Goal: Information Seeking & Learning: Learn about a topic

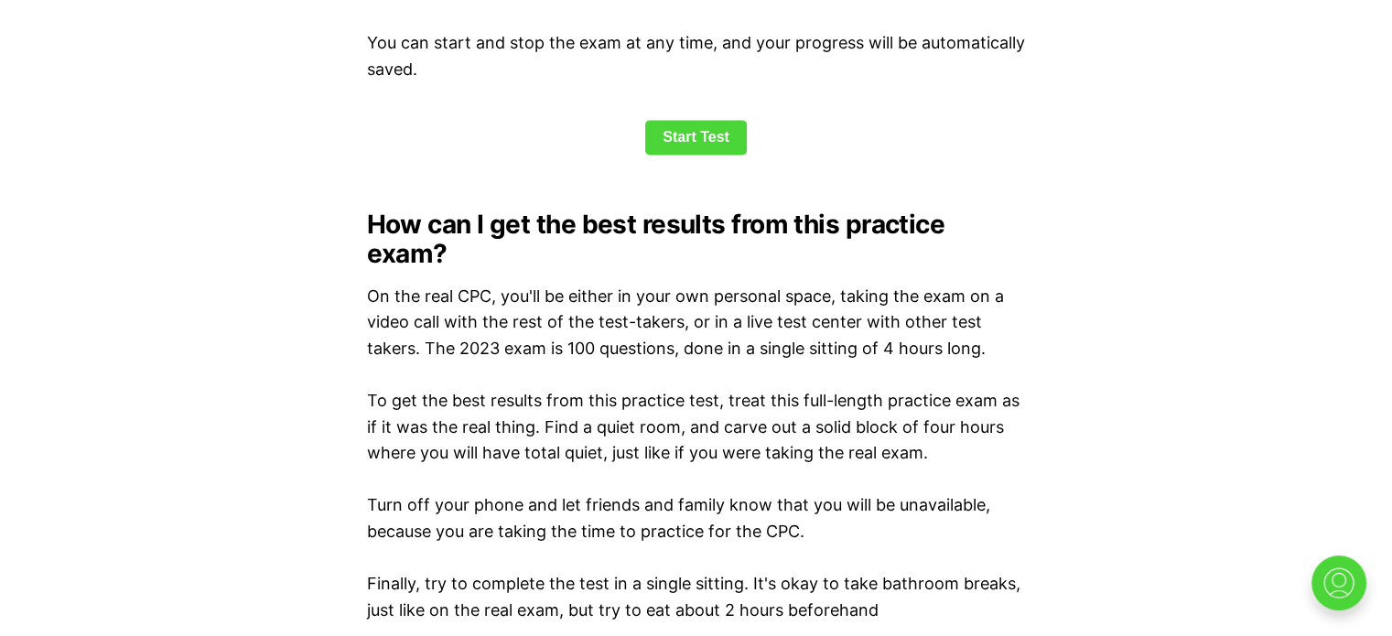
scroll to position [2598, 0]
click at [692, 133] on link "Start Test" at bounding box center [696, 137] width 102 height 35
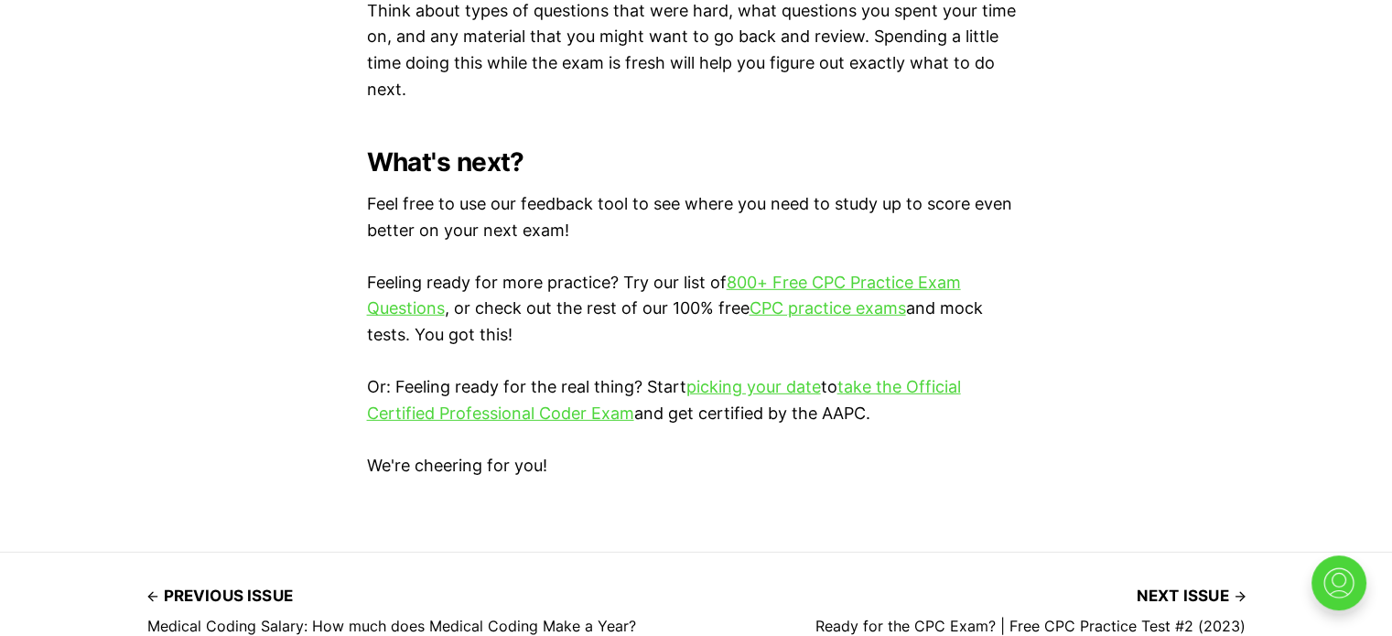
scroll to position [5474, 0]
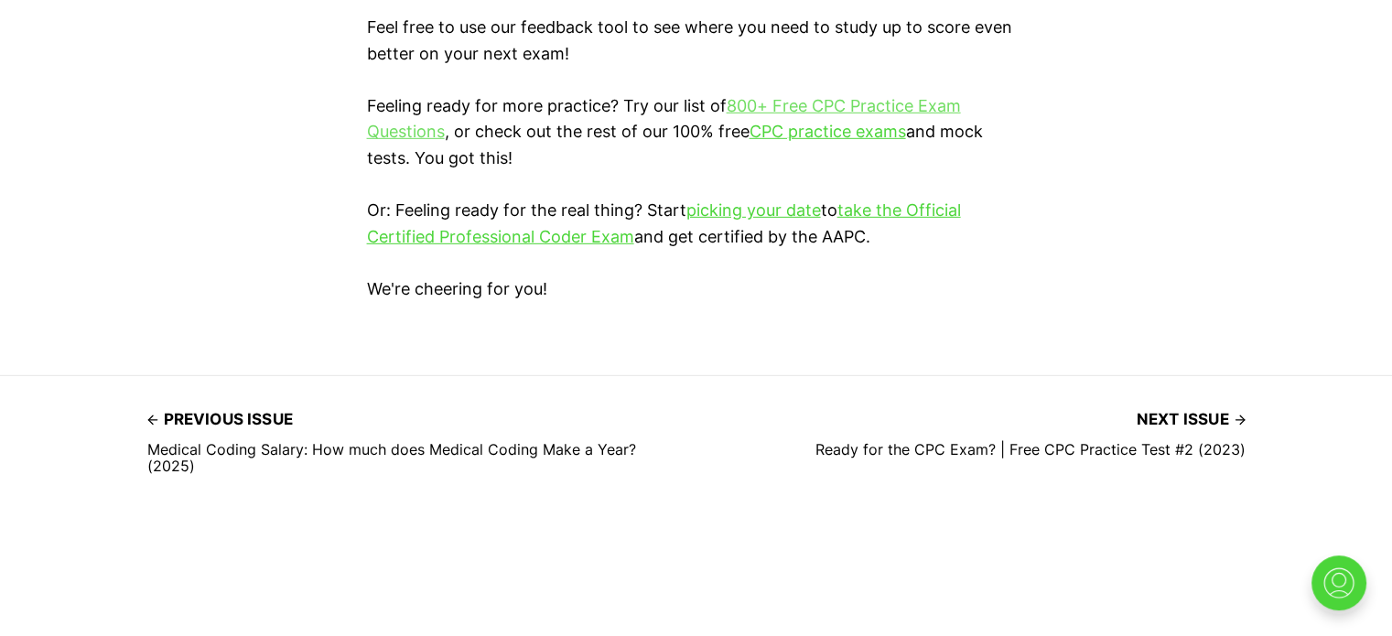
click at [807, 96] on link "800+ Free CPC Practice Exam Questions" at bounding box center [664, 119] width 594 height 46
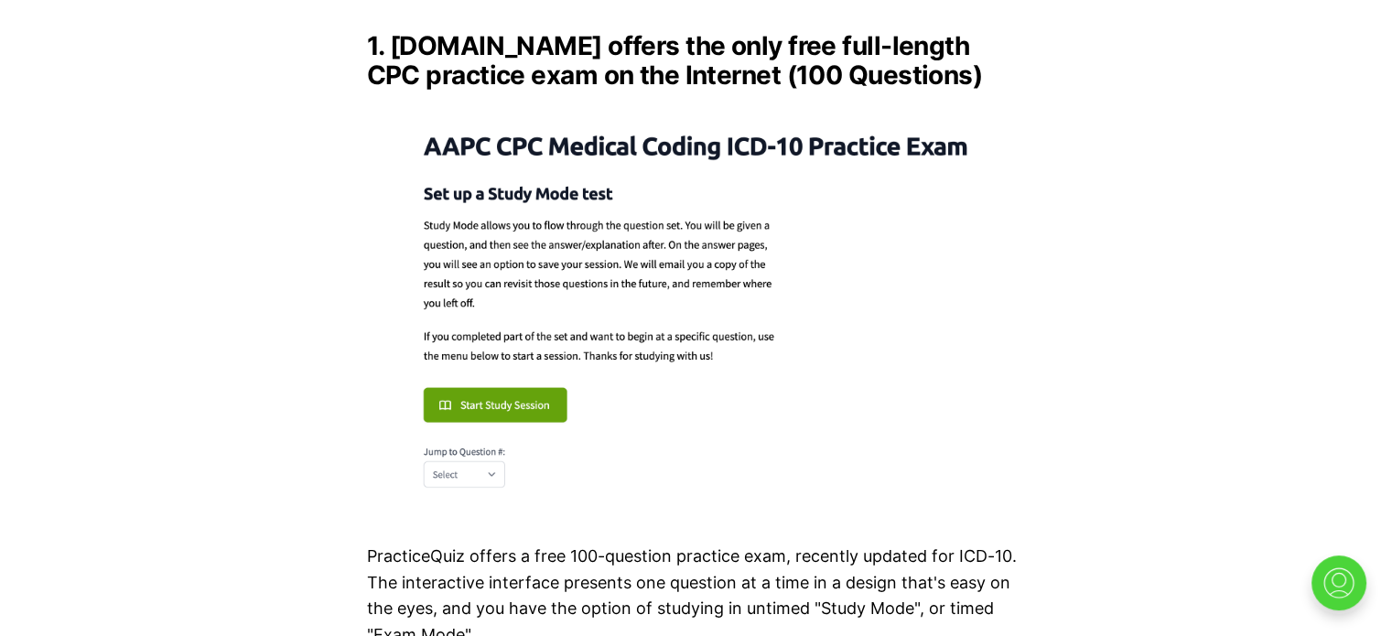
scroll to position [2635, 0]
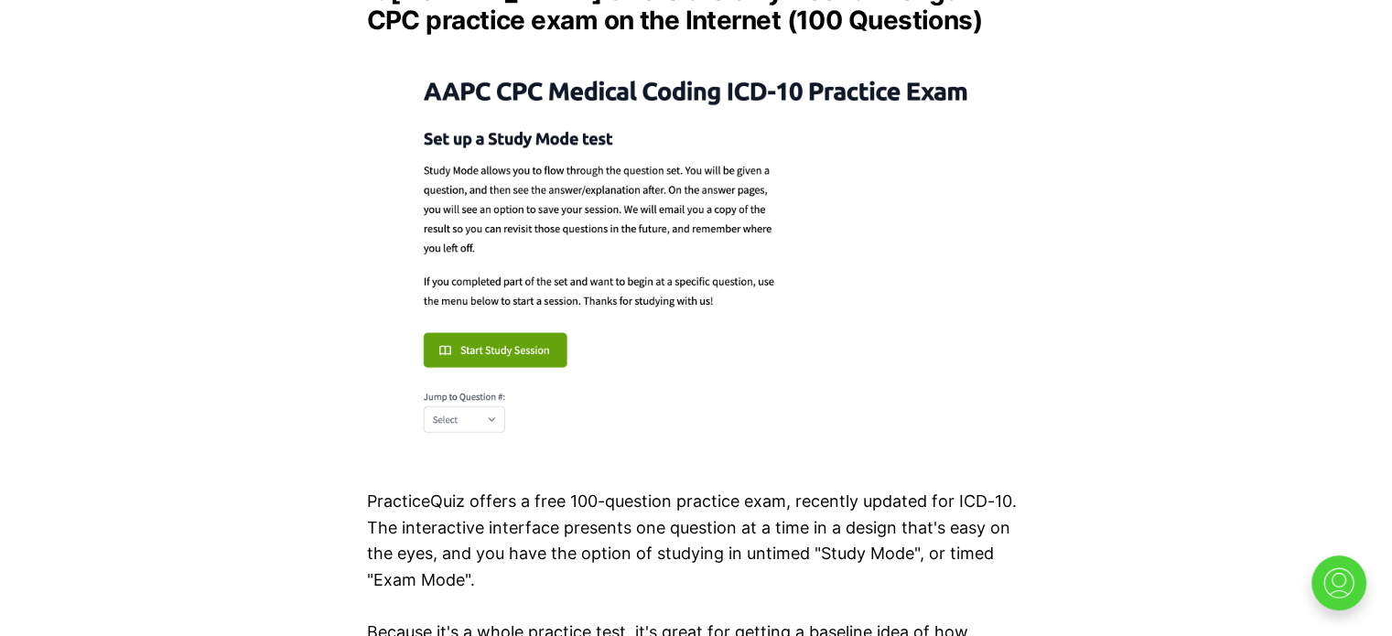
click at [490, 343] on img at bounding box center [696, 251] width 659 height 402
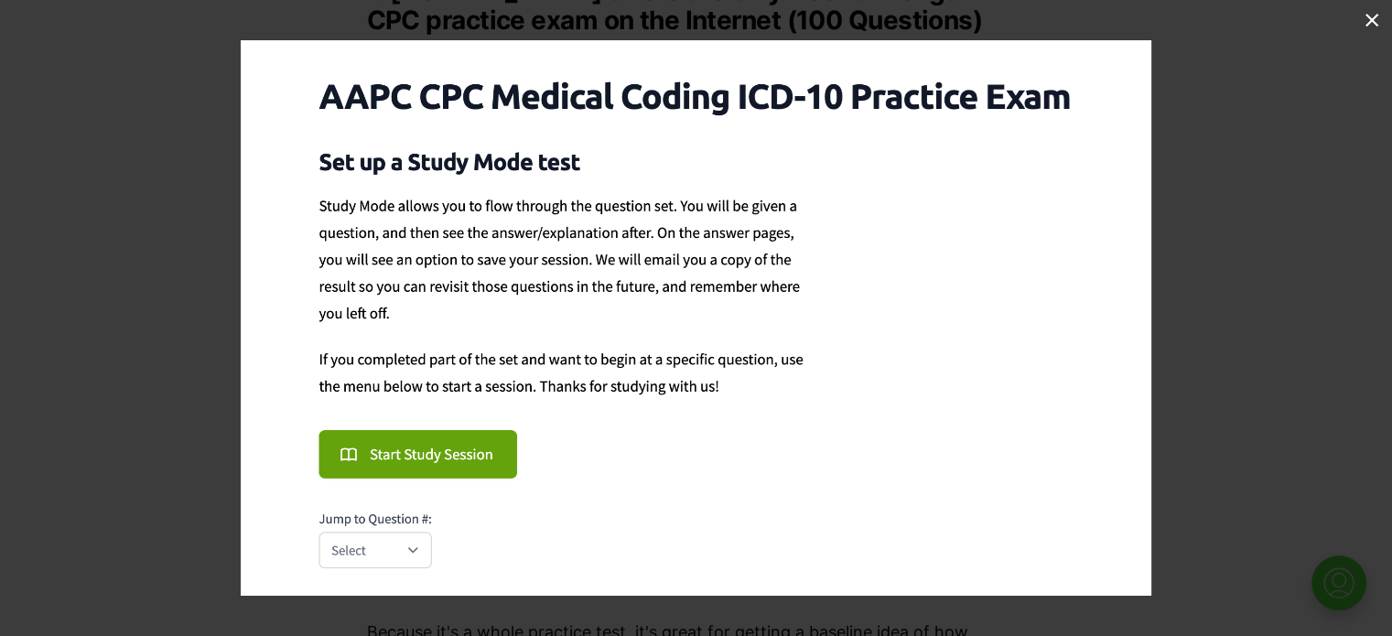
click at [412, 547] on img at bounding box center [696, 317] width 910 height 555
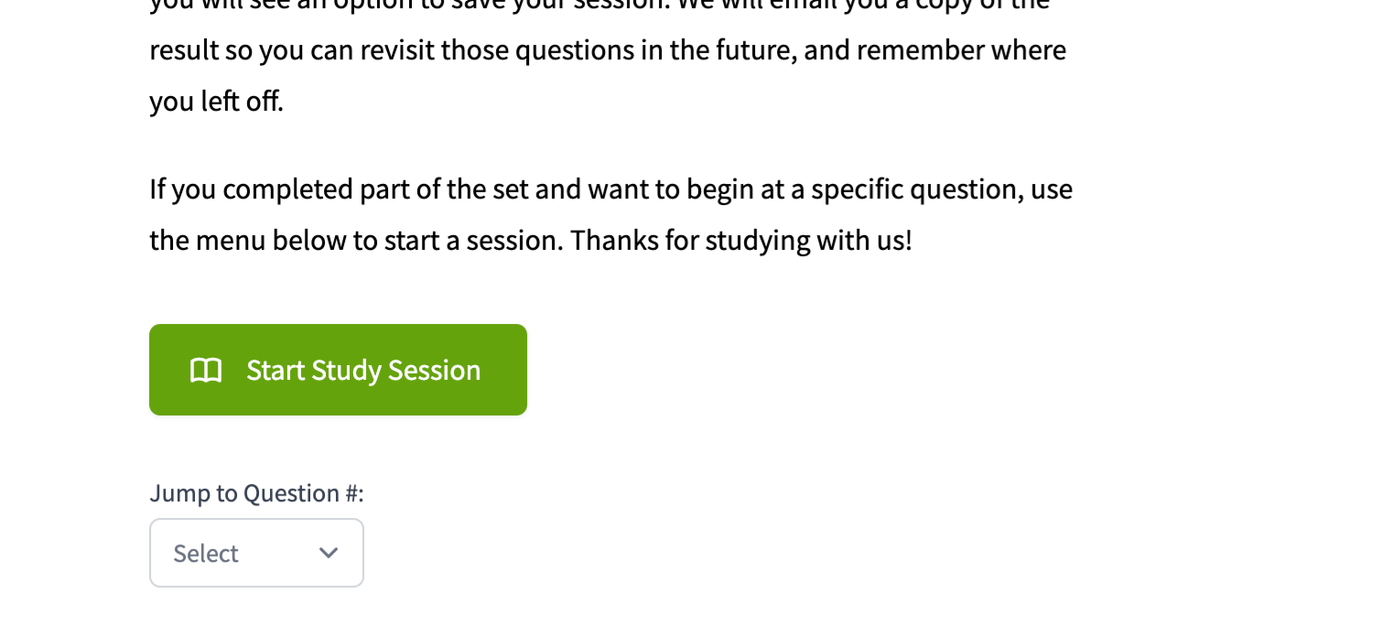
click at [443, 363] on img at bounding box center [868, 110] width 1737 height 1060
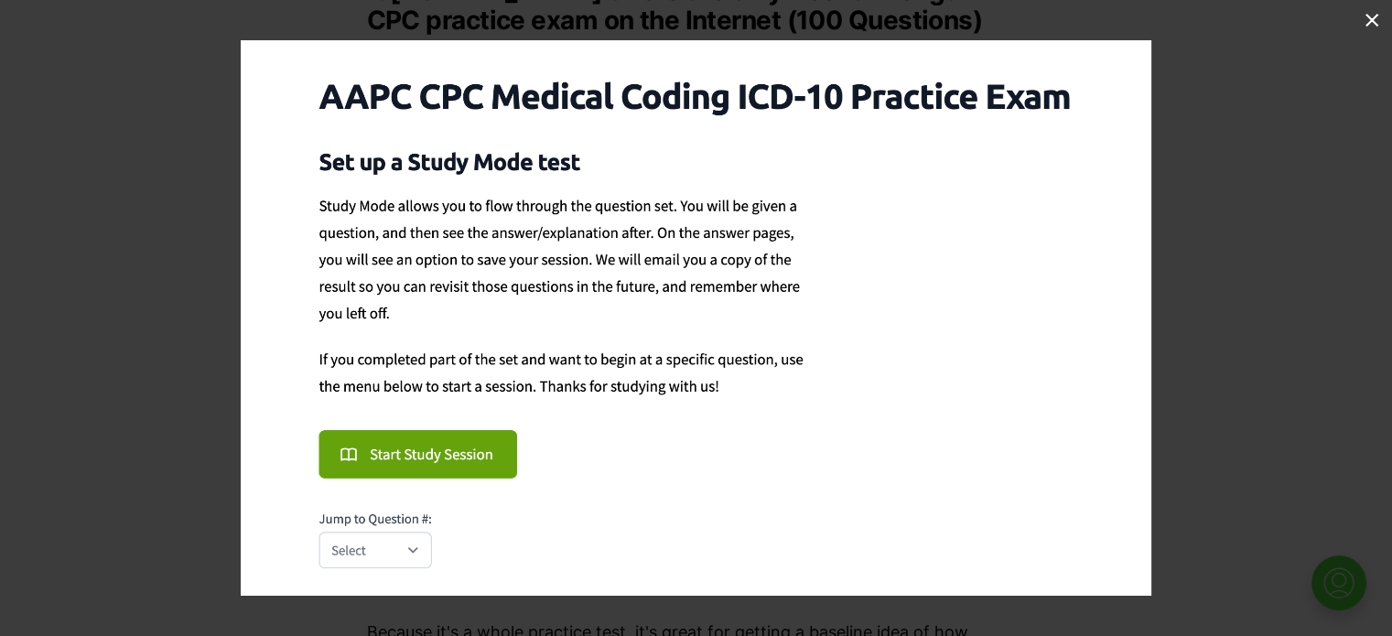
click at [429, 457] on img at bounding box center [696, 317] width 910 height 555
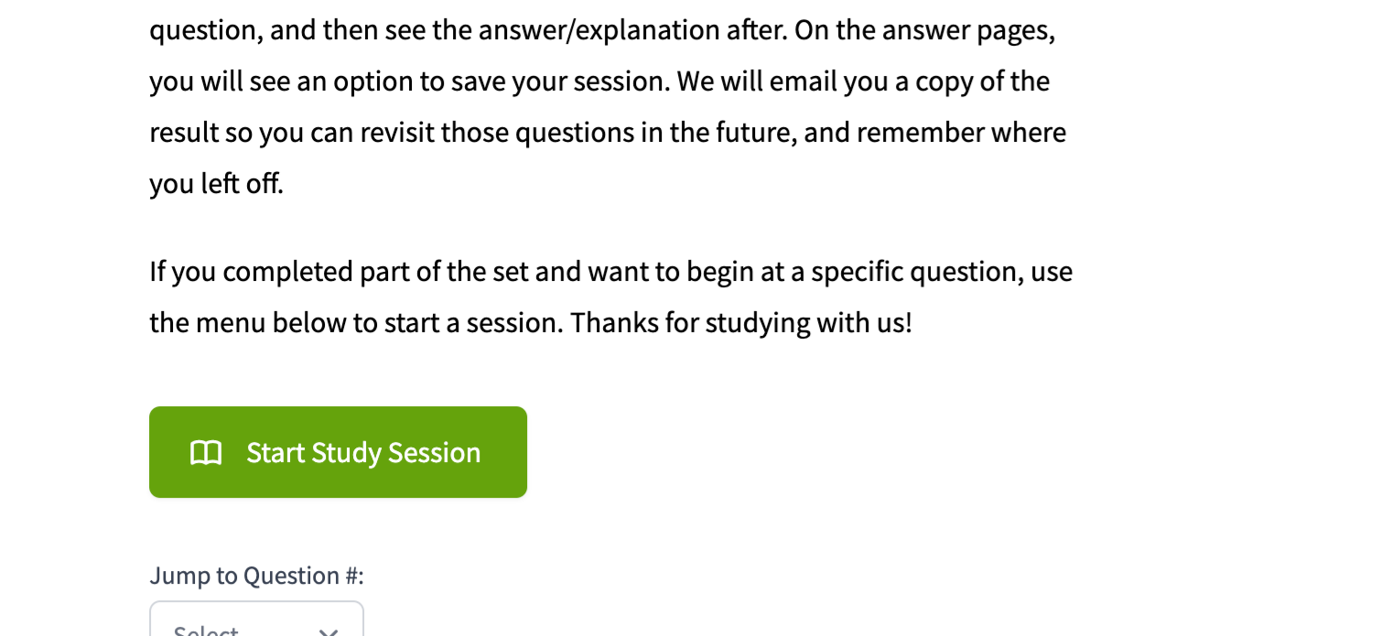
scroll to position [0, 0]
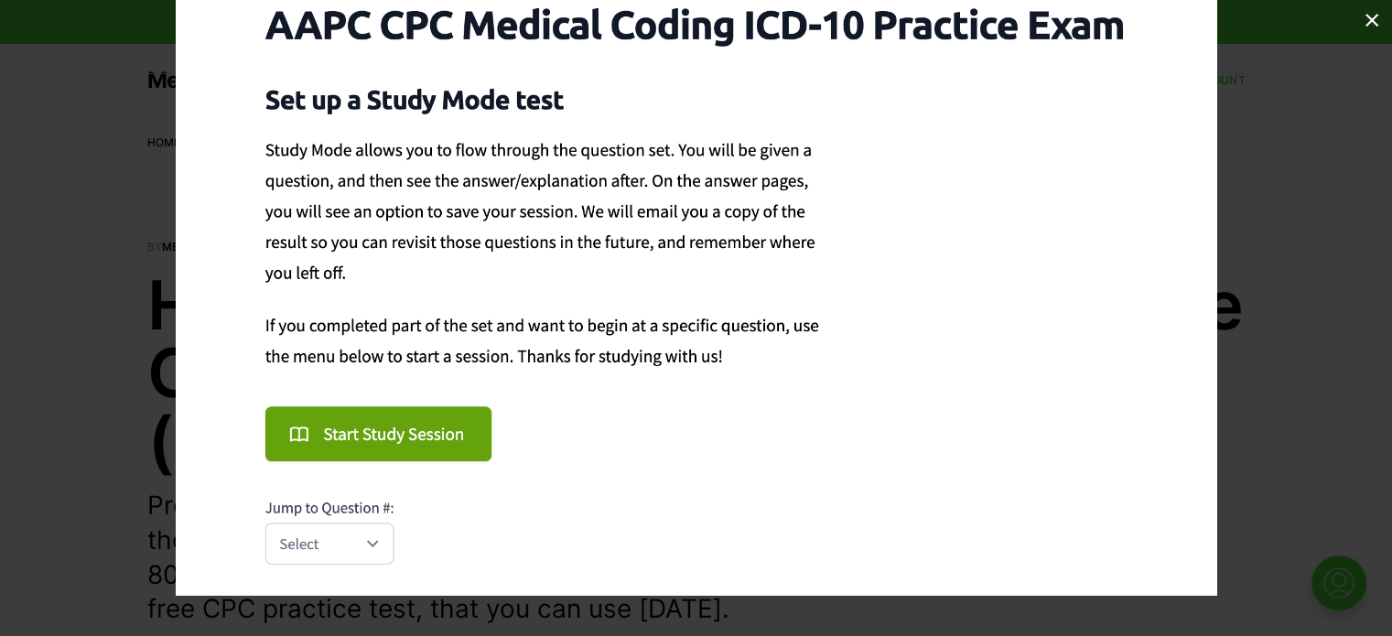
click at [823, 13] on div "1 / 1" at bounding box center [696, 20] width 1392 height 40
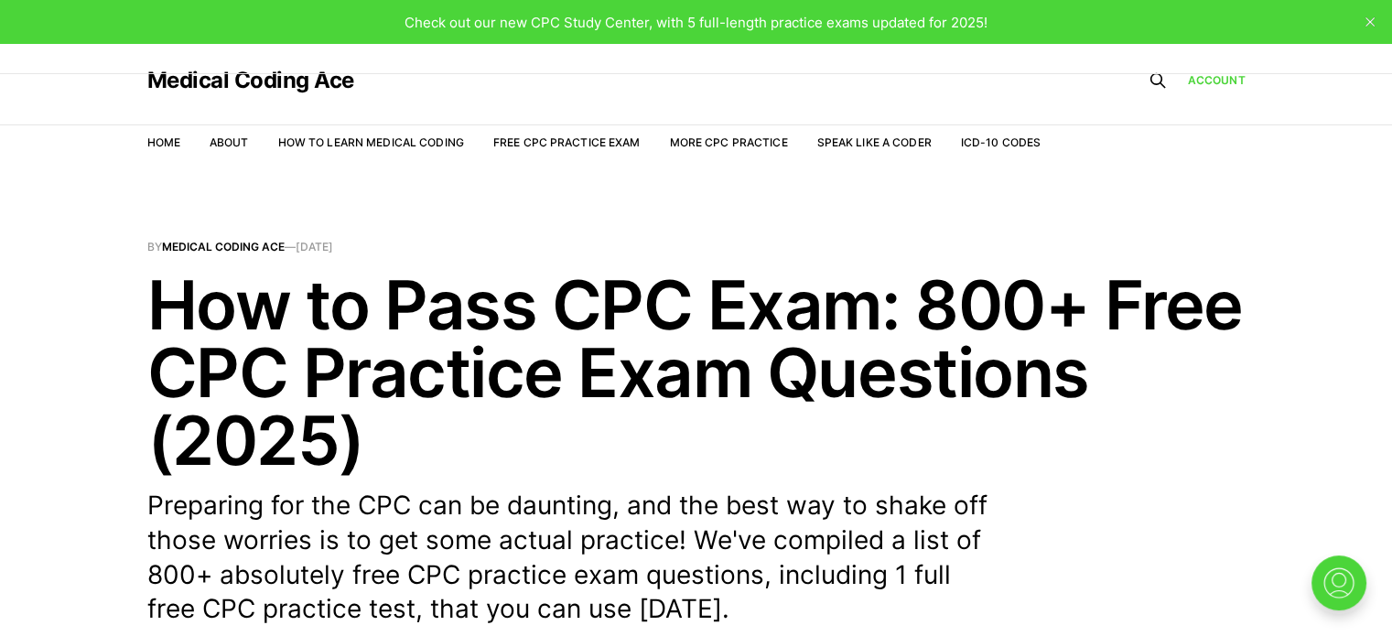
click at [561, 134] on li "Free CPC Practice Exam" at bounding box center [566, 142] width 147 height 17
click at [559, 139] on link "Free CPC Practice Exam" at bounding box center [566, 142] width 147 height 14
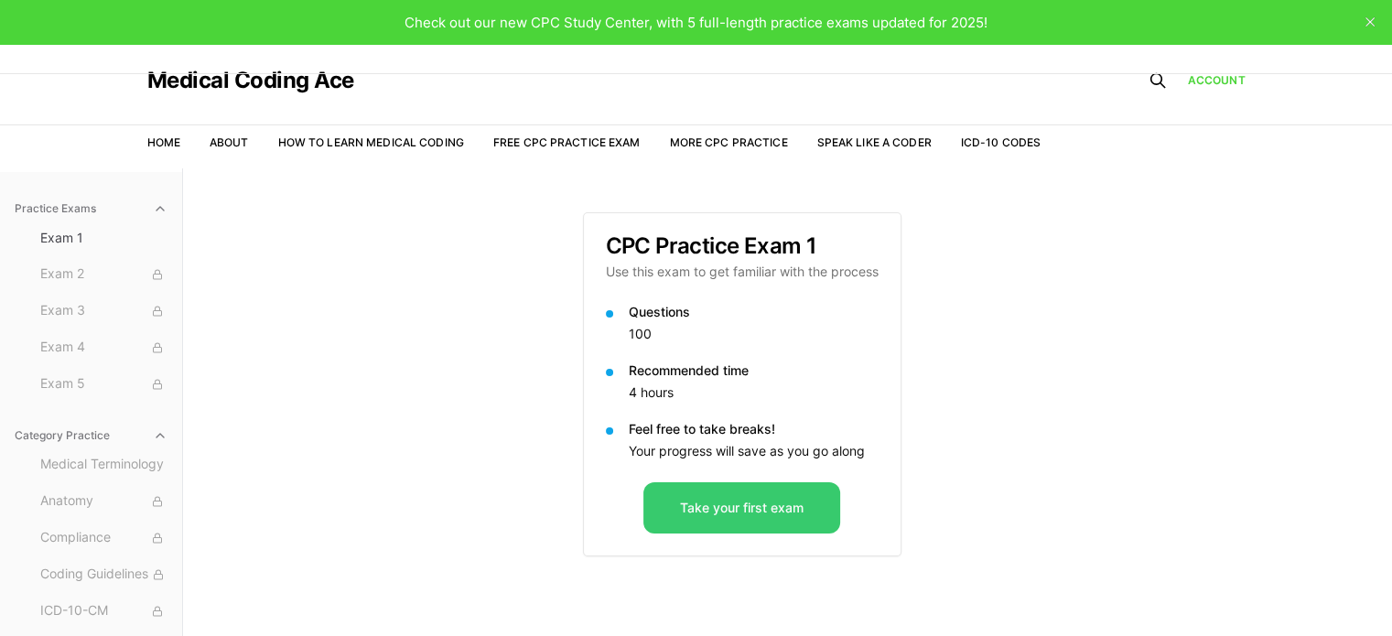
click at [747, 502] on button "Take your first exam" at bounding box center [741, 507] width 197 height 51
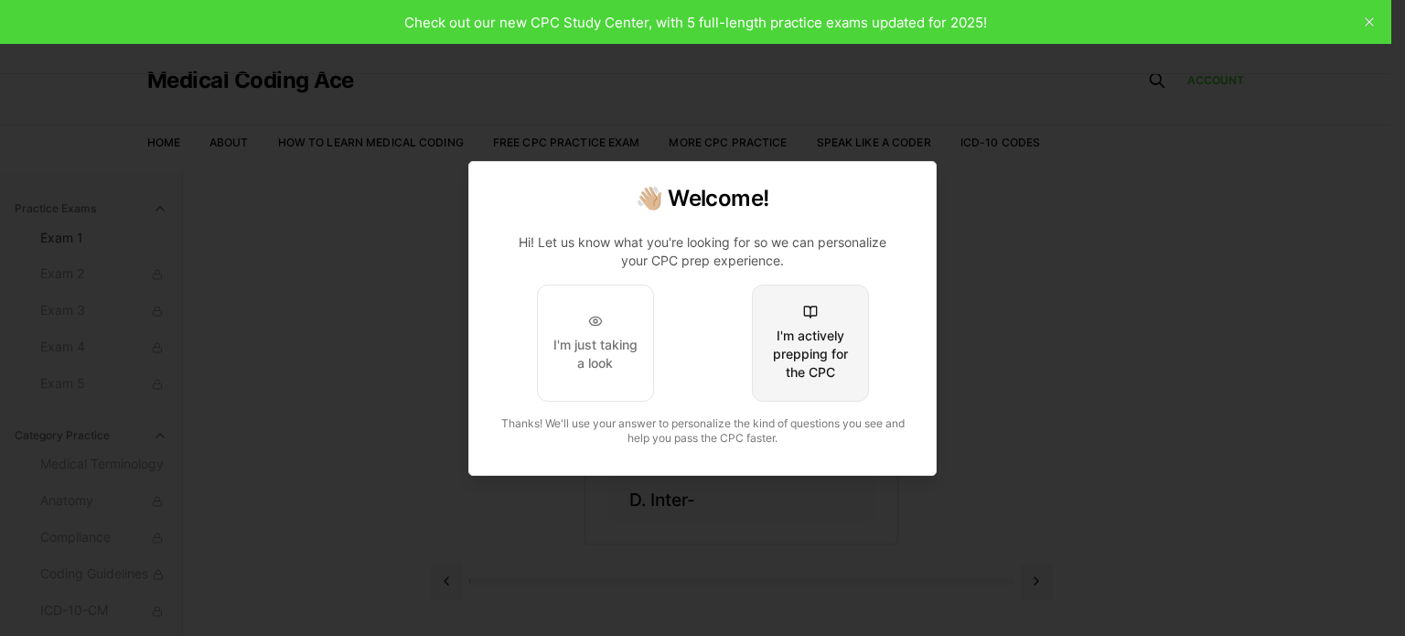
click at [827, 347] on div "I'm actively prepping for the CPC" at bounding box center [811, 354] width 86 height 55
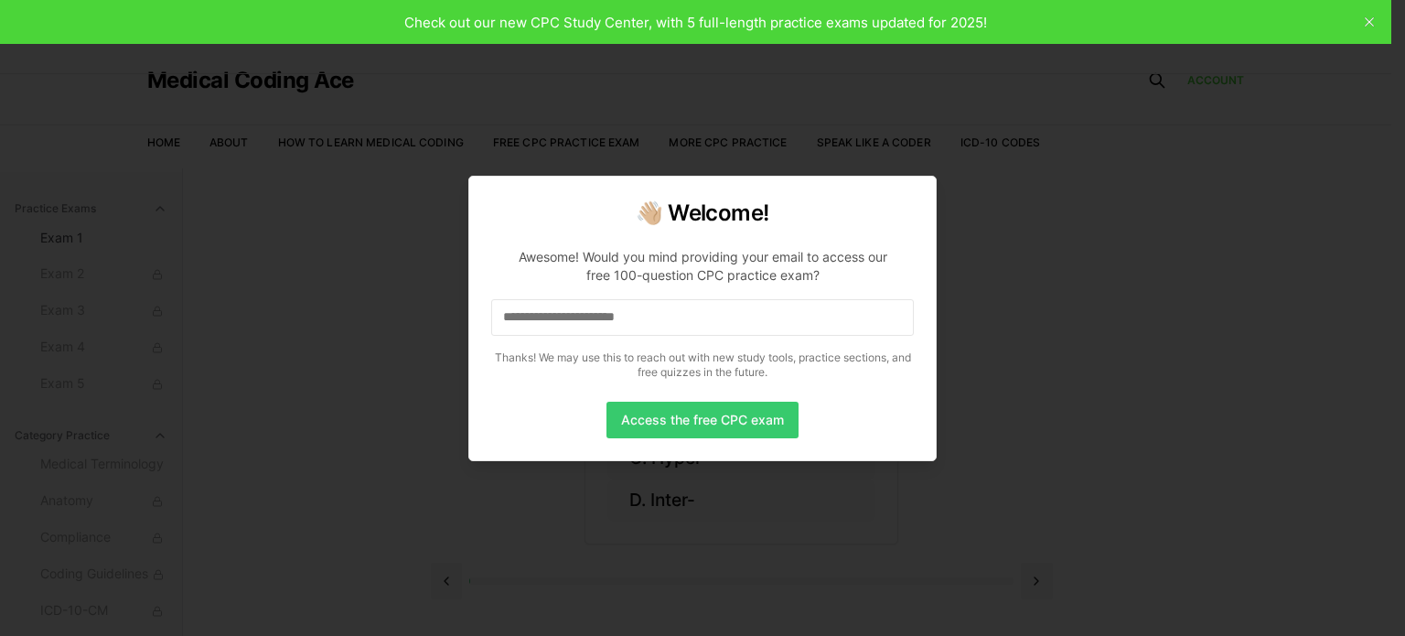
click at [674, 412] on button "Access the free CPC exam" at bounding box center [703, 420] width 192 height 37
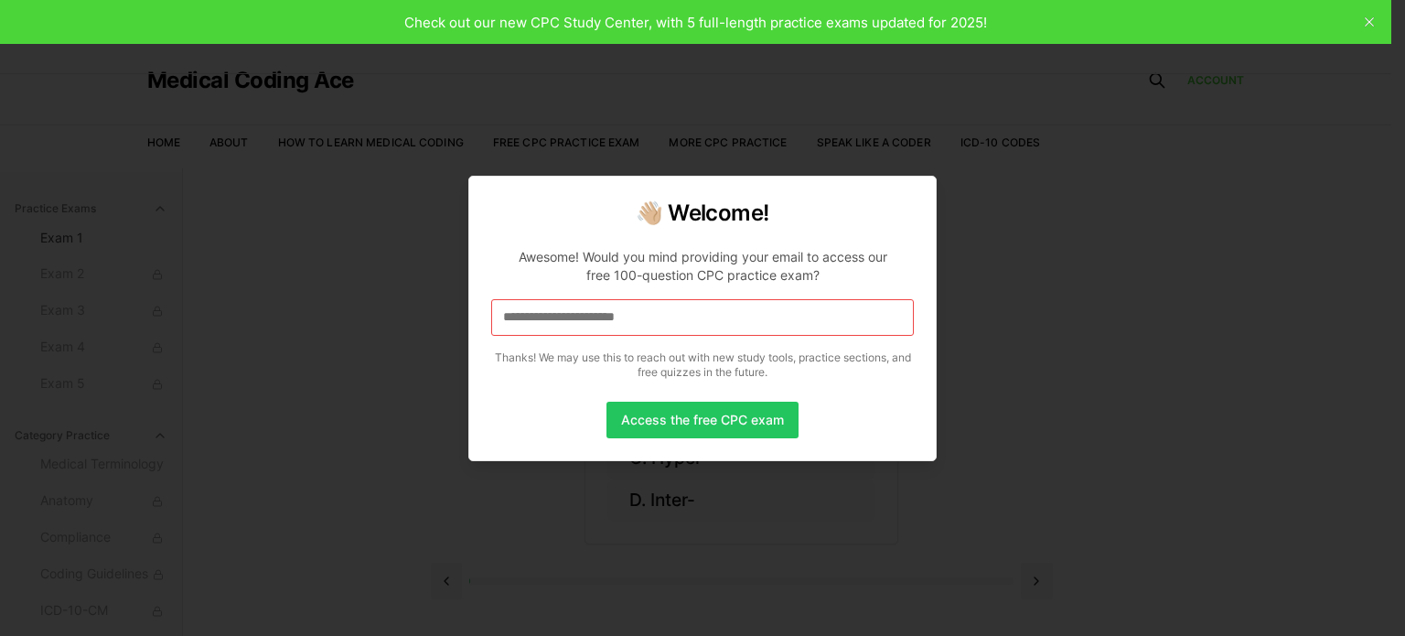
click at [597, 314] on input at bounding box center [702, 317] width 423 height 37
click at [542, 322] on input "*" at bounding box center [702, 317] width 423 height 37
click at [554, 317] on input "**" at bounding box center [702, 317] width 423 height 37
click at [584, 322] on input "***" at bounding box center [702, 317] width 423 height 37
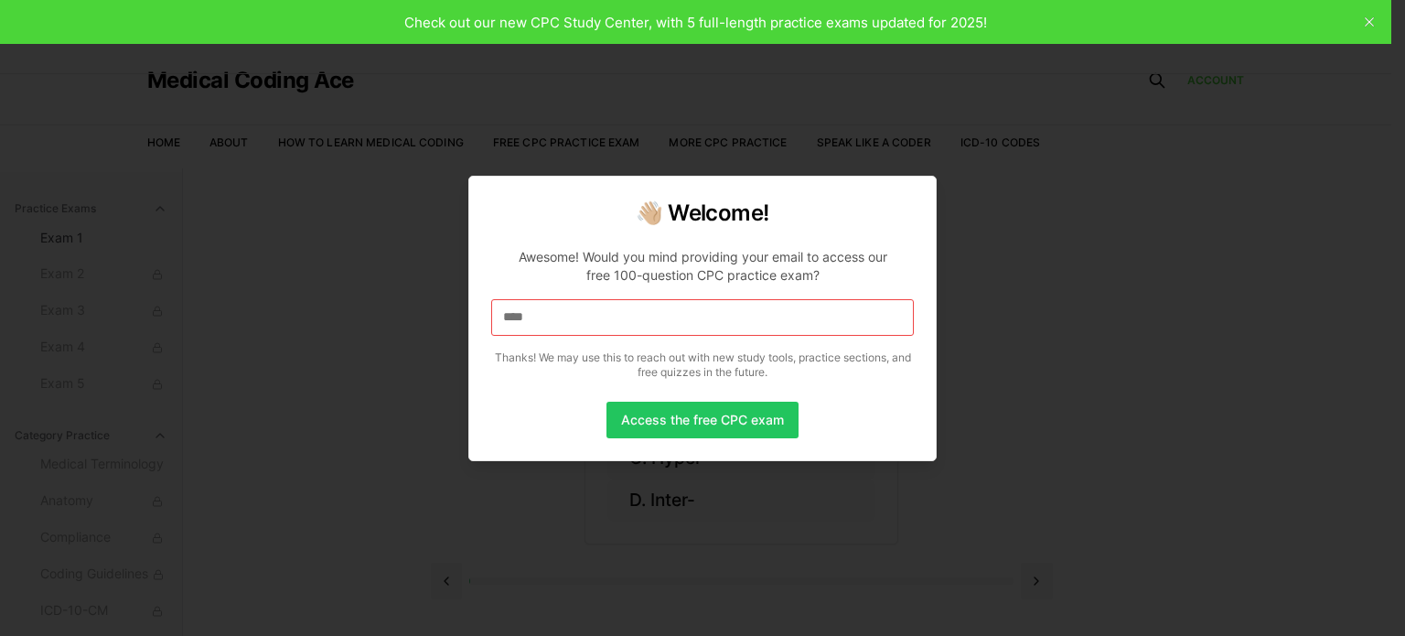
click at [726, 311] on input "****" at bounding box center [702, 317] width 423 height 37
click at [567, 321] on input "*****" at bounding box center [702, 317] width 423 height 37
click at [678, 300] on input "******" at bounding box center [702, 317] width 423 height 37
click at [716, 323] on input "*******" at bounding box center [702, 317] width 423 height 37
click at [785, 309] on input "********" at bounding box center [702, 317] width 423 height 37
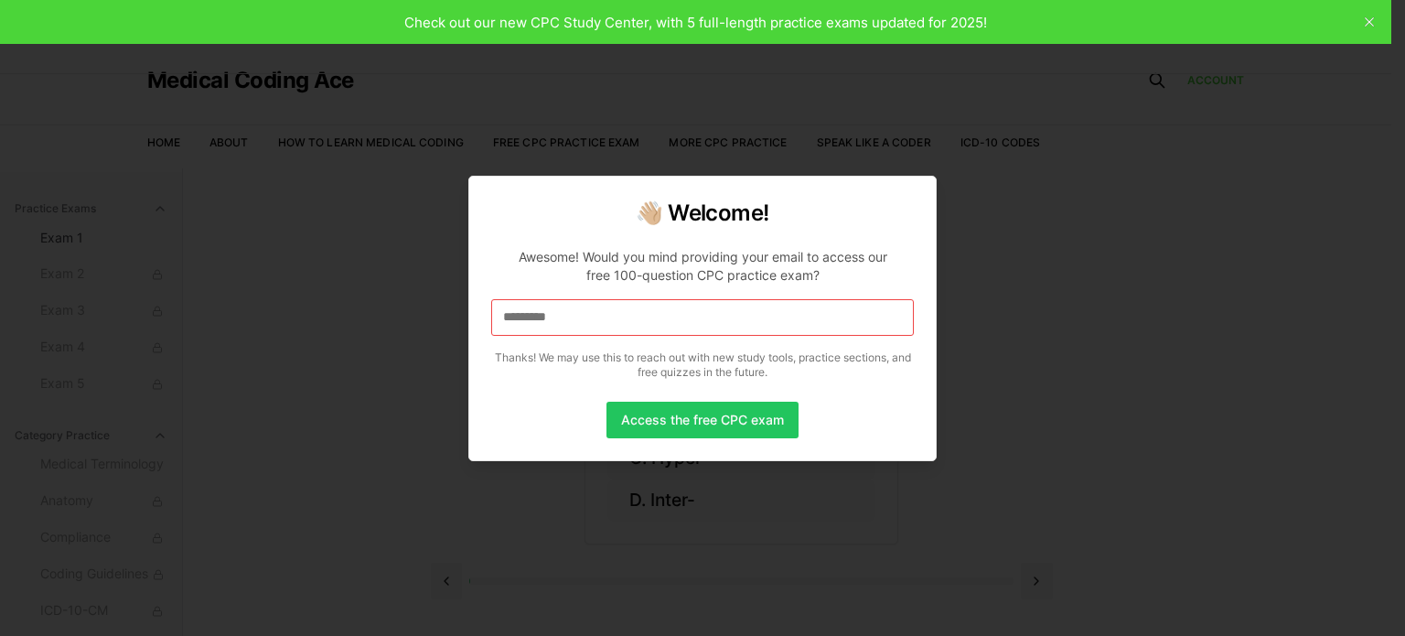
click at [772, 324] on input "*********" at bounding box center [702, 317] width 423 height 37
click at [697, 323] on input "**********" at bounding box center [702, 317] width 423 height 37
click at [619, 318] on input "**********" at bounding box center [702, 317] width 423 height 37
click at [637, 318] on input "**********" at bounding box center [702, 317] width 423 height 37
click at [604, 402] on div "Access the free CPC exam" at bounding box center [702, 420] width 423 height 37
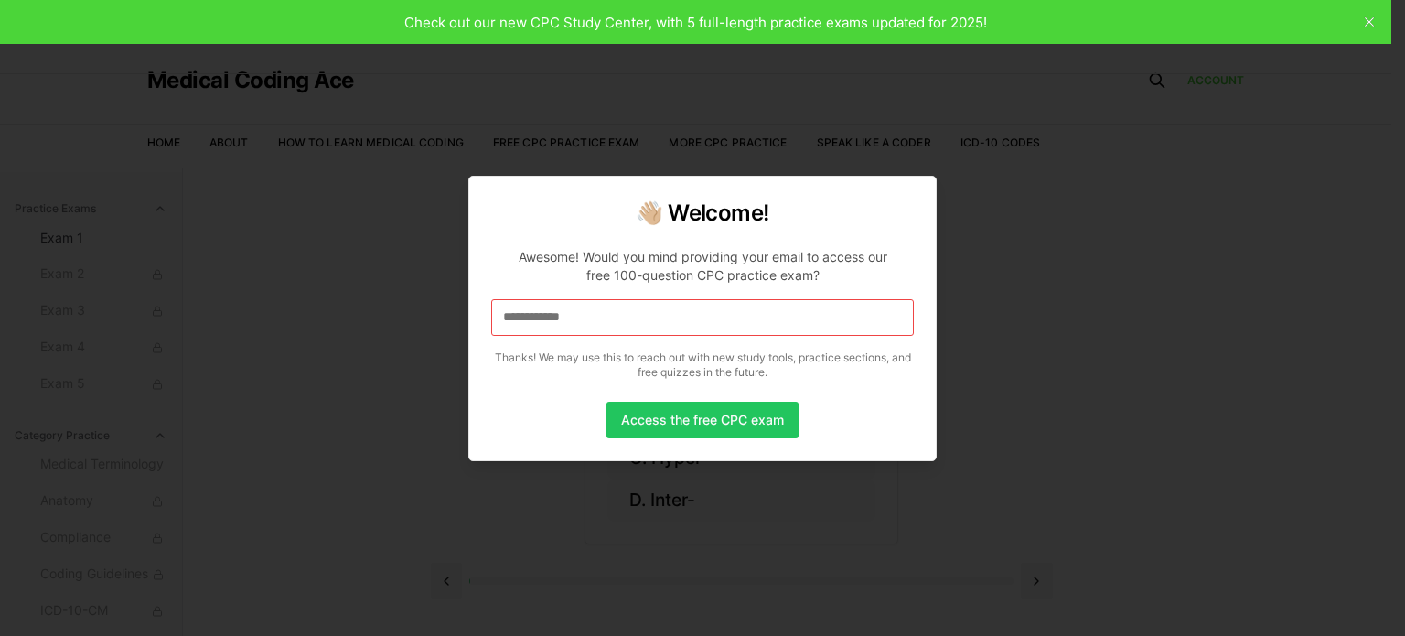
click at [756, 323] on input "**********" at bounding box center [702, 317] width 423 height 37
click at [721, 318] on input "**********" at bounding box center [702, 317] width 423 height 37
click at [667, 314] on input "**********" at bounding box center [702, 317] width 423 height 37
click at [673, 323] on input "**********" at bounding box center [702, 317] width 423 height 37
click at [704, 310] on input "**********" at bounding box center [702, 317] width 423 height 37
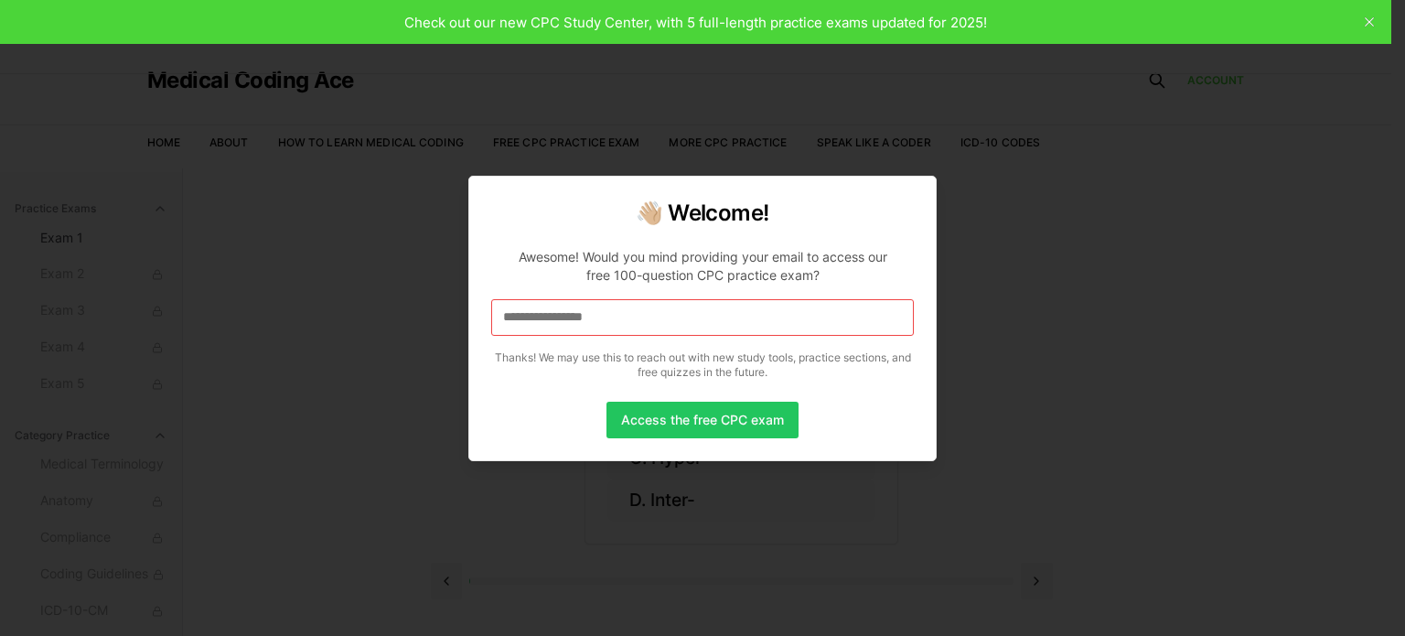
click at [681, 317] on input "**********" at bounding box center [702, 317] width 423 height 37
click at [726, 313] on input "**********" at bounding box center [702, 317] width 423 height 37
click at [731, 319] on input "**********" at bounding box center [702, 317] width 423 height 37
click at [761, 322] on input "**********" at bounding box center [702, 317] width 423 height 37
click at [794, 318] on input "**********" at bounding box center [702, 317] width 423 height 37
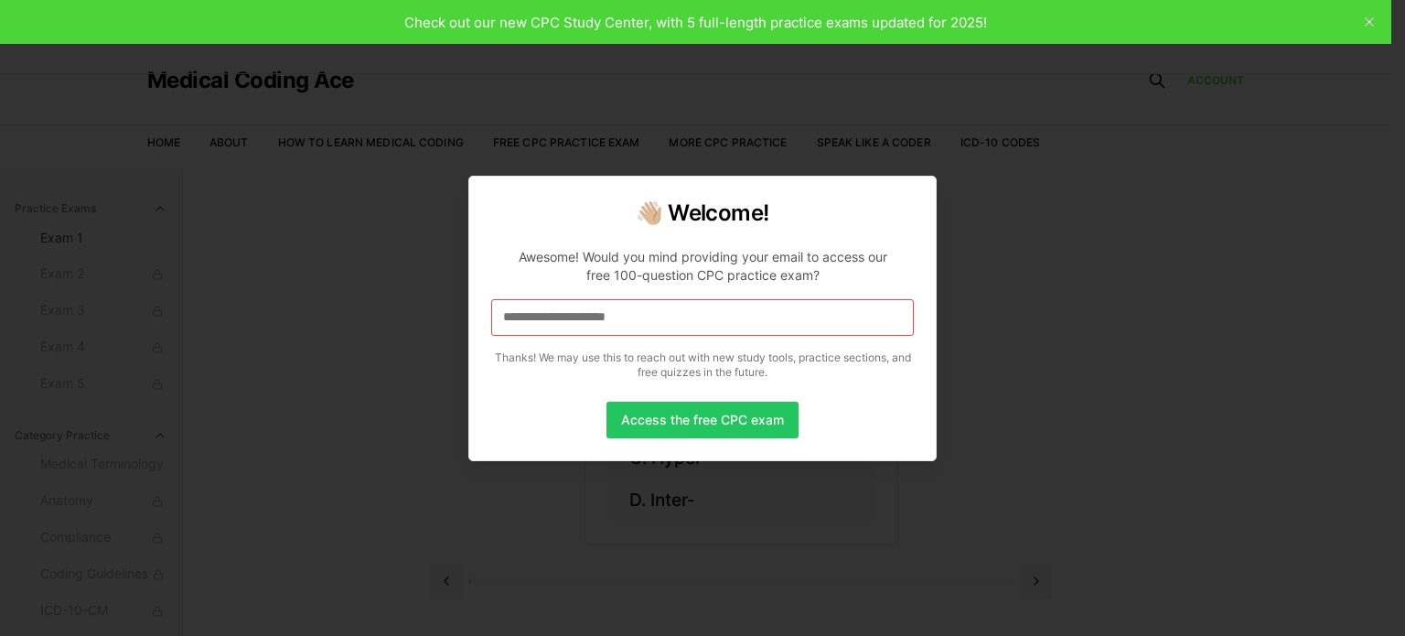
click at [736, 318] on input "**********" at bounding box center [702, 317] width 423 height 37
click at [771, 308] on input "**********" at bounding box center [702, 317] width 423 height 37
click at [820, 322] on input "**********" at bounding box center [702, 317] width 423 height 37
click at [757, 316] on input "**********" at bounding box center [702, 317] width 423 height 37
click at [690, 316] on input "**********" at bounding box center [702, 317] width 423 height 37
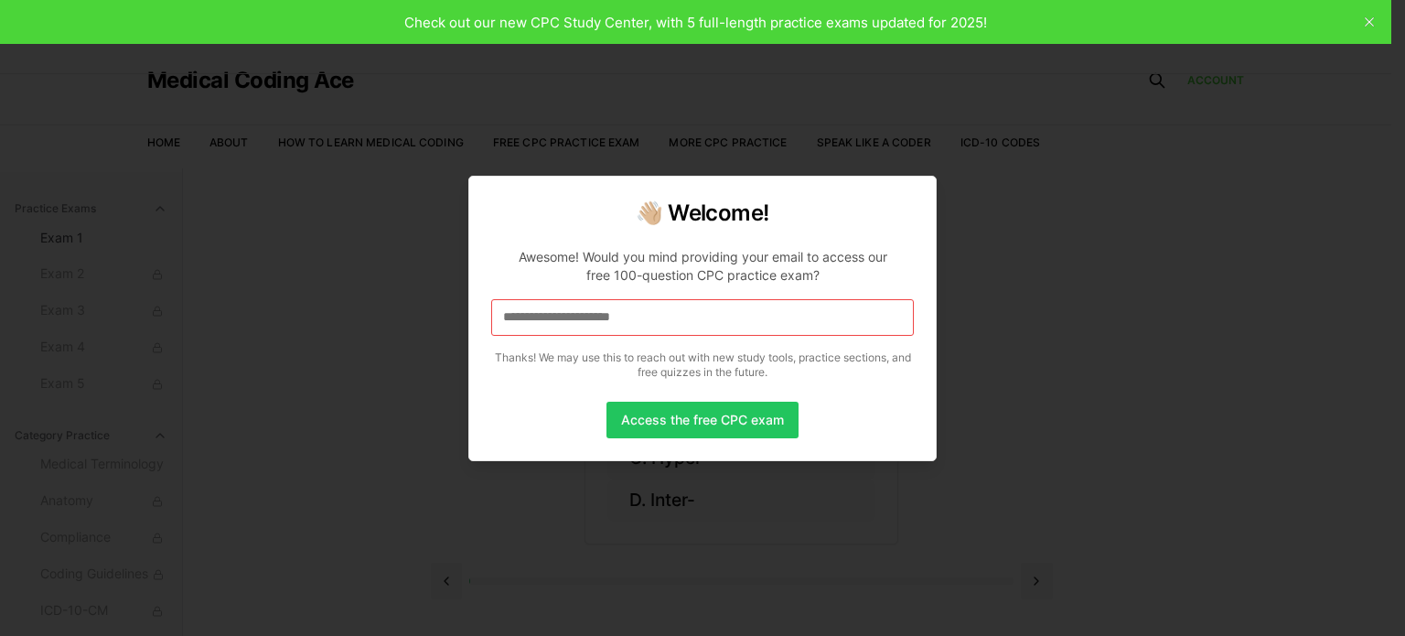
click at [724, 316] on input "**********" at bounding box center [702, 317] width 423 height 37
click at [744, 311] on input "**********" at bounding box center [702, 317] width 423 height 37
click at [733, 316] on input "**********" at bounding box center [702, 317] width 423 height 37
click at [726, 335] on input "**********" at bounding box center [702, 317] width 423 height 37
click at [780, 321] on input "**********" at bounding box center [702, 317] width 423 height 37
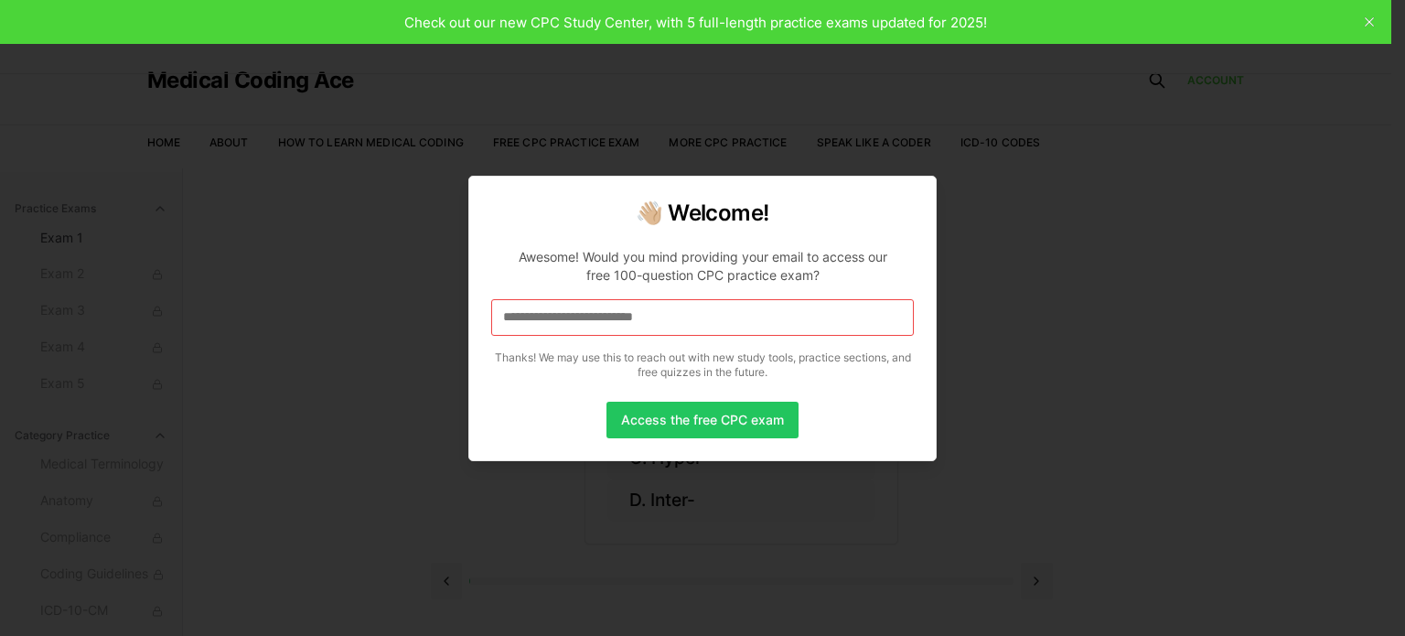
click at [739, 324] on input "**********" at bounding box center [702, 317] width 423 height 37
click at [697, 312] on input "**********" at bounding box center [702, 317] width 423 height 37
click at [741, 309] on input "**********" at bounding box center [702, 317] width 423 height 37
click at [703, 414] on button "Access the free CPC exam" at bounding box center [703, 420] width 192 height 37
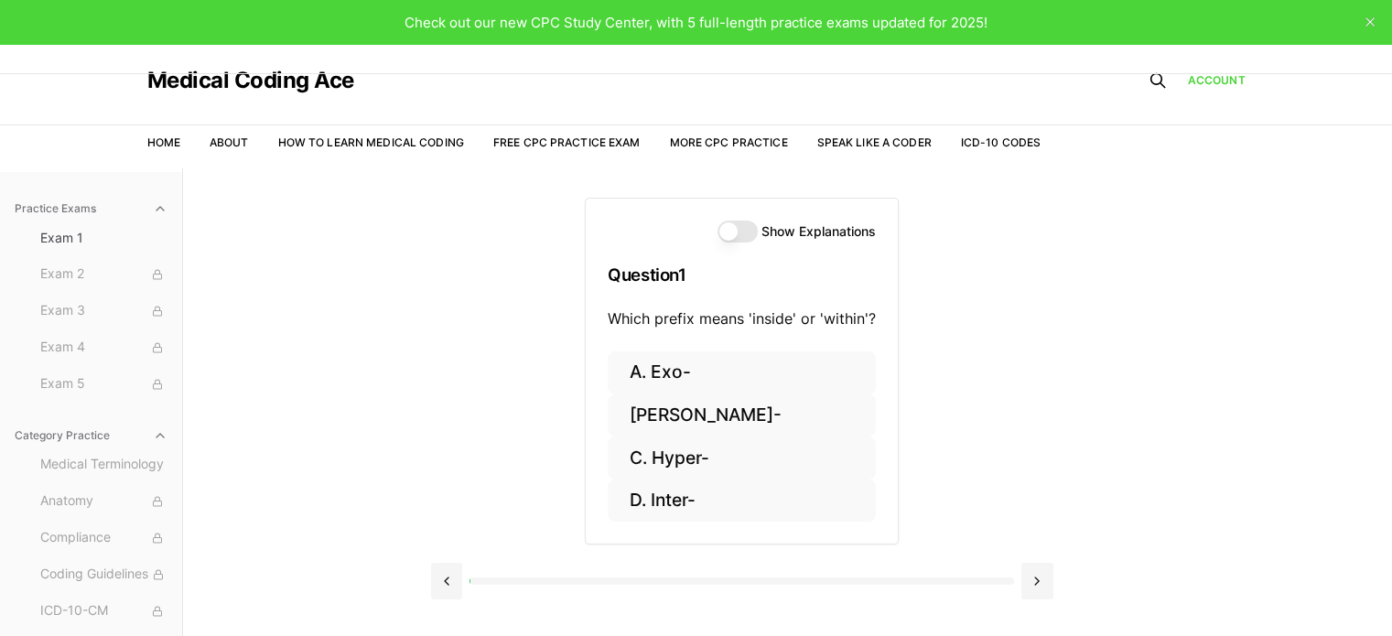
click at [732, 240] on button "Show Explanations" at bounding box center [737, 232] width 40 height 22
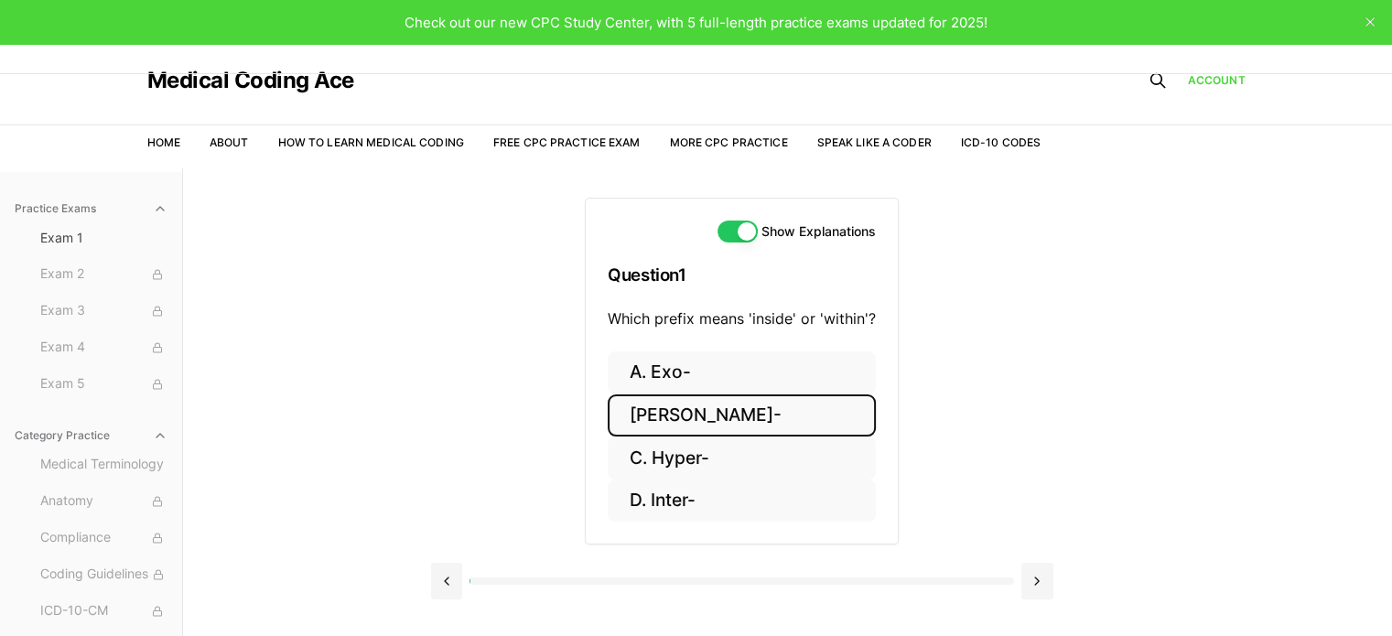
click at [664, 408] on button "[PERSON_NAME]-" at bounding box center [742, 415] width 268 height 43
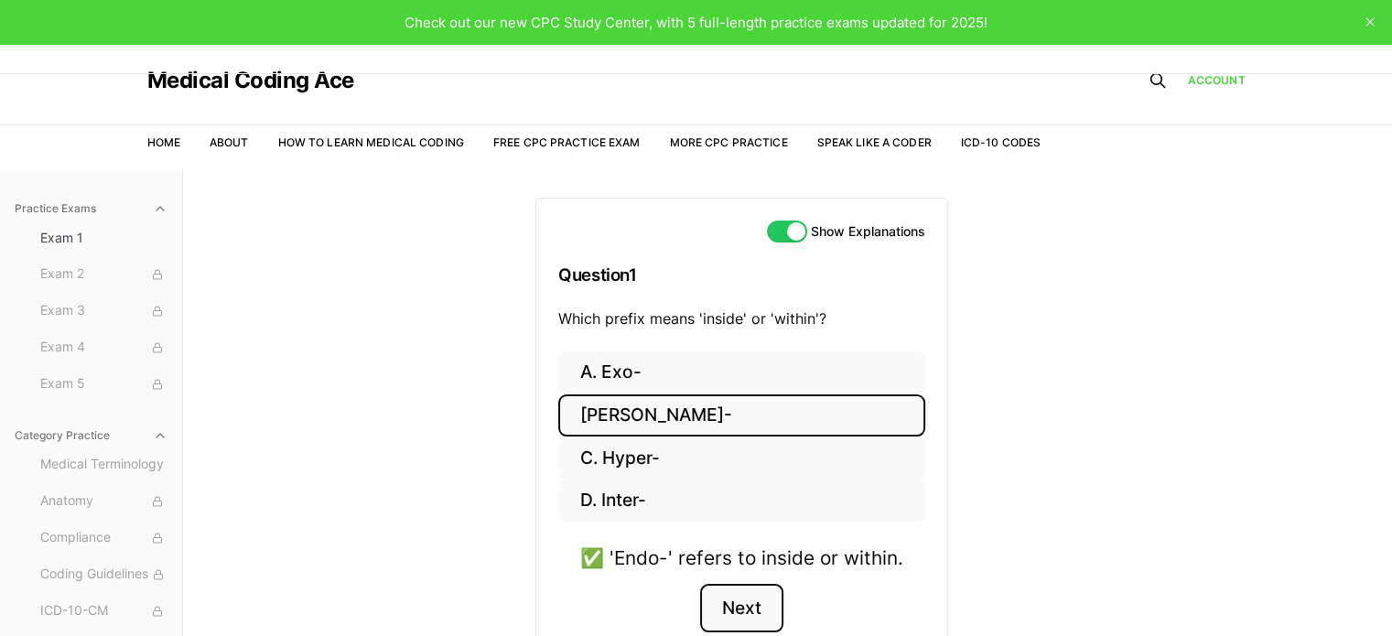
click at [743, 598] on button "Next" at bounding box center [741, 608] width 83 height 49
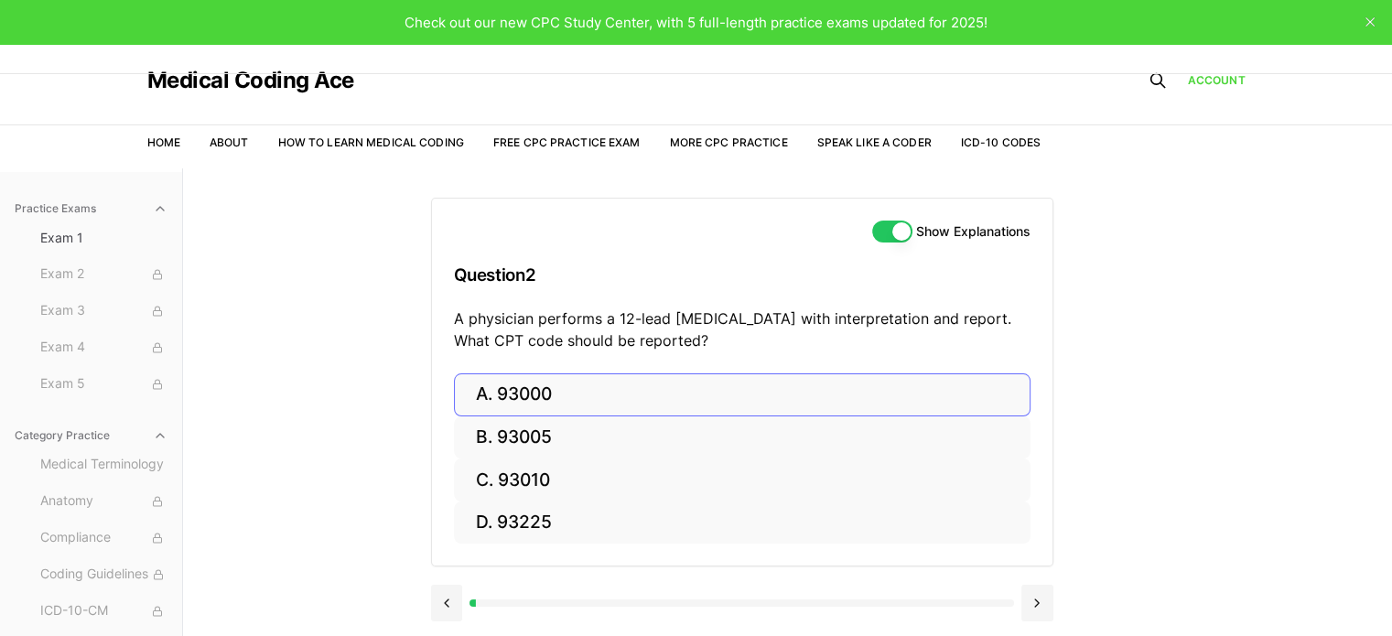
click at [527, 401] on button "A. 93000" at bounding box center [742, 394] width 576 height 43
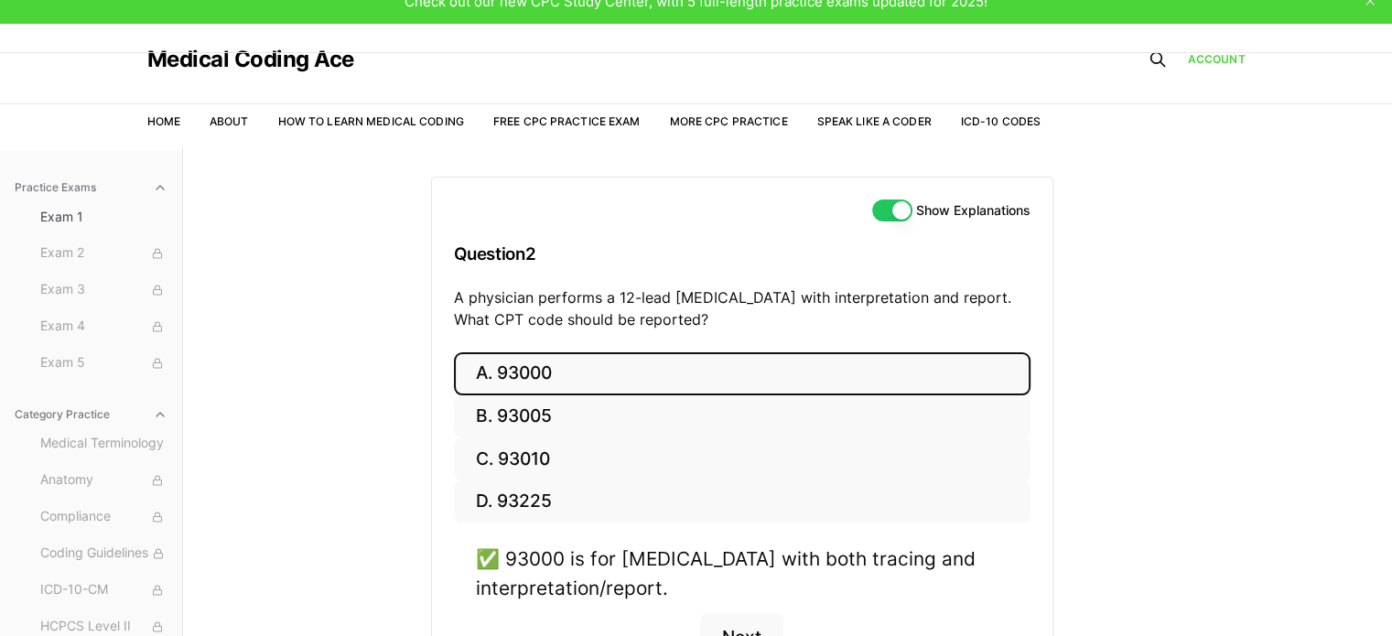
scroll to position [168, 0]
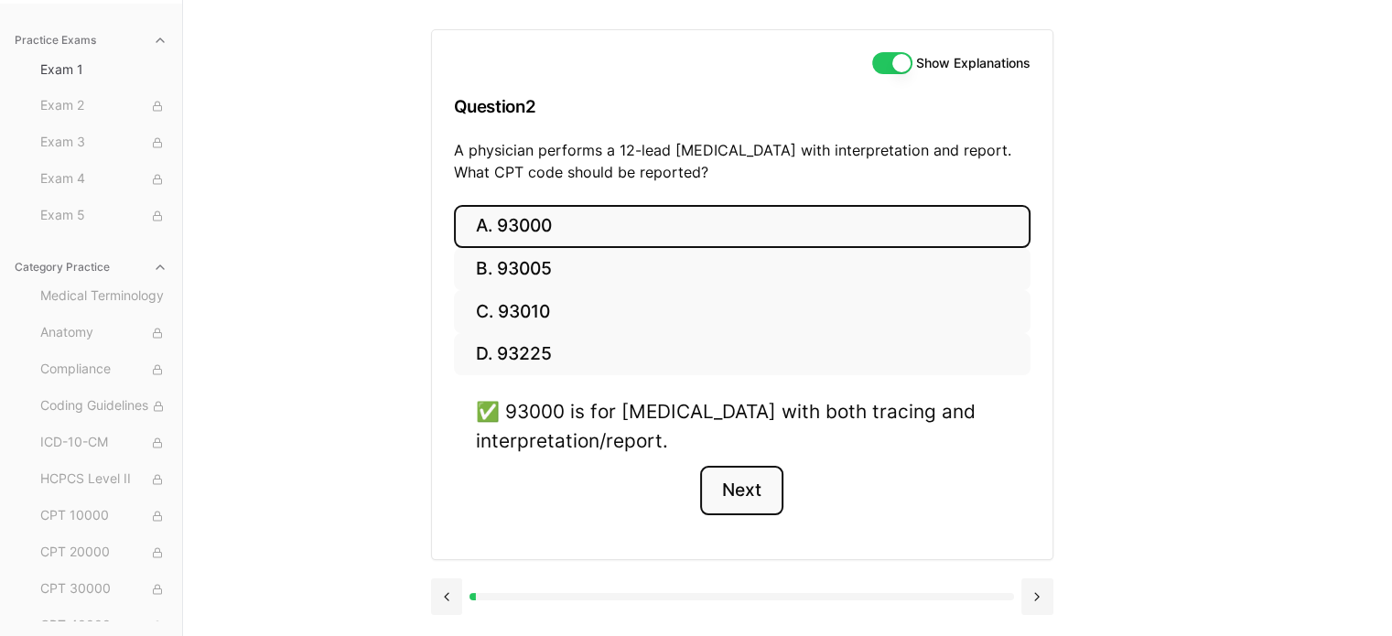
click at [746, 491] on button "Next" at bounding box center [741, 490] width 83 height 49
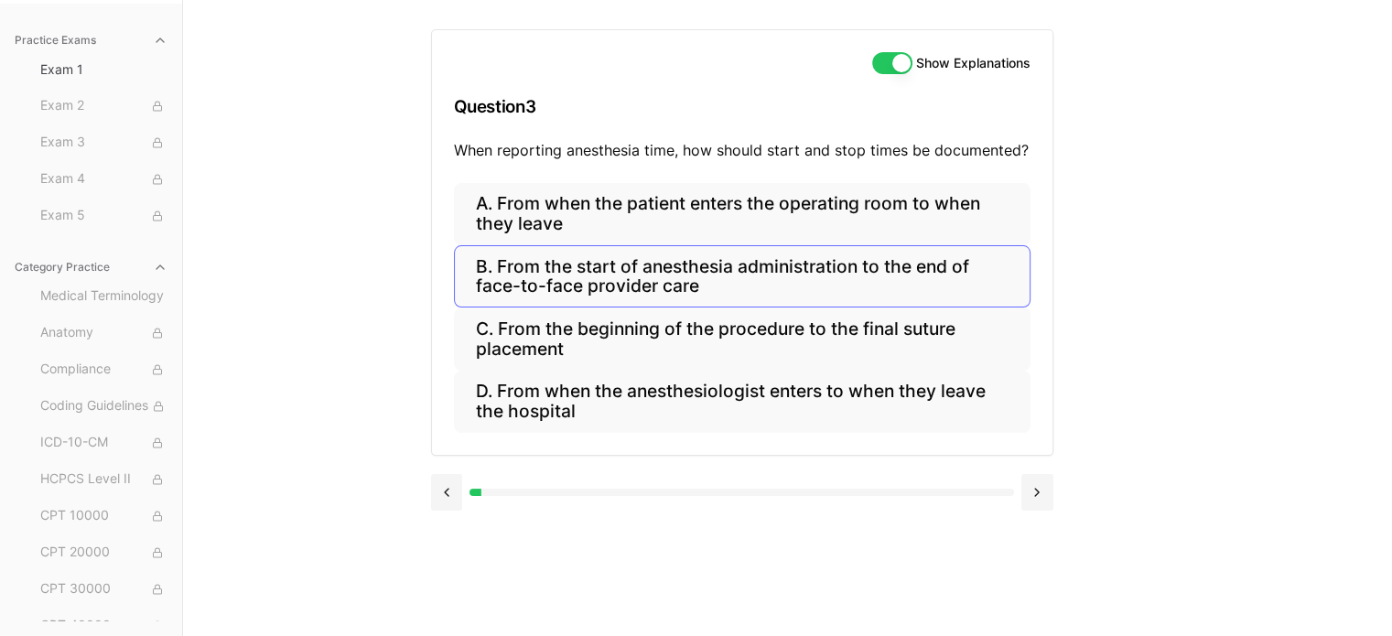
click at [525, 274] on button "B. From the start of anesthesia administration to the end of face-to-face provi…" at bounding box center [742, 276] width 576 height 62
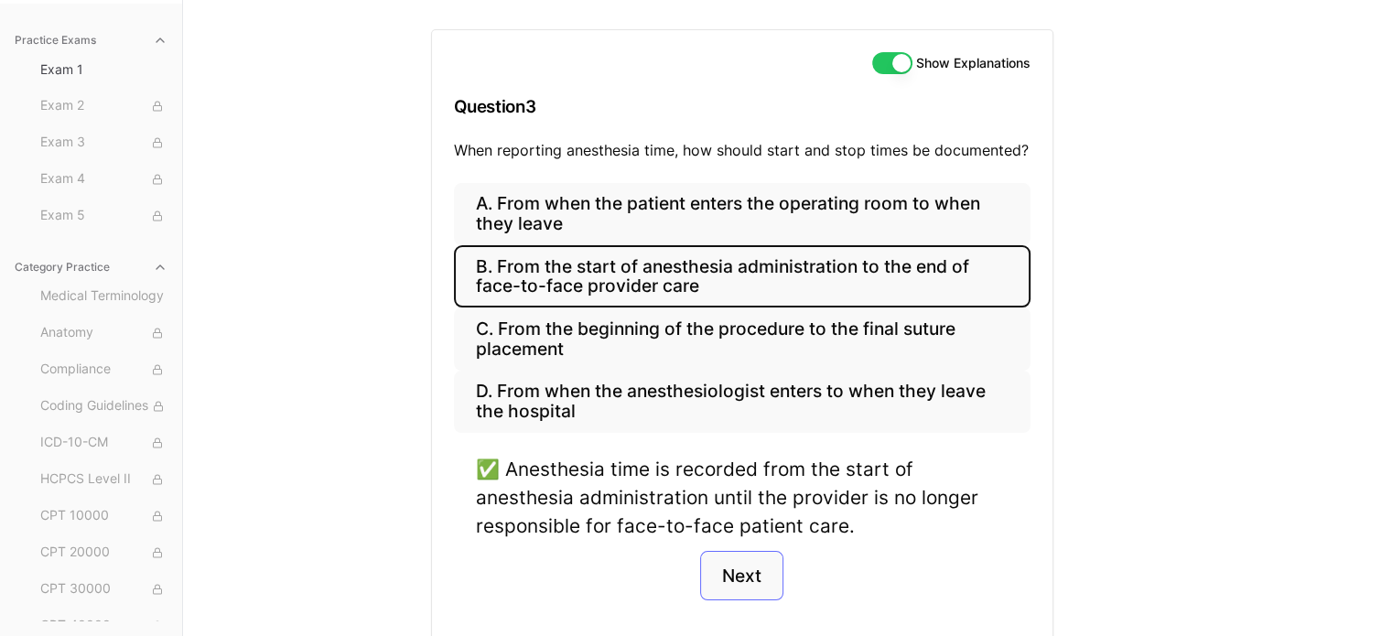
click at [751, 576] on button "Next" at bounding box center [741, 575] width 83 height 49
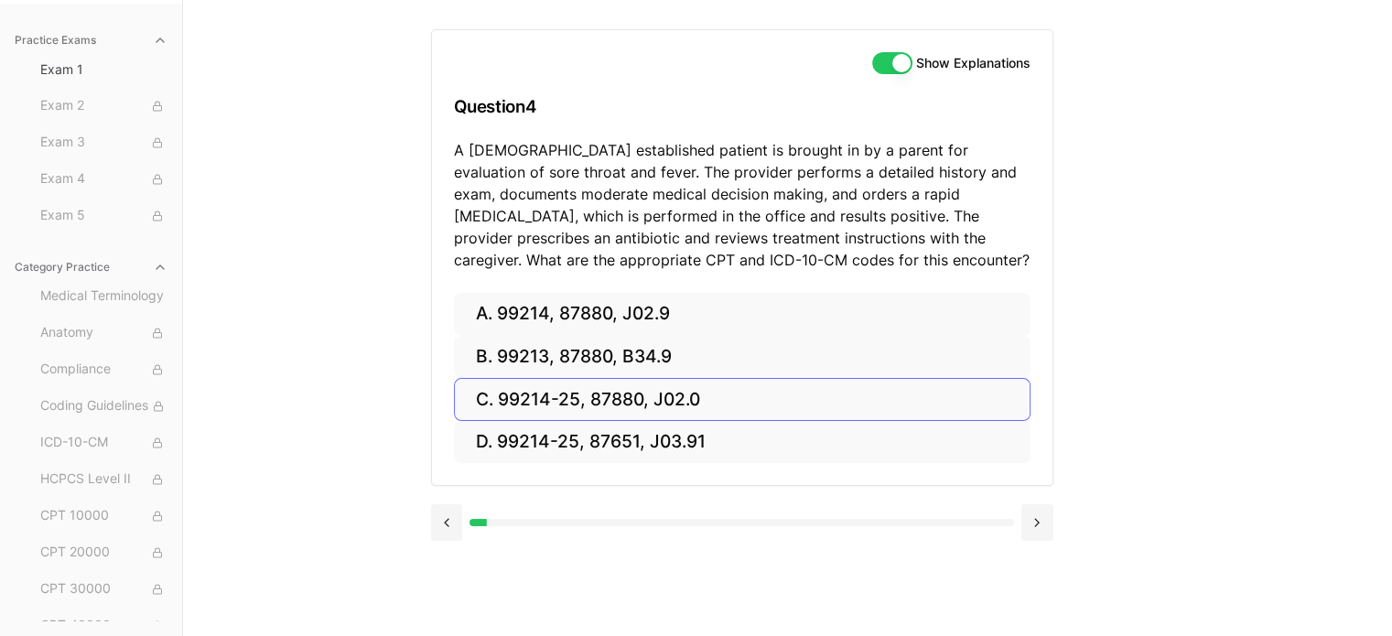
click at [545, 399] on button "C. 99214-25, 87880, J02.0" at bounding box center [742, 399] width 576 height 43
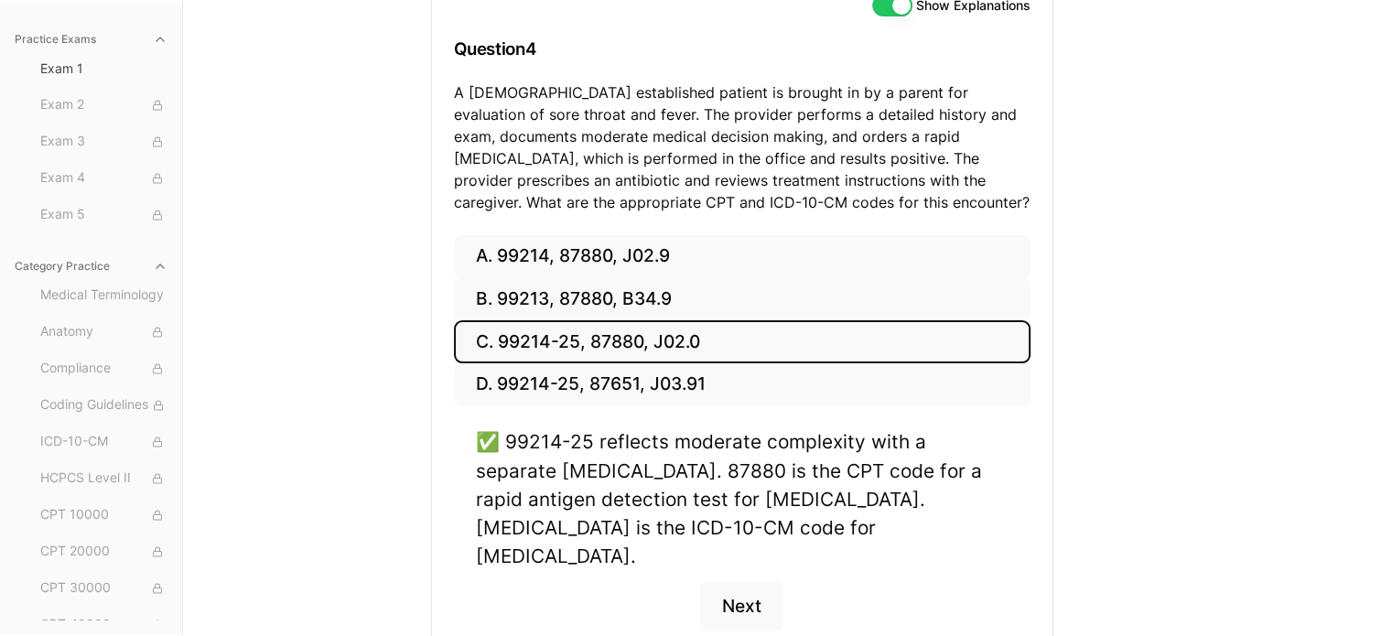
scroll to position [304, 0]
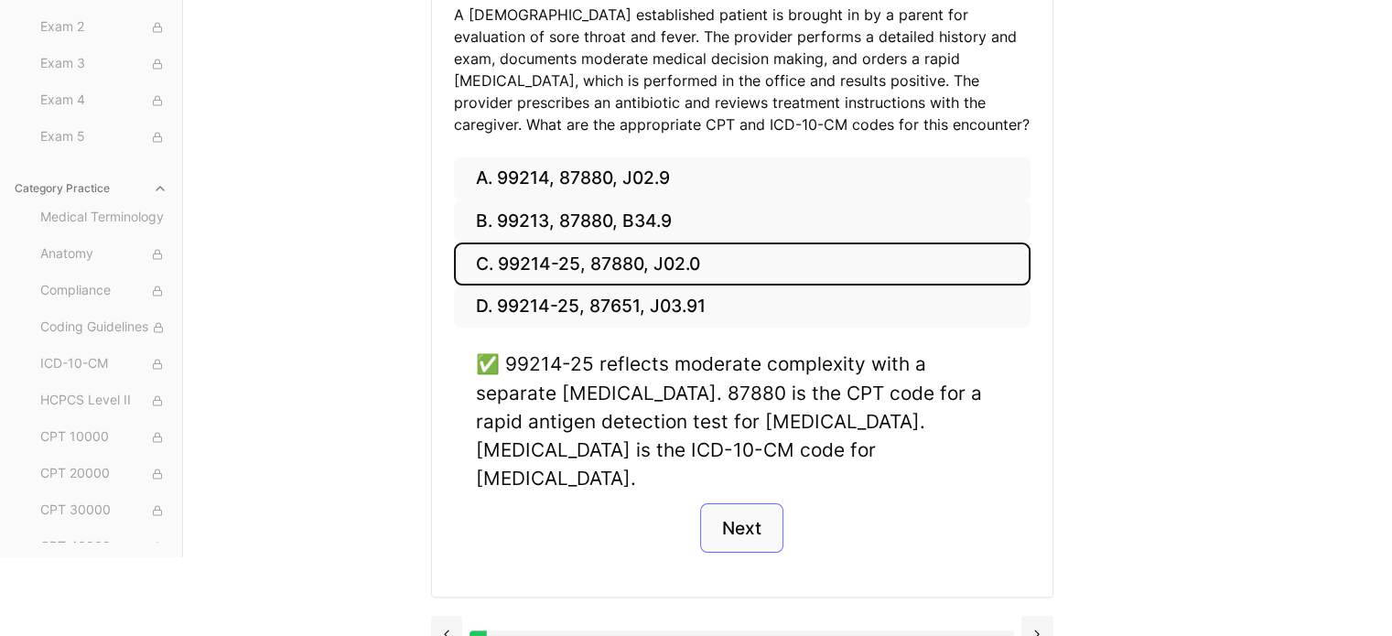
click at [744, 508] on button "Next" at bounding box center [741, 527] width 83 height 49
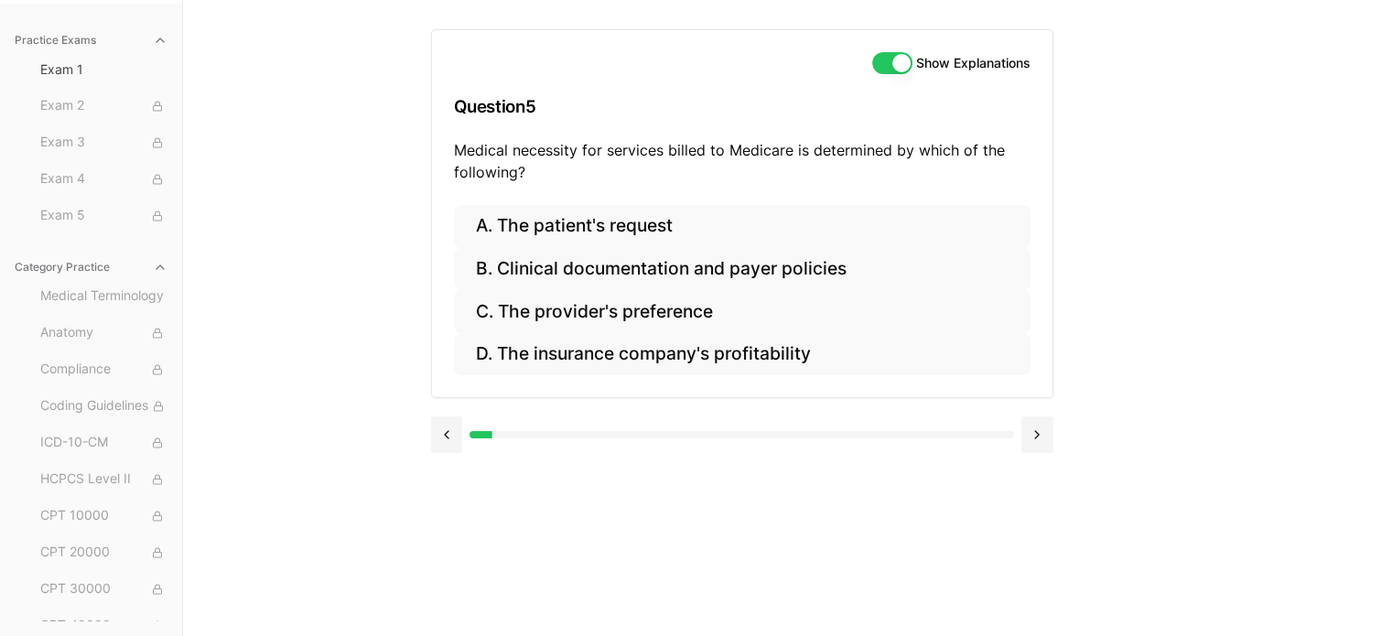
scroll to position [168, 0]
click at [774, 273] on button "B. Clinical documentation and payer policies" at bounding box center [742, 269] width 576 height 43
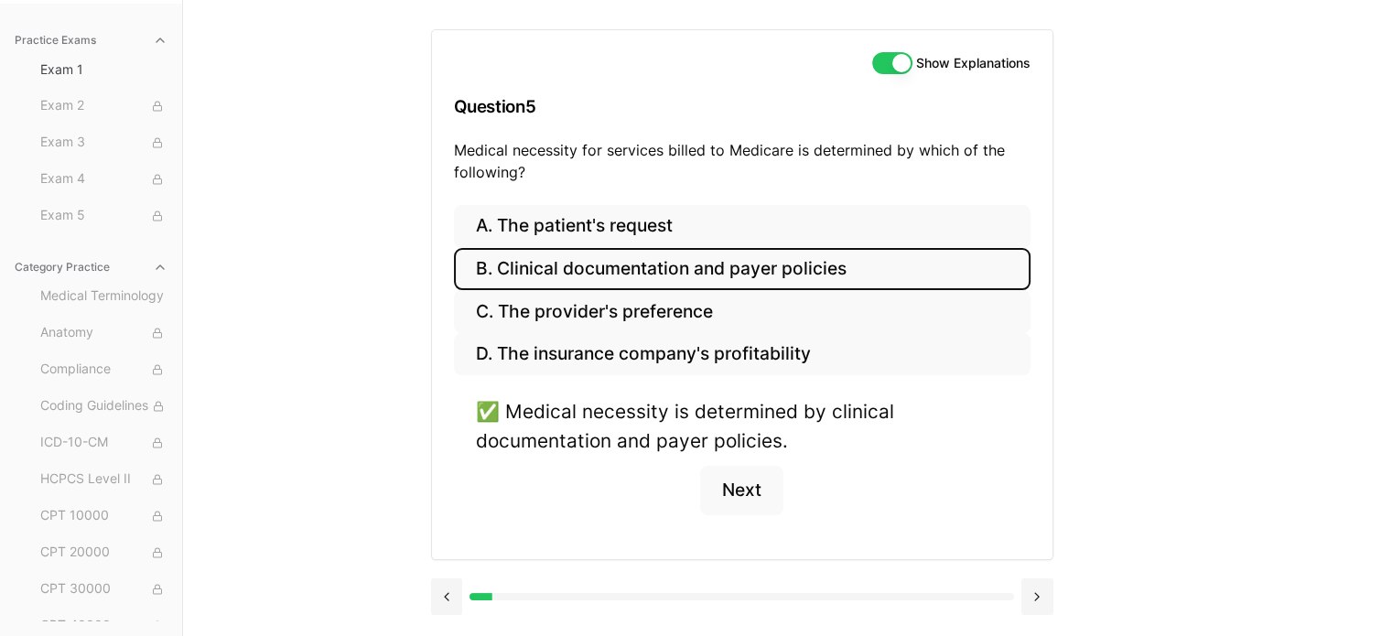
click at [752, 484] on button "Next" at bounding box center [741, 490] width 83 height 49
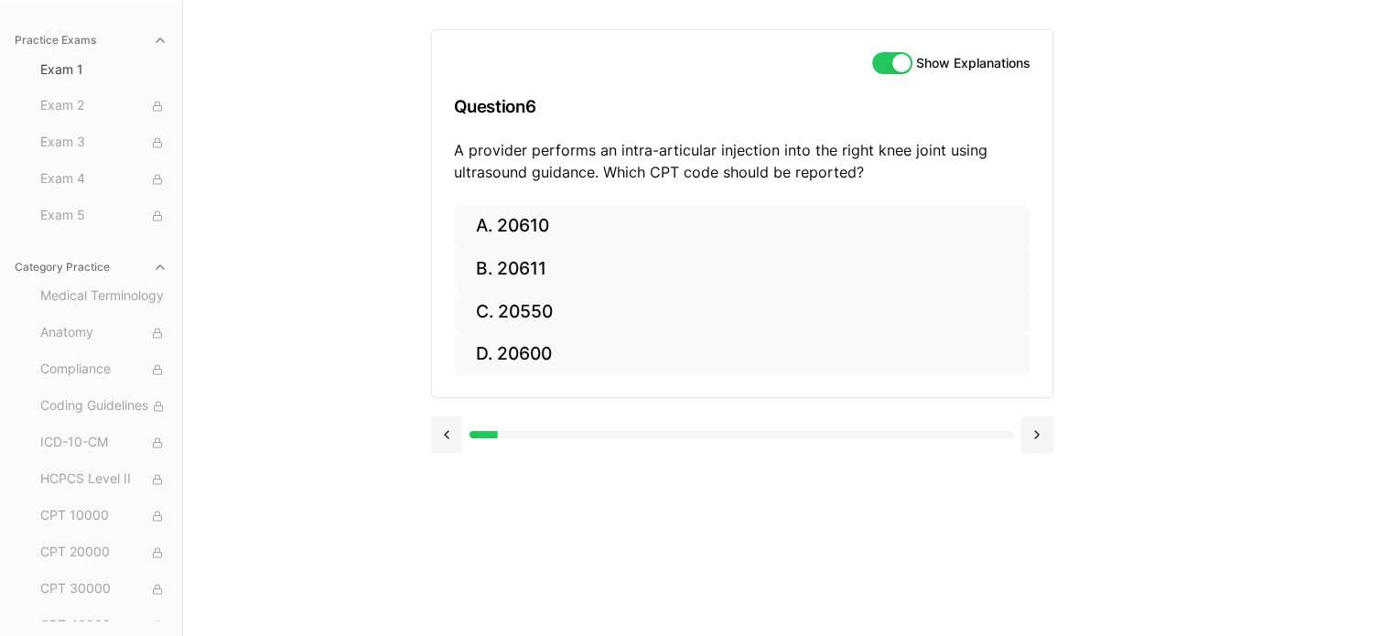
click at [520, 277] on button "B. 20611" at bounding box center [742, 269] width 576 height 43
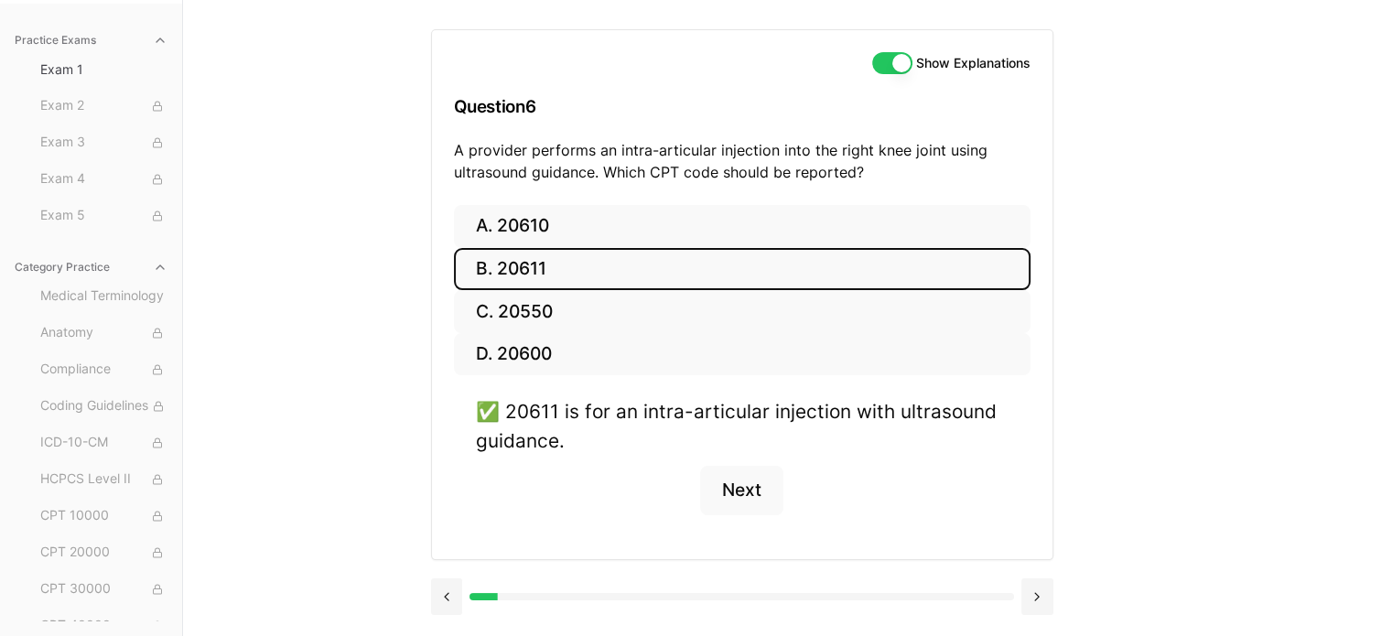
click at [752, 498] on button "Next" at bounding box center [741, 490] width 83 height 49
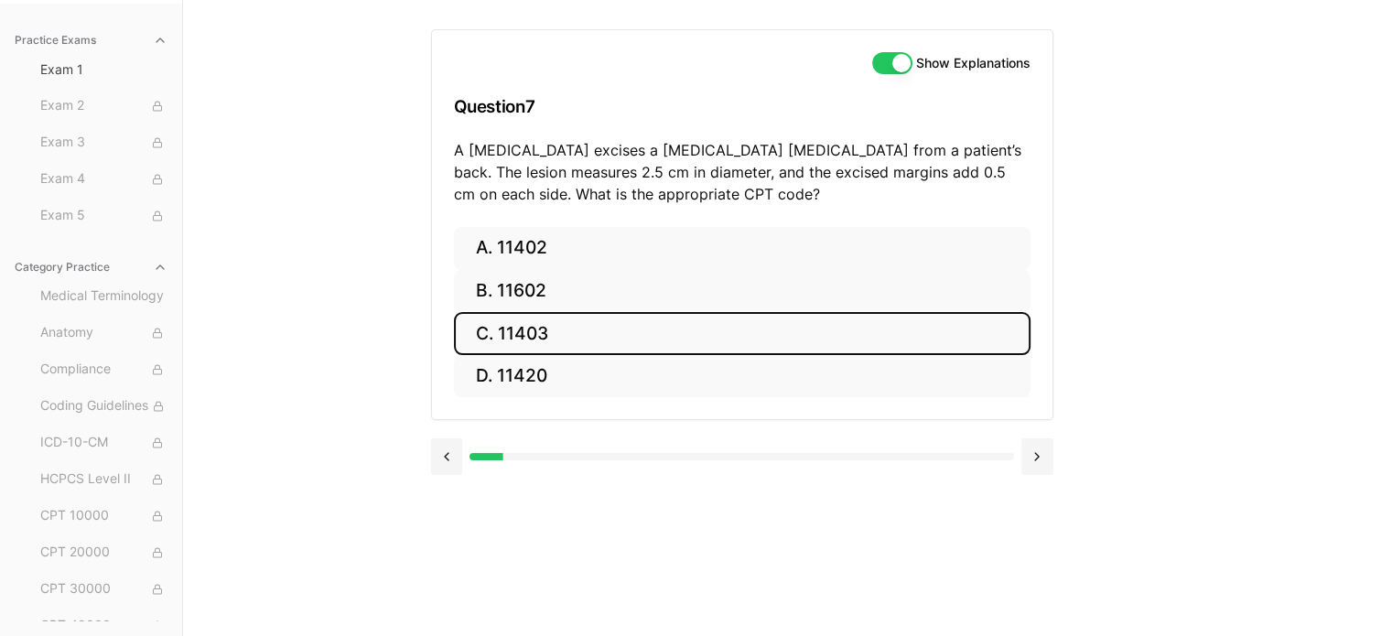
click at [534, 339] on button "C. 11403" at bounding box center [742, 333] width 576 height 43
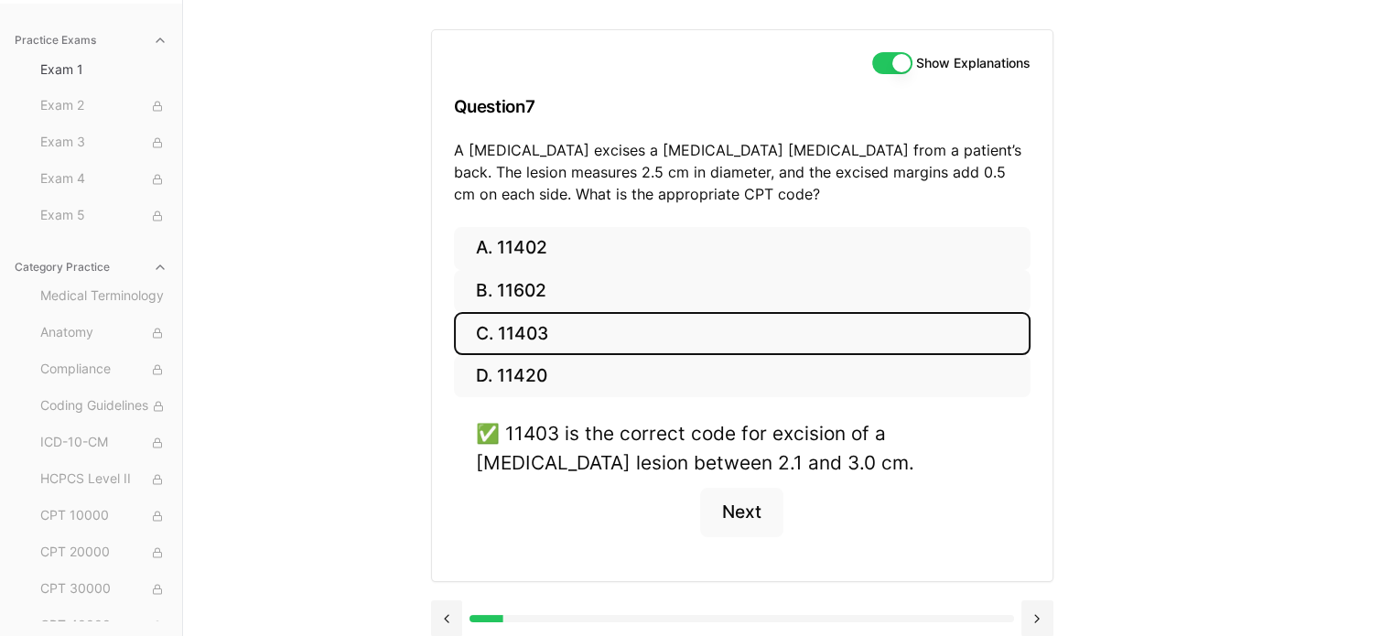
click at [747, 520] on button "Next" at bounding box center [741, 512] width 83 height 49
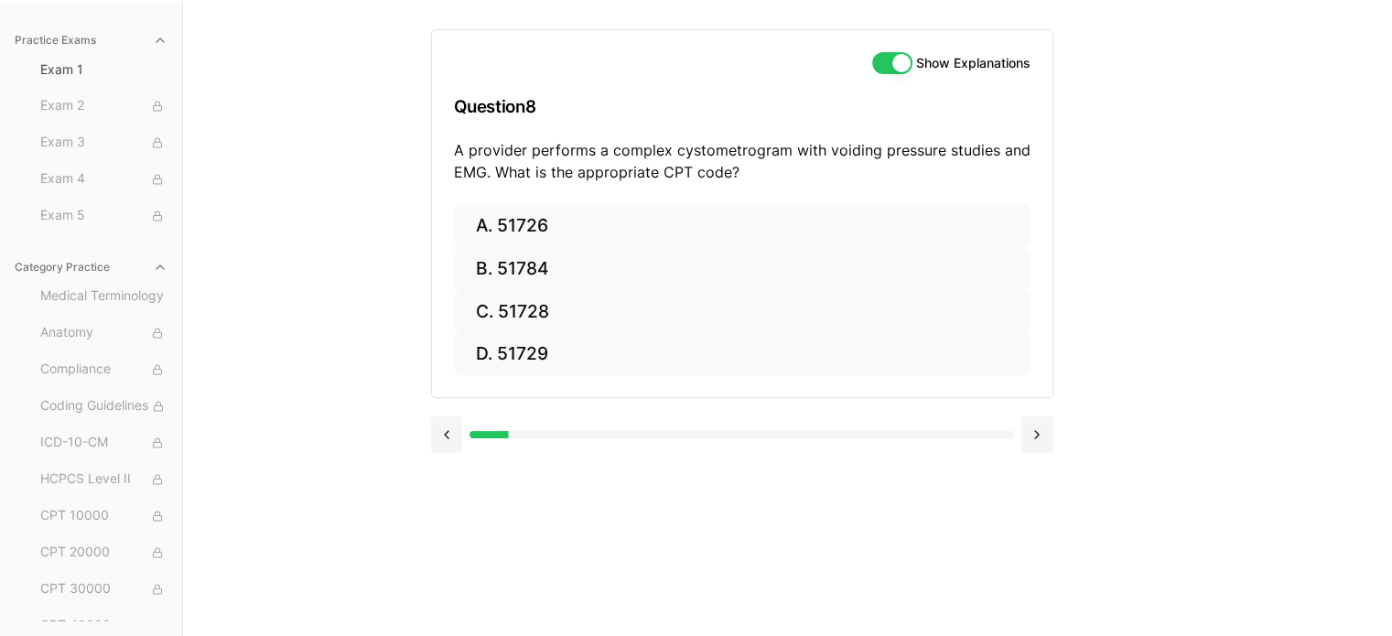
click at [534, 264] on button "B. 51784" at bounding box center [742, 269] width 576 height 43
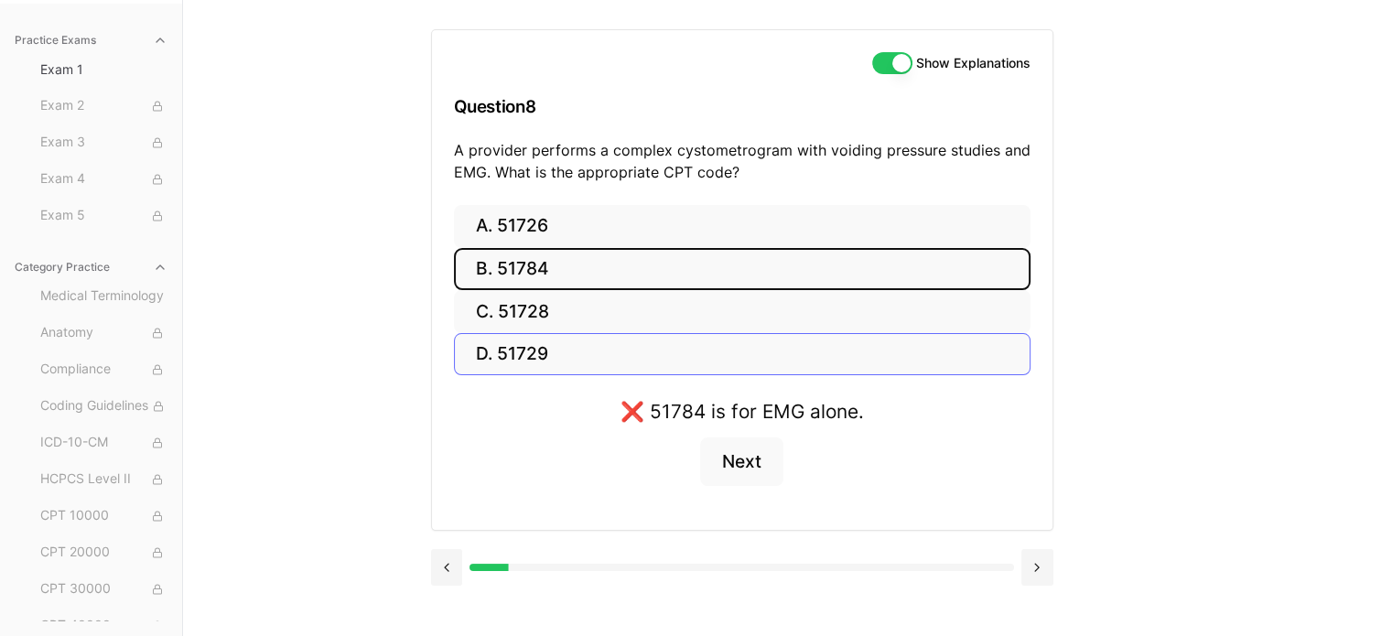
click at [523, 372] on button "D. 51729" at bounding box center [742, 354] width 576 height 43
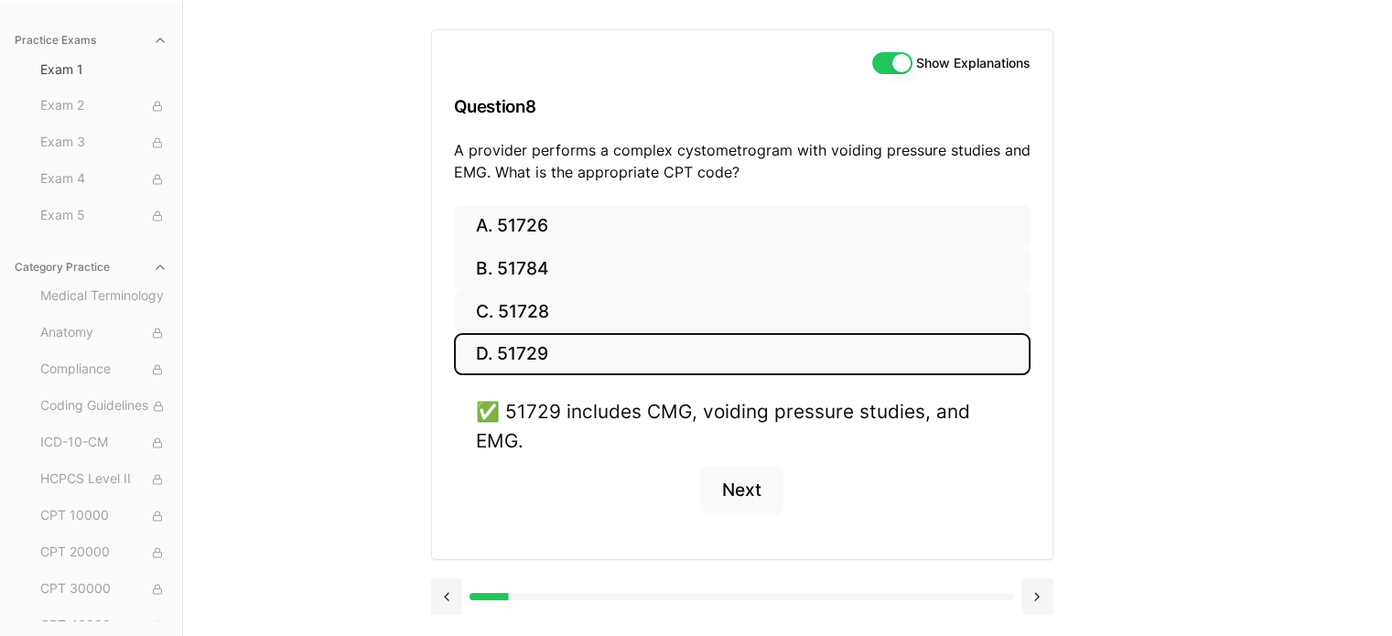
click at [741, 501] on button "Next" at bounding box center [741, 490] width 83 height 49
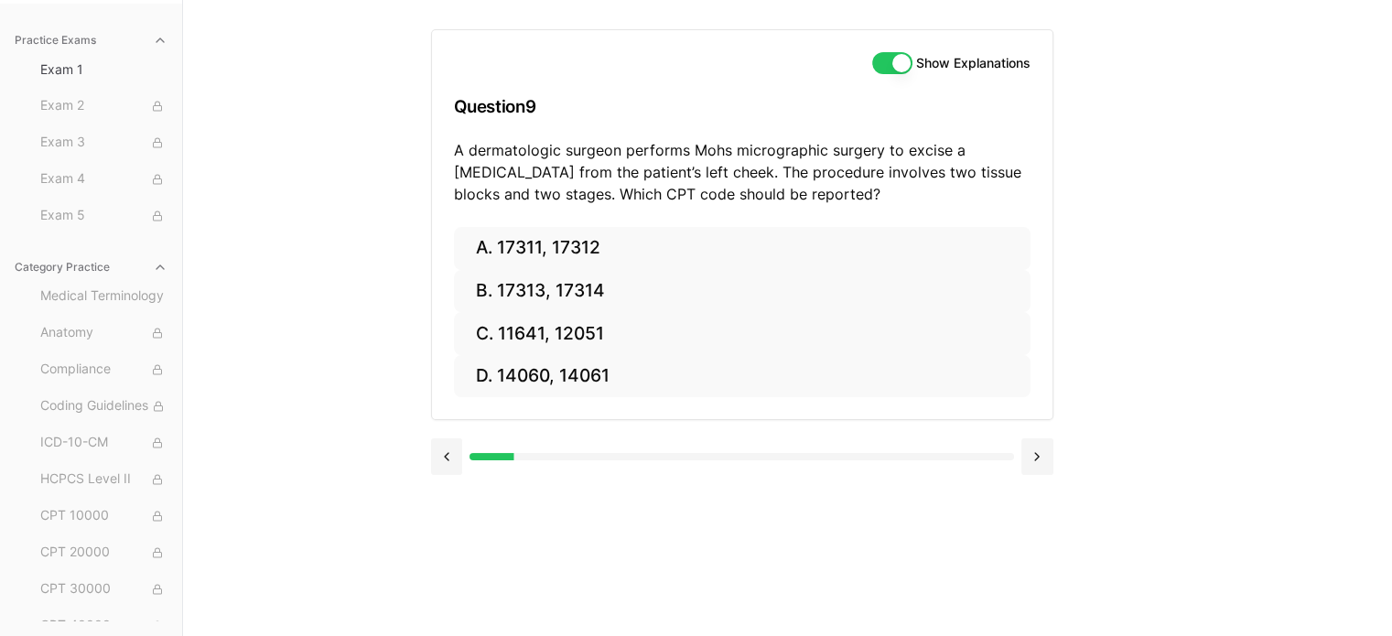
click at [559, 252] on button "A. 17311, 17312" at bounding box center [742, 248] width 576 height 43
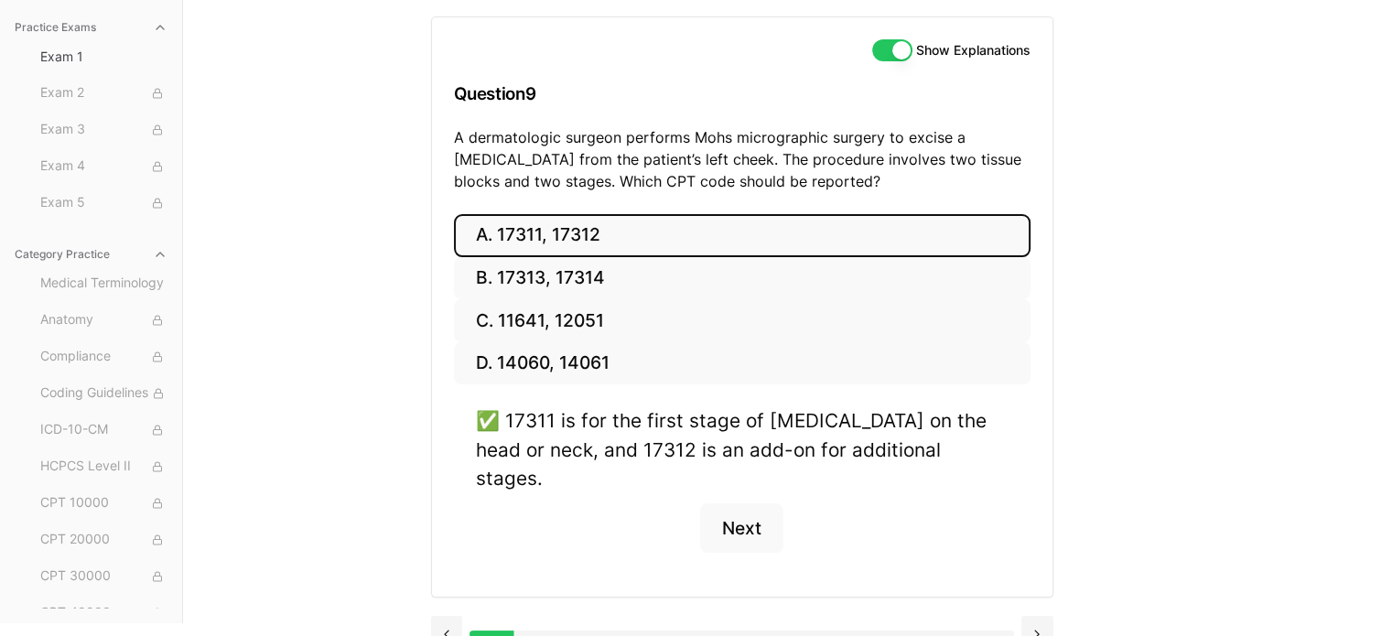
click at [748, 503] on button "Next" at bounding box center [741, 527] width 83 height 49
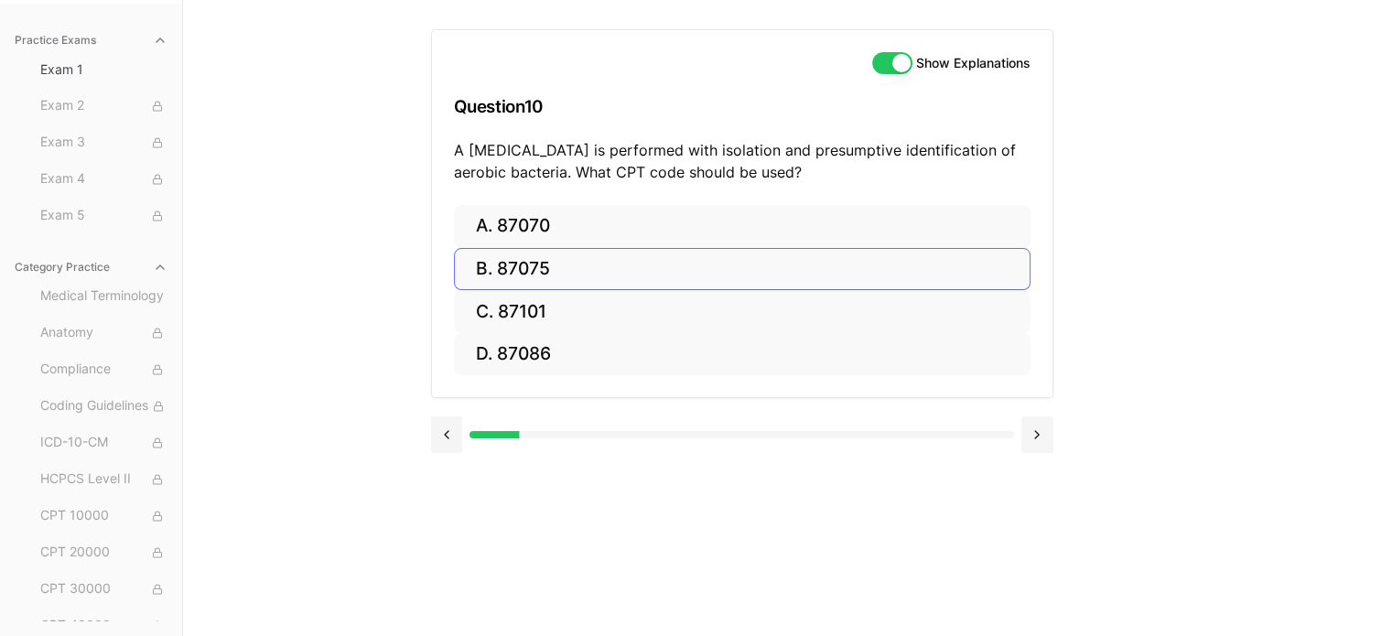
click at [523, 248] on button "B. 87075" at bounding box center [742, 269] width 576 height 43
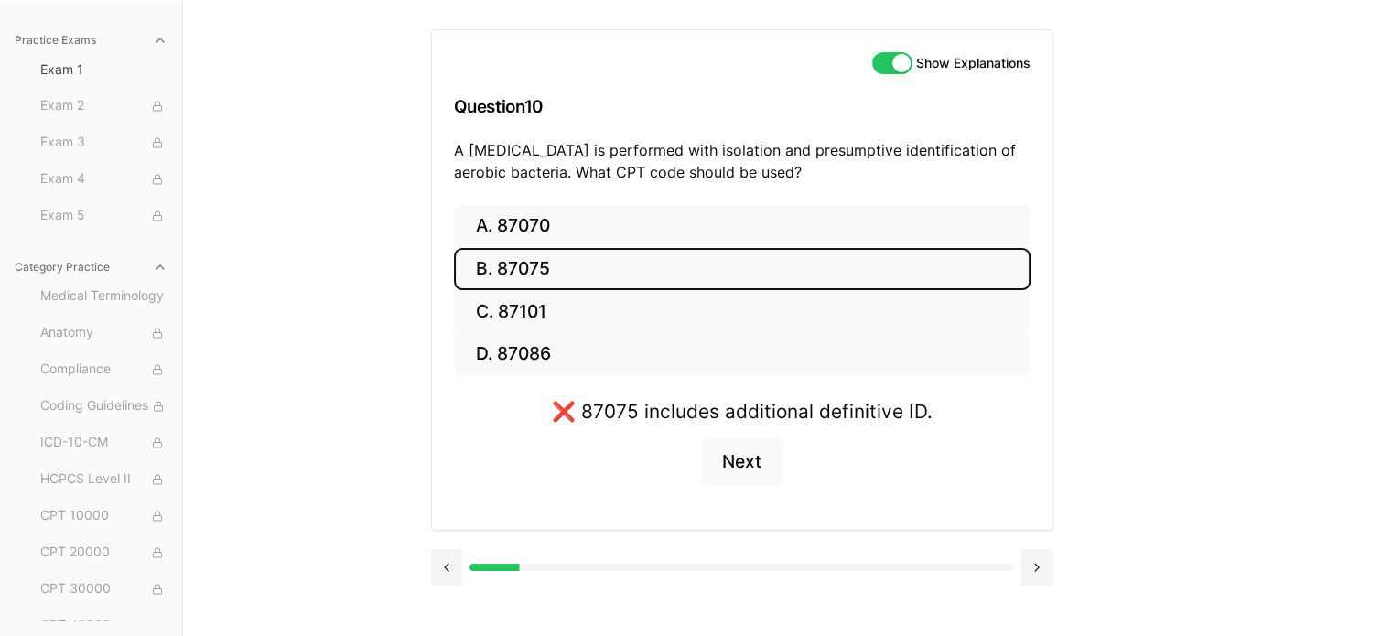
click at [532, 227] on button "A. 87070" at bounding box center [742, 226] width 576 height 43
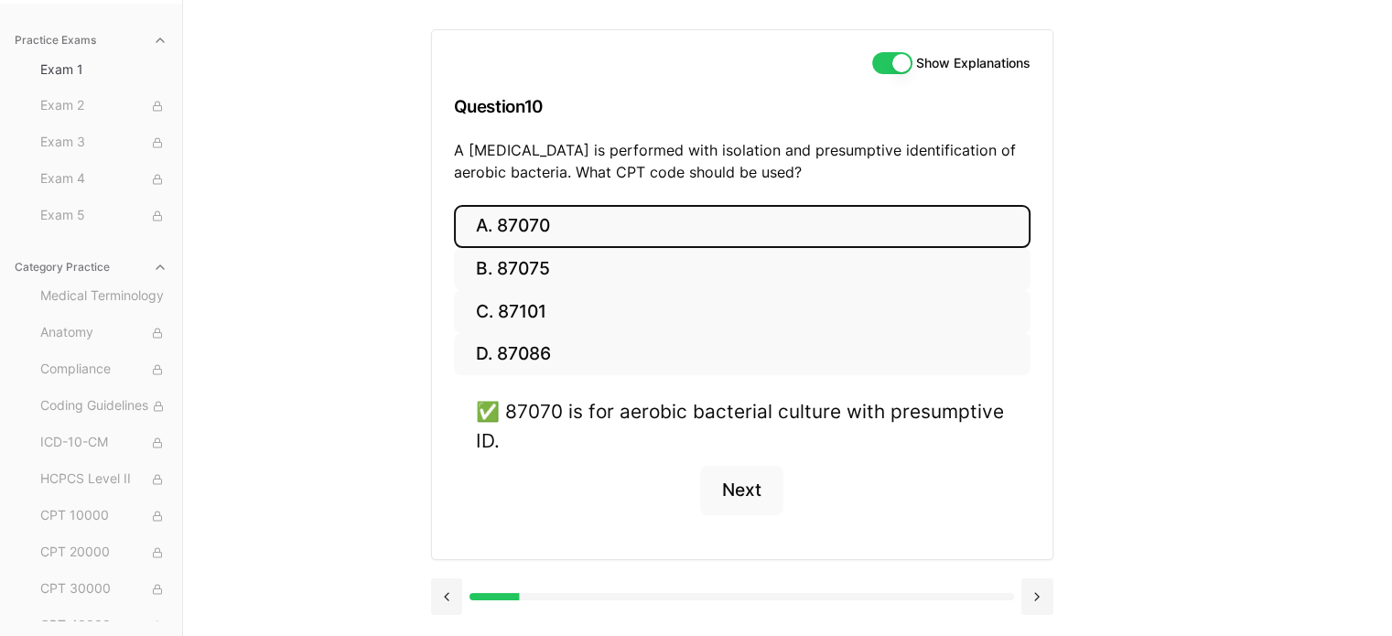
click at [745, 494] on button "Next" at bounding box center [741, 490] width 83 height 49
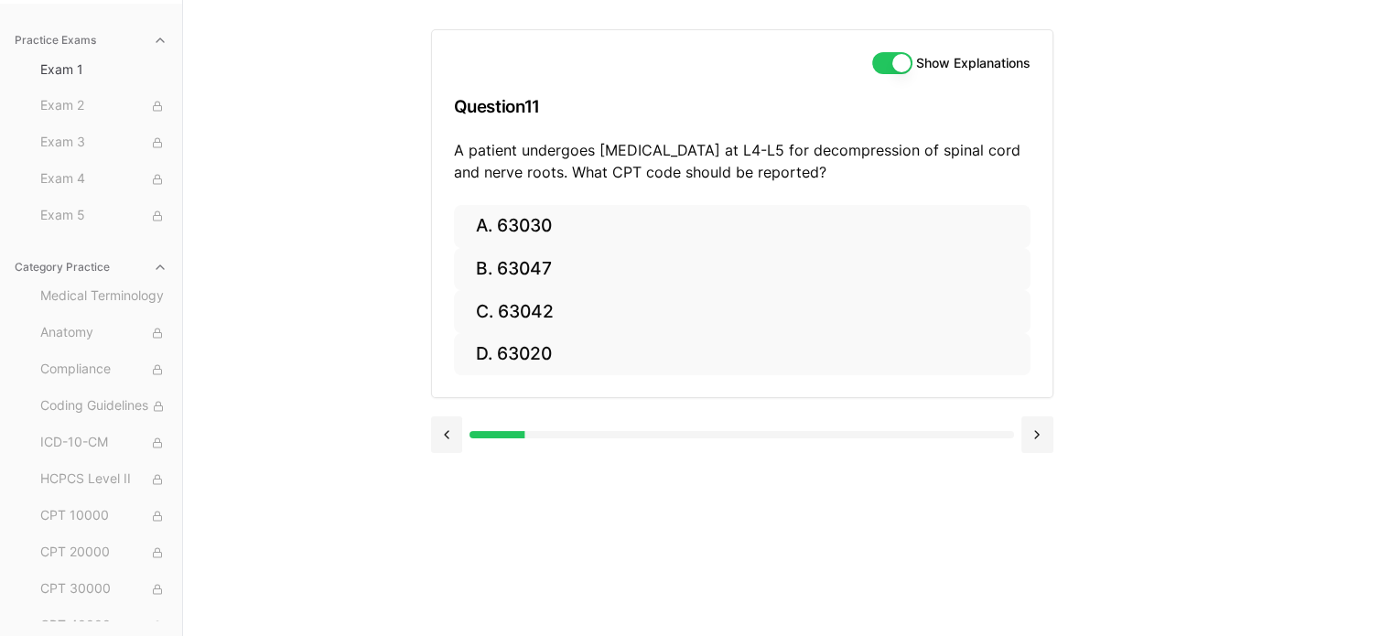
click at [529, 229] on button "A. 63030" at bounding box center [742, 226] width 576 height 43
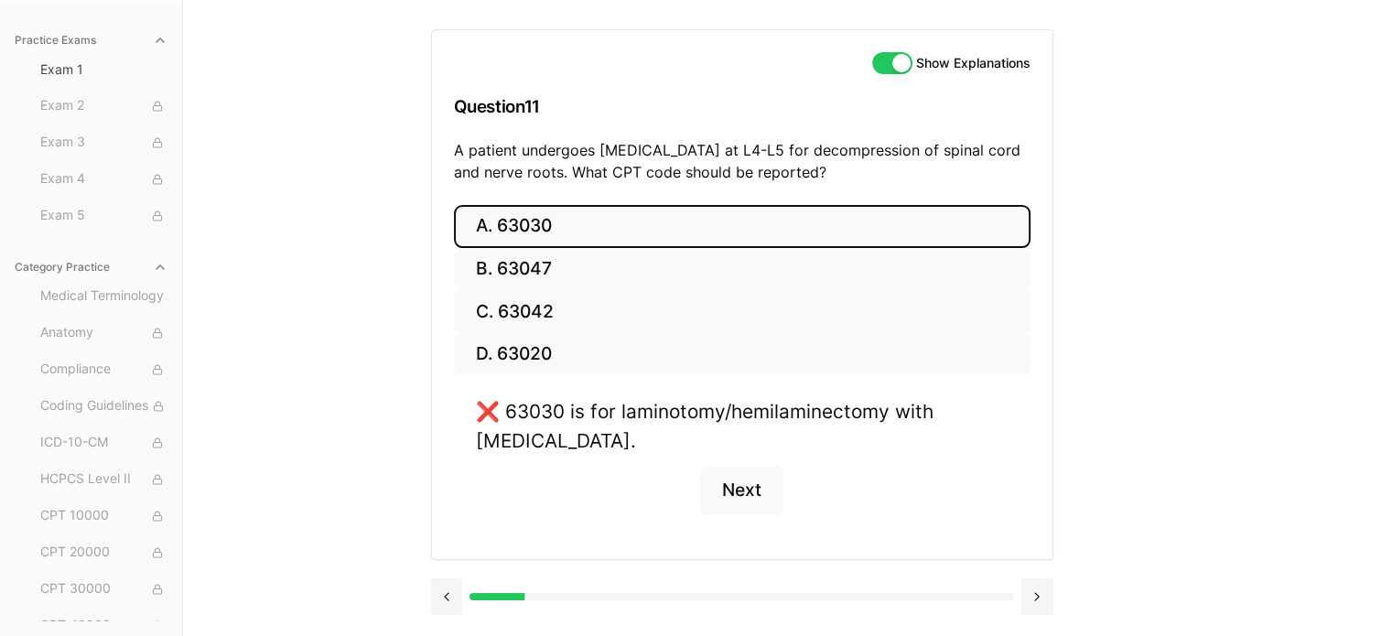
click at [528, 274] on button "B. 63047" at bounding box center [742, 269] width 576 height 43
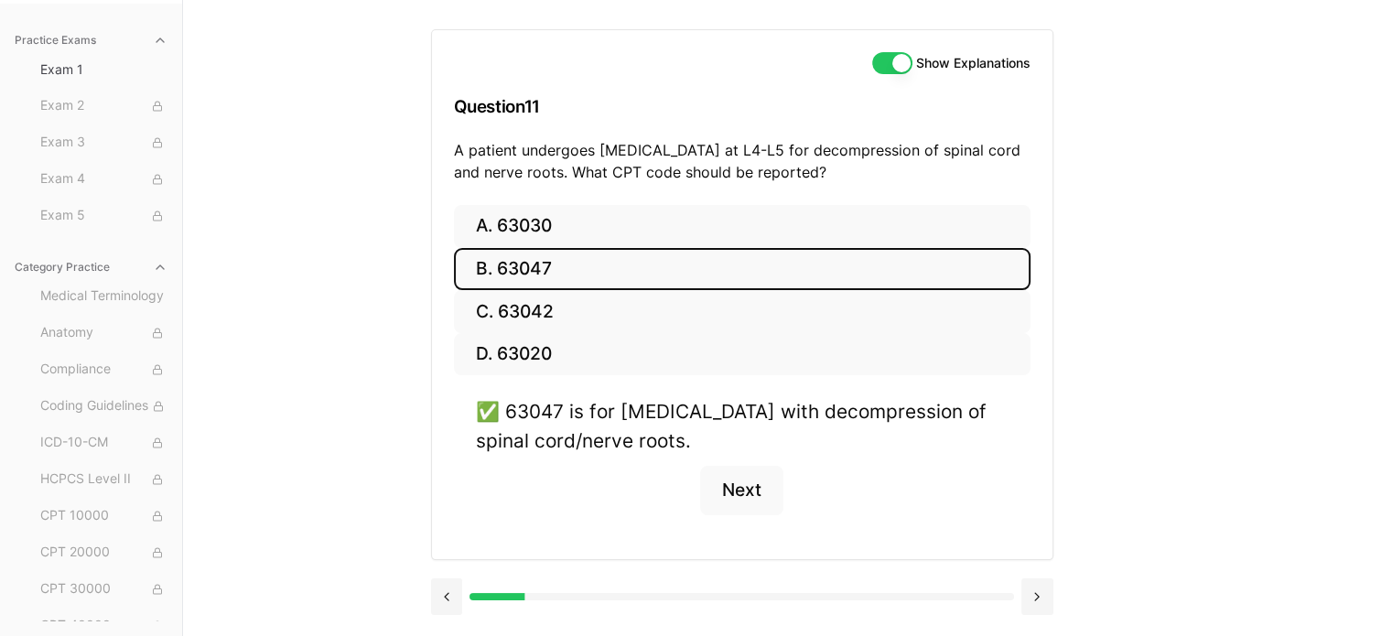
click at [752, 499] on button "Next" at bounding box center [741, 490] width 83 height 49
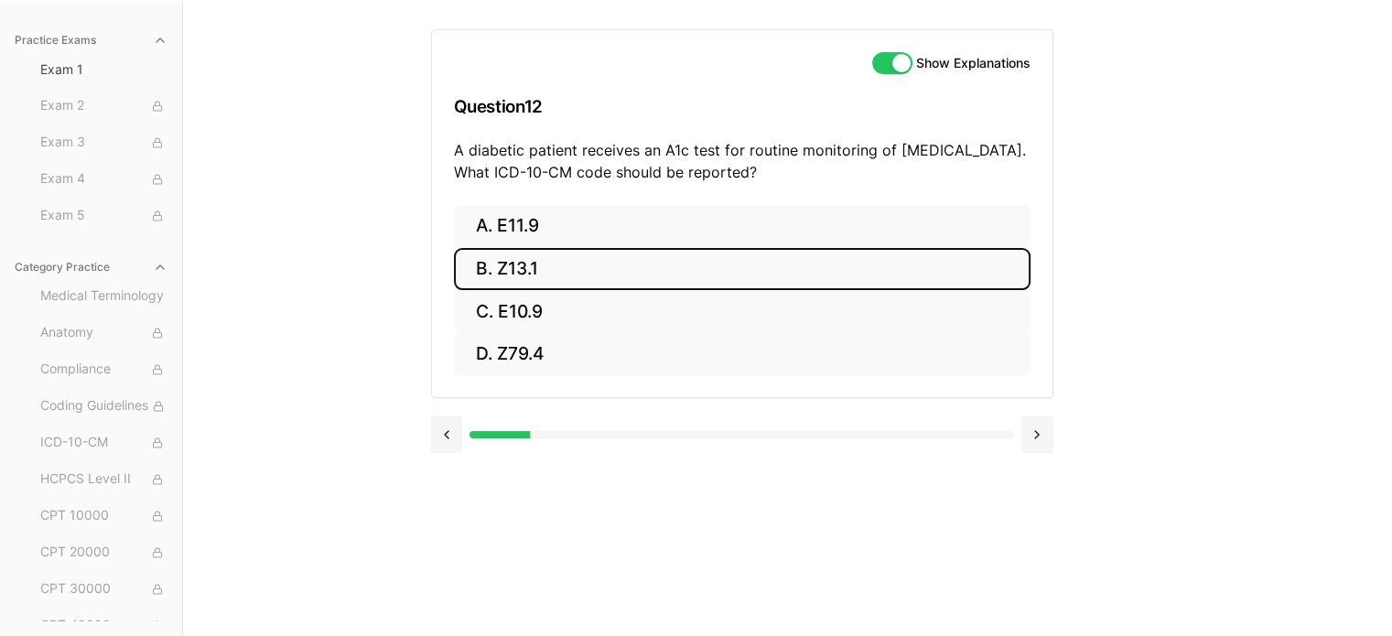
click at [521, 276] on button "B. Z13.1" at bounding box center [742, 269] width 576 height 43
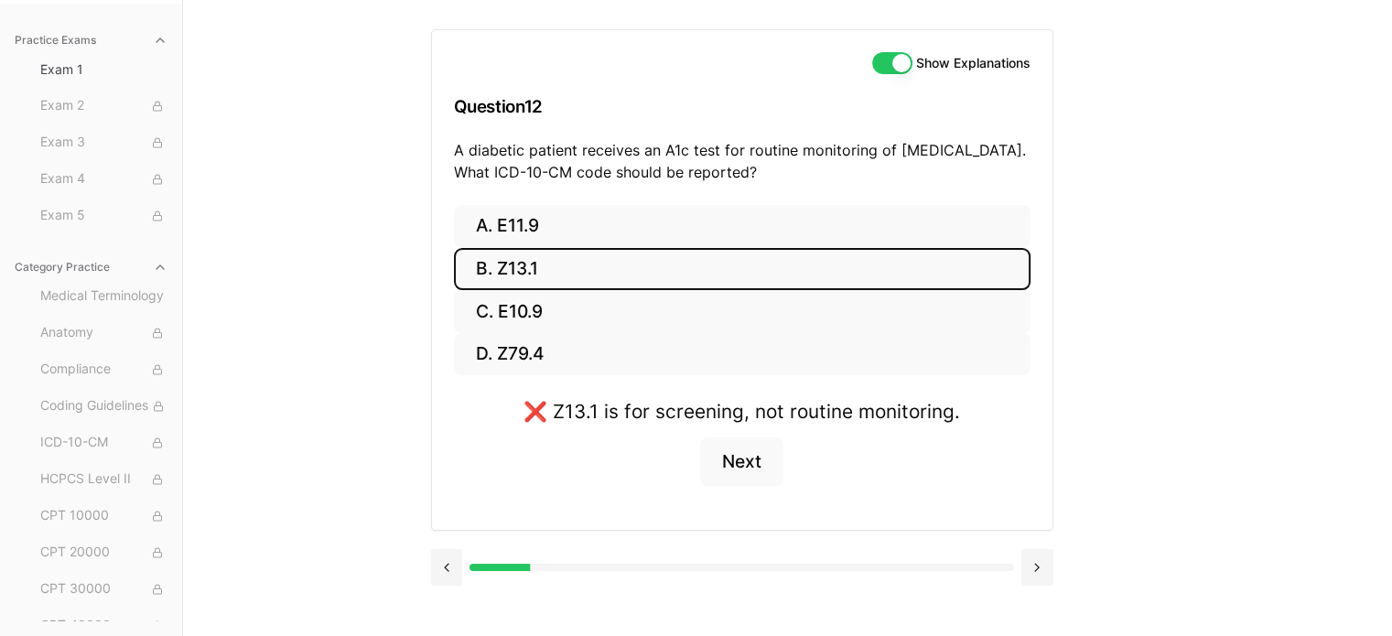
click at [519, 370] on button "D. Z79.4" at bounding box center [742, 354] width 576 height 43
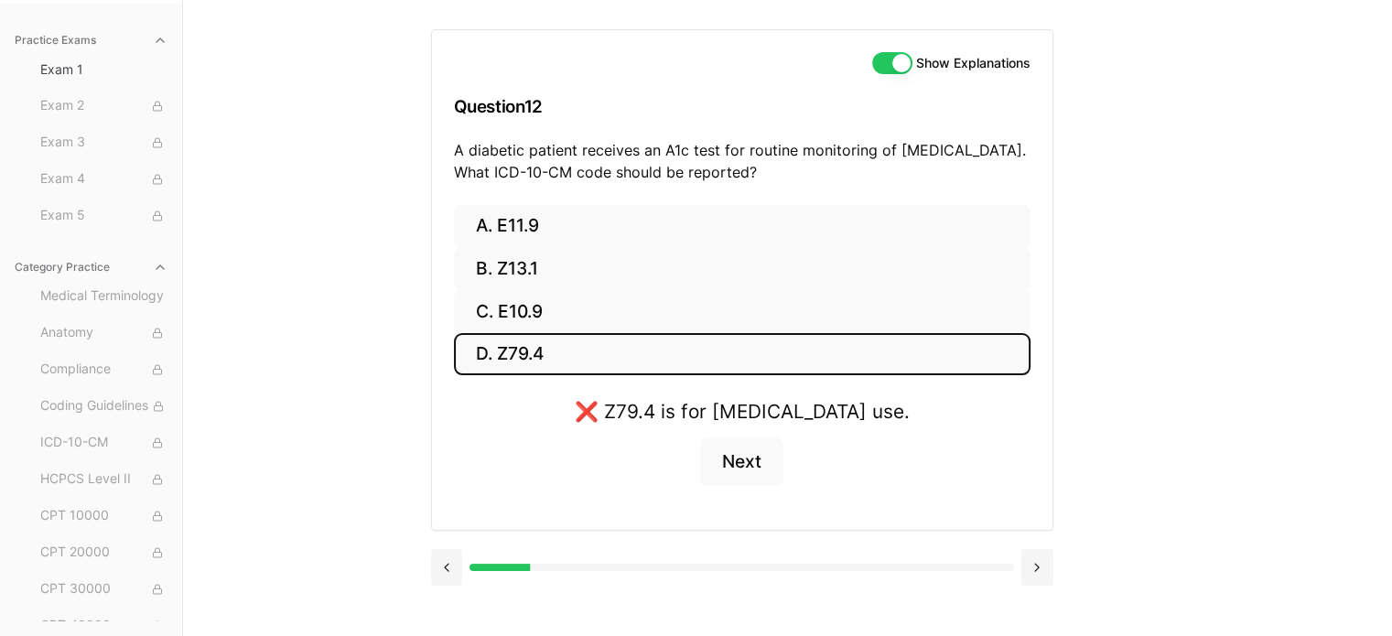
click at [533, 224] on button "A. E11.9" at bounding box center [742, 226] width 576 height 43
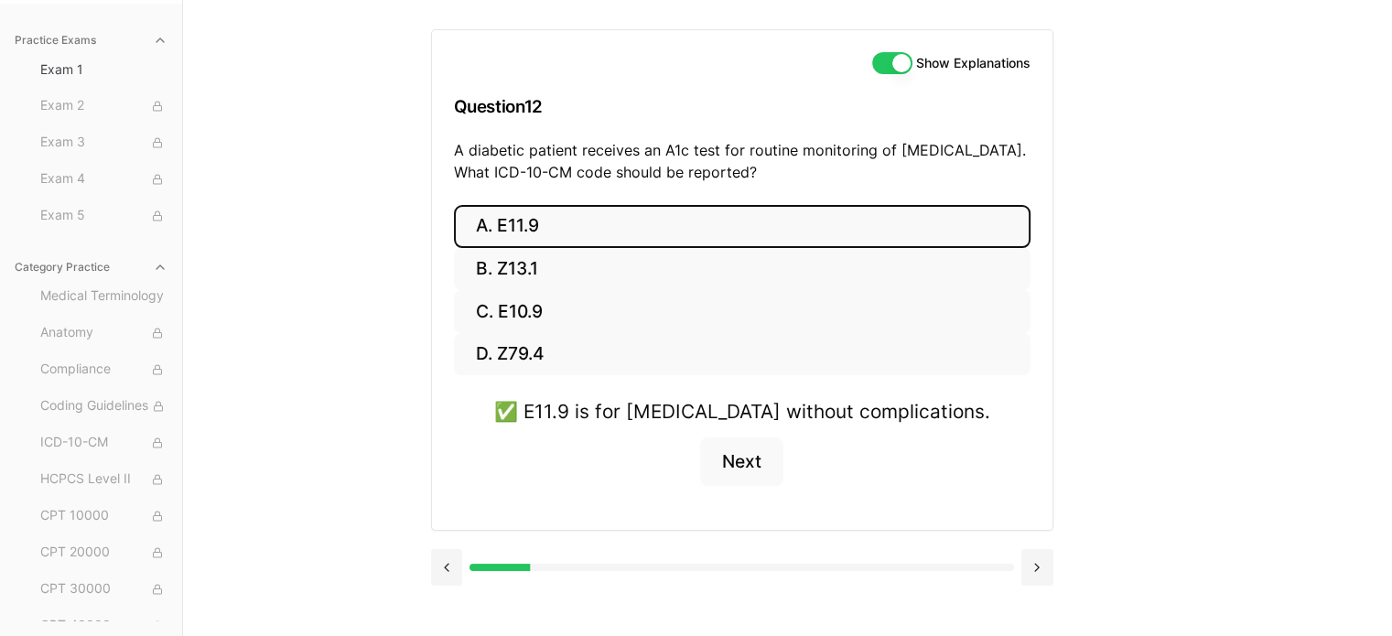
click at [759, 469] on button "Next" at bounding box center [741, 461] width 83 height 49
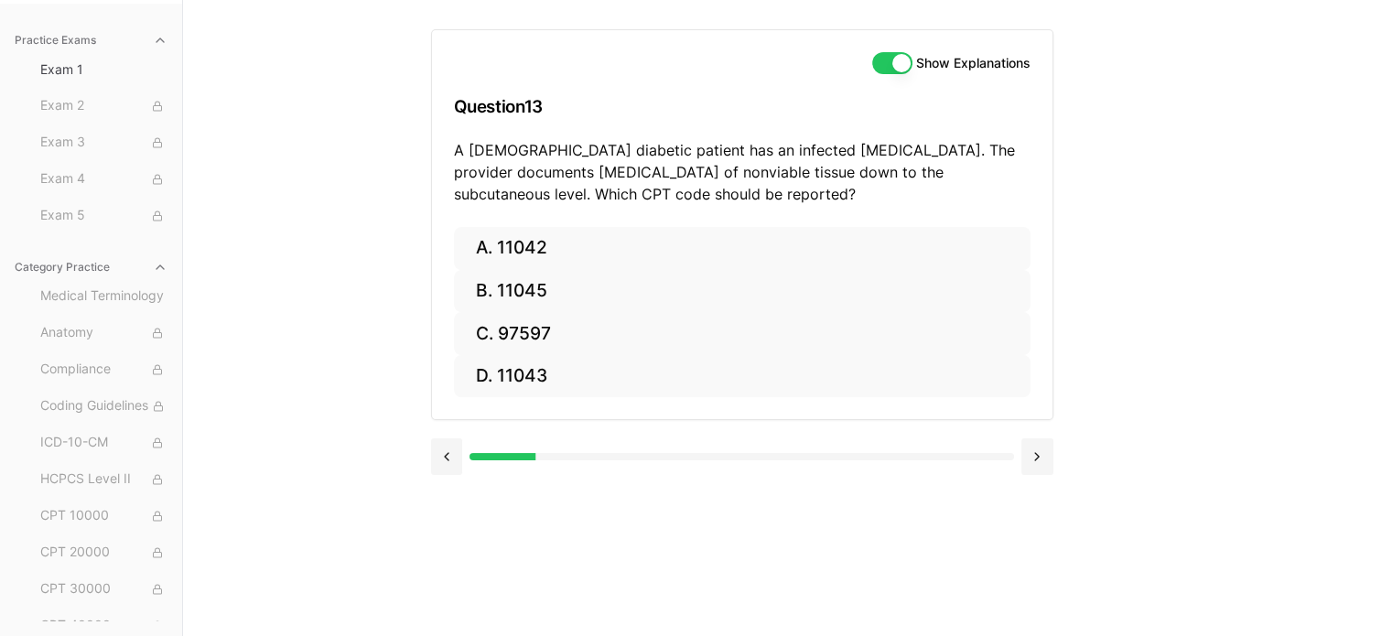
click at [522, 253] on button "A. 11042" at bounding box center [742, 248] width 576 height 43
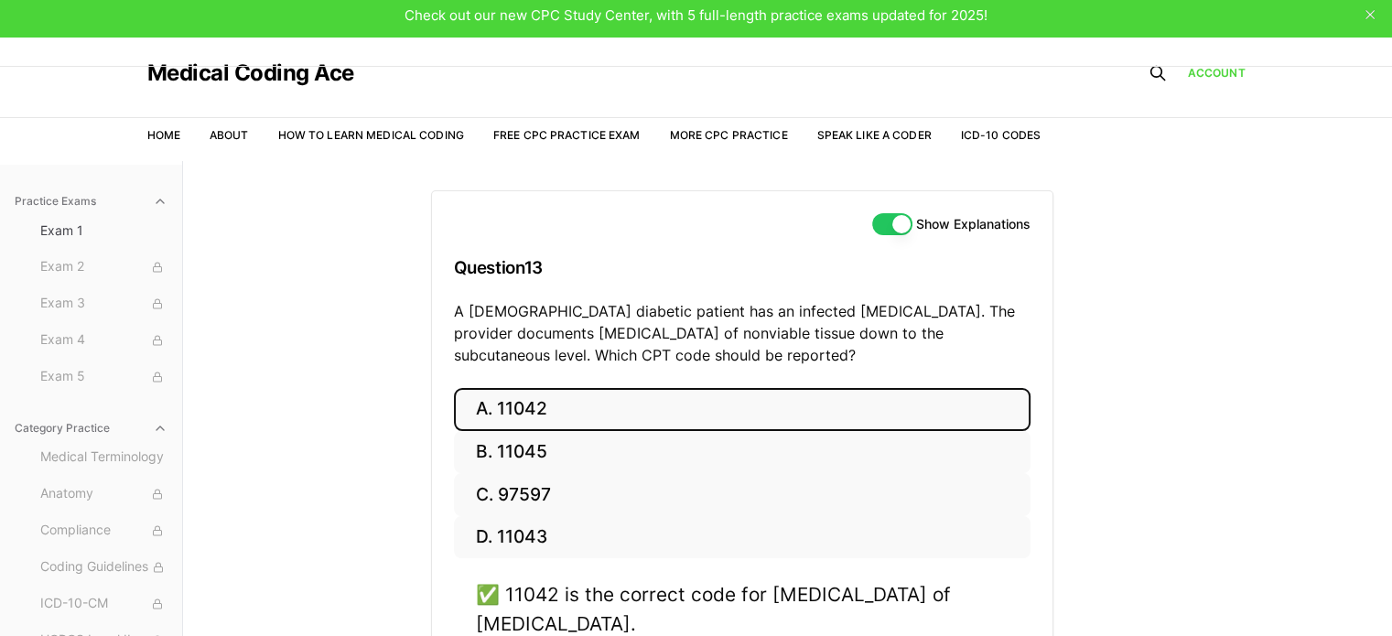
scroll to position [181, 0]
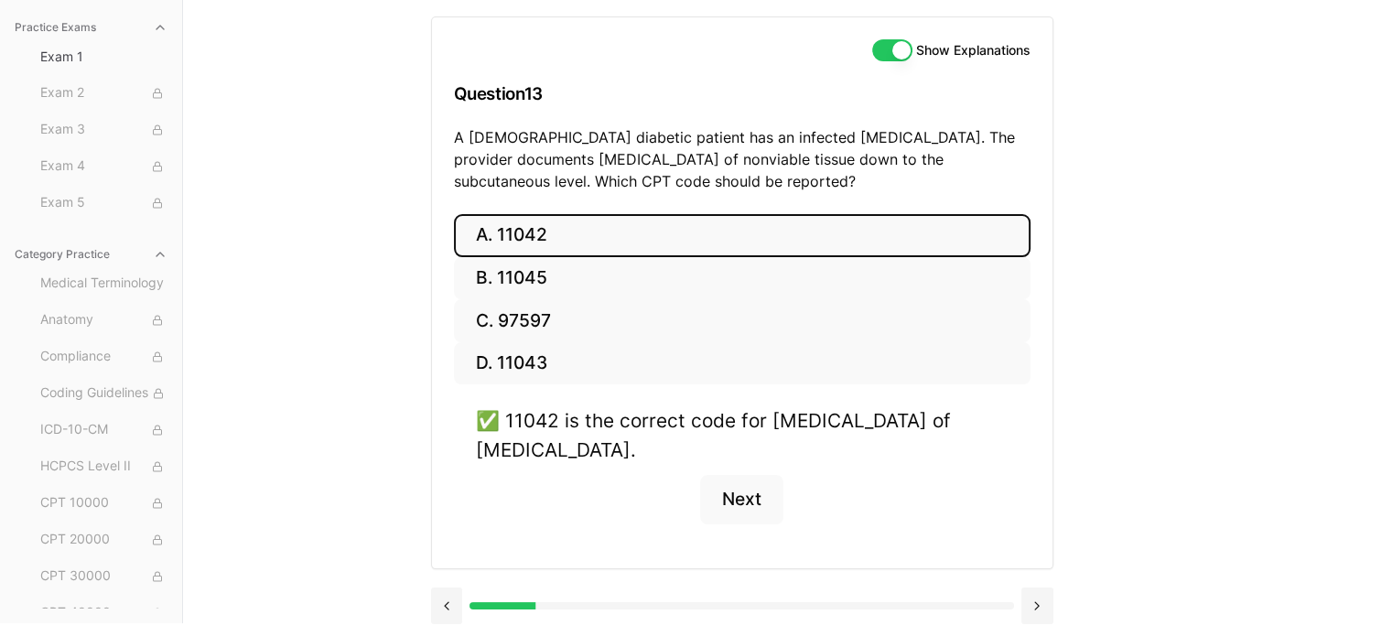
click at [967, 476] on div "✅ 11042 is the correct code for [MEDICAL_DATA] of [MEDICAL_DATA]. Next" at bounding box center [742, 475] width 576 height 139
click at [951, 486] on div "✅ 11042 is the correct code for [MEDICAL_DATA] of [MEDICAL_DATA]. Next" at bounding box center [742, 475] width 576 height 139
click at [557, 523] on div "✅ 11042 is the correct code for [MEDICAL_DATA] of [MEDICAL_DATA]. Next" at bounding box center [742, 475] width 576 height 139
click at [7, 266] on button "Category Practice" at bounding box center [90, 254] width 167 height 29
click at [963, 483] on div "✅ 11042 is the correct code for [MEDICAL_DATA] of [MEDICAL_DATA]. Next" at bounding box center [742, 475] width 576 height 139
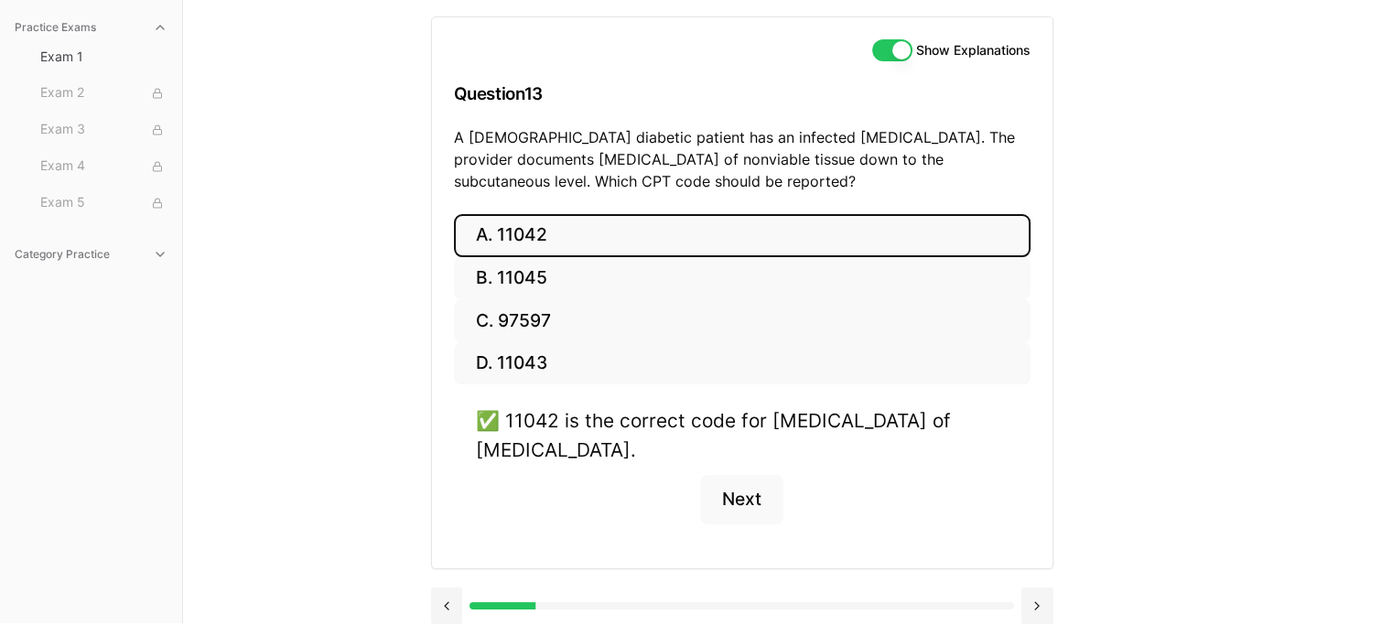
click at [1172, 436] on div "Practice Exams Exam 1 Exam 2 Exam 3 Exam 4 Exam 5 Category Practice Show Explan…" at bounding box center [696, 305] width 1392 height 636
click at [743, 498] on button "Next" at bounding box center [741, 499] width 83 height 49
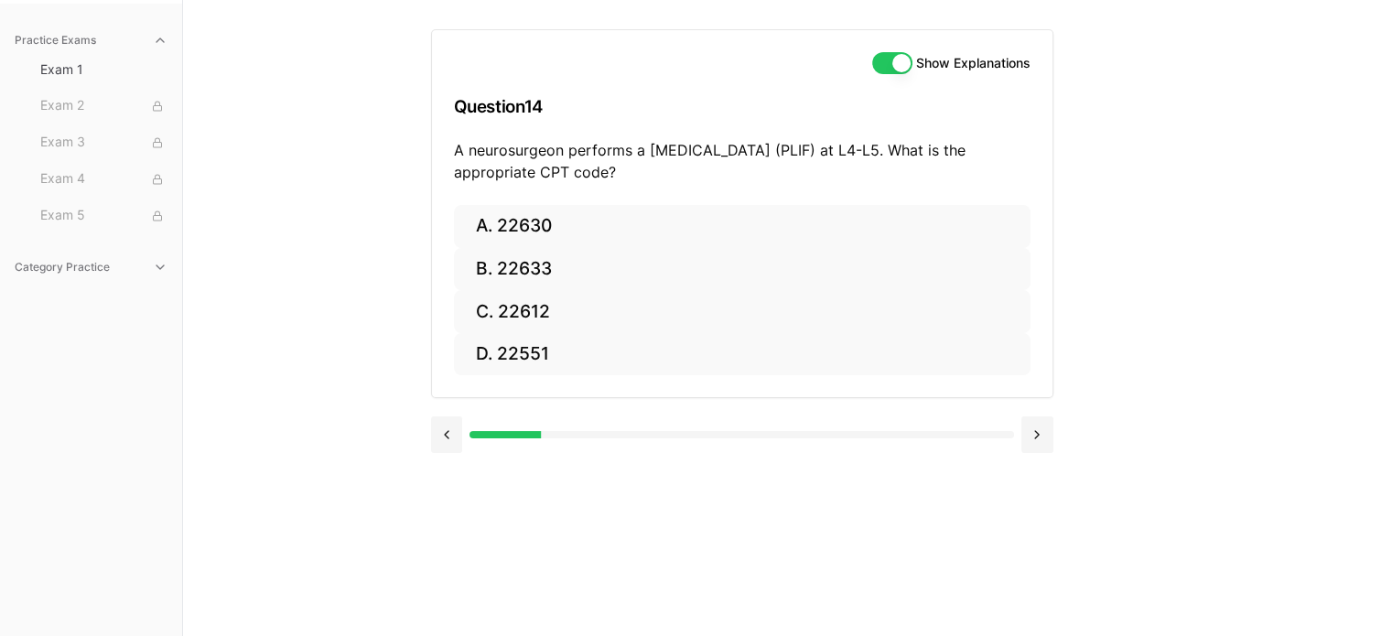
click at [673, 510] on div "Show Explanations Question 14 A neurosurgeon performs a [MEDICAL_DATA] (PLIF) a…" at bounding box center [788, 318] width 714 height 636
click at [522, 315] on button "C. 22612" at bounding box center [742, 311] width 576 height 43
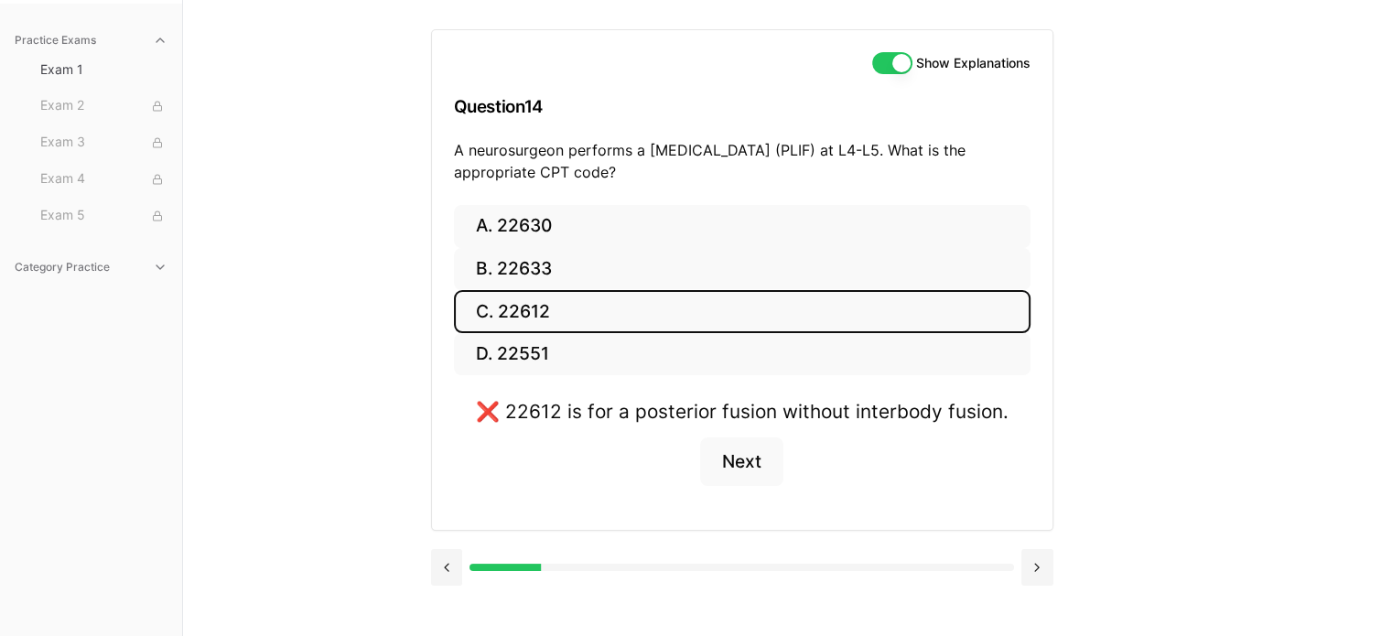
click at [545, 225] on button "A. 22630" at bounding box center [742, 226] width 576 height 43
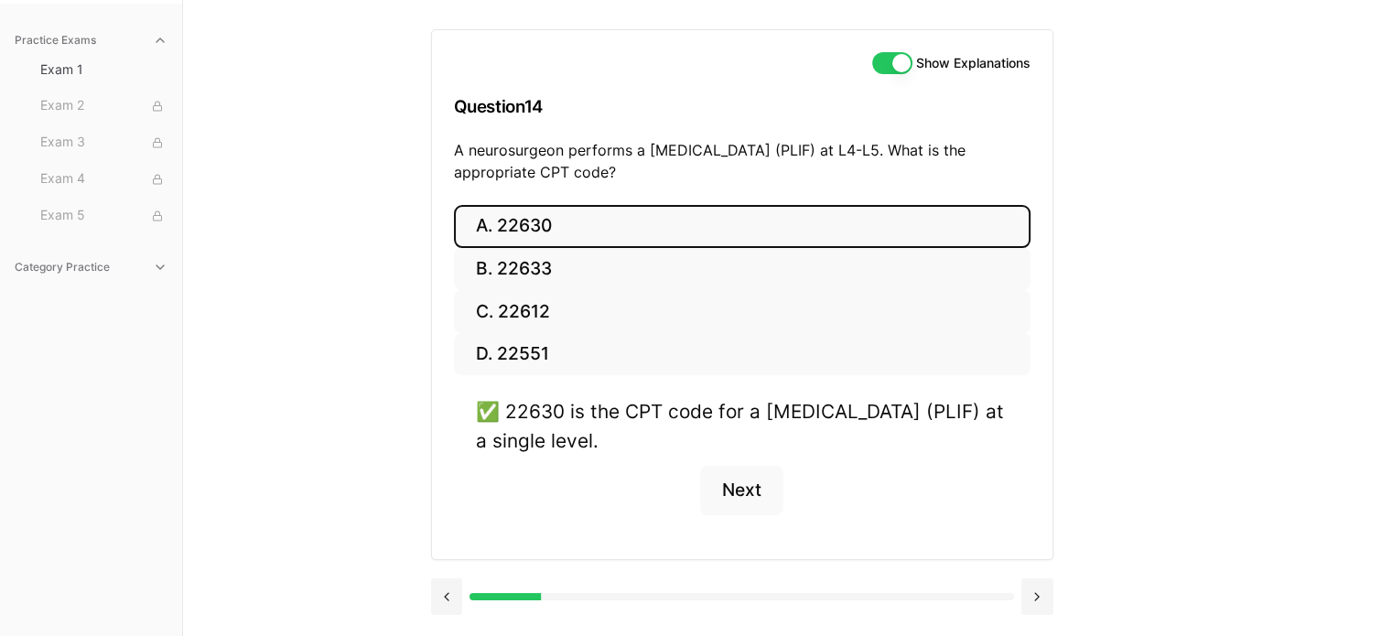
click at [750, 498] on button "Next" at bounding box center [741, 490] width 83 height 49
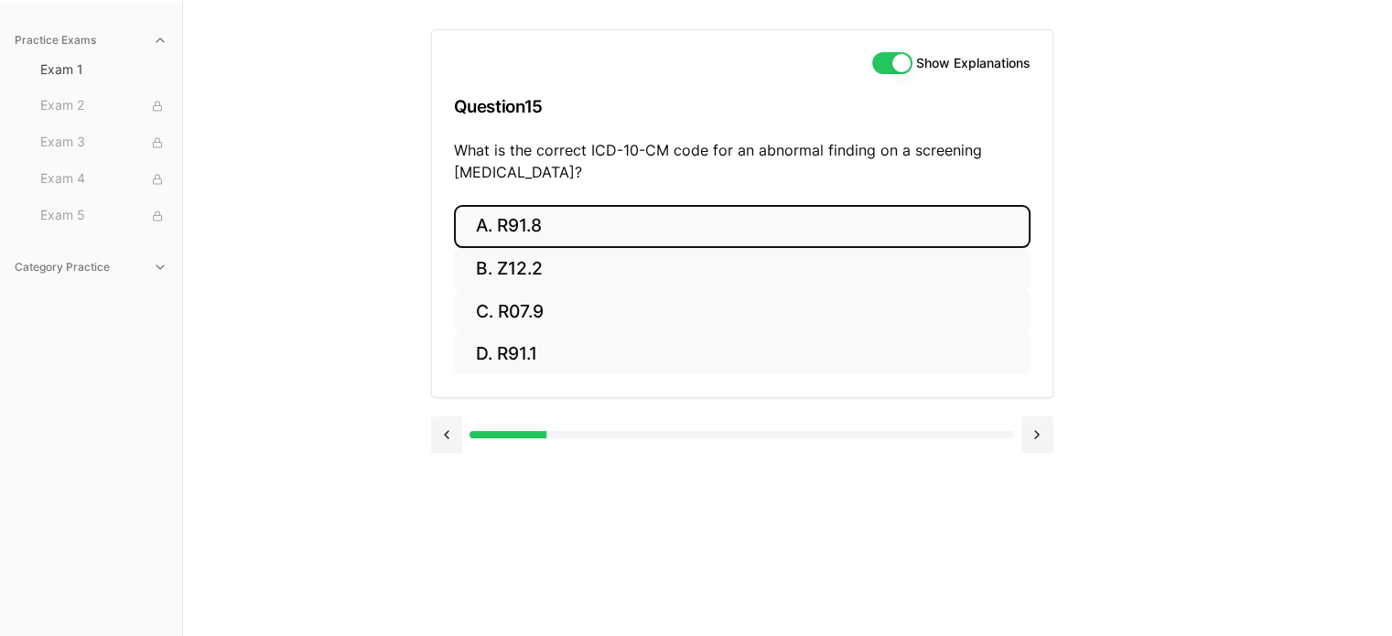
click at [510, 228] on button "A. R91.8" at bounding box center [742, 226] width 576 height 43
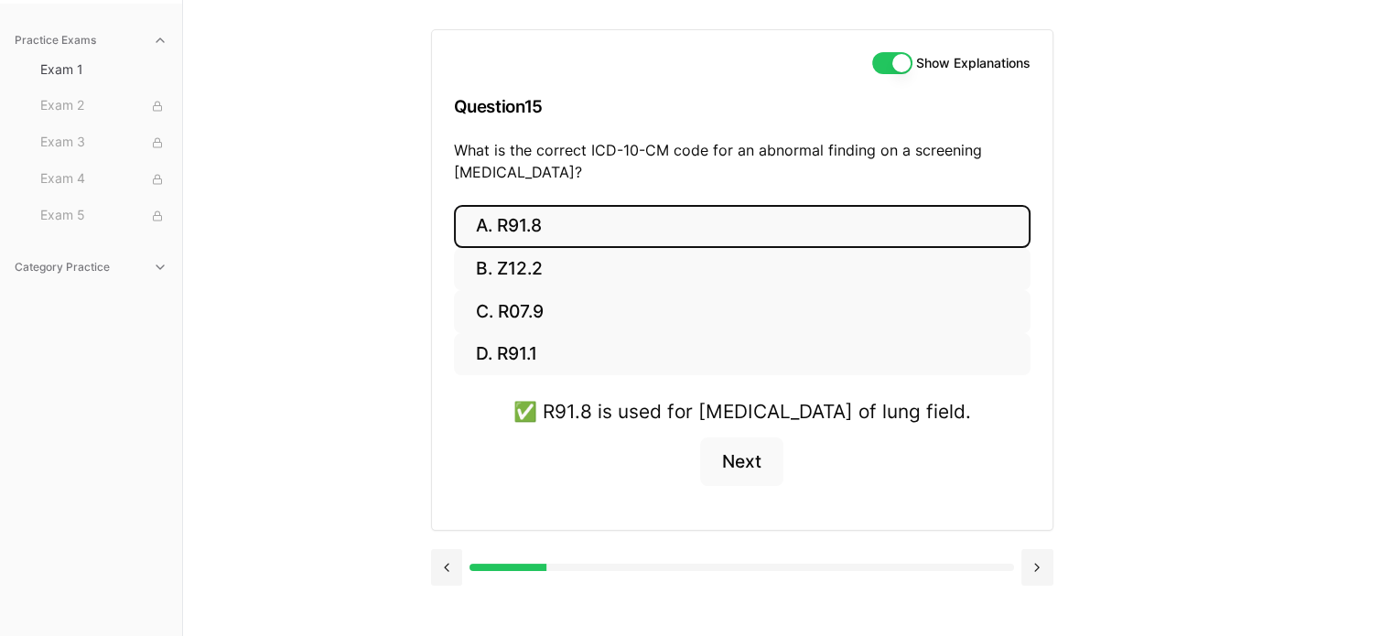
click at [722, 487] on button "Next" at bounding box center [741, 461] width 83 height 49
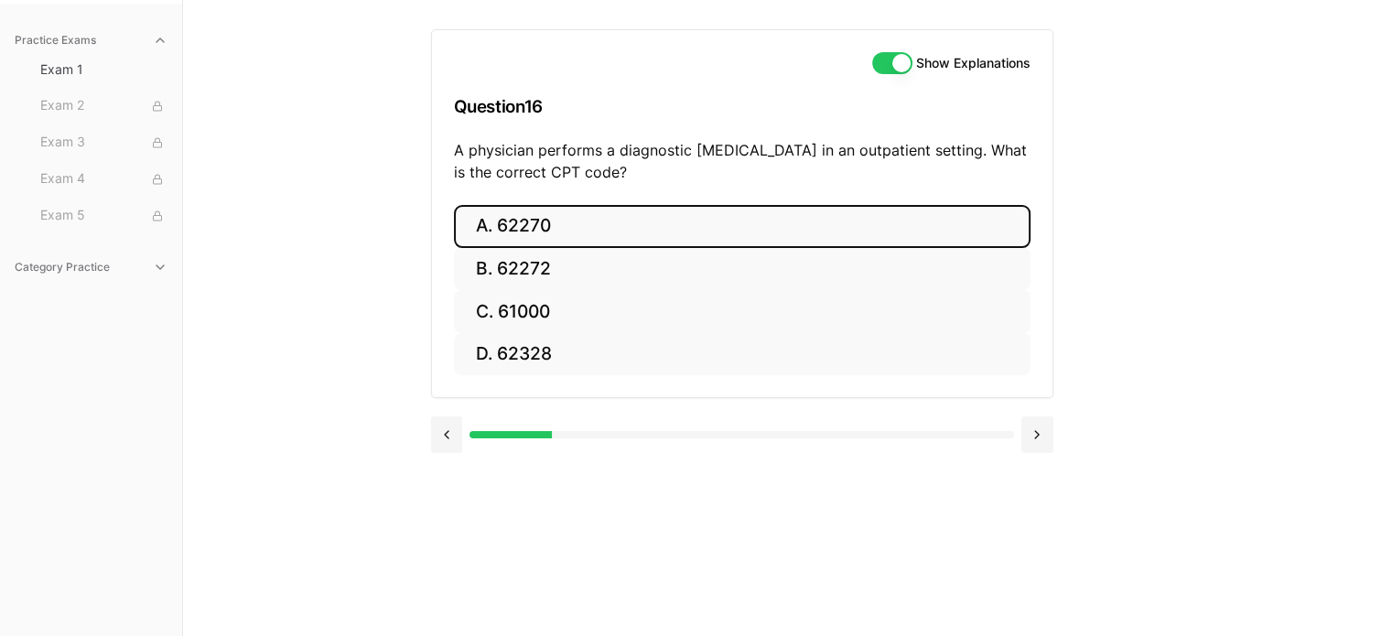
click at [531, 238] on button "A. 62270" at bounding box center [742, 226] width 576 height 43
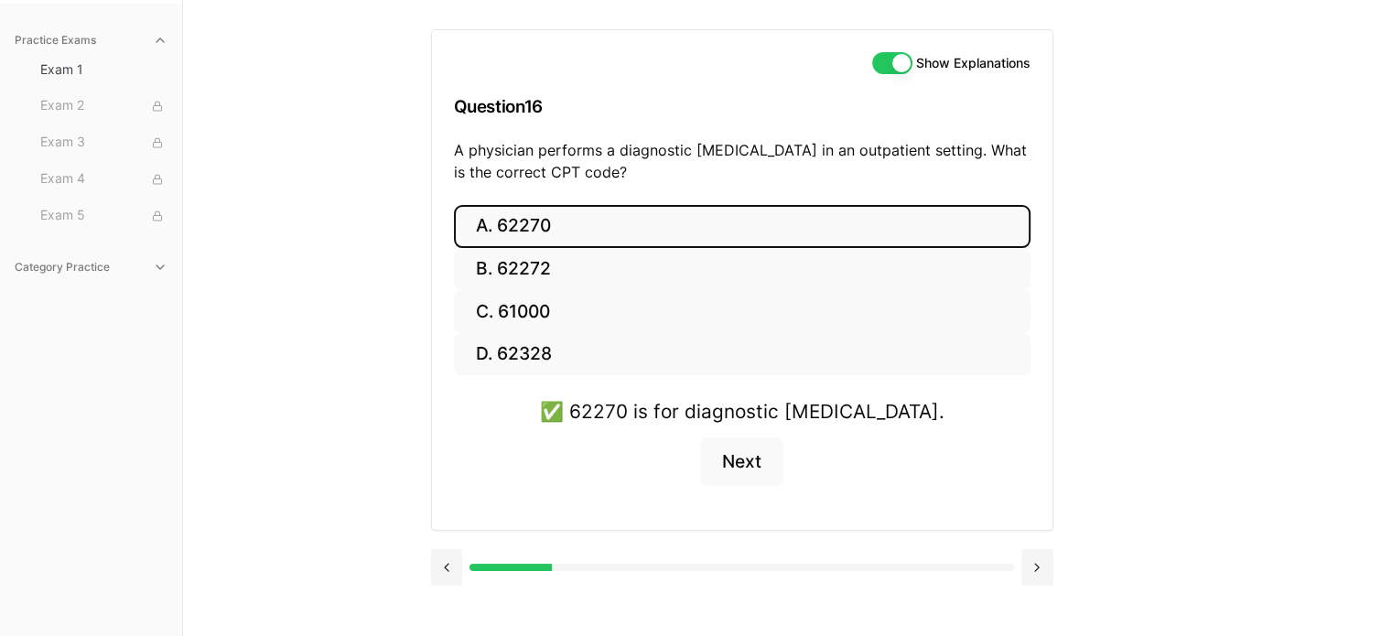
click at [673, 510] on div "A. 62270 B. 62272 C. 61000 D. 62328 ✅ 62270 is for diagnostic [MEDICAL_DATA]. N…" at bounding box center [742, 368] width 620 height 326
click at [737, 470] on button "Next" at bounding box center [741, 461] width 83 height 49
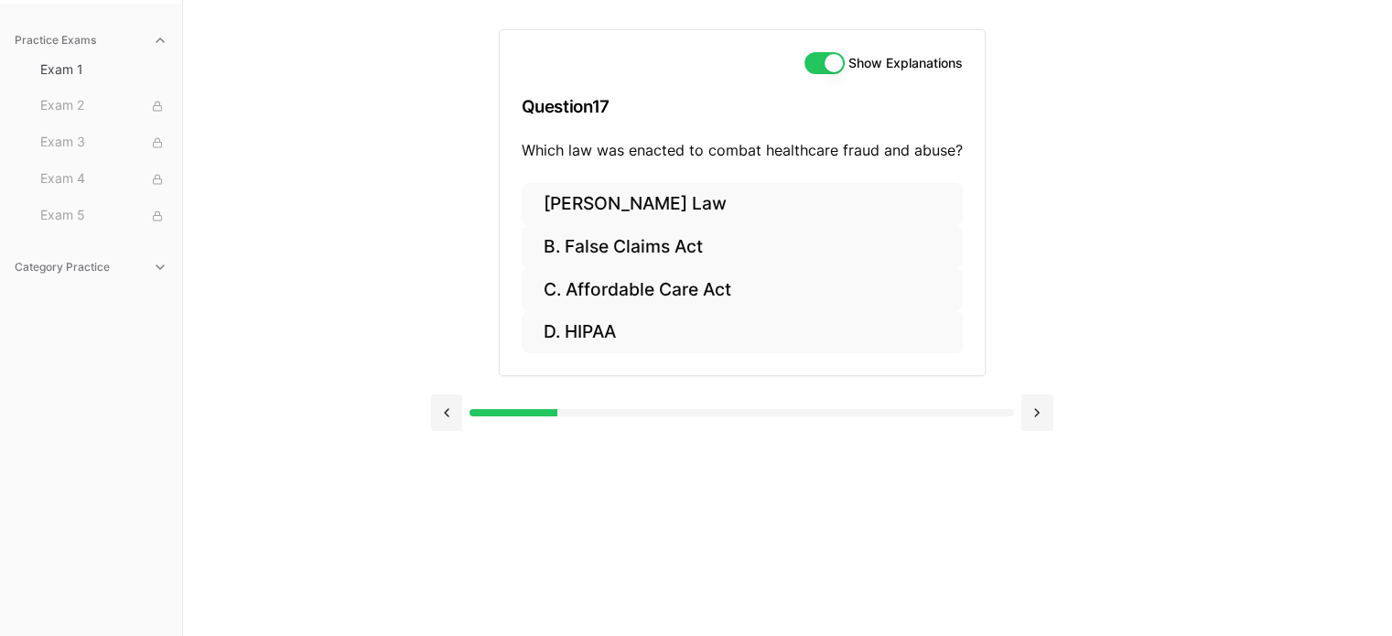
click at [661, 253] on button "B. False Claims Act" at bounding box center [742, 247] width 441 height 43
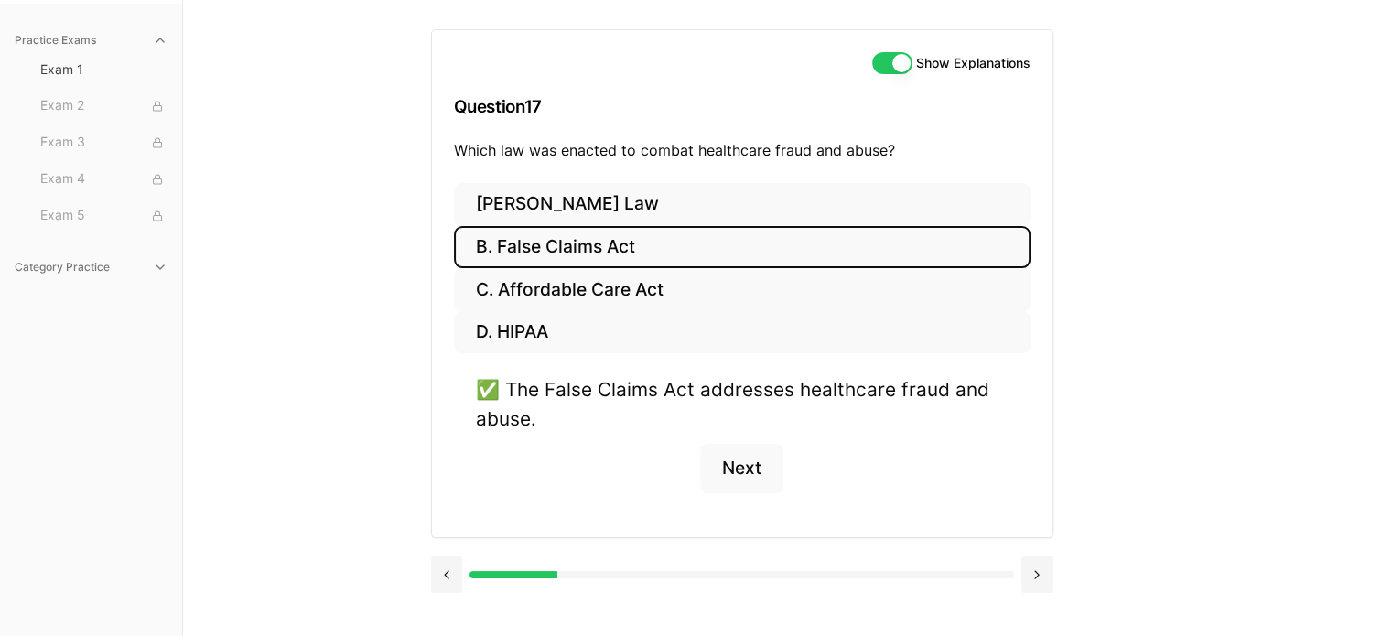
click at [758, 469] on button "Next" at bounding box center [741, 468] width 83 height 49
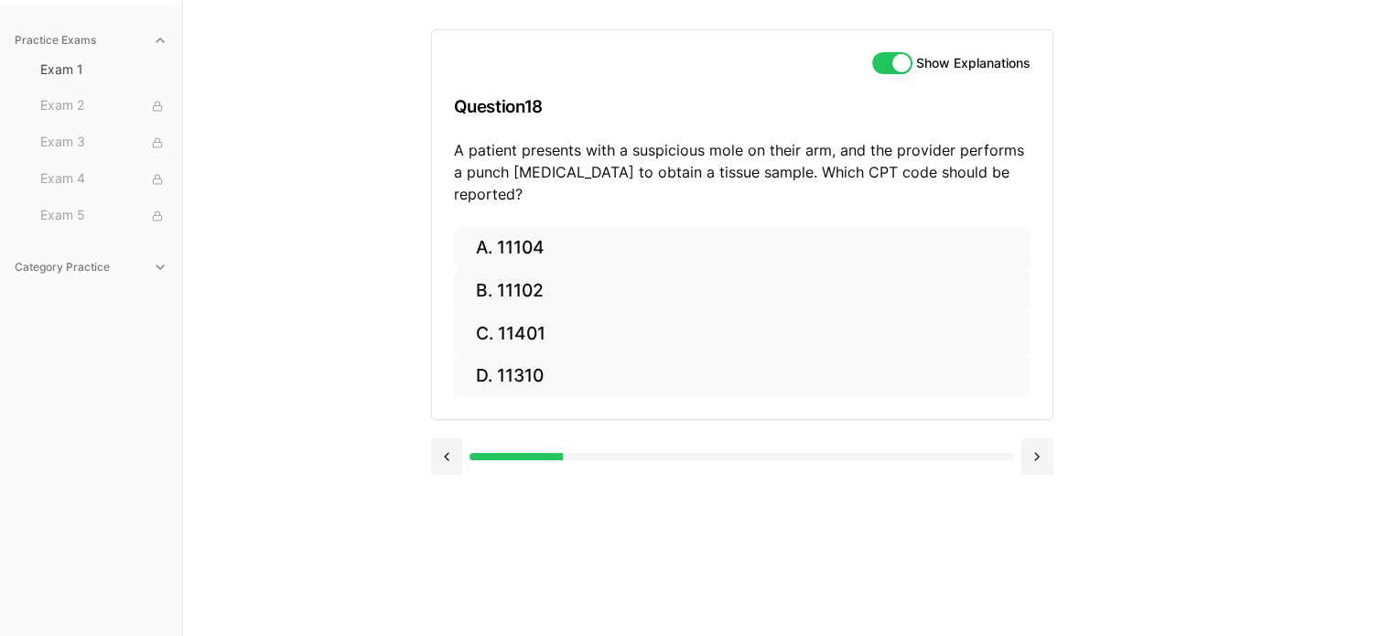
click at [673, 510] on div "Show Explanations Question 18 A patient presents with a suspicious mole on thei…" at bounding box center [788, 318] width 714 height 636
click at [522, 238] on button "A. 11104" at bounding box center [742, 248] width 576 height 43
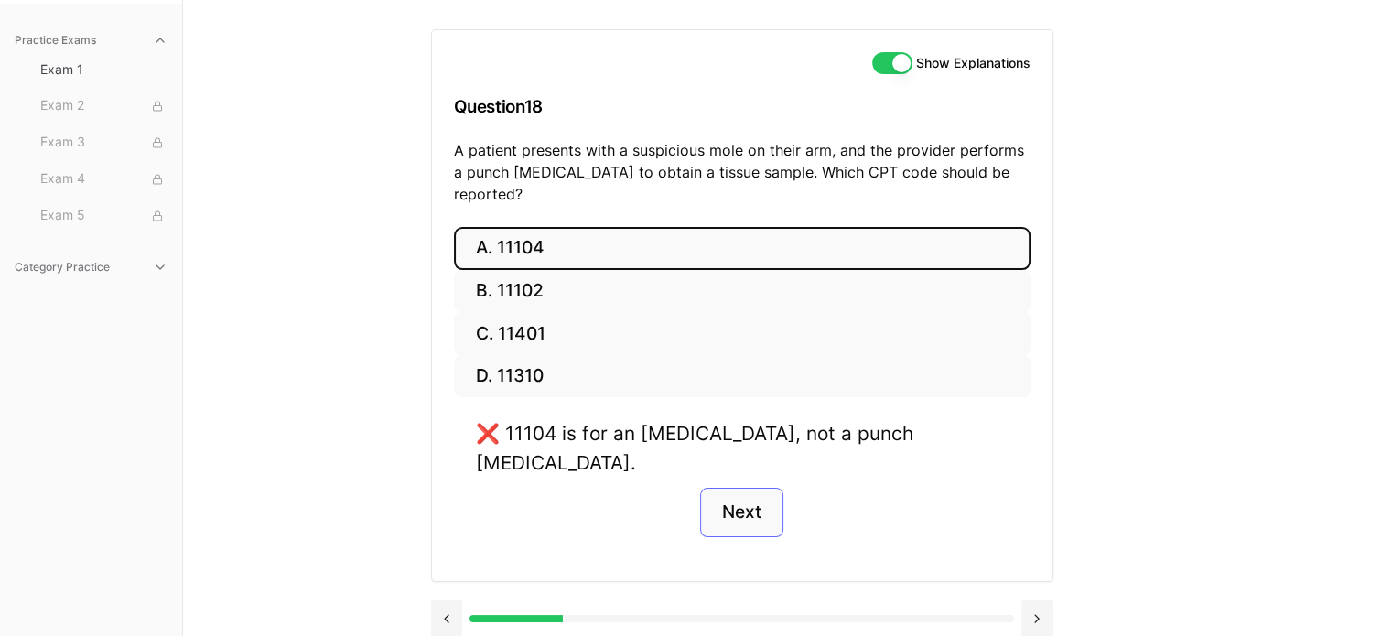
click at [739, 488] on button "Next" at bounding box center [741, 512] width 83 height 49
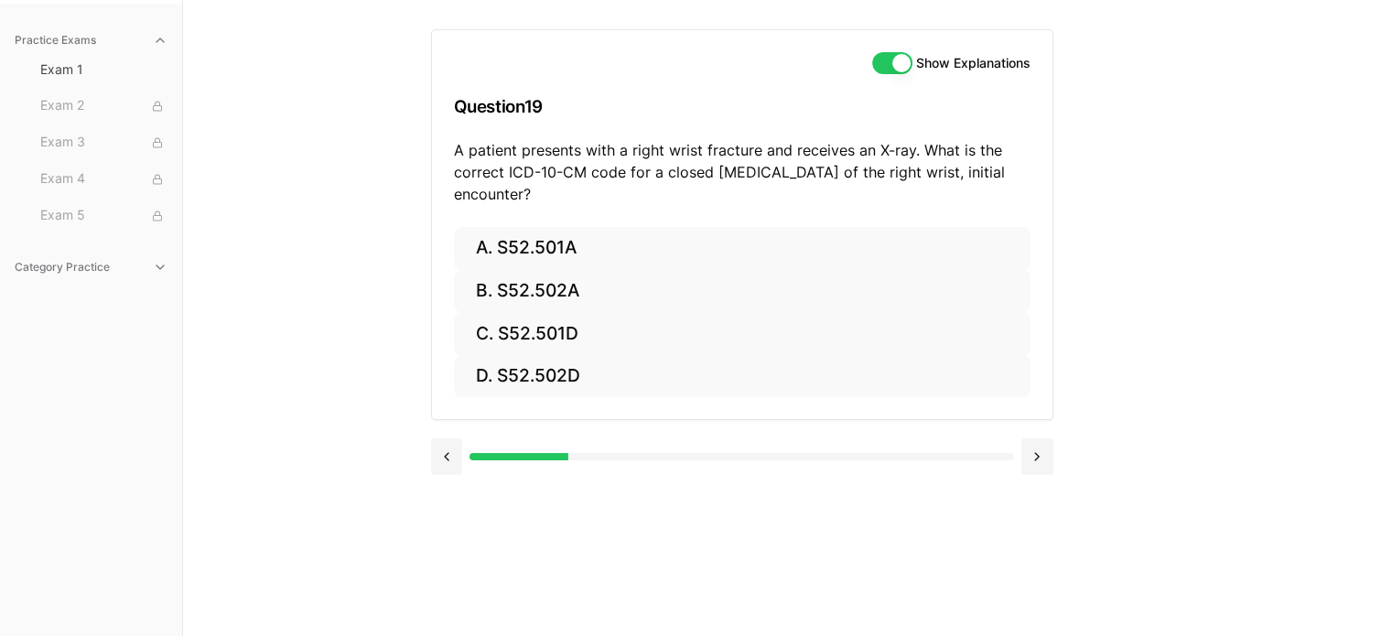
click at [542, 253] on button "A. S52.501A" at bounding box center [742, 248] width 576 height 43
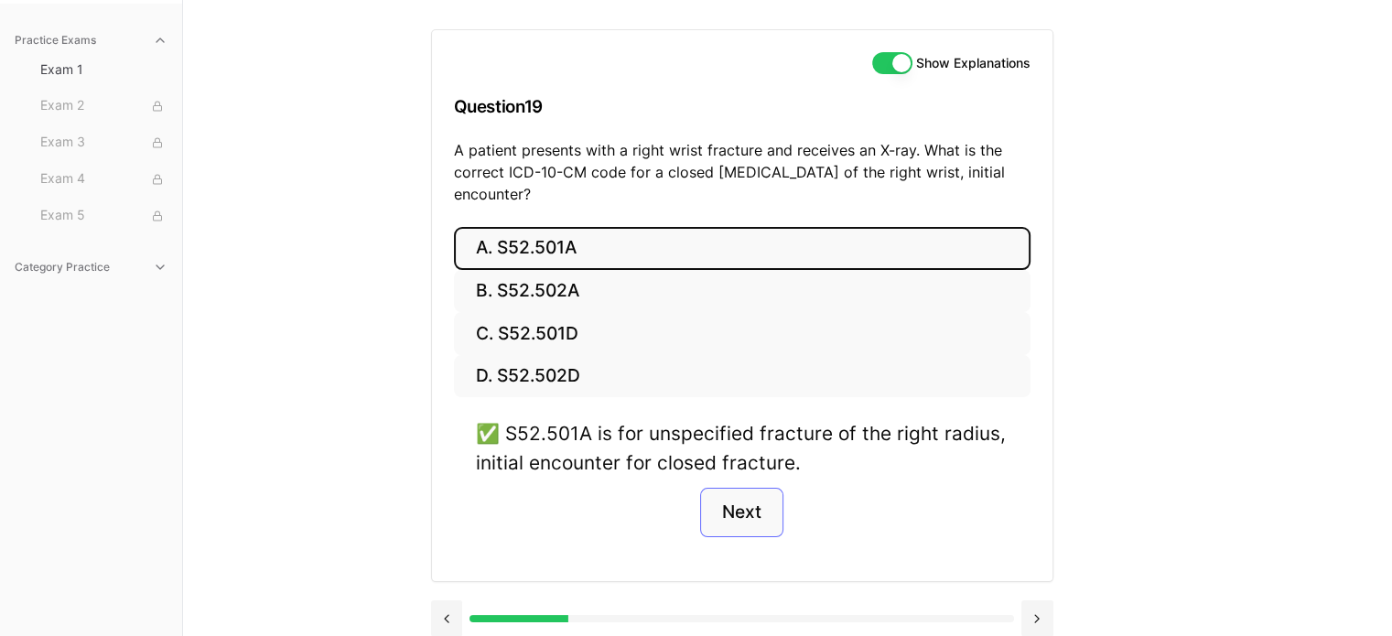
click at [721, 515] on button "Next" at bounding box center [741, 512] width 83 height 49
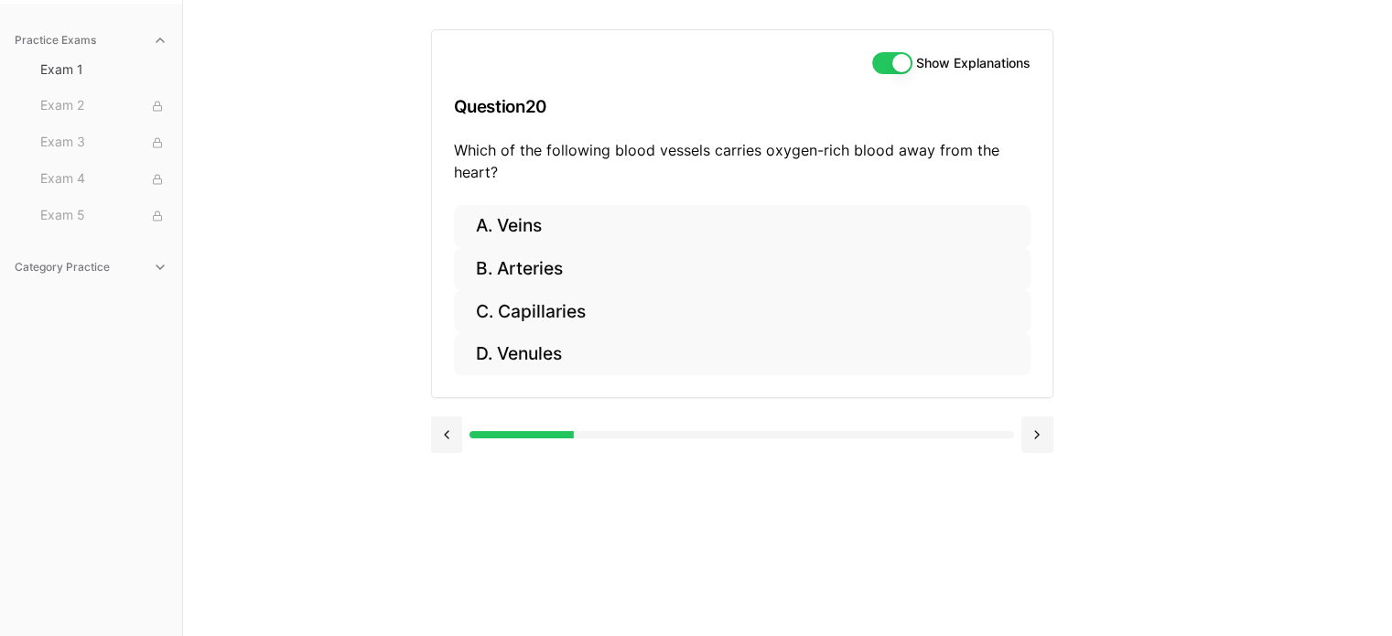
click at [531, 230] on button "A. Veins" at bounding box center [742, 226] width 576 height 43
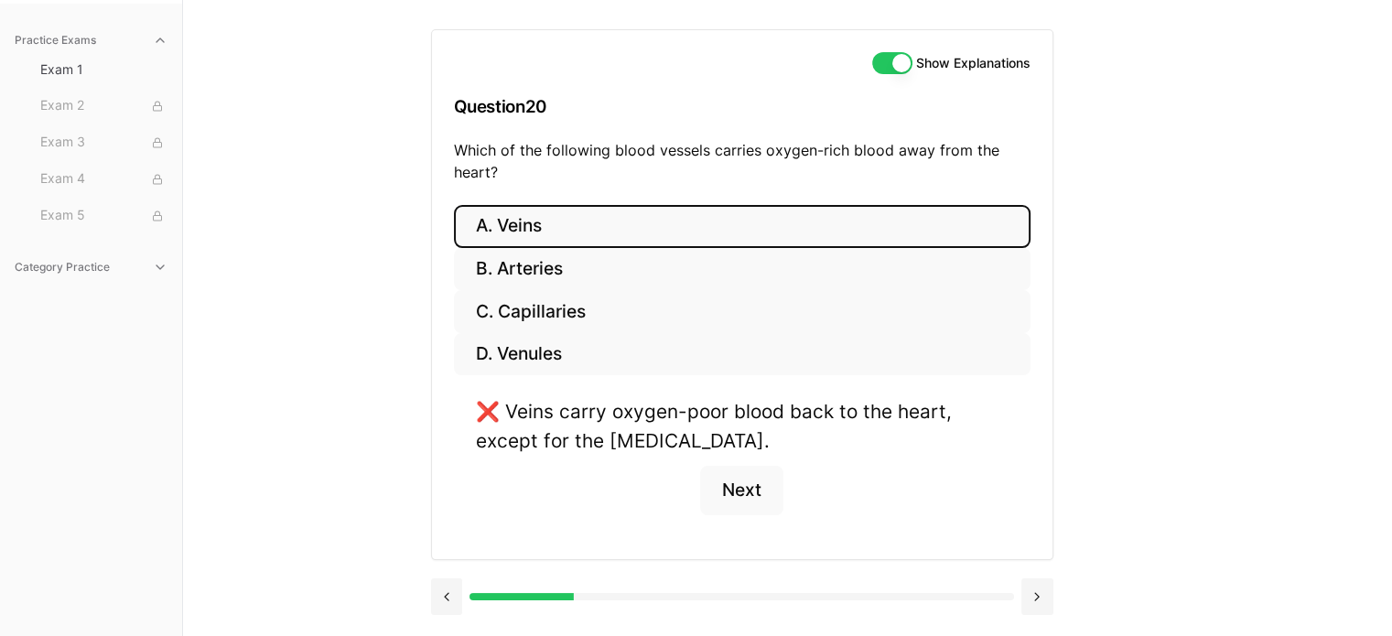
click at [565, 280] on button "B. Arteries" at bounding box center [742, 269] width 576 height 43
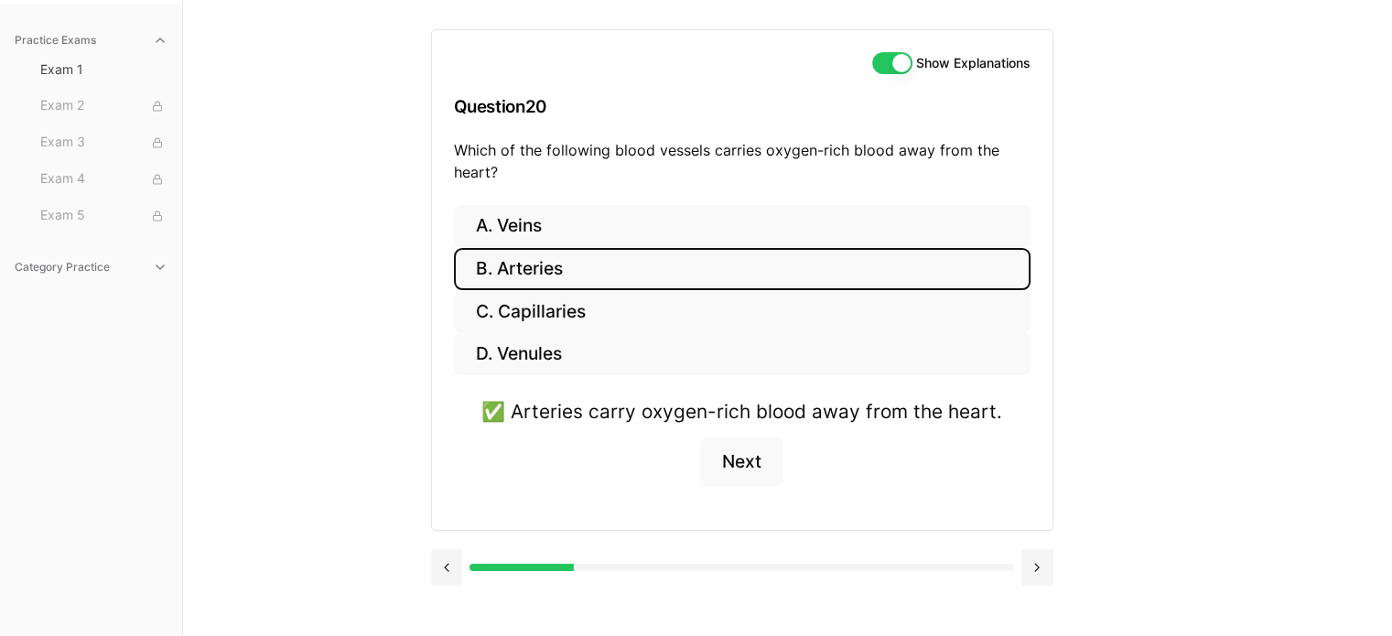
click at [758, 465] on button "Next" at bounding box center [741, 461] width 83 height 49
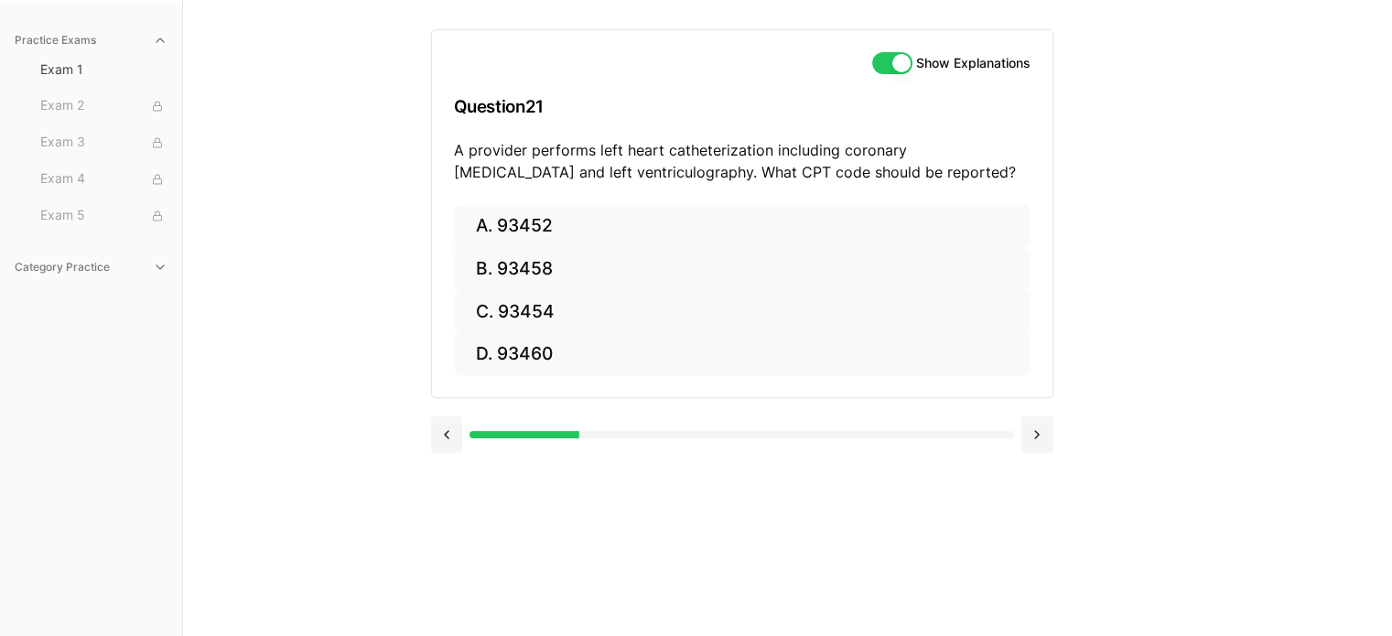
click at [545, 317] on button "C. 93454" at bounding box center [742, 311] width 576 height 43
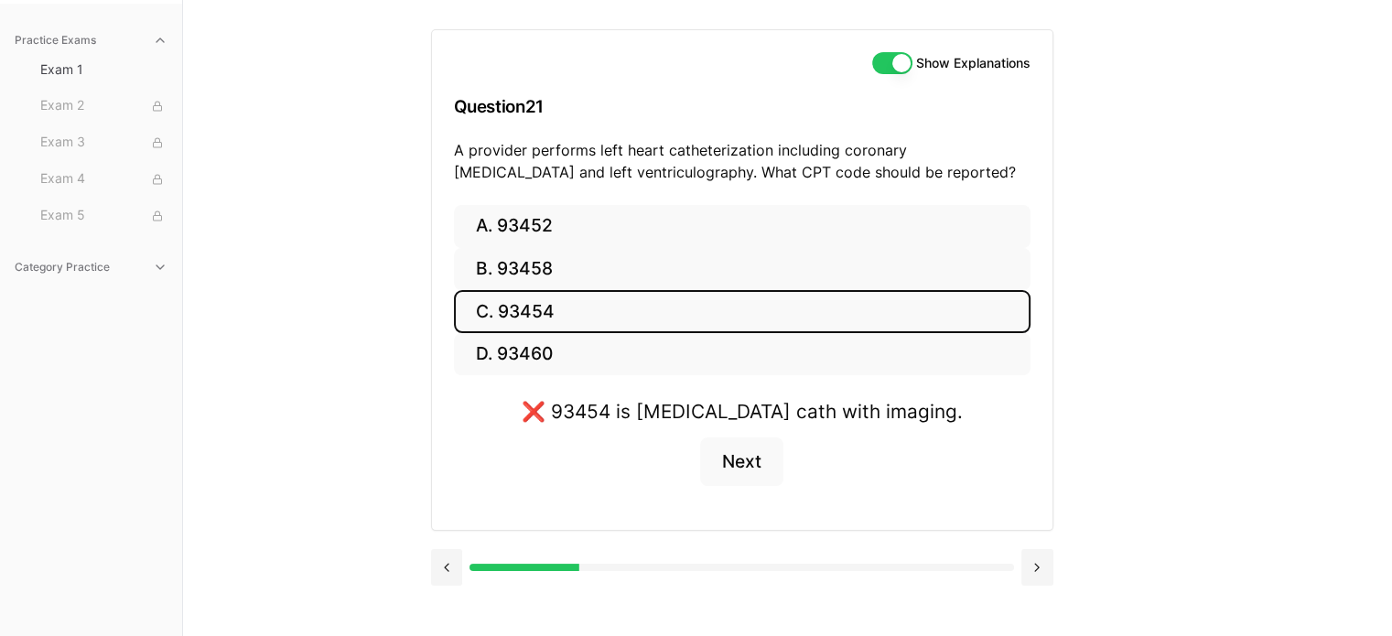
click at [543, 238] on button "A. 93452" at bounding box center [742, 226] width 576 height 43
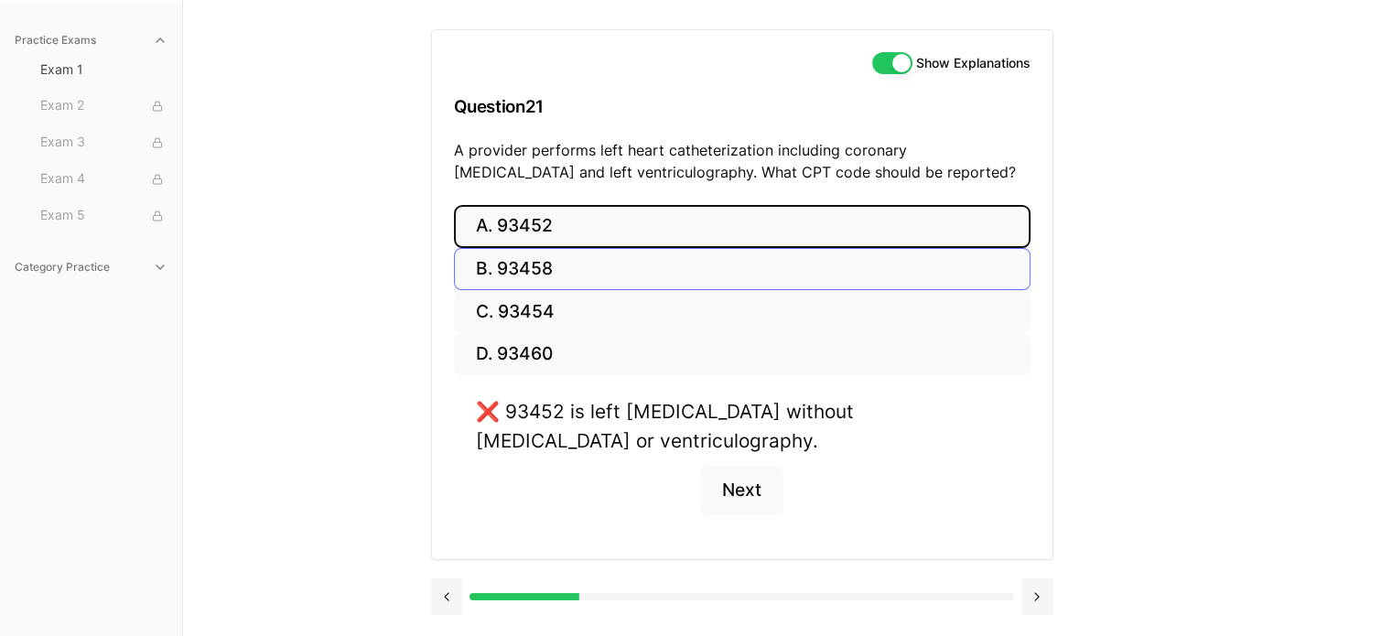
click at [554, 269] on button "B. 93458" at bounding box center [742, 269] width 576 height 43
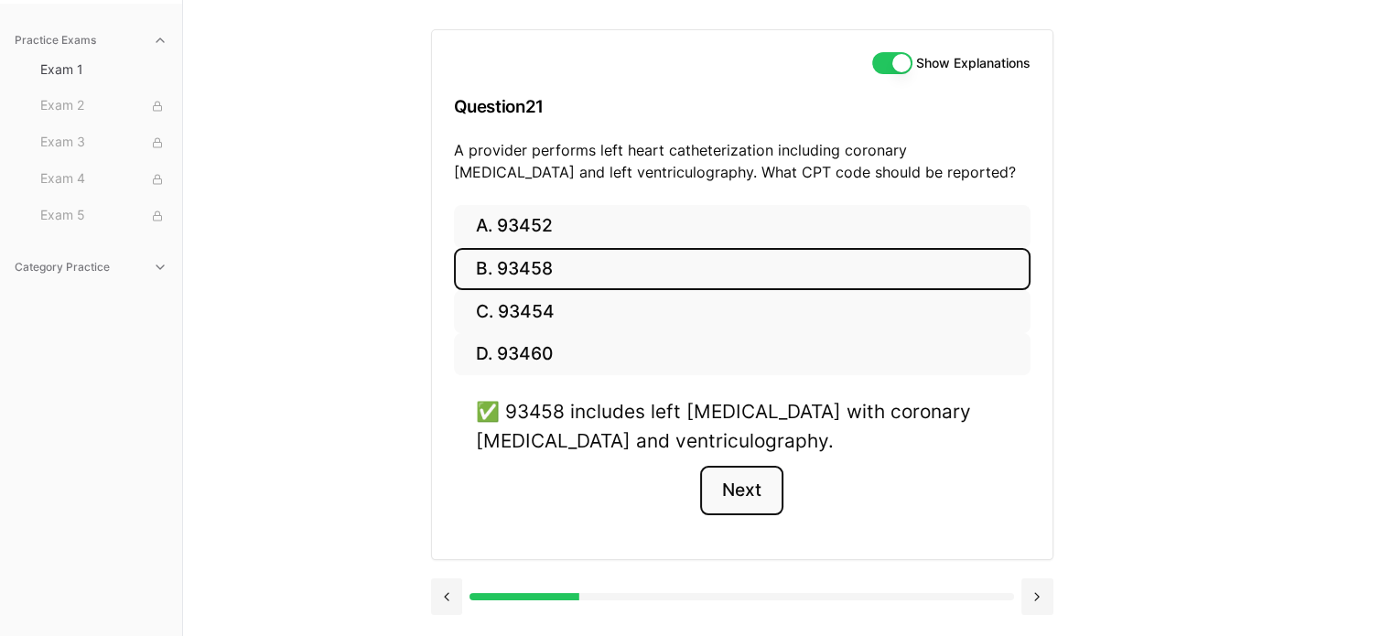
click at [750, 506] on button "Next" at bounding box center [741, 490] width 83 height 49
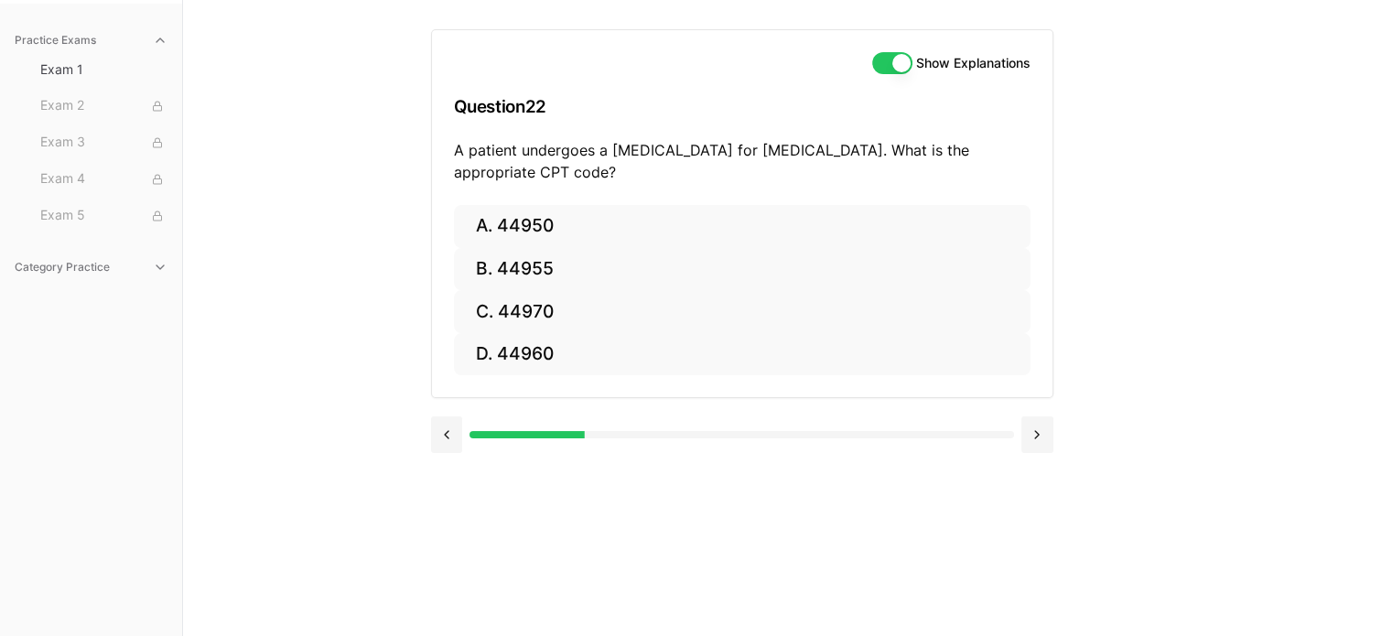
click at [536, 317] on button "C. 44970" at bounding box center [742, 311] width 576 height 43
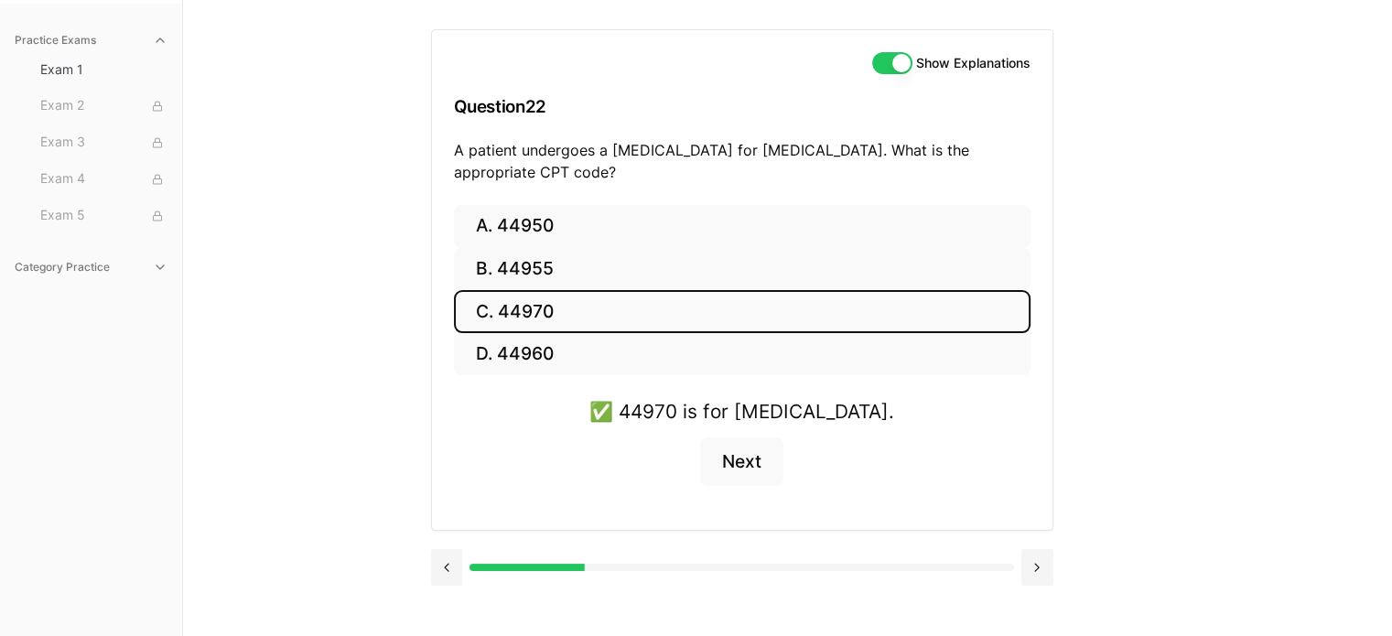
click at [737, 471] on button "Next" at bounding box center [741, 461] width 83 height 49
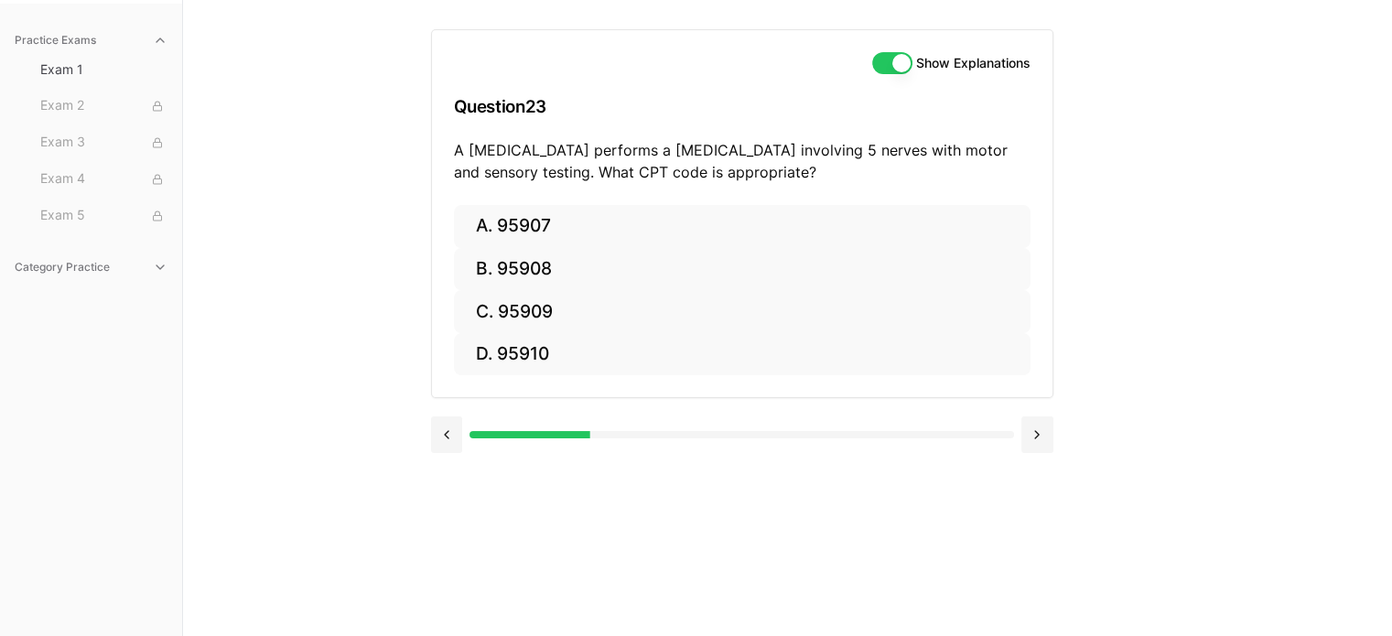
click at [648, 469] on div "Show Explanations Question 23 A [MEDICAL_DATA] performs a [MEDICAL_DATA] involv…" at bounding box center [788, 318] width 714 height 636
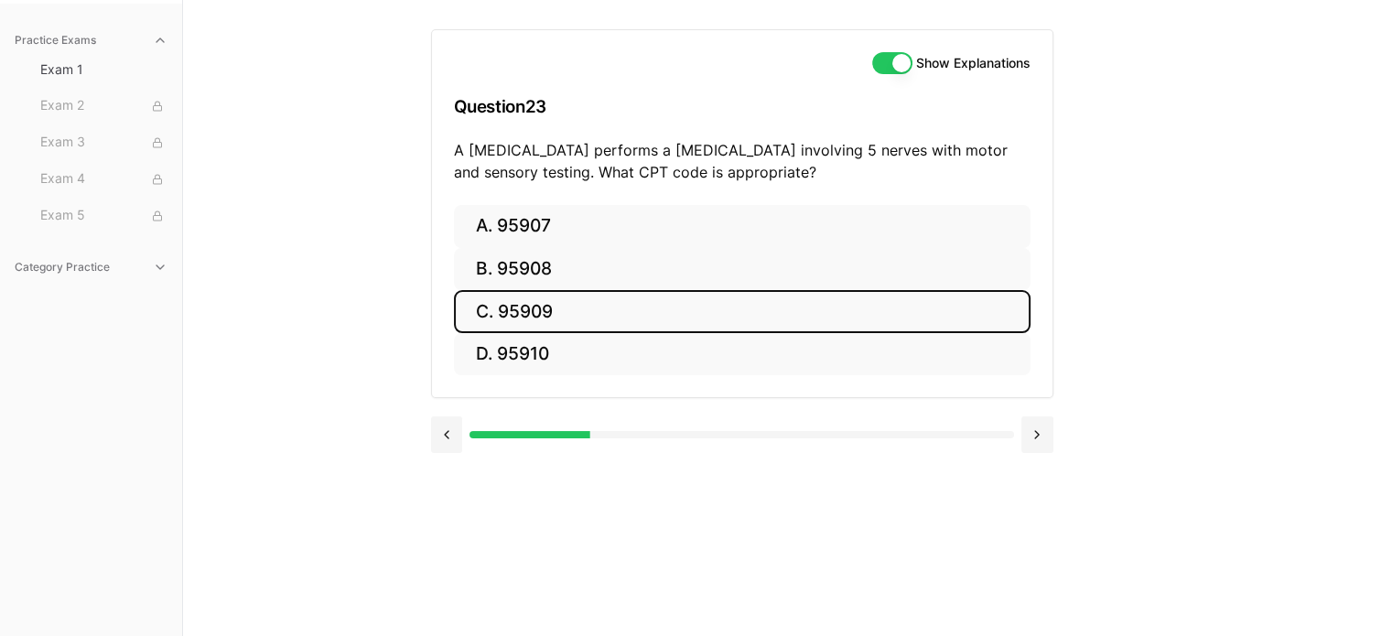
click at [548, 319] on button "C. 95909" at bounding box center [742, 311] width 576 height 43
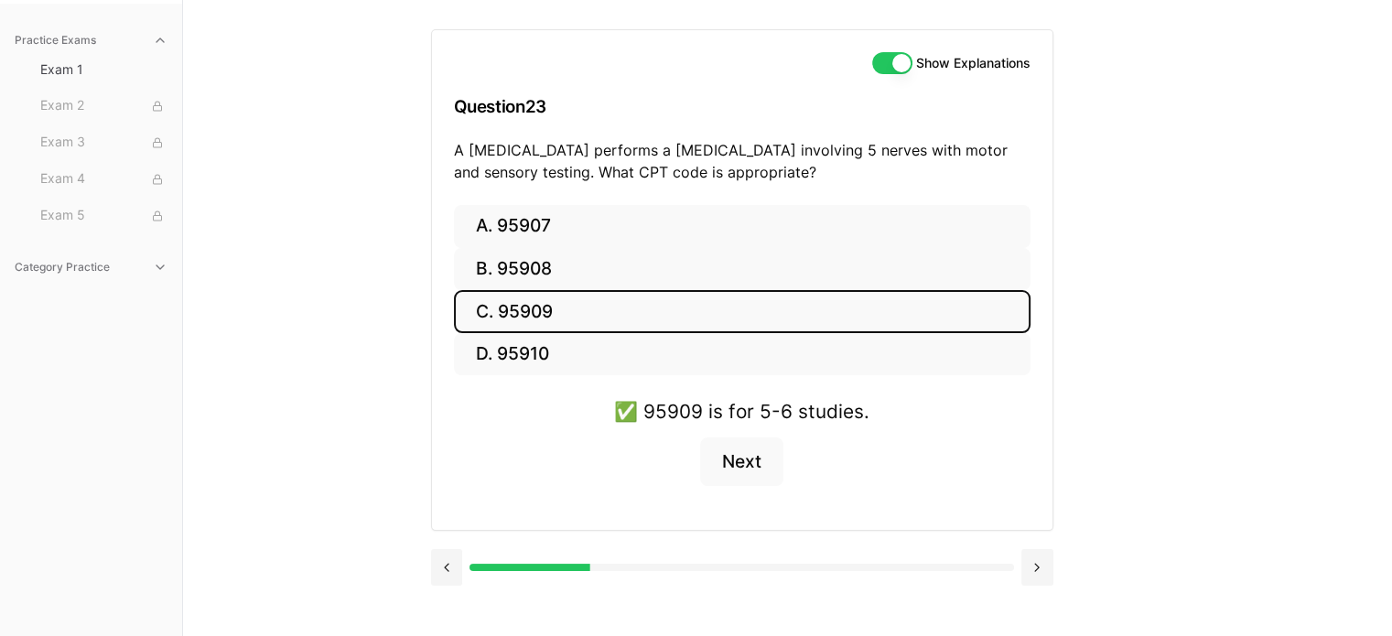
click at [742, 475] on button "Next" at bounding box center [741, 461] width 83 height 49
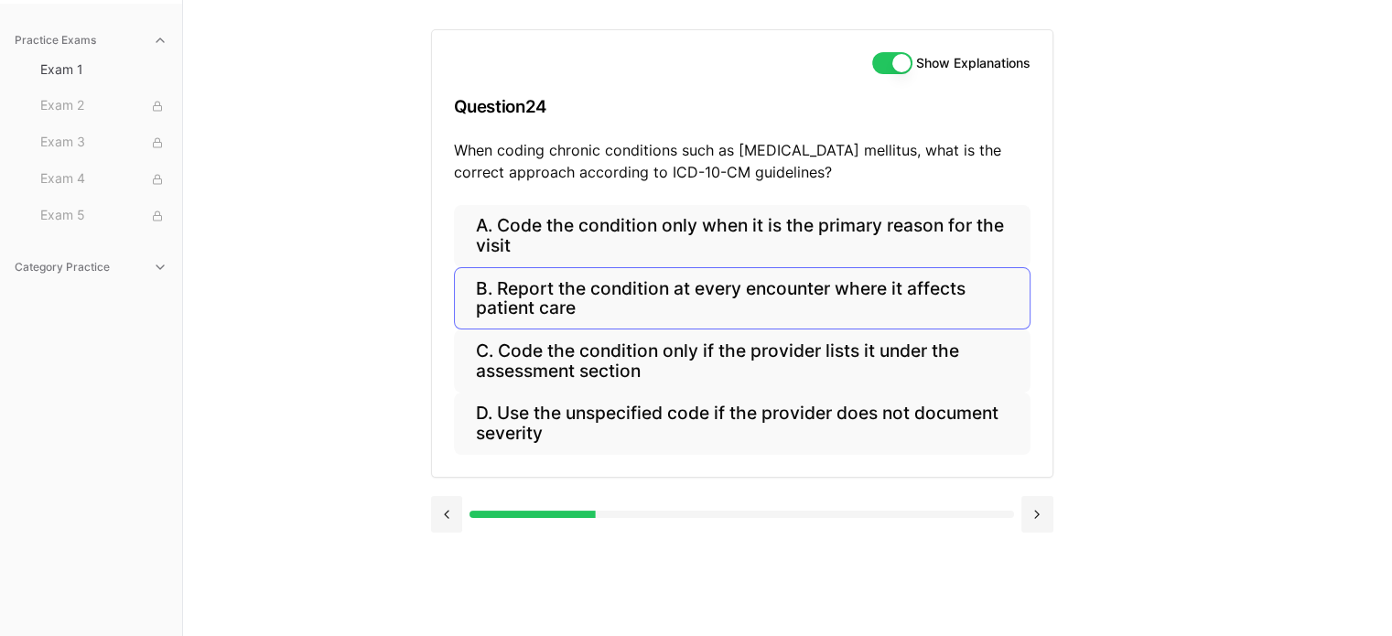
click at [608, 304] on button "B. Report the condition at every encounter where it affects patient care" at bounding box center [742, 298] width 576 height 62
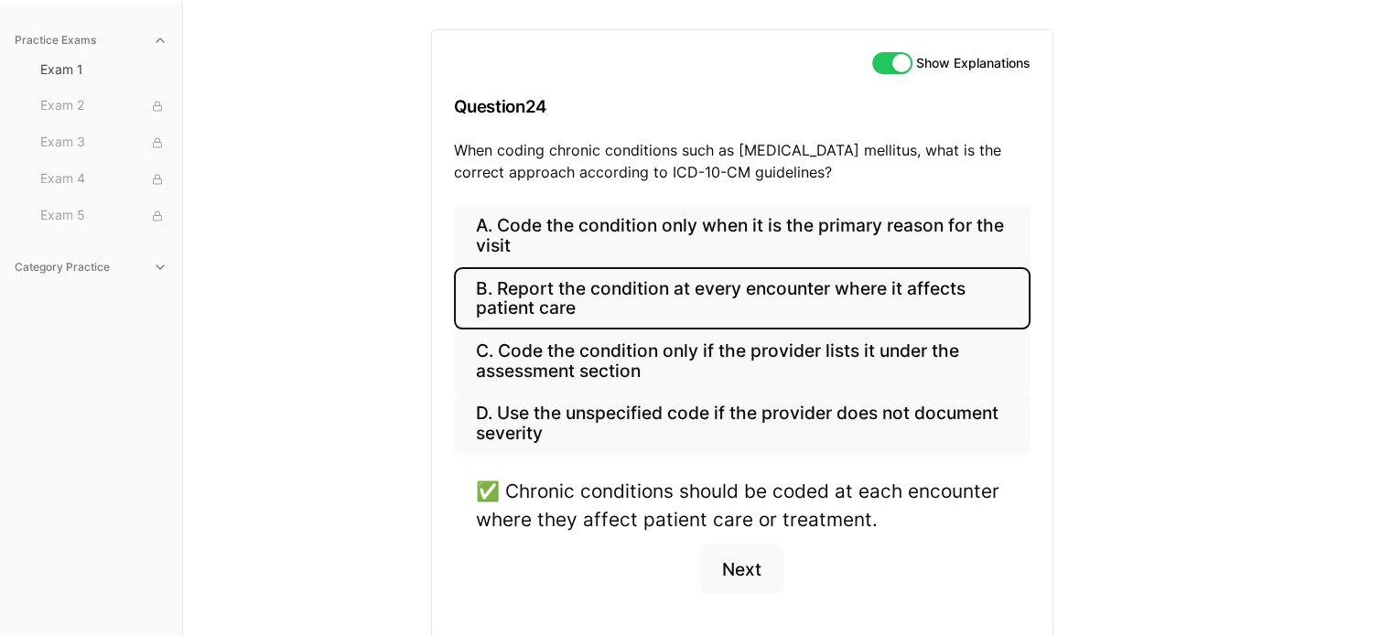
click at [753, 570] on button "Next" at bounding box center [741, 568] width 83 height 49
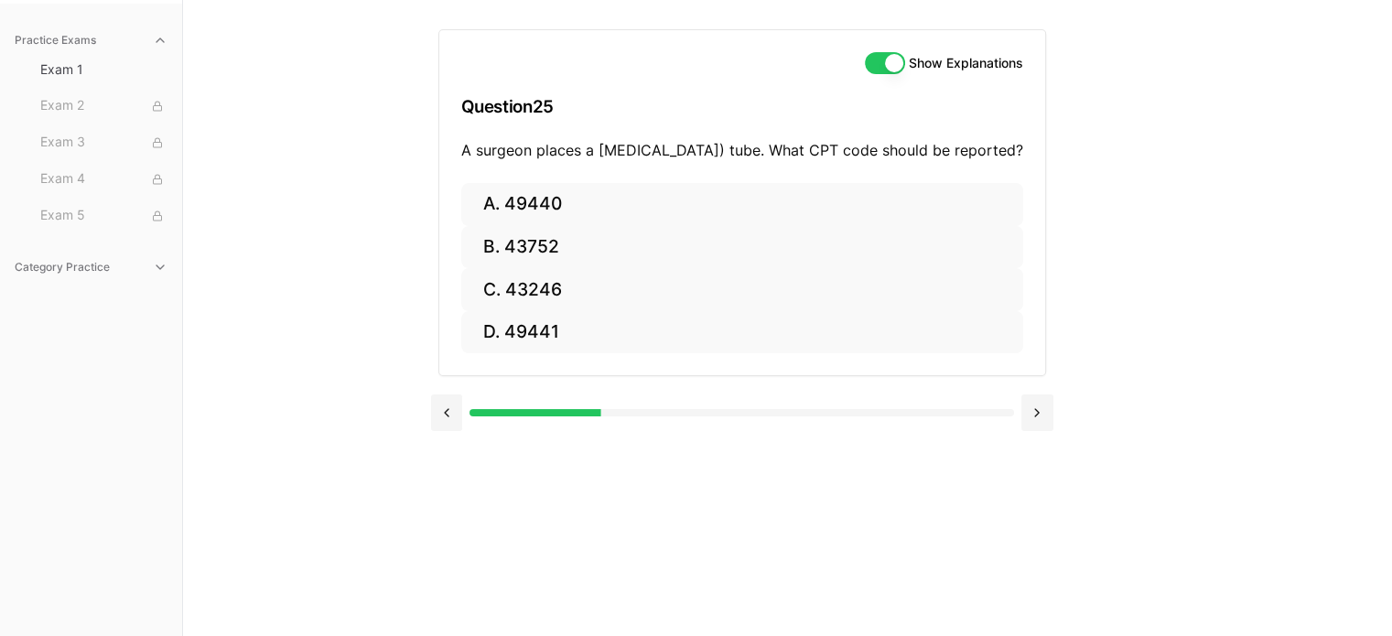
click at [648, 469] on div "Show Explanations Question 25 A surgeon places a [MEDICAL_DATA]) tube. What CPT…" at bounding box center [788, 318] width 714 height 636
click at [529, 226] on button "A. 49440" at bounding box center [742, 204] width 562 height 43
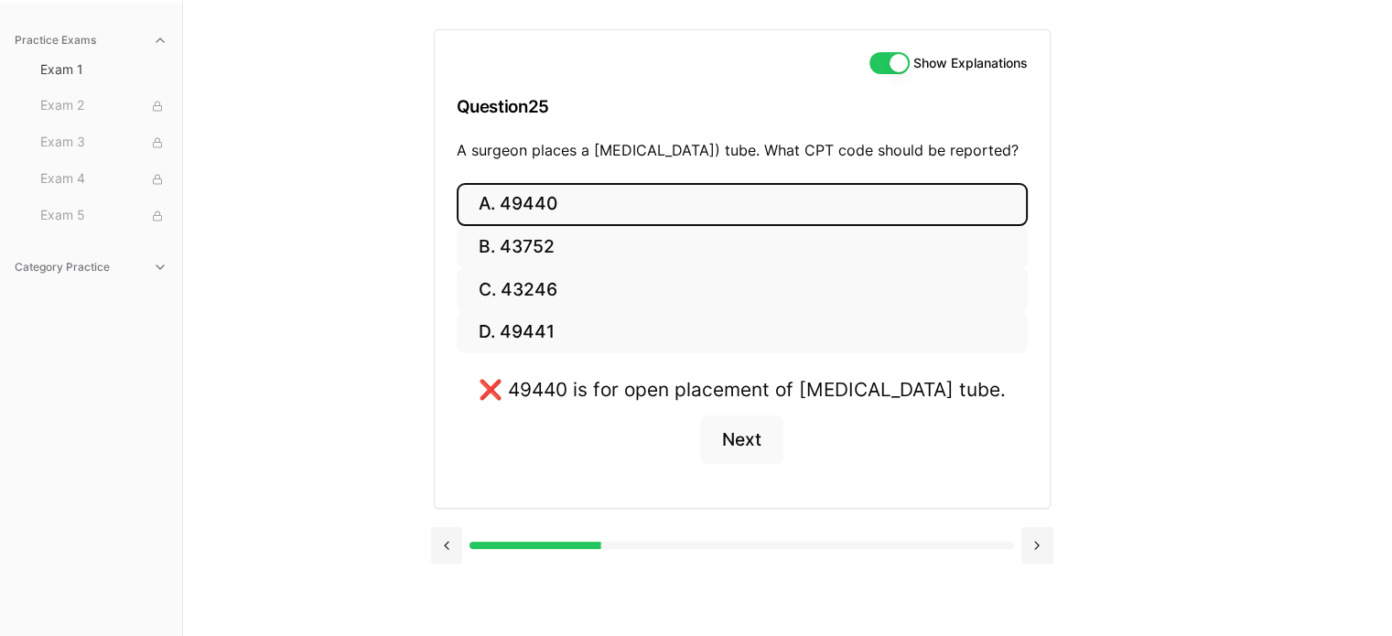
click at [527, 311] on button "C. 43246" at bounding box center [742, 289] width 571 height 43
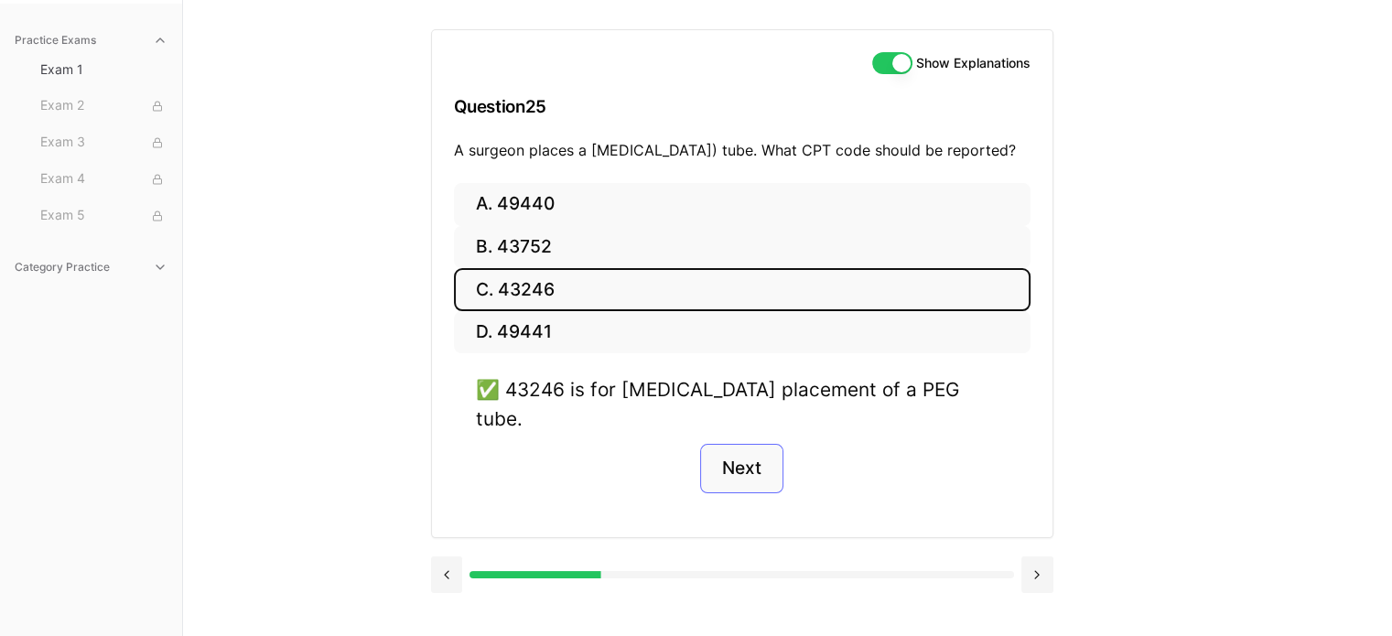
click at [752, 462] on button "Next" at bounding box center [741, 468] width 83 height 49
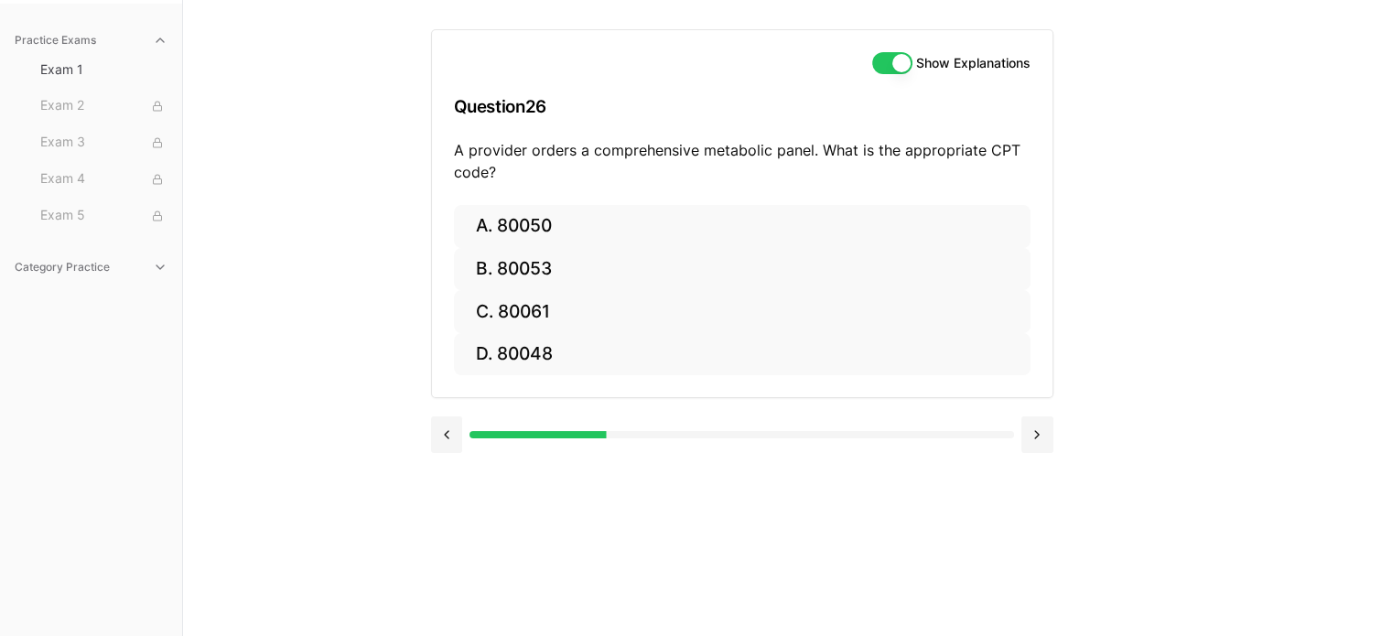
click at [679, 478] on div "Show Explanations Question 26 A provider orders a comprehensive metabolic panel…" at bounding box center [788, 318] width 714 height 636
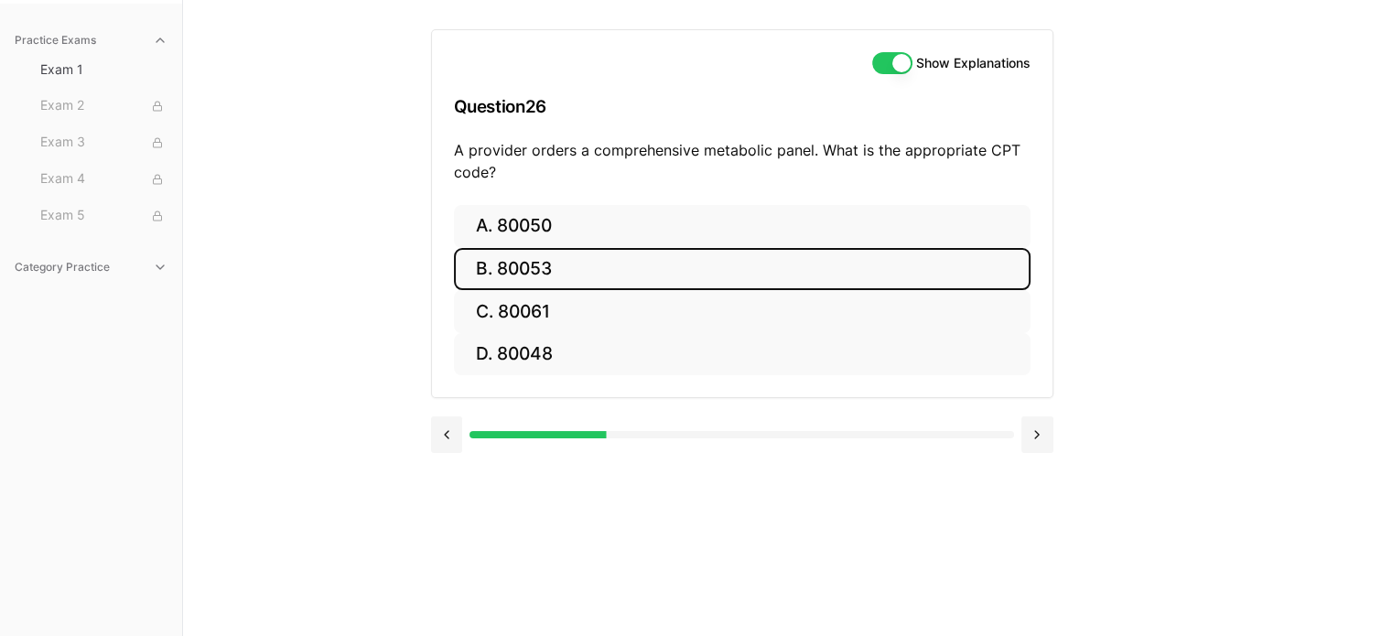
click at [537, 271] on button "B. 80053" at bounding box center [742, 269] width 576 height 43
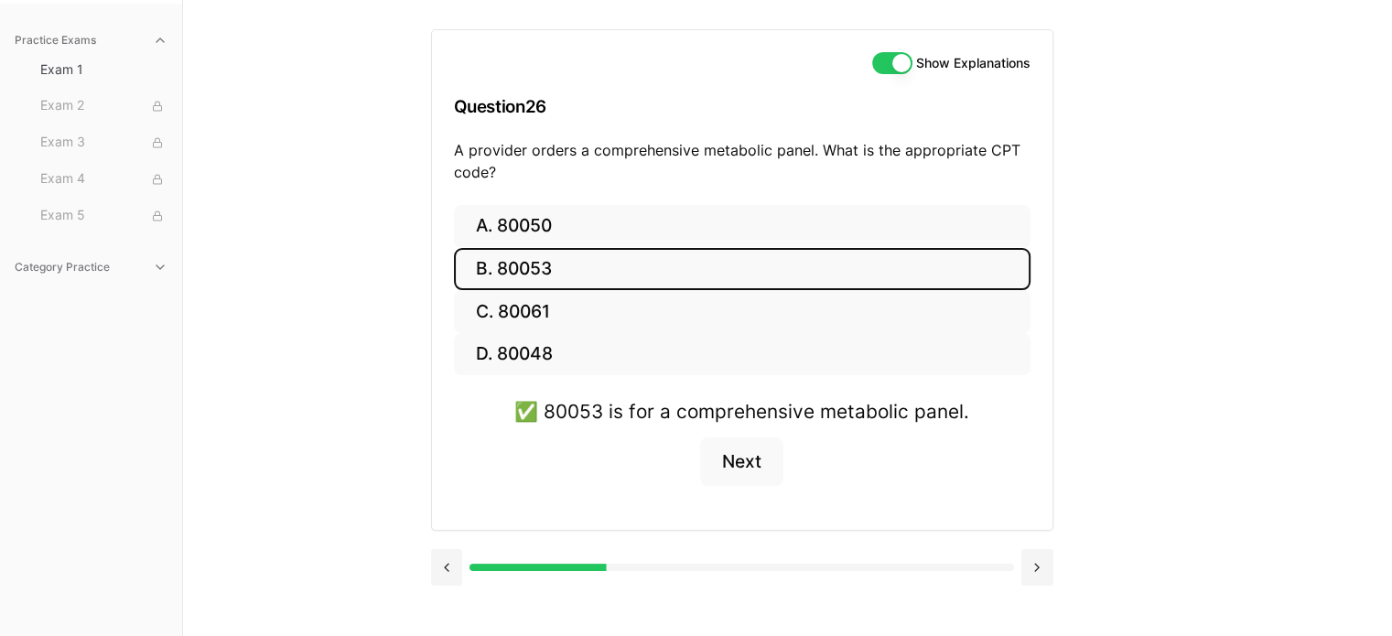
click at [742, 465] on button "Next" at bounding box center [741, 461] width 83 height 49
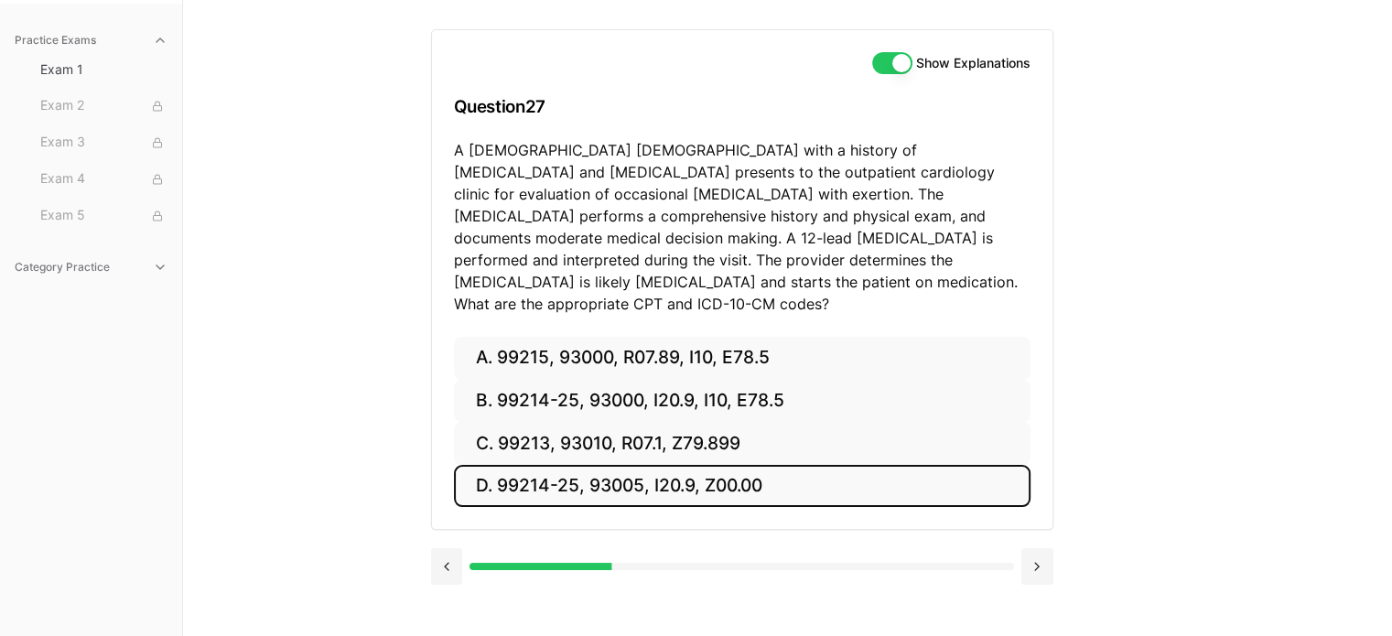
click at [679, 478] on button "D. 99214-25, 93005, I20.9, Z00.00" at bounding box center [742, 486] width 576 height 43
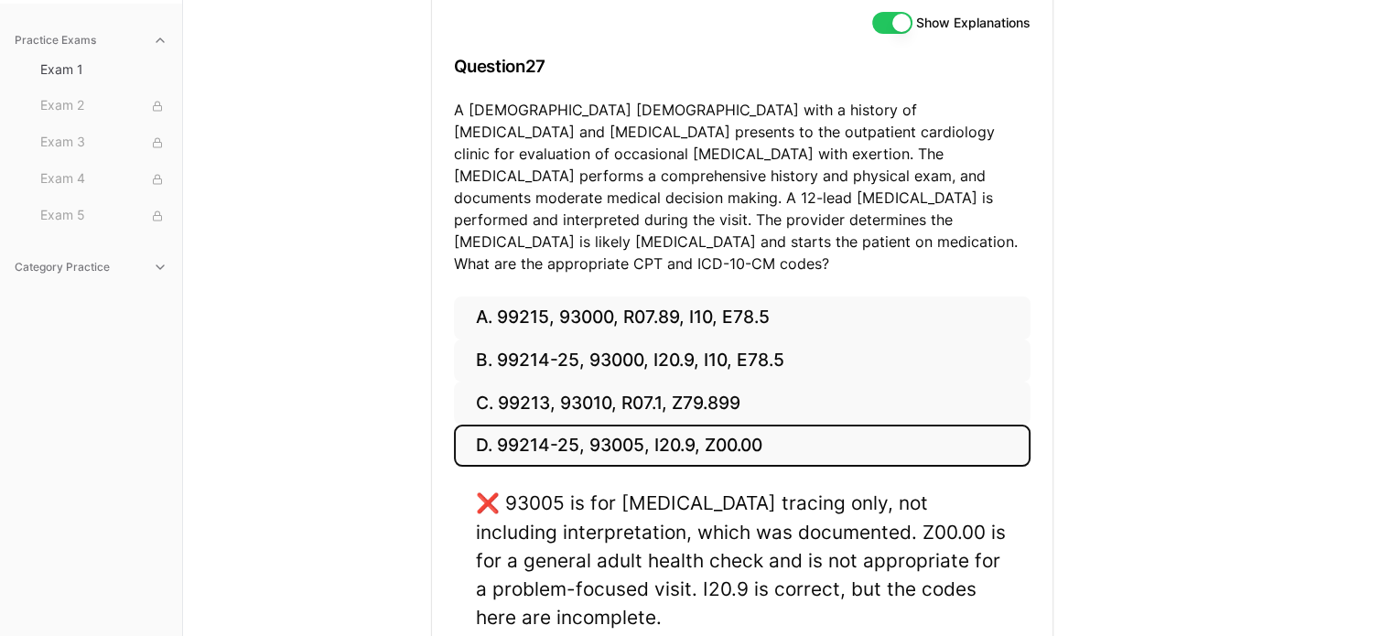
scroll to position [203, 0]
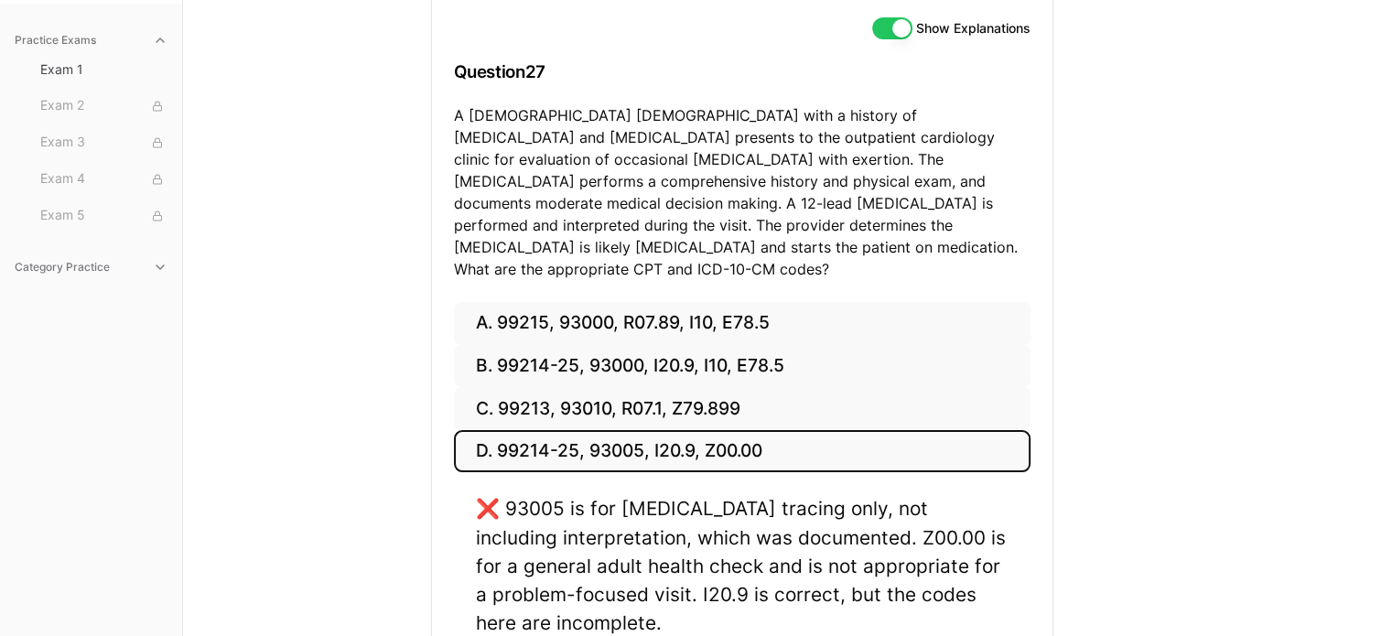
click at [629, 353] on button "B. 99214-25, 93000, I20.9, I10, E78.5" at bounding box center [742, 366] width 576 height 43
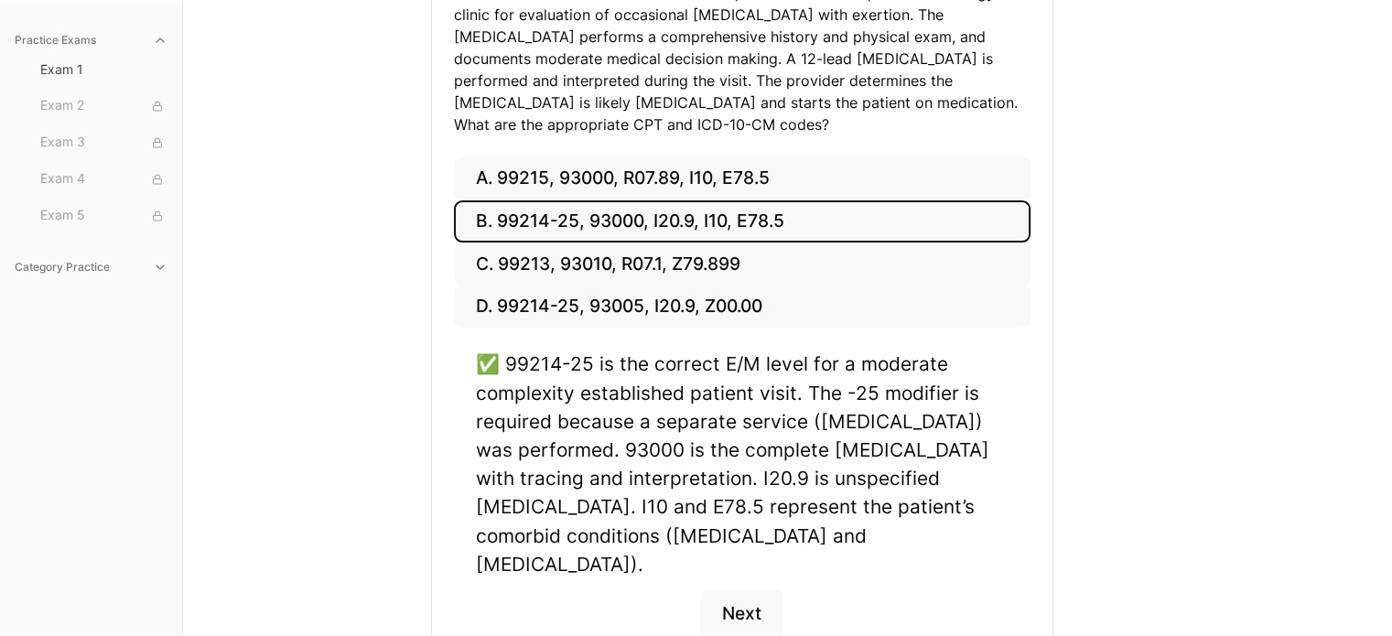
scroll to position [352, 0]
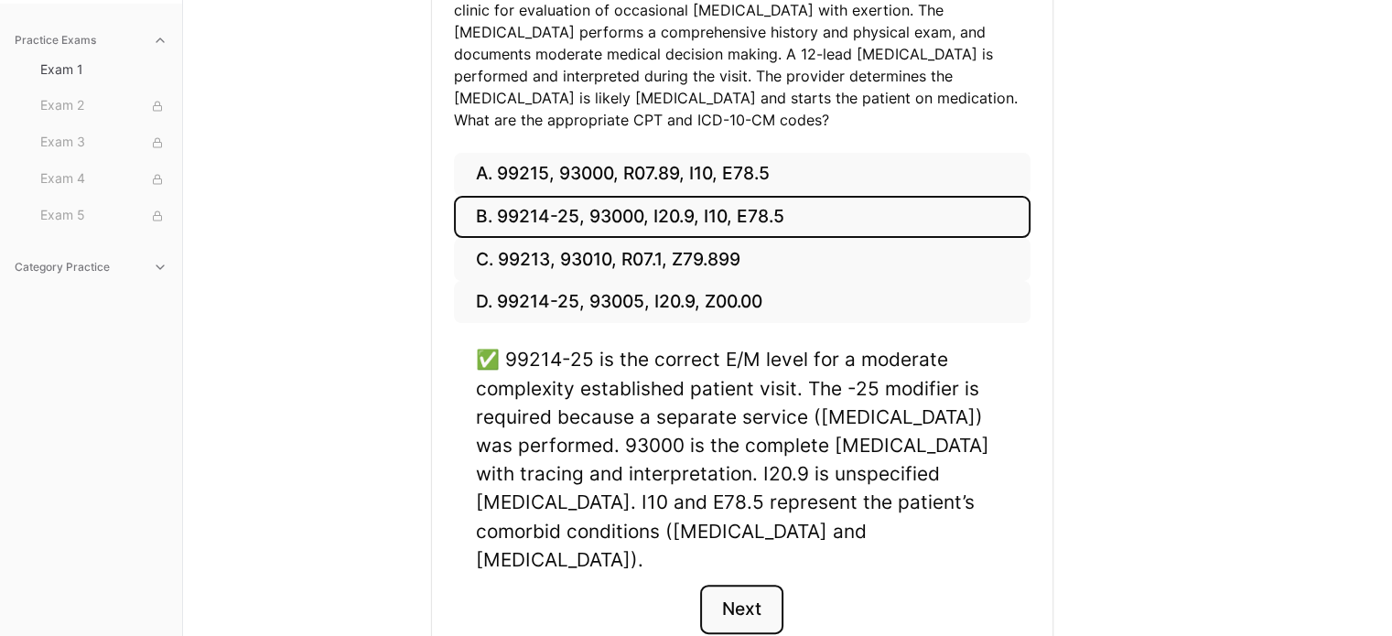
click at [755, 585] on button "Next" at bounding box center [741, 609] width 83 height 49
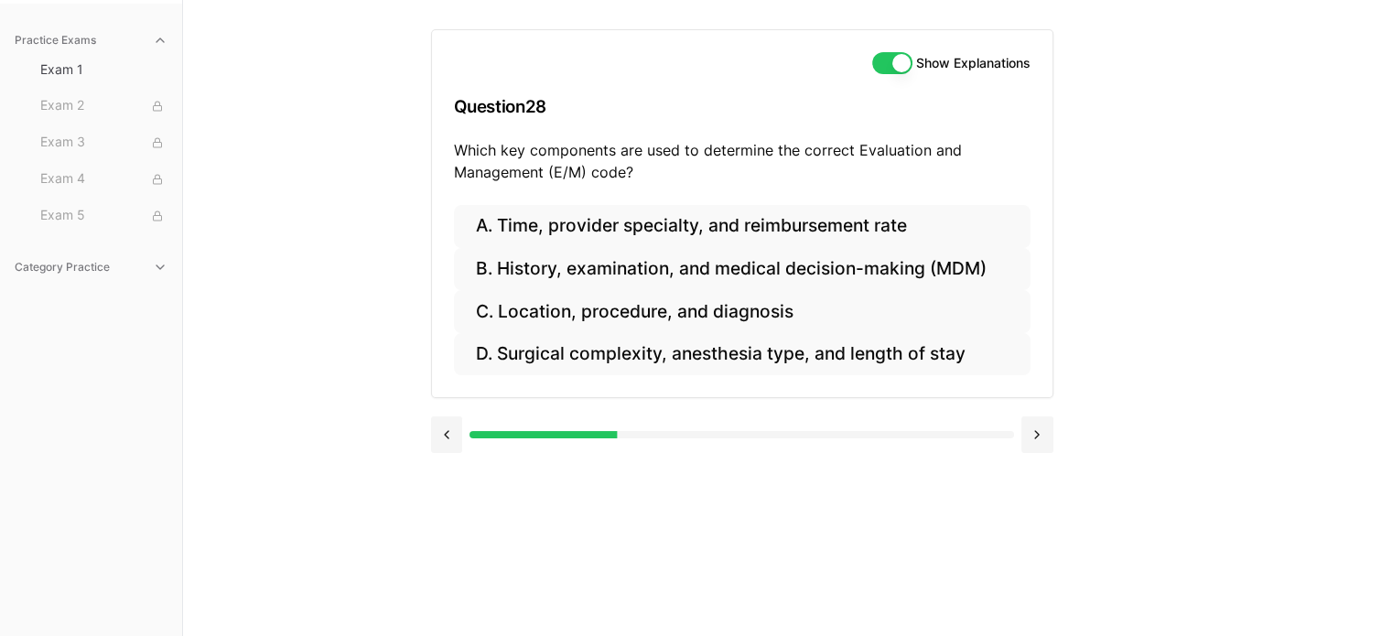
scroll to position [168, 0]
click at [681, 280] on button "B. History, examination, and medical decision-making (MDM)" at bounding box center [742, 269] width 576 height 43
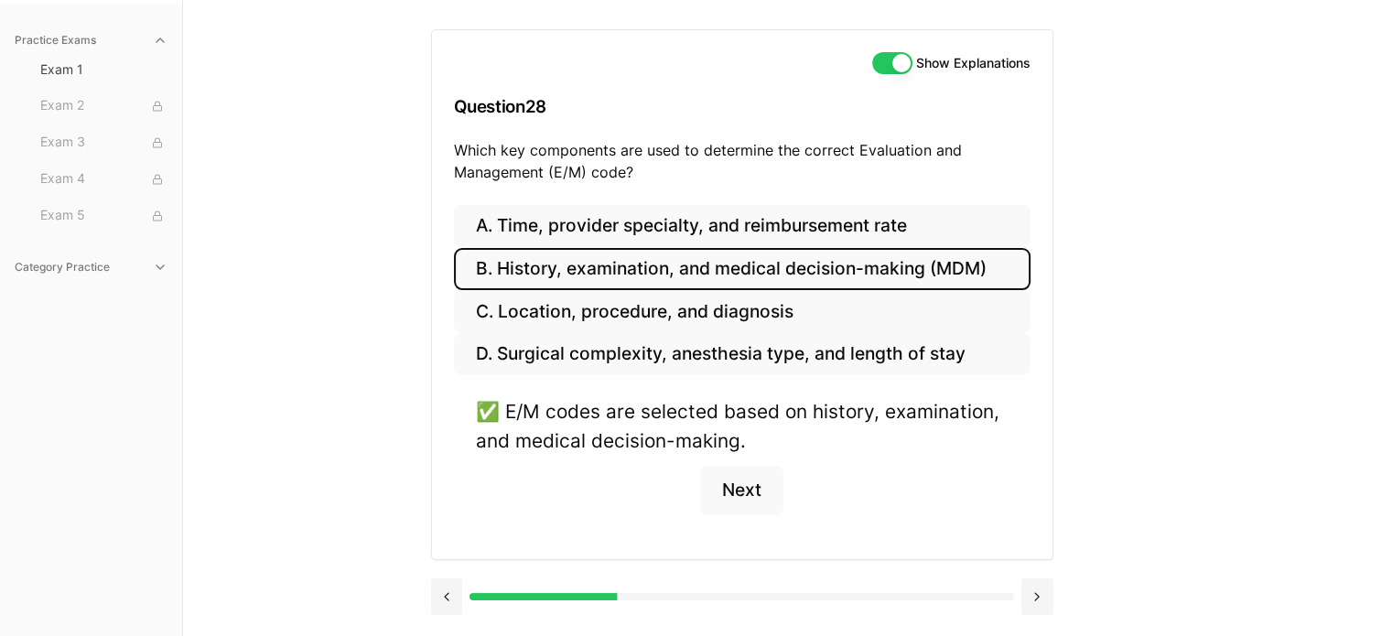
click at [741, 490] on button "Next" at bounding box center [741, 490] width 83 height 49
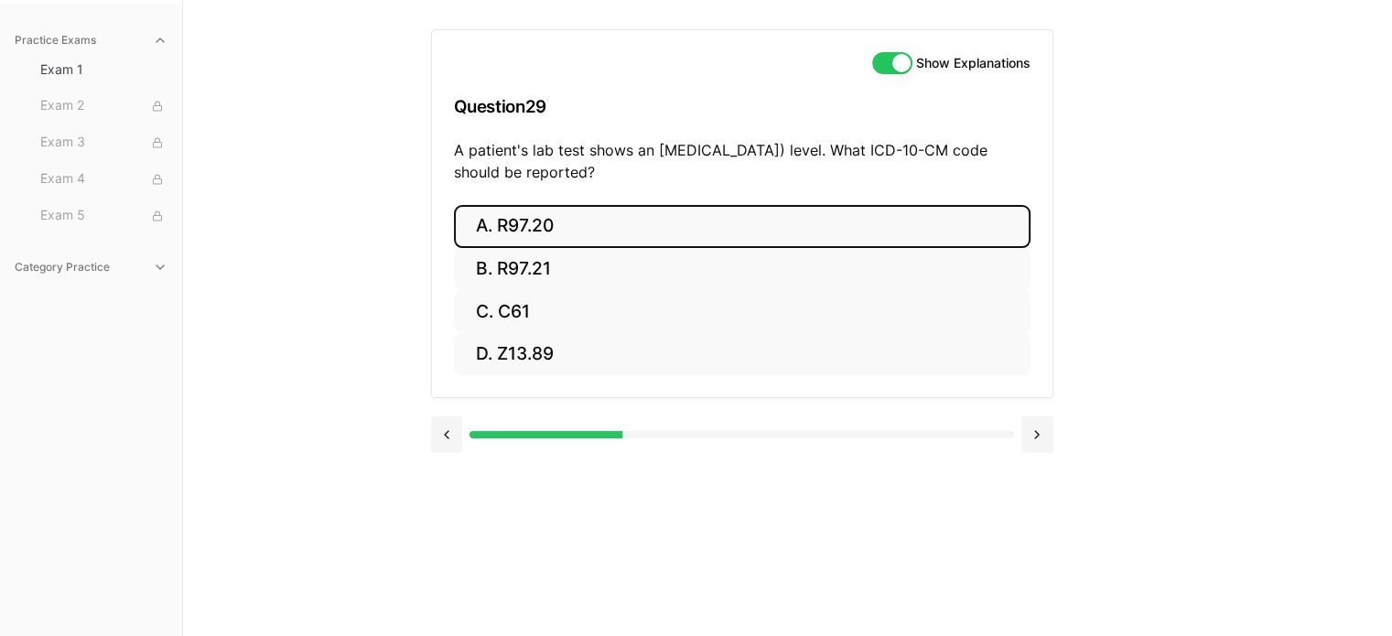
click at [532, 227] on button "A. R97.20" at bounding box center [742, 226] width 576 height 43
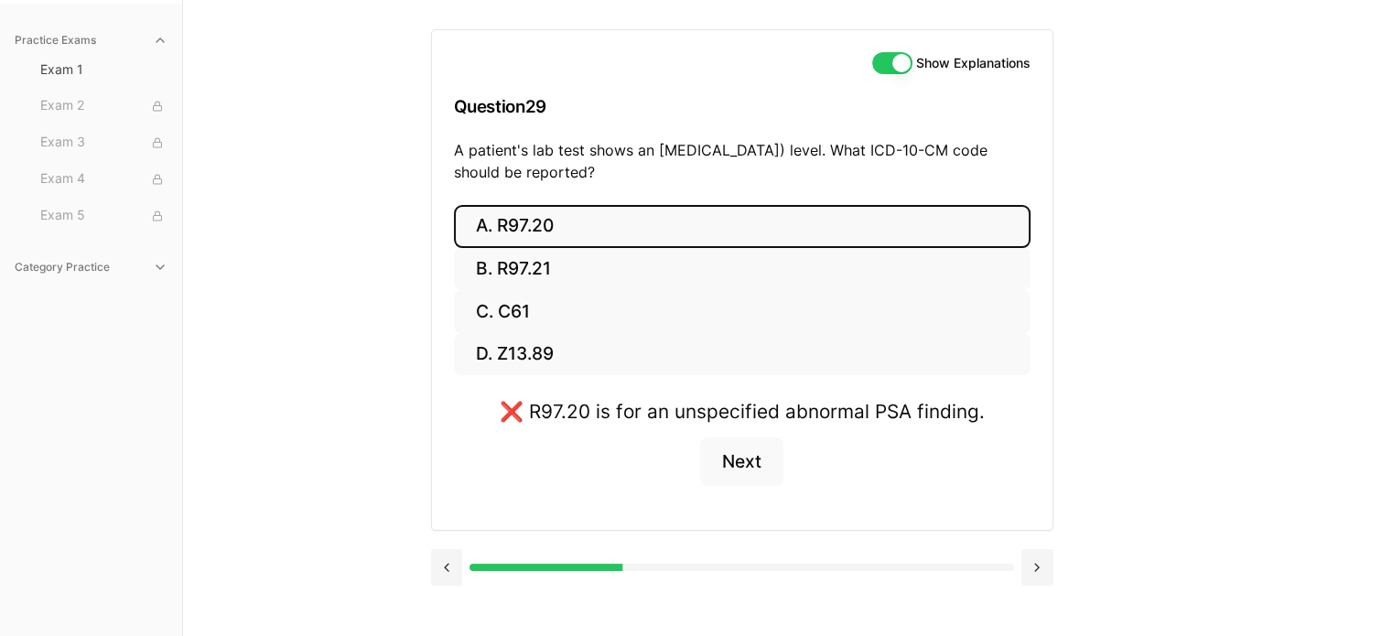
click at [541, 274] on button "B. R97.21" at bounding box center [742, 269] width 576 height 43
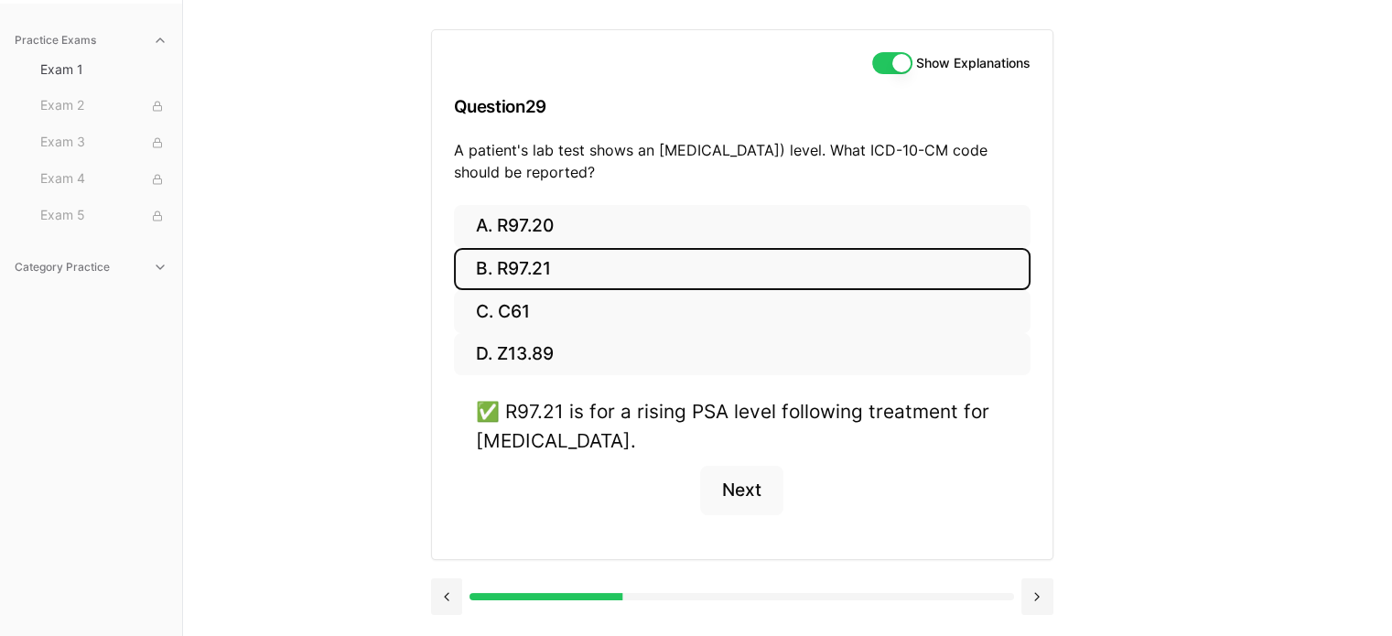
click at [762, 483] on button "Next" at bounding box center [741, 490] width 83 height 49
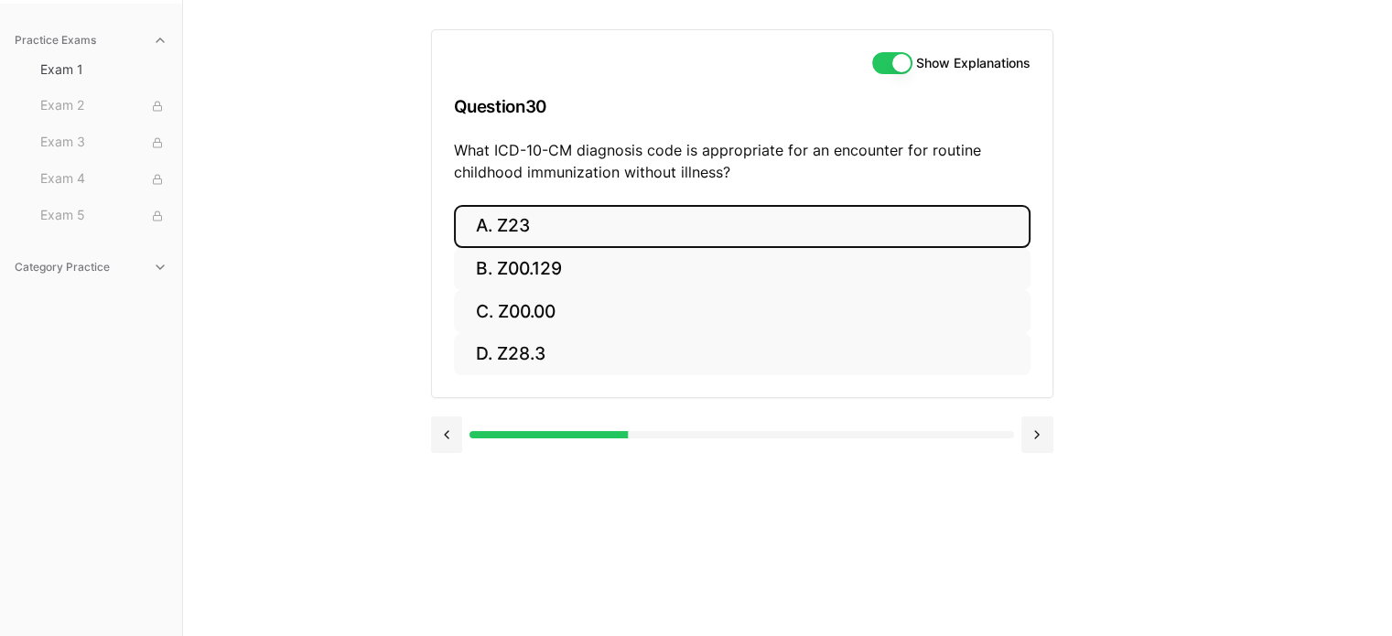
click at [516, 229] on button "A. Z23" at bounding box center [742, 226] width 576 height 43
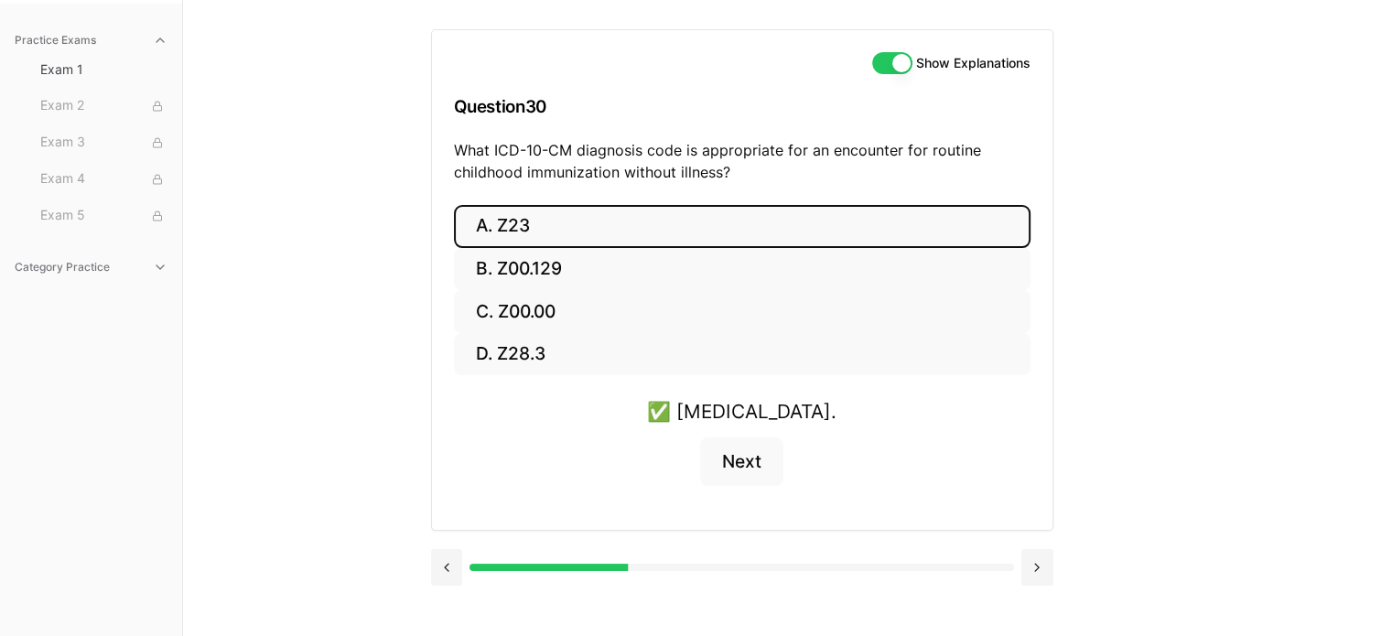
click at [746, 454] on button "Next" at bounding box center [741, 461] width 83 height 49
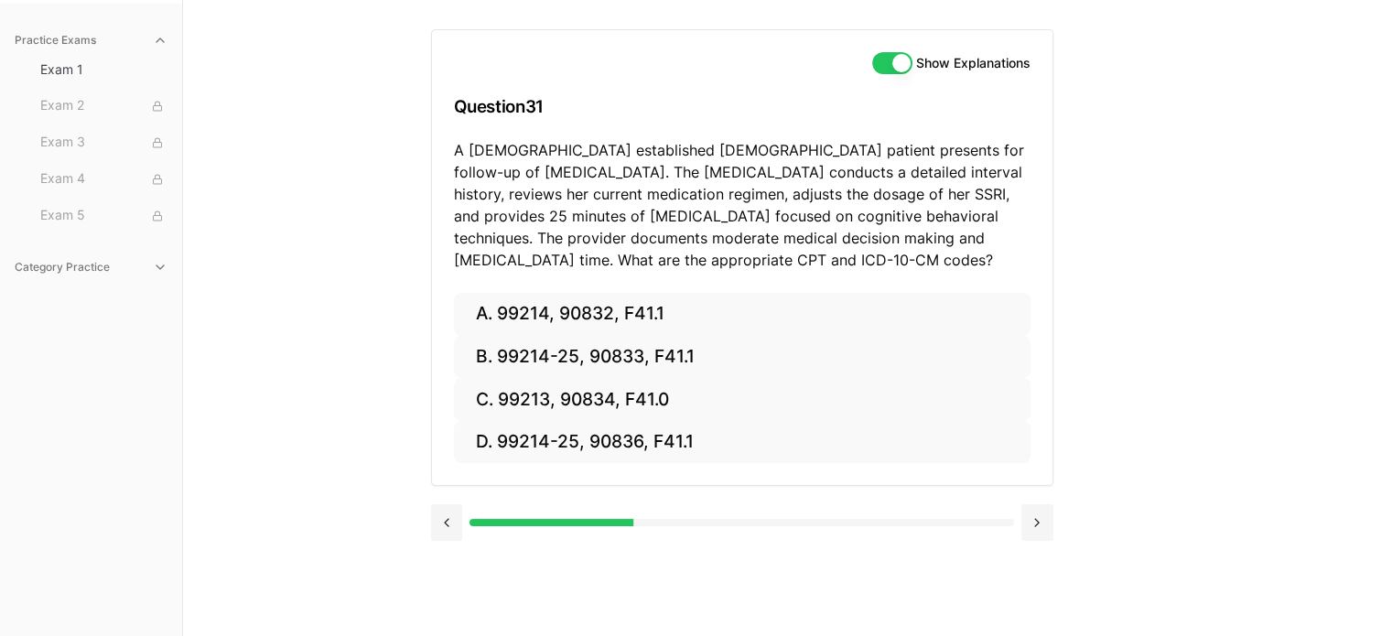
click at [418, 262] on div "Practice Exams Exam 1 Exam 2 Exam 3 Exam 4 Exam 5 Category Practice Show Explan…" at bounding box center [696, 318] width 1392 height 636
click at [1322, 542] on div "Practice Exams Exam 1 Exam 2 Exam 3 Exam 4 Exam 5 Category Practice Show Explan…" at bounding box center [696, 318] width 1392 height 636
click at [577, 360] on button "B. 99214-25, 90833, F41.1" at bounding box center [742, 357] width 576 height 43
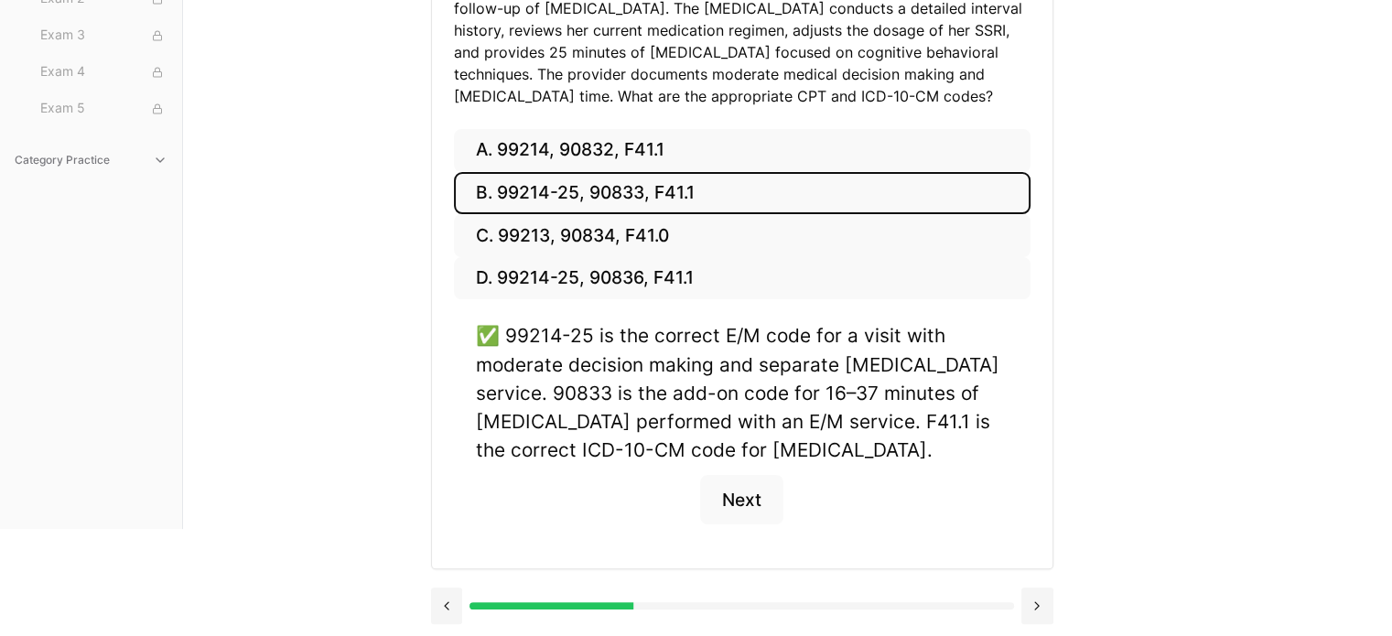
scroll to position [331, 0]
click at [728, 508] on button "Next" at bounding box center [741, 500] width 83 height 49
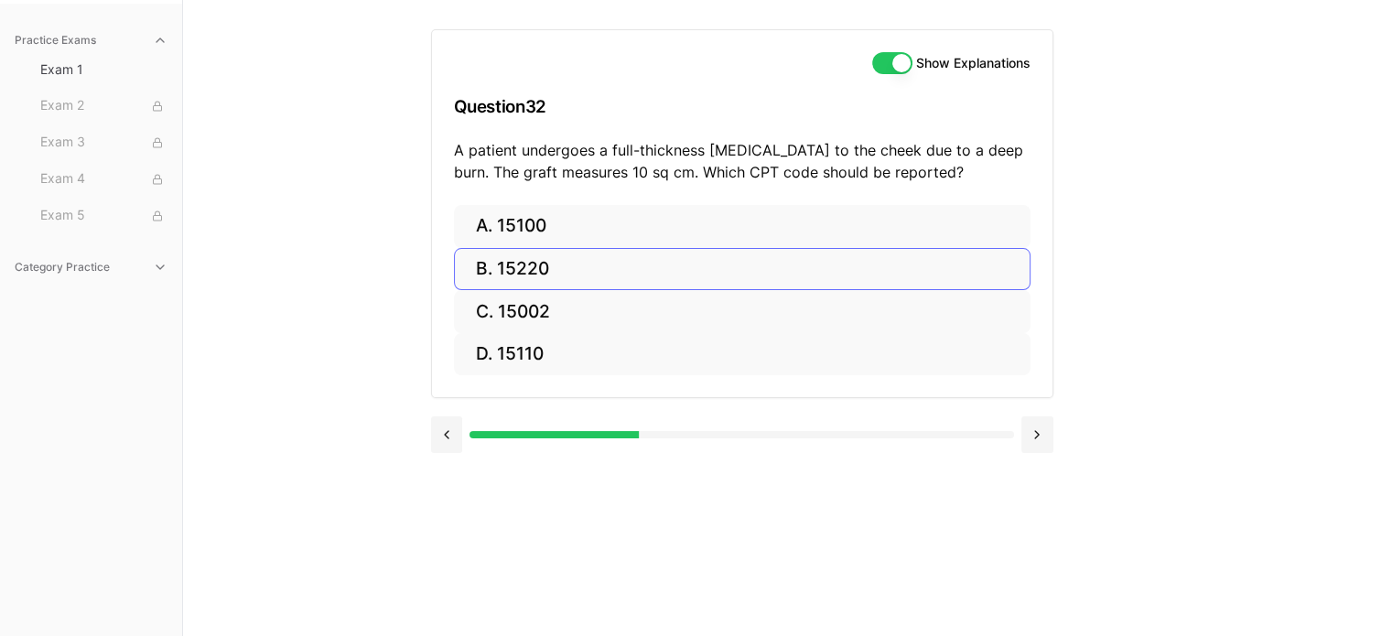
click at [535, 272] on button "B. 15220" at bounding box center [742, 269] width 576 height 43
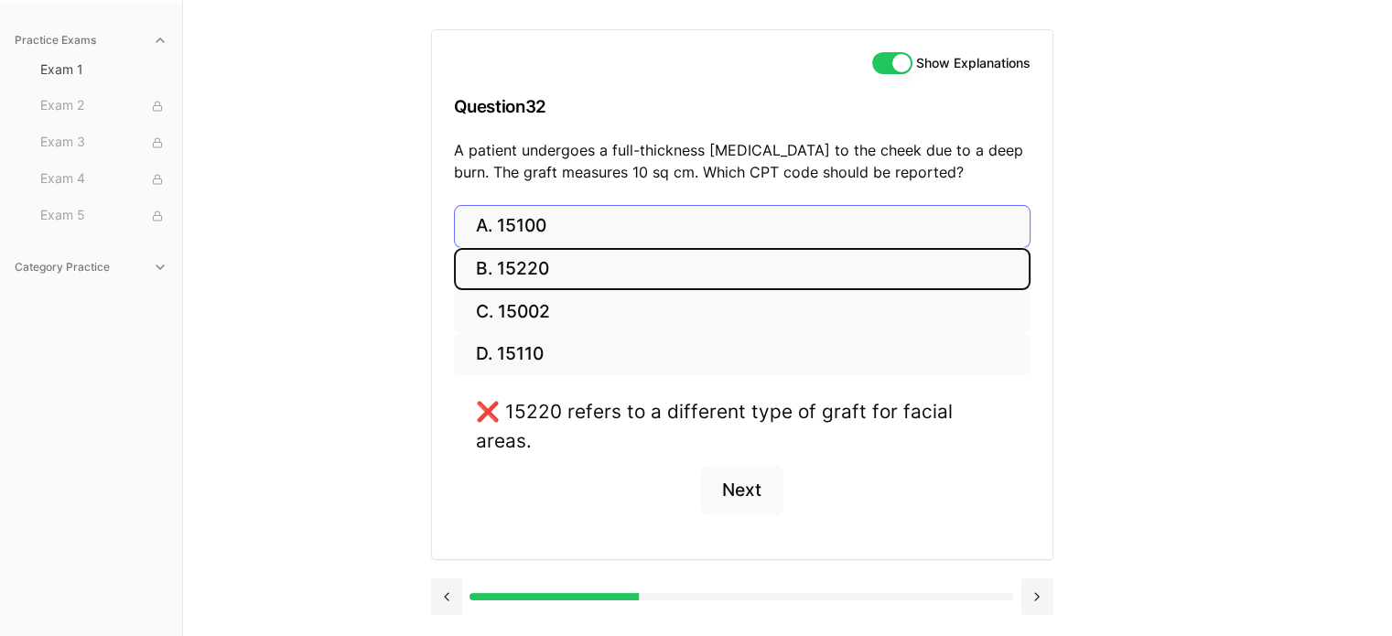
click at [538, 222] on button "A. 15100" at bounding box center [742, 226] width 576 height 43
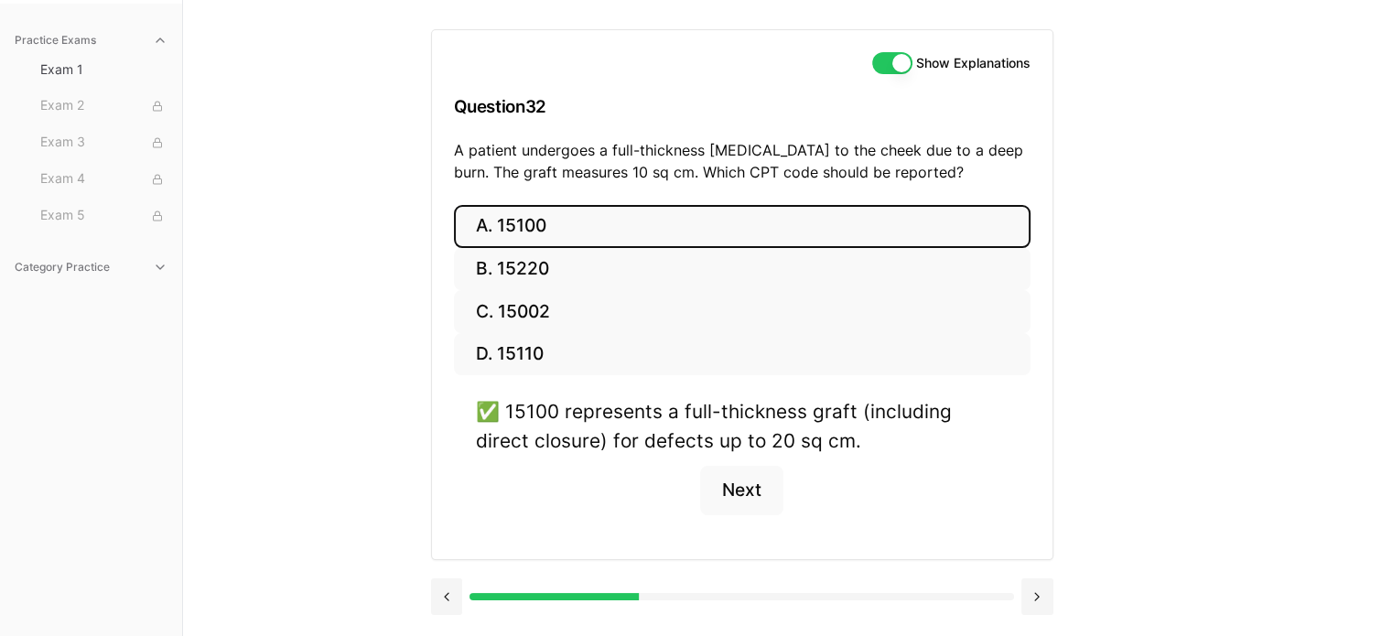
click at [750, 495] on button "Next" at bounding box center [741, 490] width 83 height 49
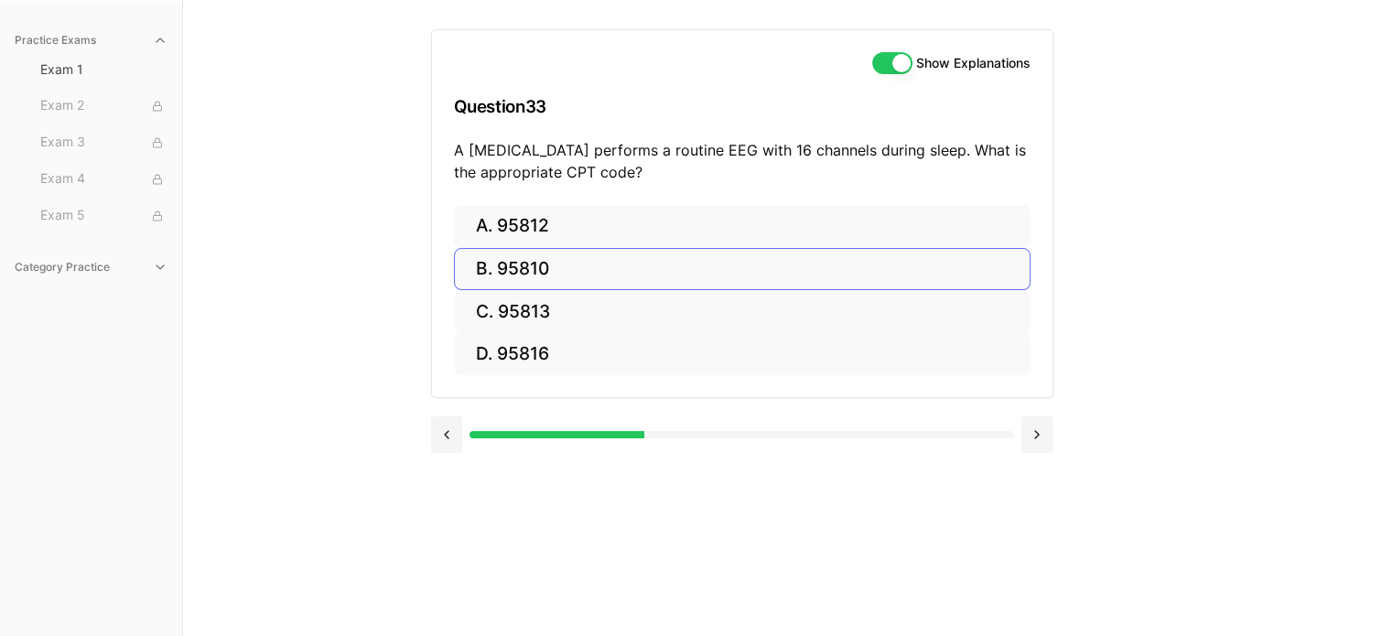
click at [533, 274] on button "B. 95810" at bounding box center [742, 269] width 576 height 43
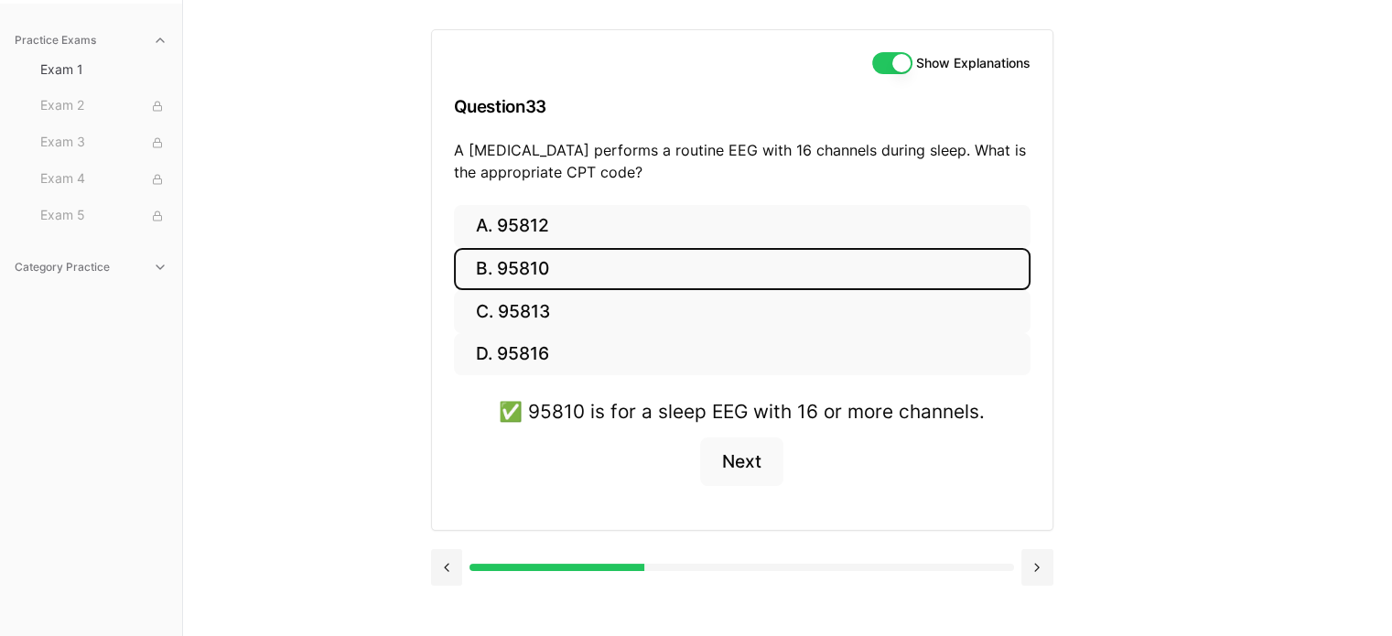
click at [772, 476] on button "Next" at bounding box center [741, 461] width 83 height 49
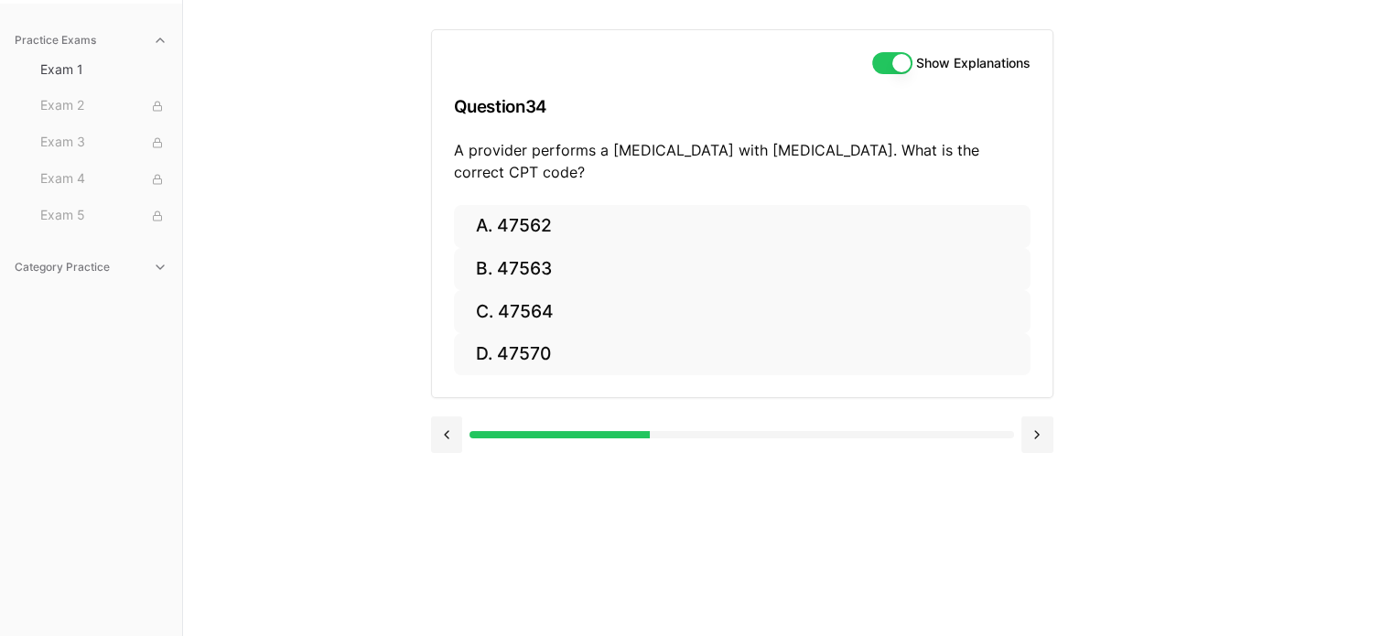
click at [534, 278] on button "B. 47563" at bounding box center [742, 269] width 576 height 43
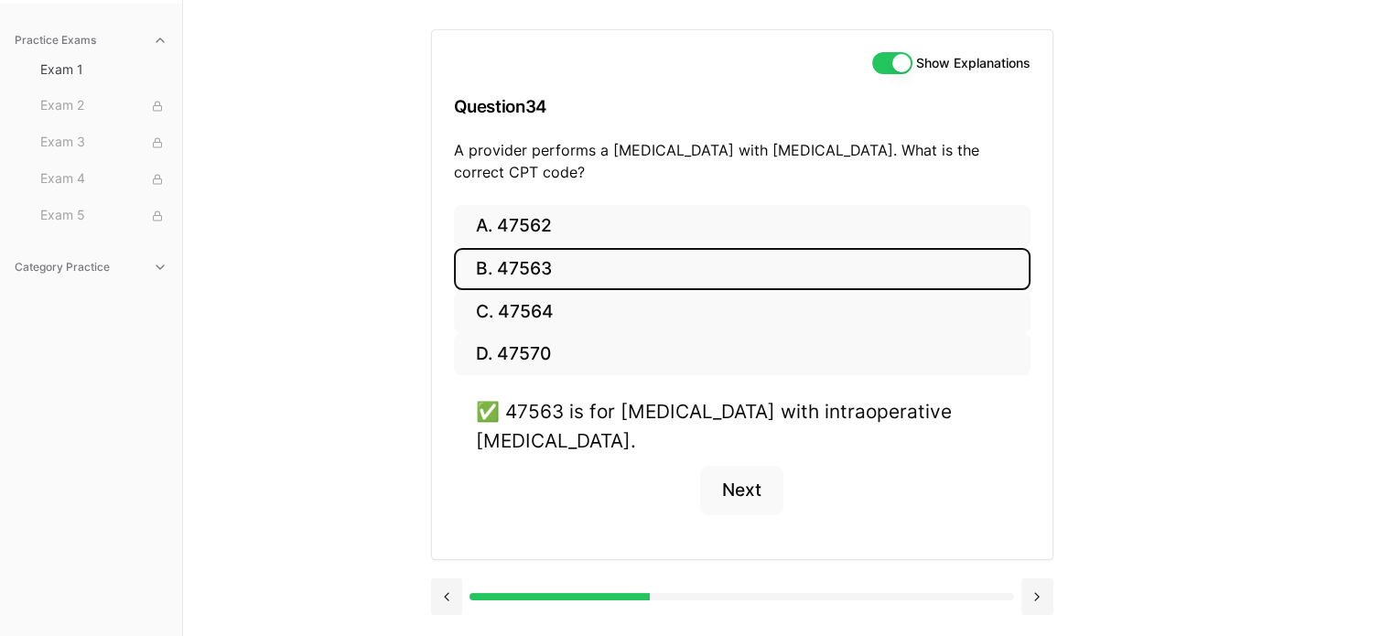
click at [758, 492] on button "Next" at bounding box center [741, 490] width 83 height 49
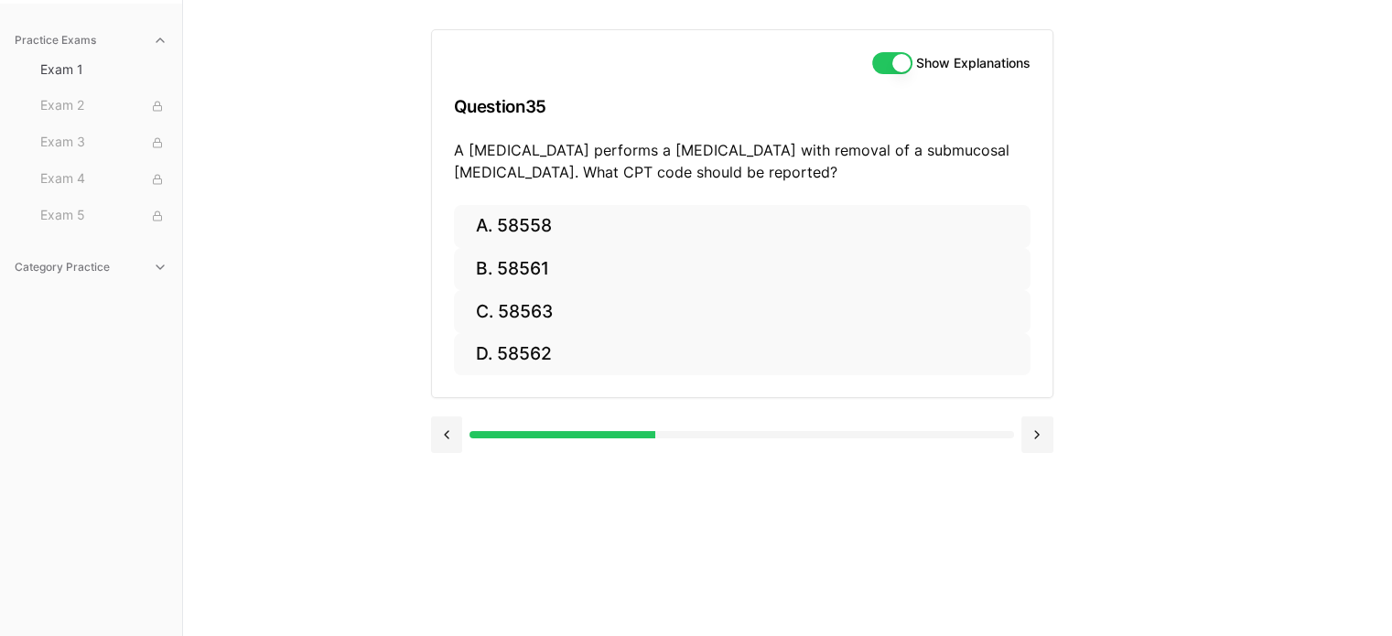
click at [522, 277] on button "B. 58561" at bounding box center [742, 269] width 576 height 43
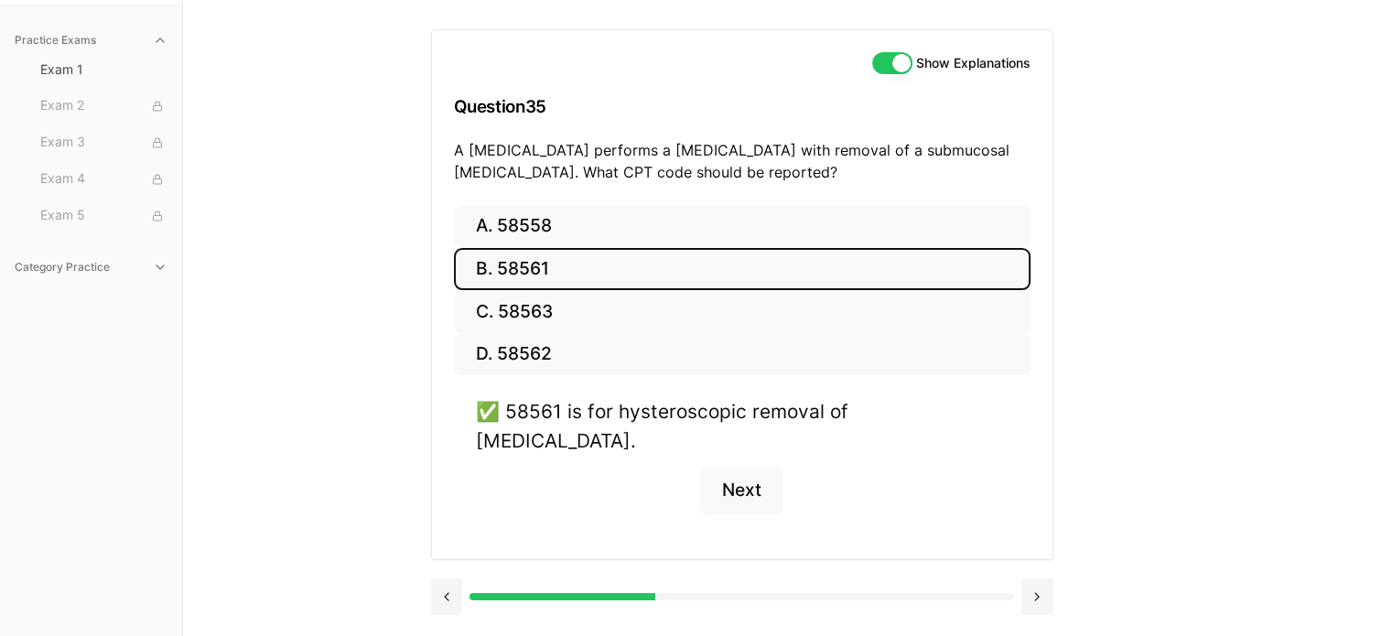
click at [768, 466] on button "Next" at bounding box center [741, 490] width 83 height 49
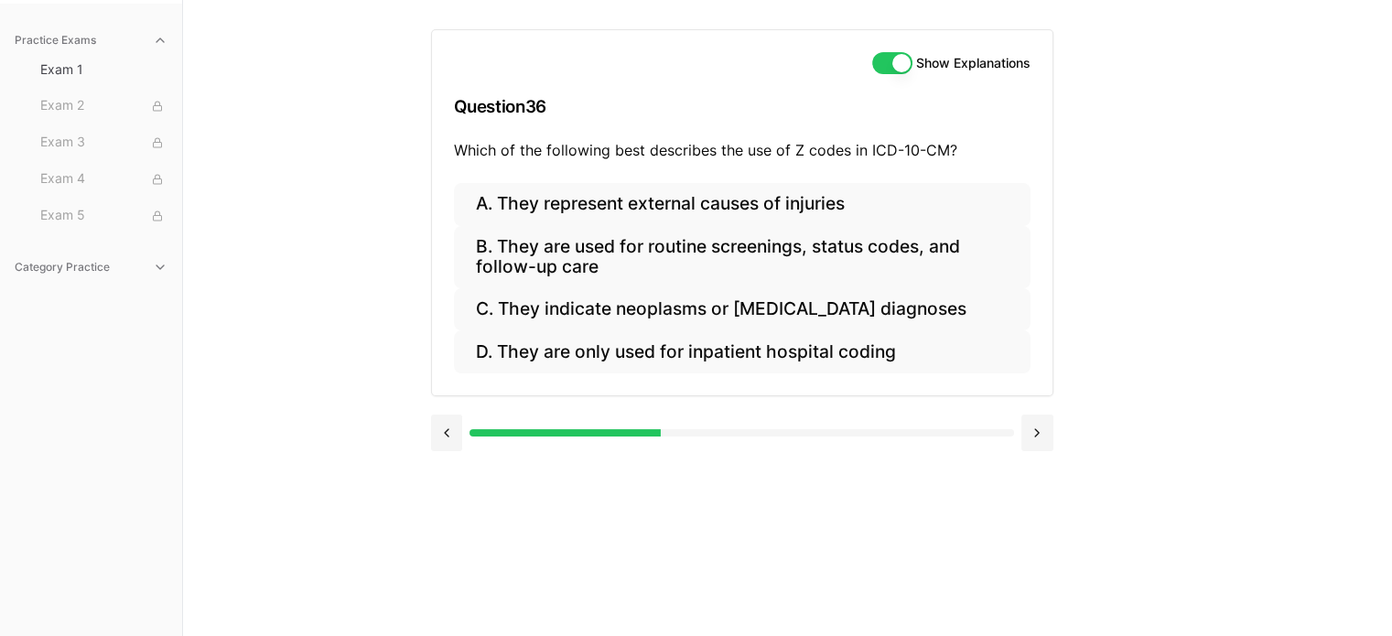
click at [552, 253] on button "B. They are used for routine screenings, status codes, and follow-up care" at bounding box center [742, 257] width 576 height 62
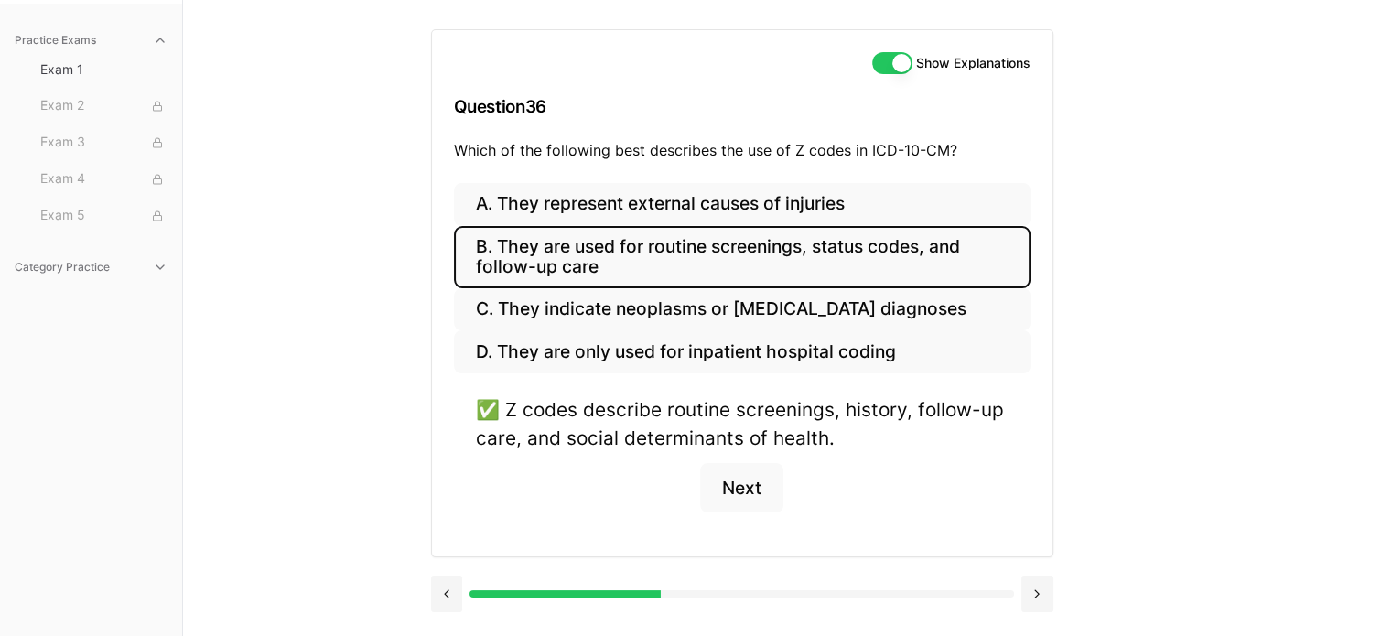
click at [753, 490] on button "Next" at bounding box center [741, 487] width 83 height 49
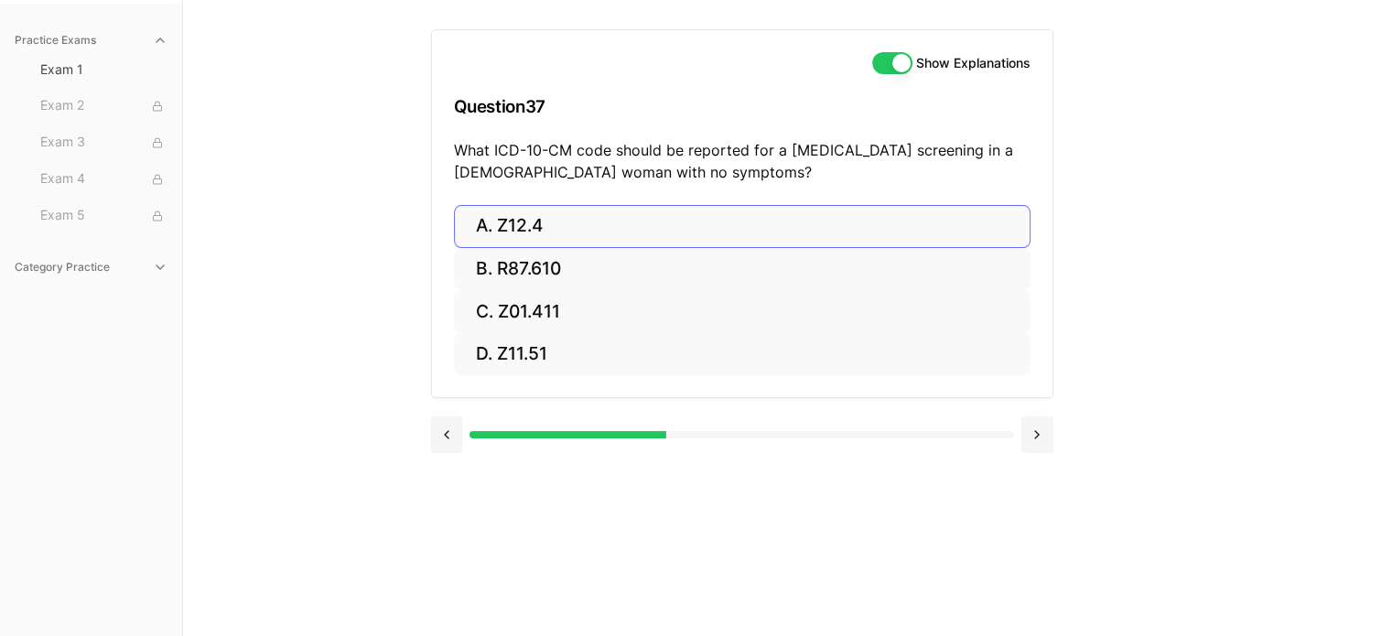
click at [525, 232] on button "A. Z12.4" at bounding box center [742, 226] width 576 height 43
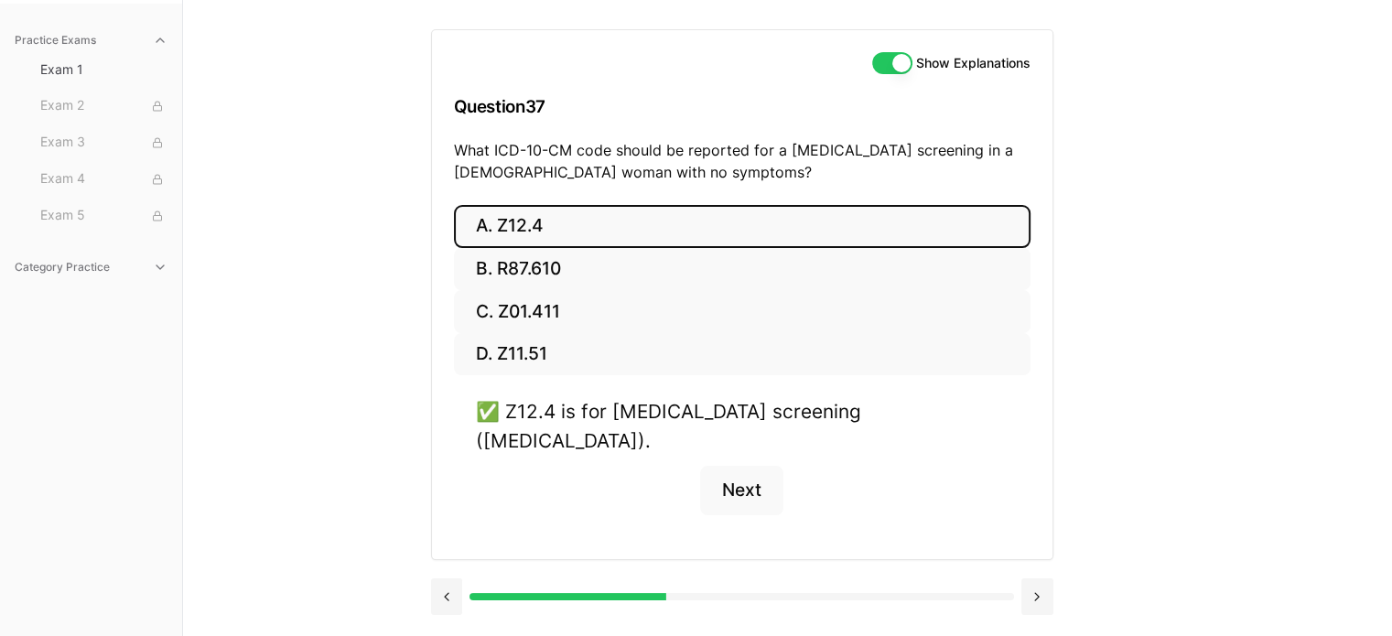
click at [765, 478] on button "Next" at bounding box center [741, 490] width 83 height 49
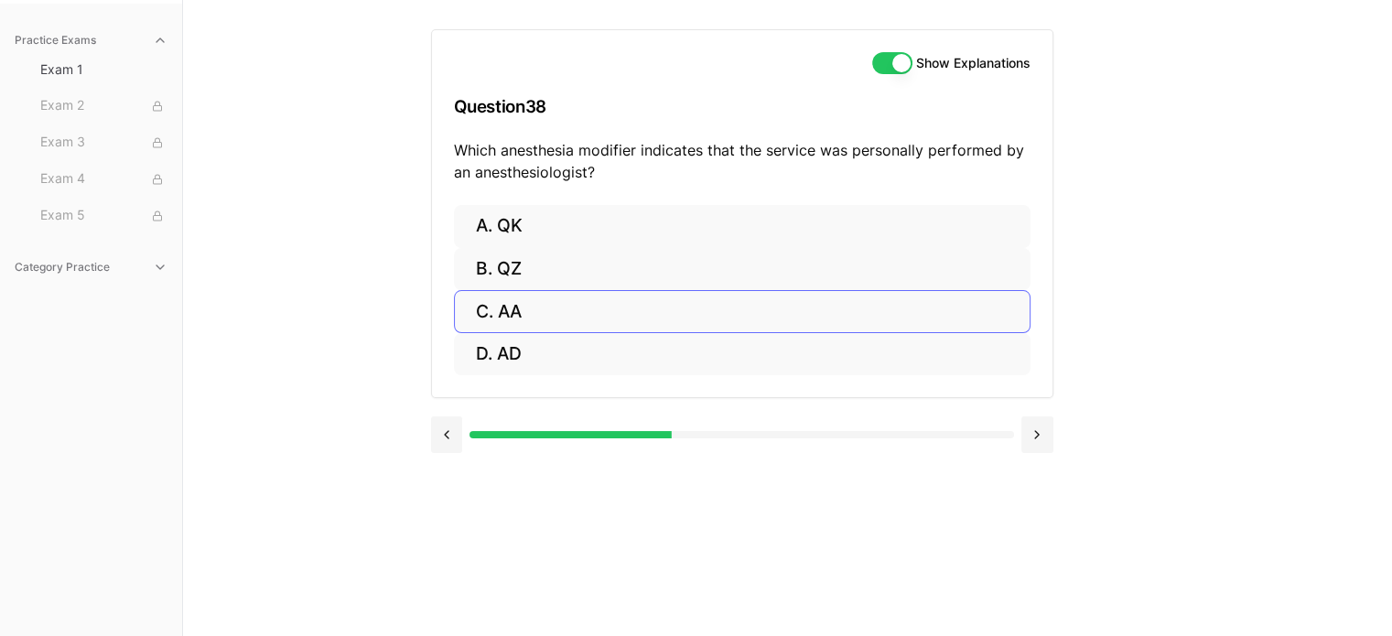
click at [514, 311] on button "C. AA" at bounding box center [742, 311] width 576 height 43
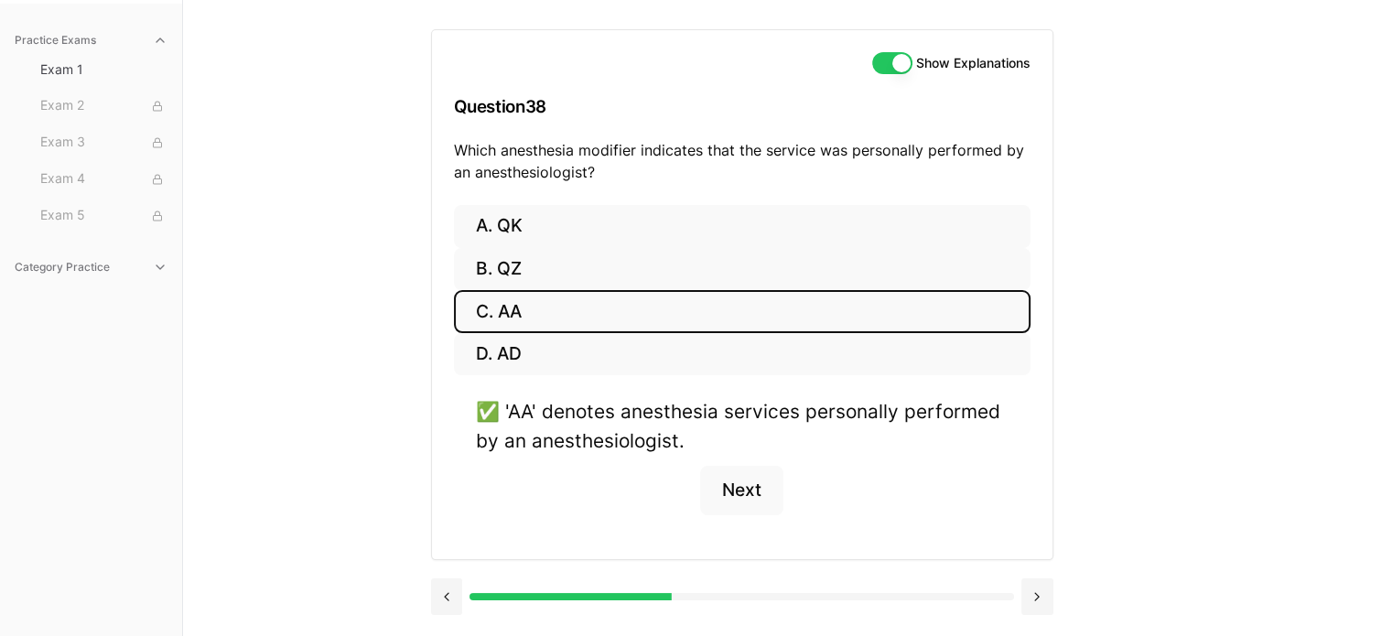
click at [769, 485] on button "Next" at bounding box center [741, 490] width 83 height 49
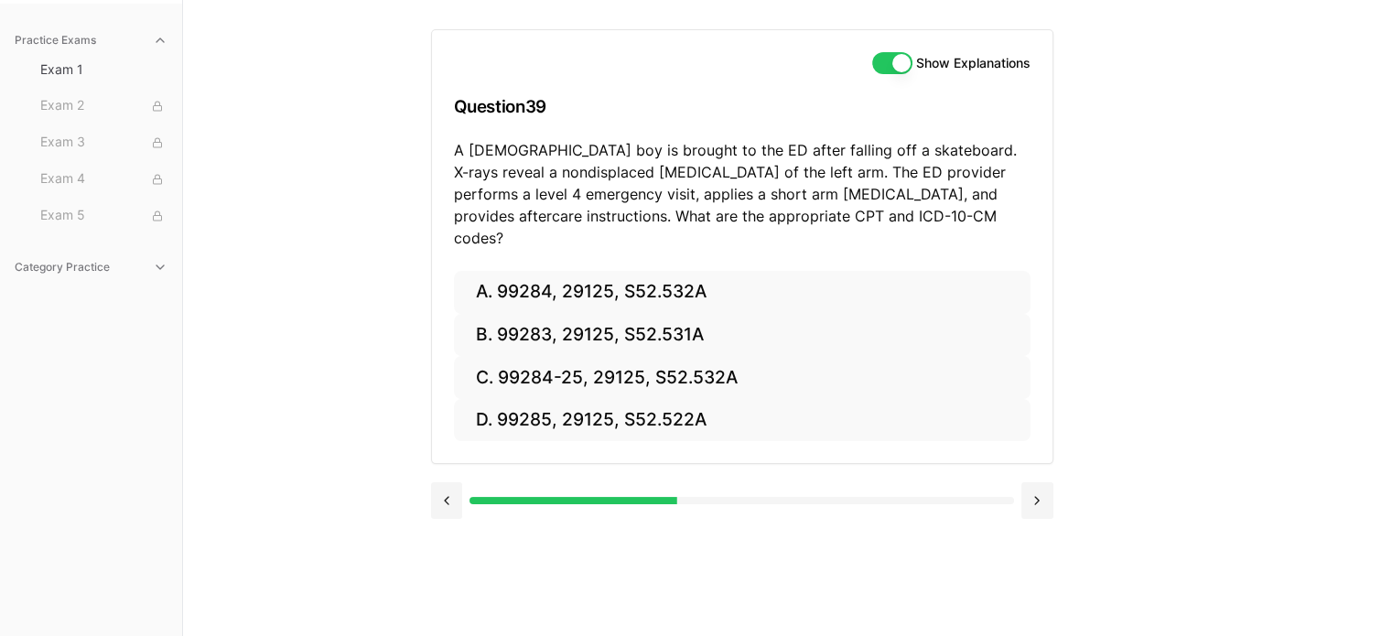
click at [397, 250] on div "Practice Exams Exam 1 Exam 2 Exam 3 Exam 4 Exam 5 Category Practice Show Explan…" at bounding box center [696, 318] width 1392 height 636
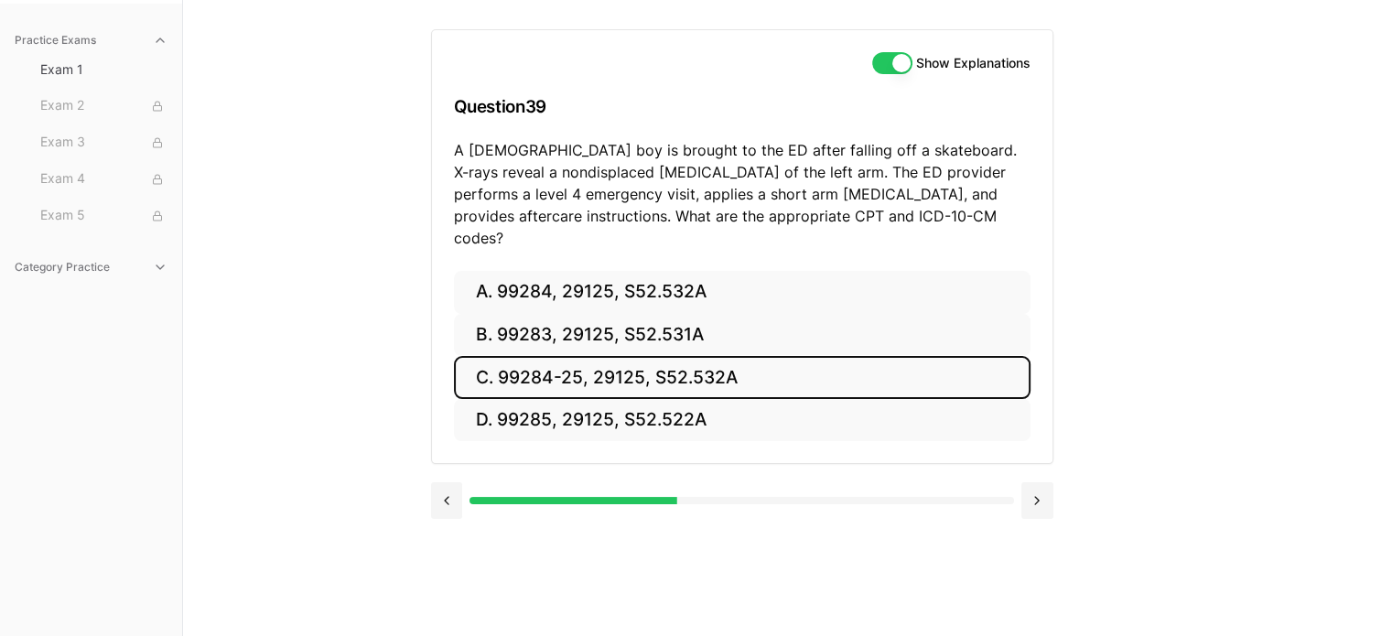
click at [542, 360] on button "C. 99284-25, 29125, S52.532A" at bounding box center [742, 377] width 576 height 43
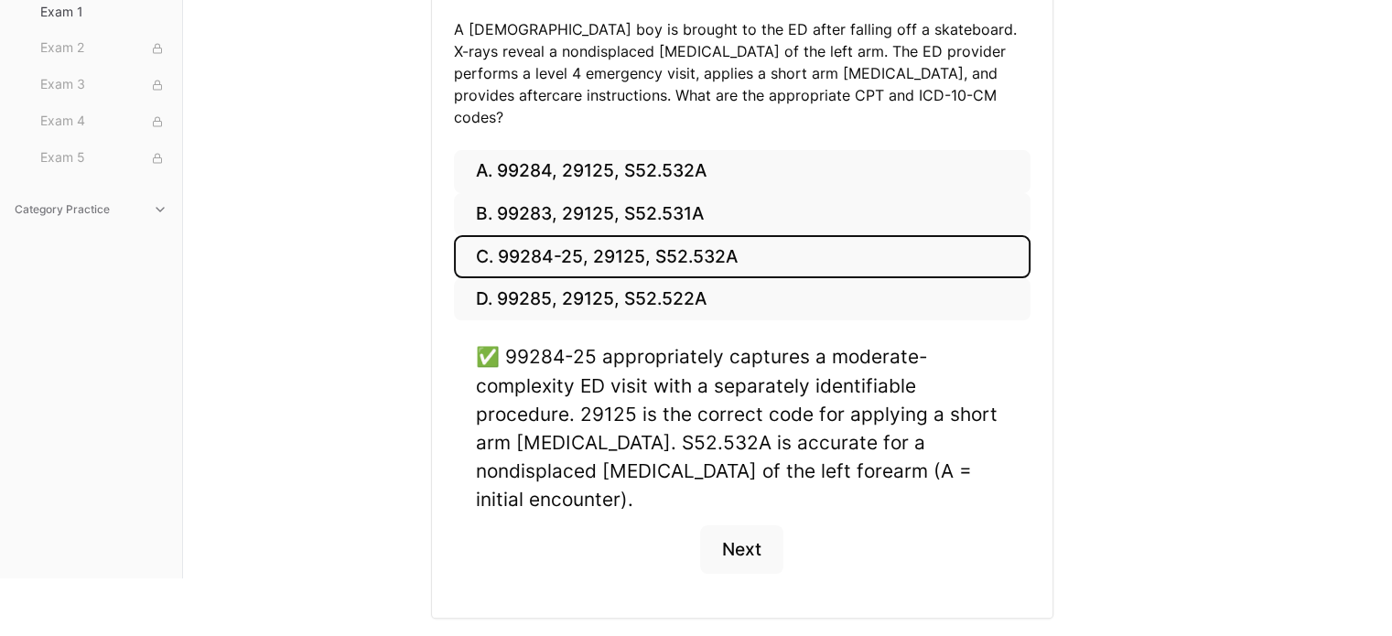
click at [759, 525] on button "Next" at bounding box center [741, 549] width 83 height 49
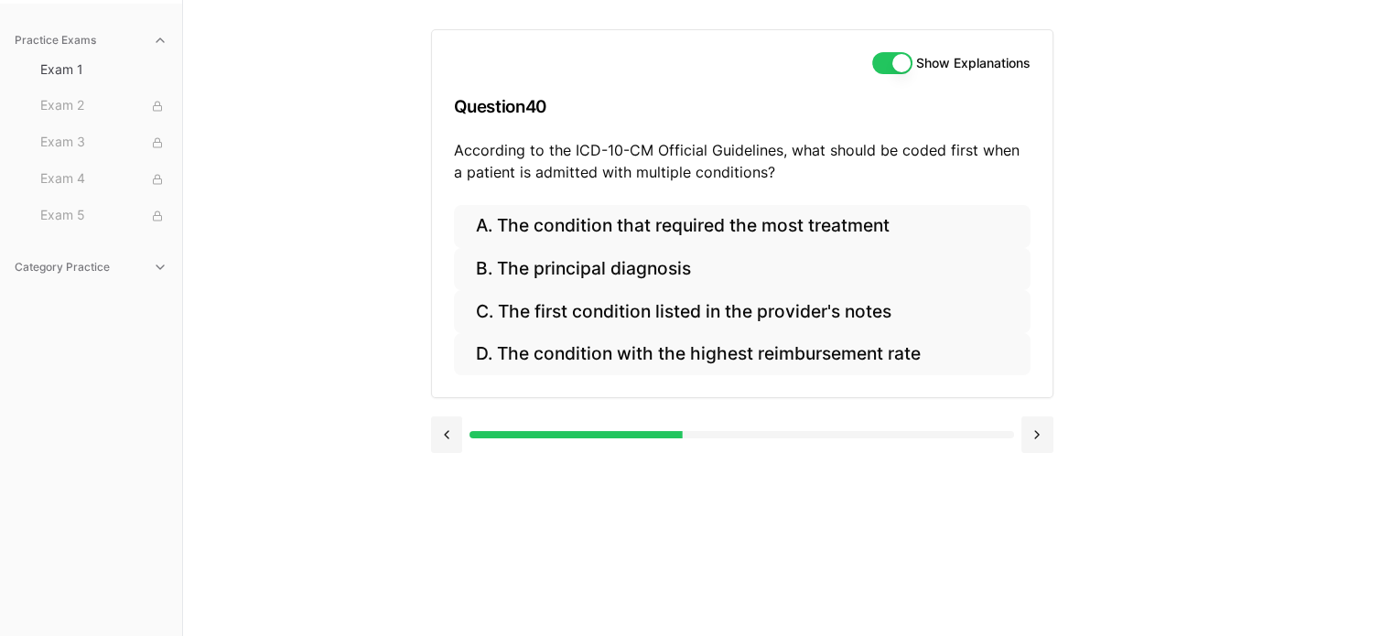
click at [758, 231] on button "A. The condition that required the most treatment" at bounding box center [742, 226] width 576 height 43
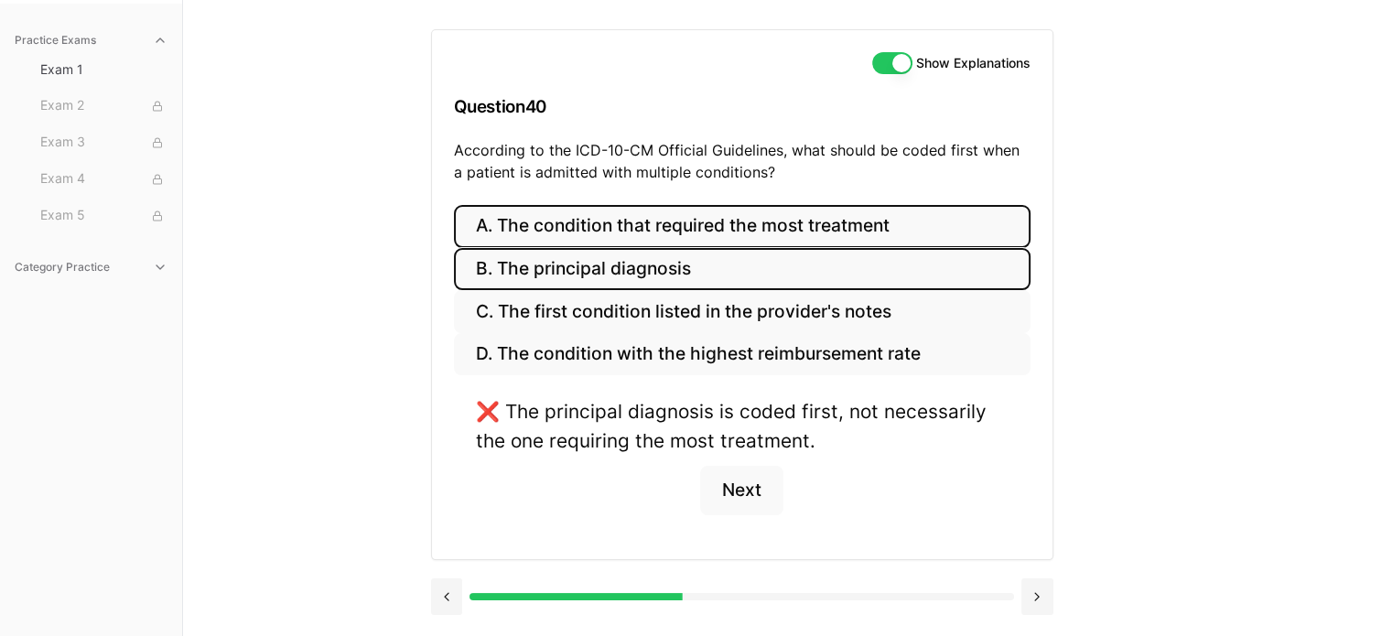
click at [610, 275] on button "B. The principal diagnosis" at bounding box center [742, 269] width 576 height 43
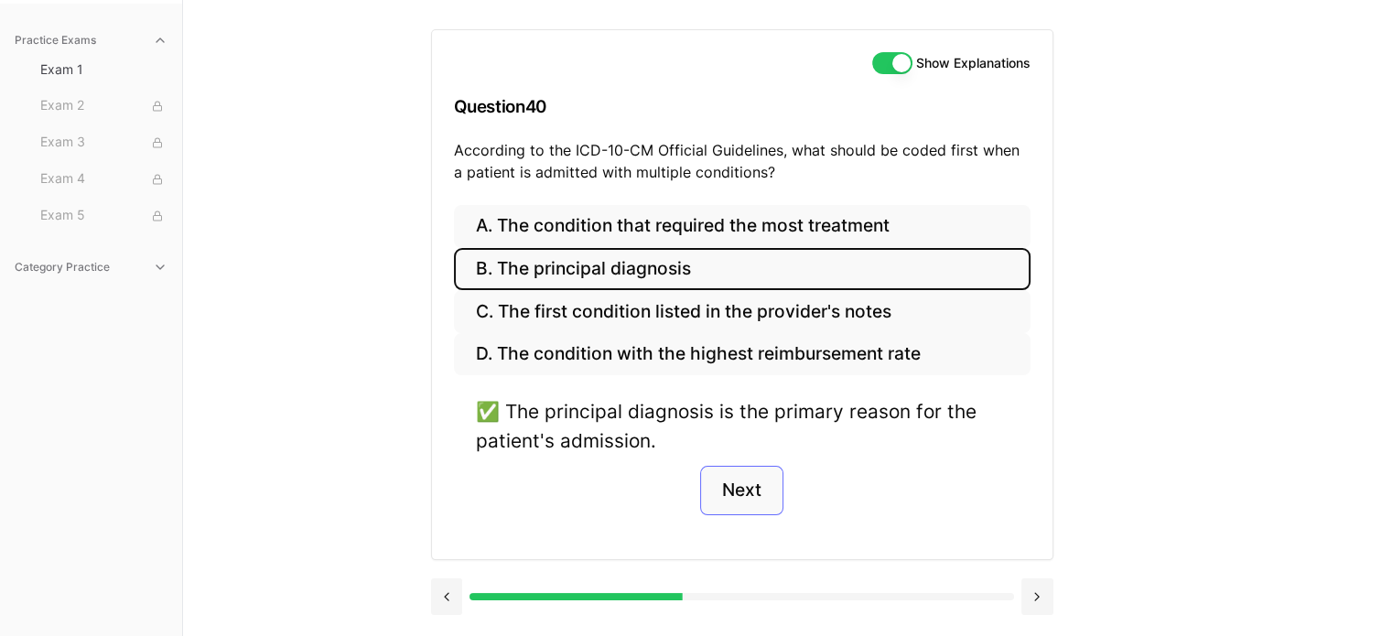
click at [740, 489] on button "Next" at bounding box center [741, 490] width 83 height 49
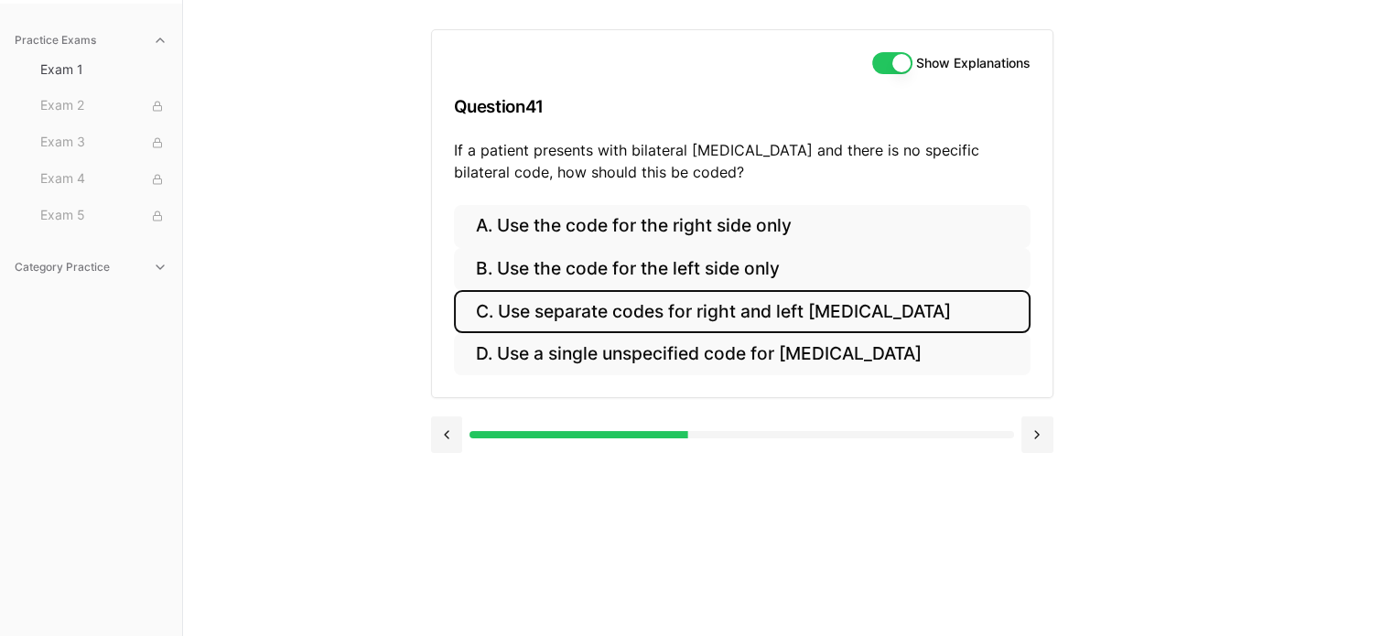
click at [615, 317] on button "C. Use separate codes for right and left [MEDICAL_DATA]" at bounding box center [742, 311] width 576 height 43
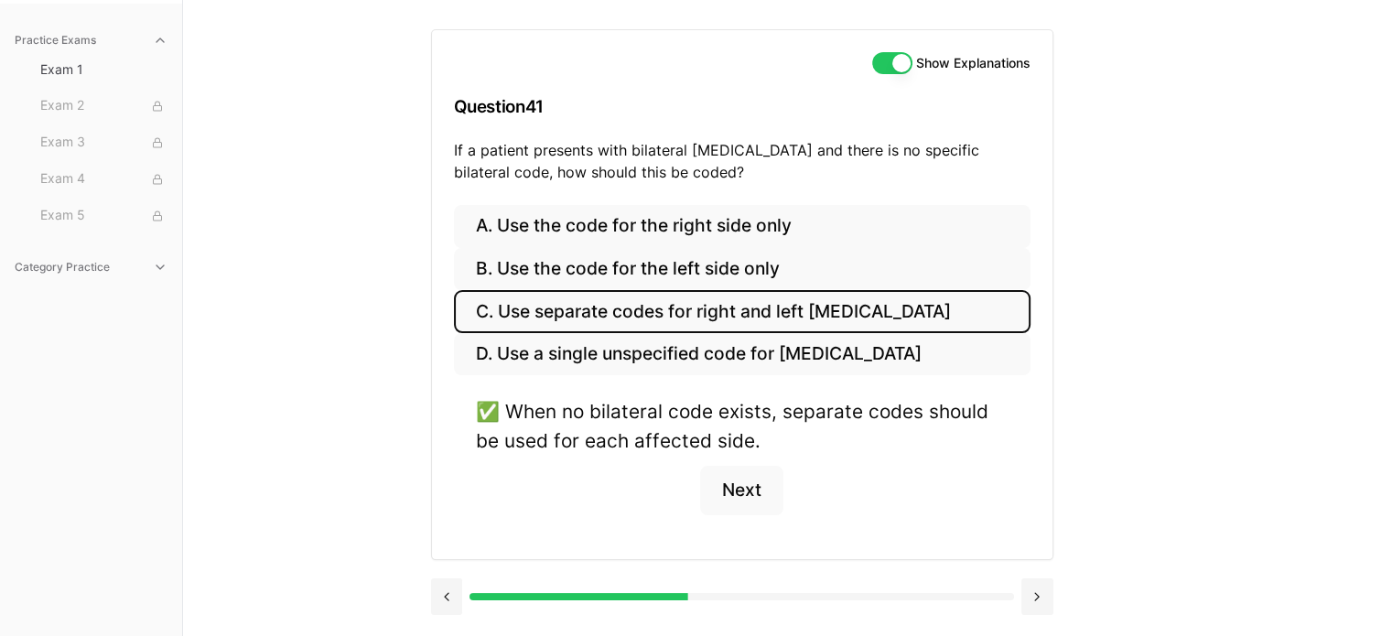
click at [755, 498] on button "Next" at bounding box center [741, 490] width 83 height 49
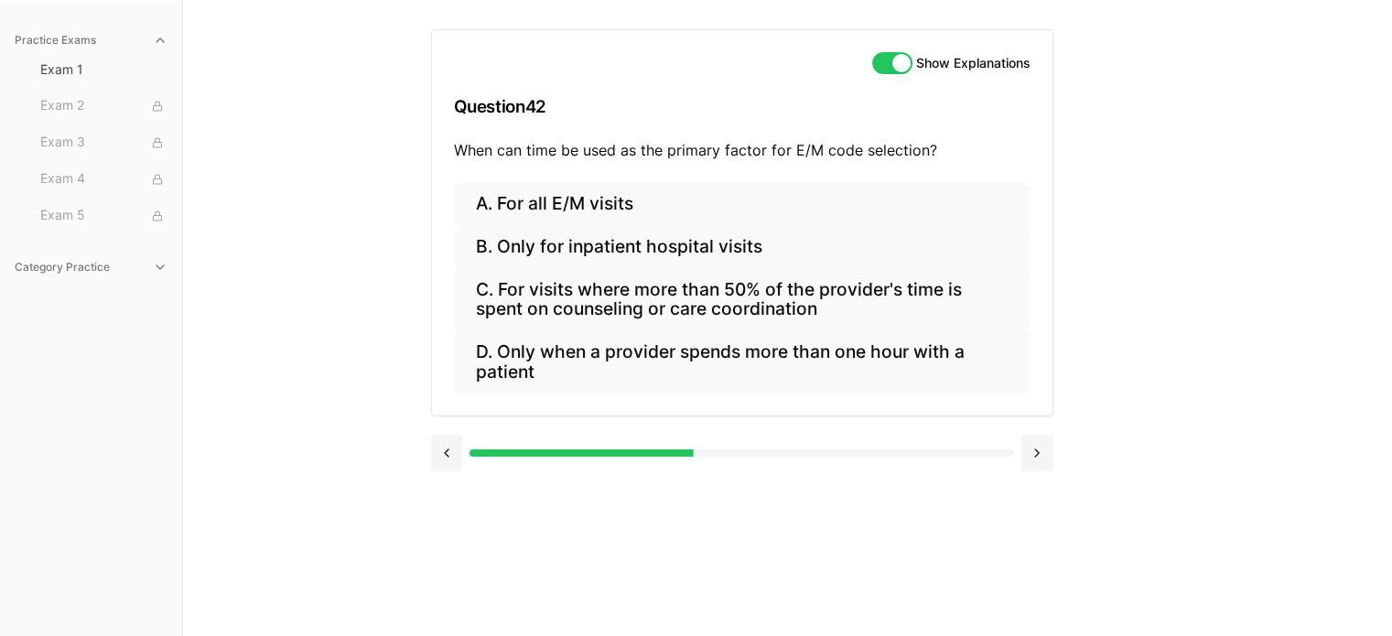
click at [535, 210] on button "A. For all E/M visits" at bounding box center [742, 204] width 576 height 43
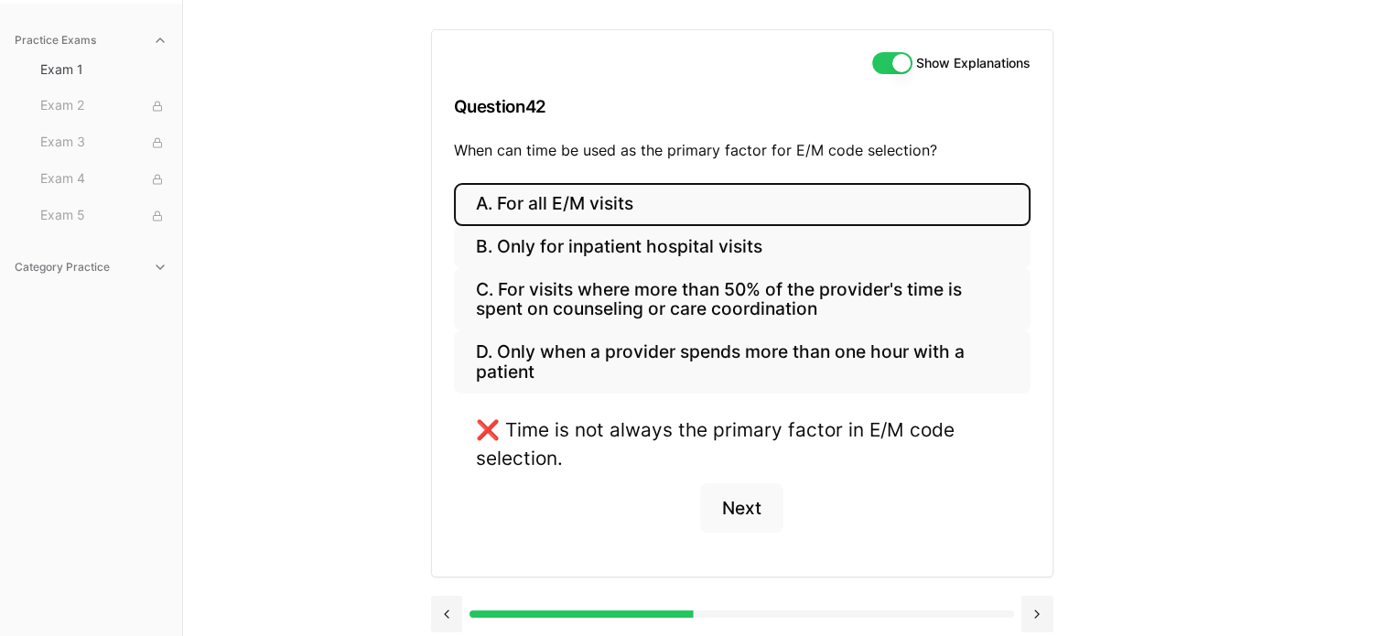
click at [544, 297] on button "C. For visits where more than 50% of the provider's time is spent on counseling…" at bounding box center [742, 299] width 576 height 62
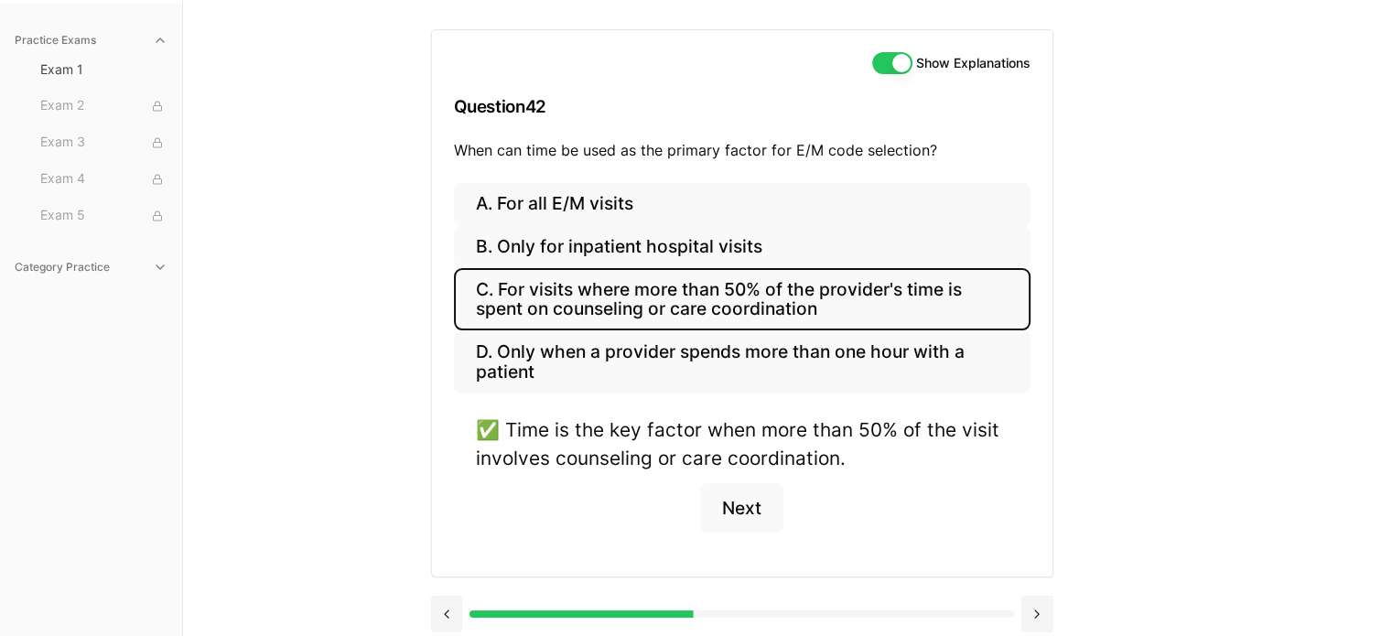
click at [745, 504] on button "Next" at bounding box center [741, 507] width 83 height 49
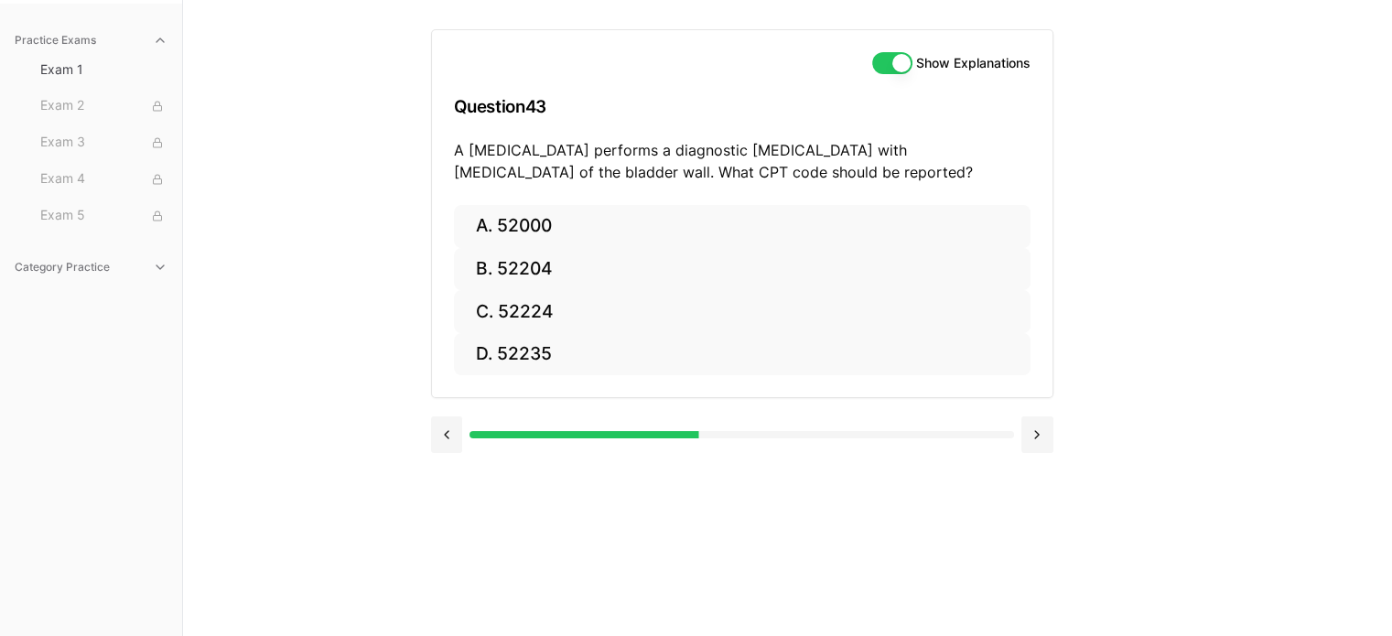
click at [525, 282] on button "B. 52204" at bounding box center [742, 269] width 576 height 43
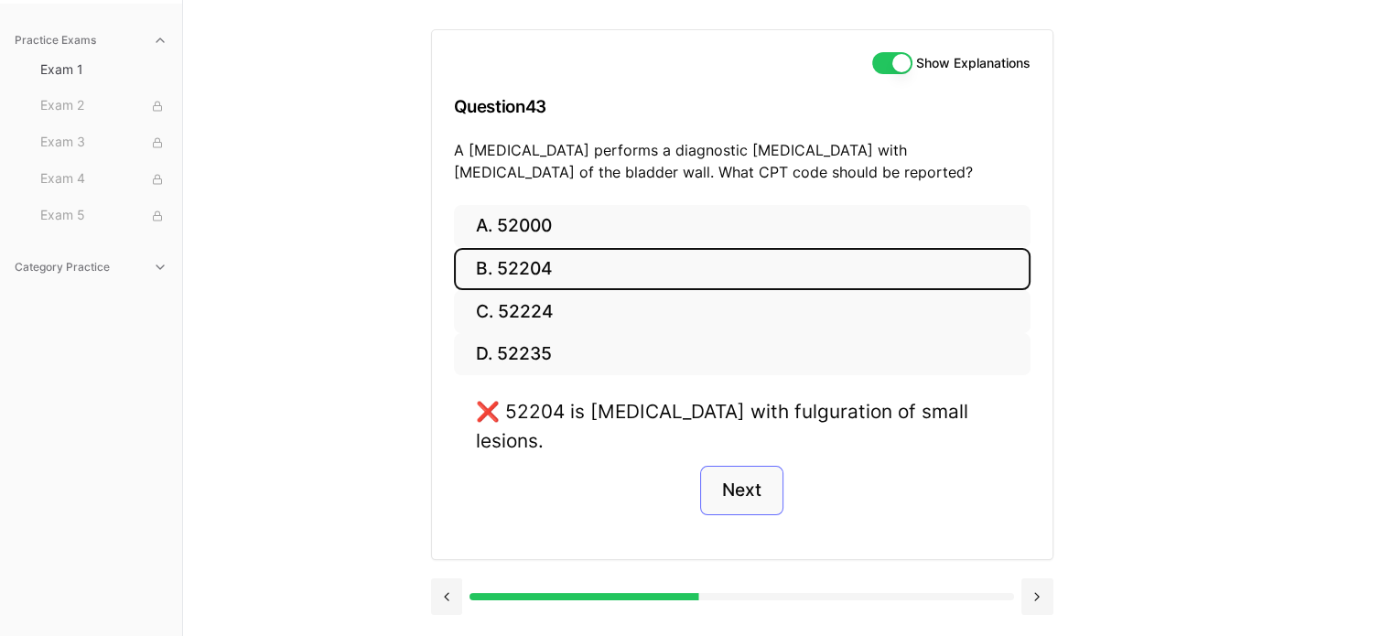
click at [753, 472] on button "Next" at bounding box center [741, 490] width 83 height 49
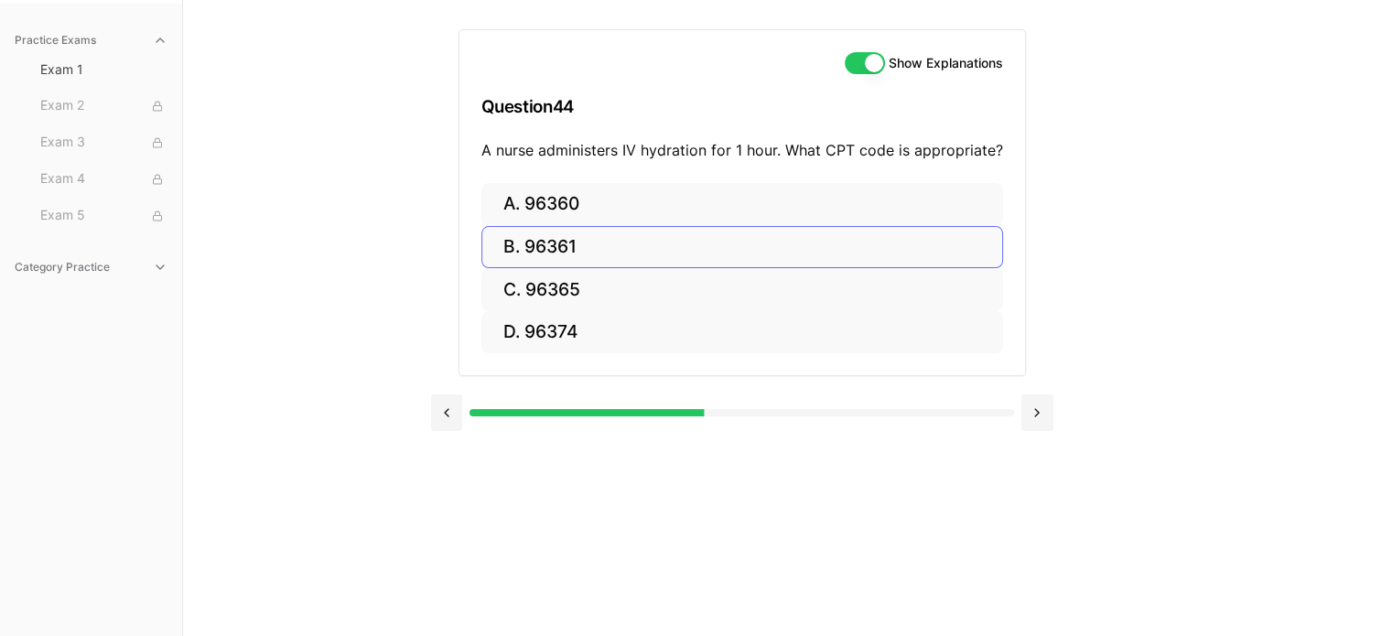
click at [560, 203] on button "A. 96360" at bounding box center [742, 204] width 522 height 43
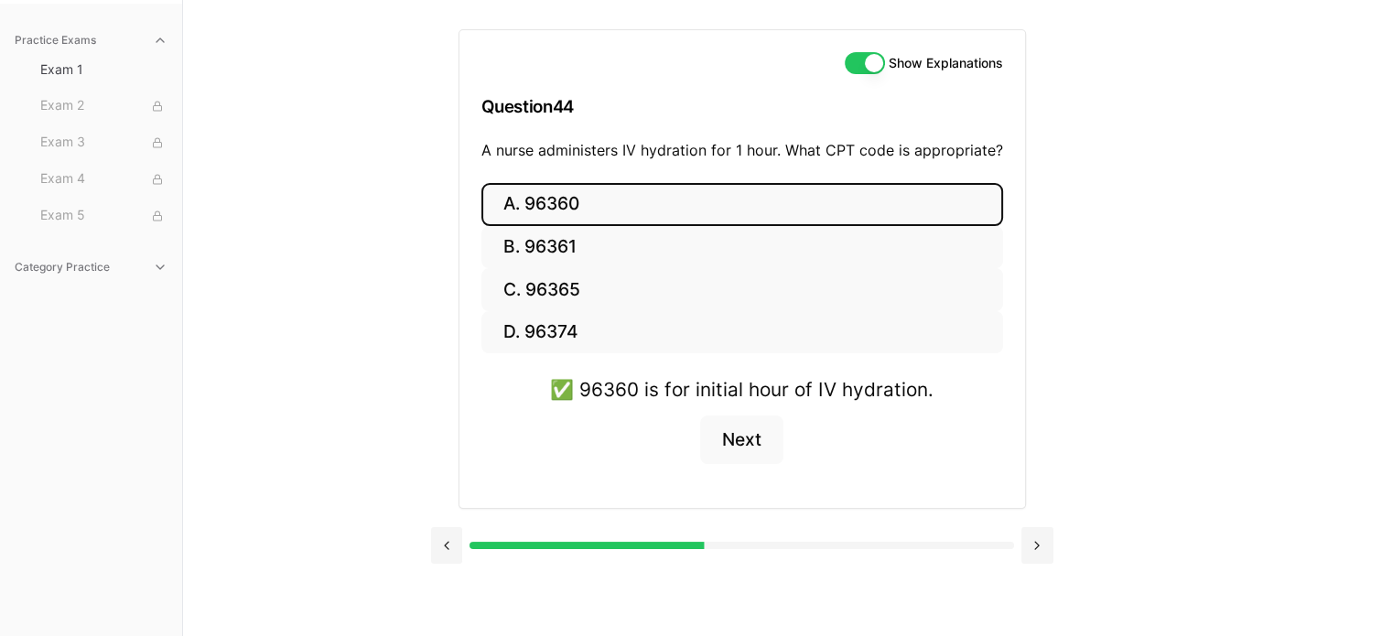
click at [756, 454] on button "Next" at bounding box center [741, 439] width 83 height 49
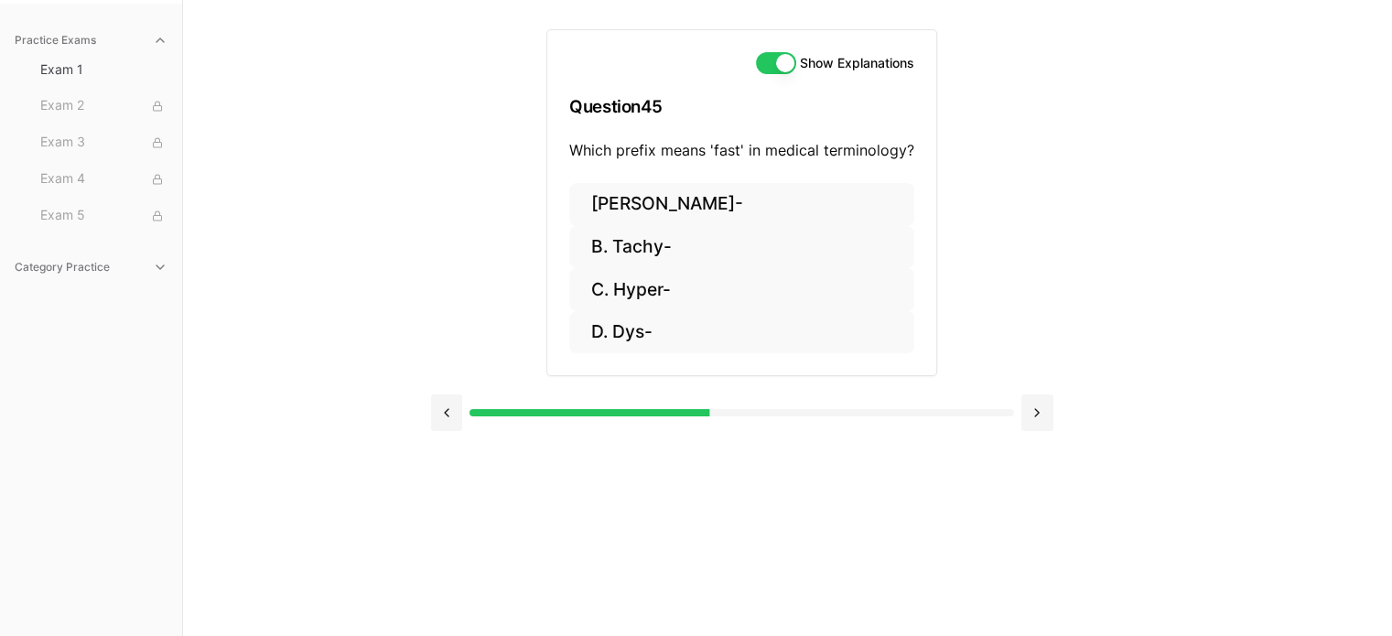
click at [646, 256] on button "B. Tachy-" at bounding box center [741, 247] width 345 height 43
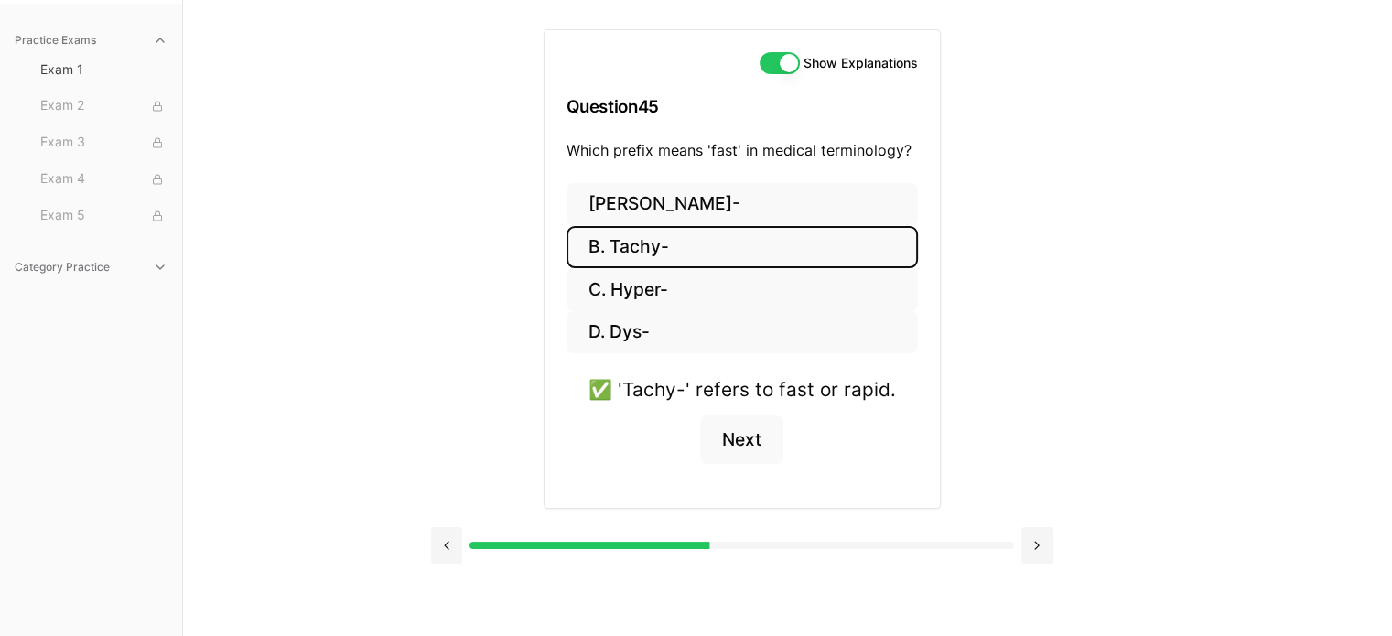
click at [750, 443] on button "Next" at bounding box center [741, 439] width 83 height 49
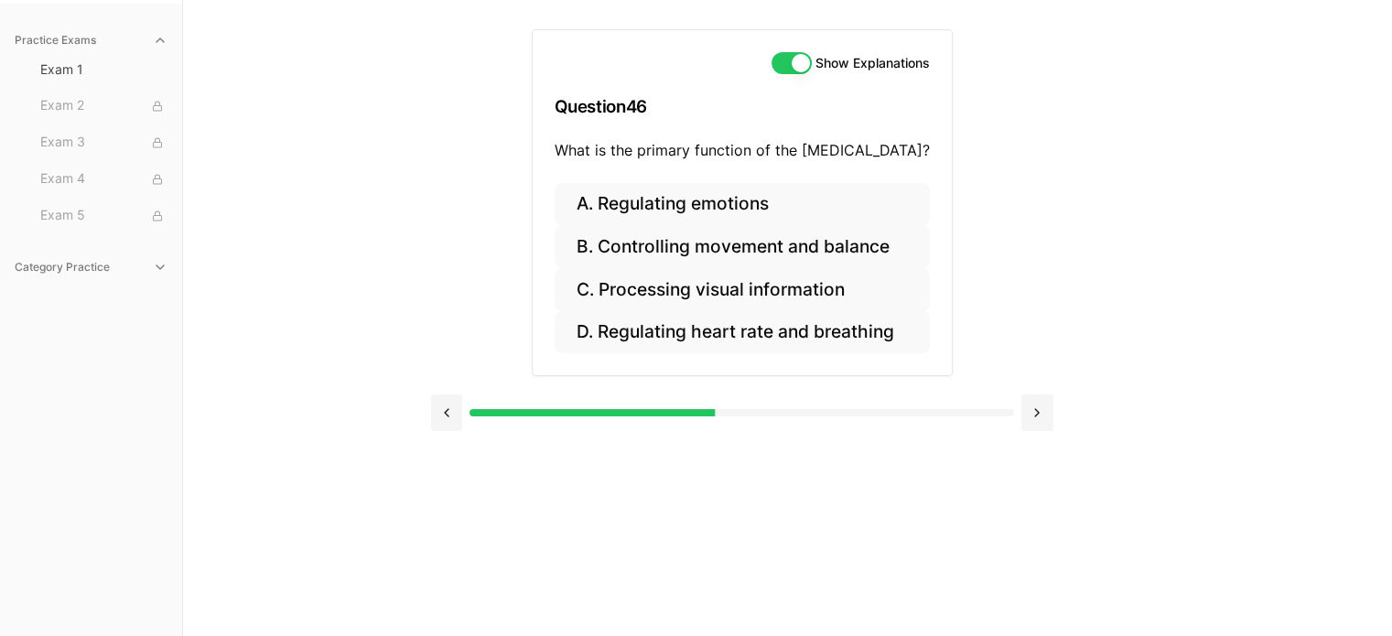
click at [710, 245] on button "B. Controlling movement and balance" at bounding box center [741, 247] width 375 height 43
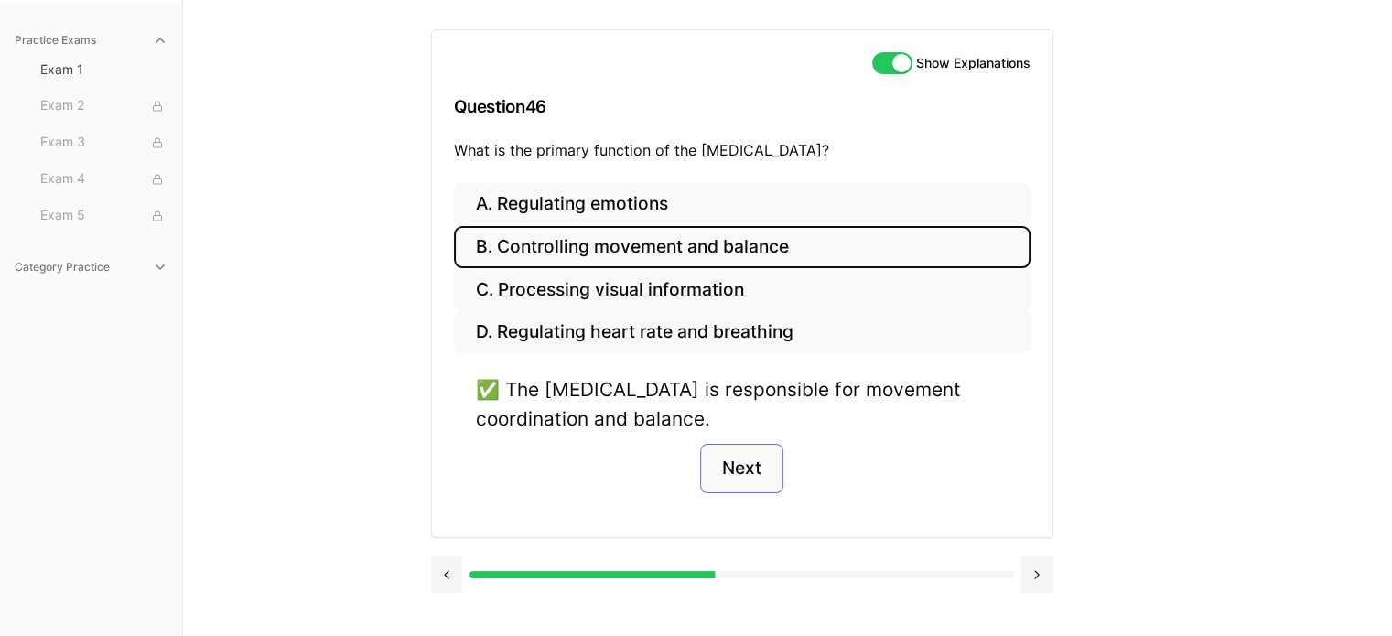
click at [748, 486] on button "Next" at bounding box center [741, 468] width 83 height 49
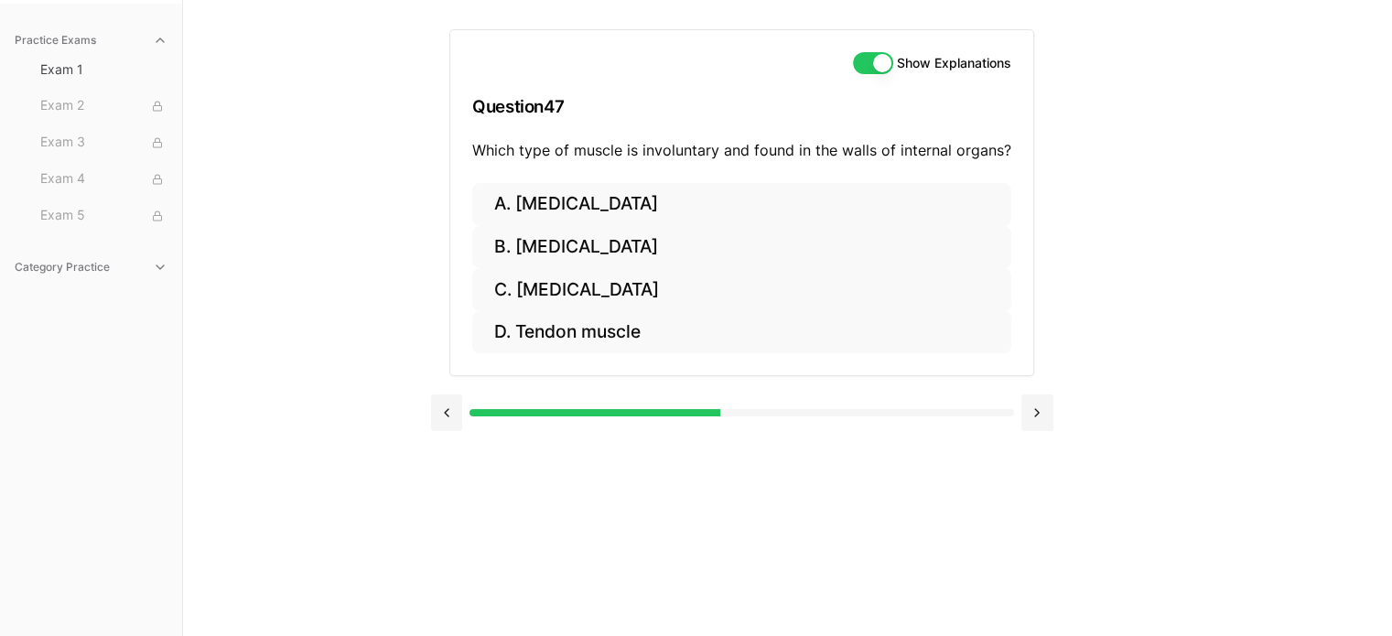
click at [583, 300] on button "C. [MEDICAL_DATA]" at bounding box center [741, 289] width 539 height 43
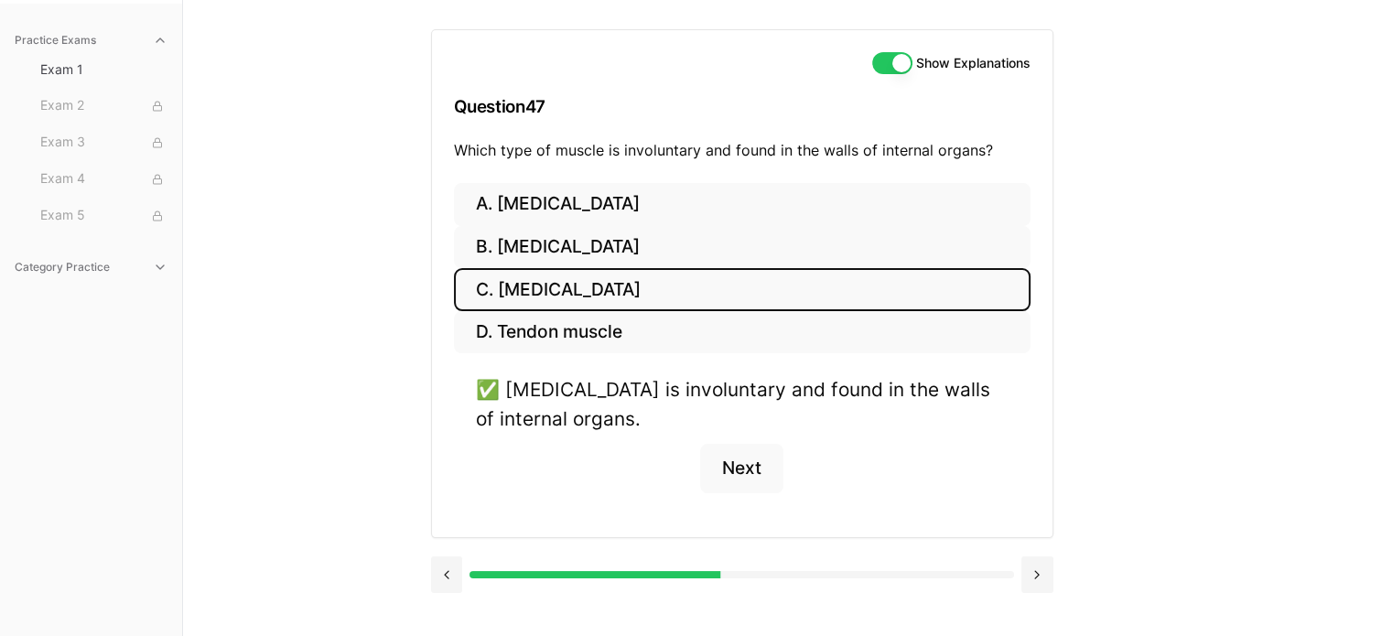
click at [746, 465] on button "Next" at bounding box center [741, 468] width 83 height 49
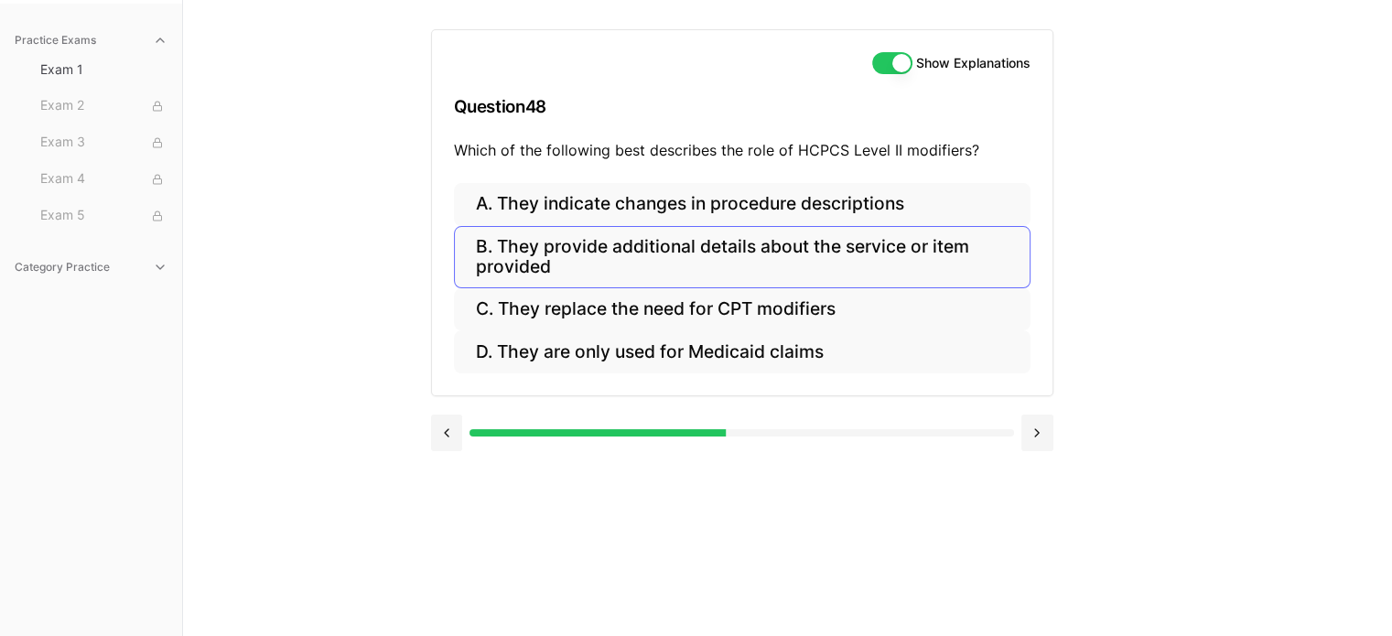
click at [608, 256] on button "B. They provide additional details about the service or item provided" at bounding box center [742, 257] width 576 height 62
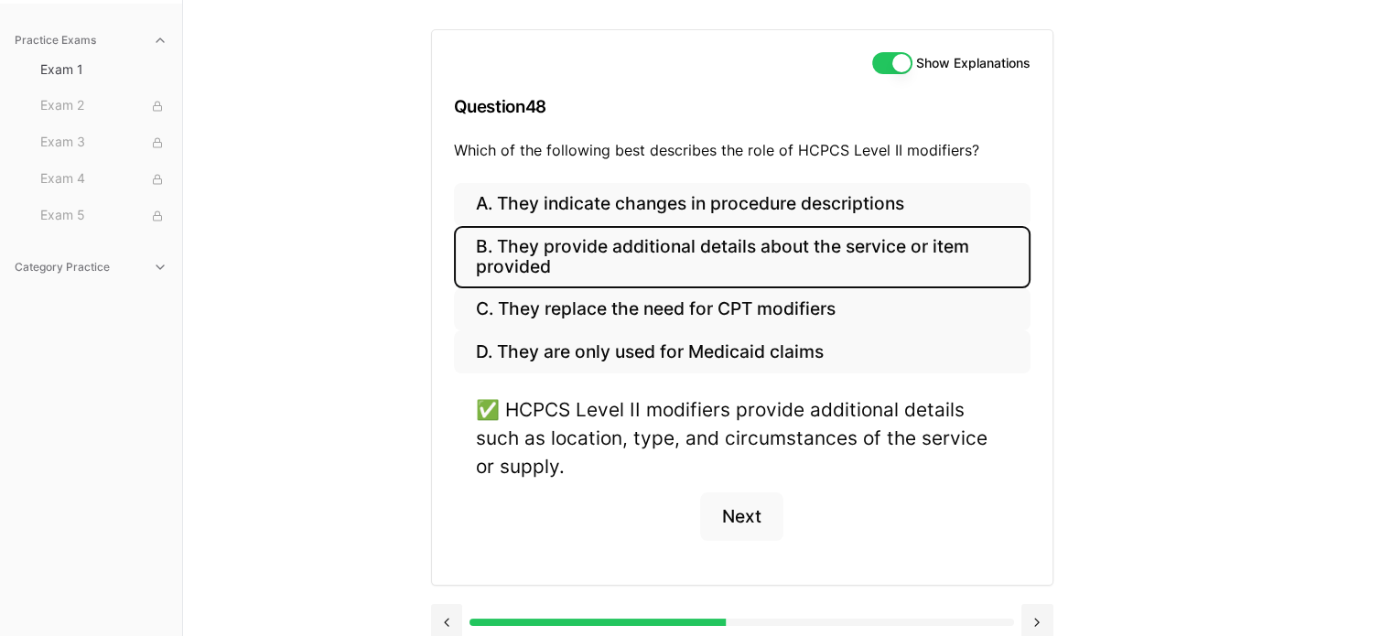
click at [746, 522] on button "Next" at bounding box center [741, 516] width 83 height 49
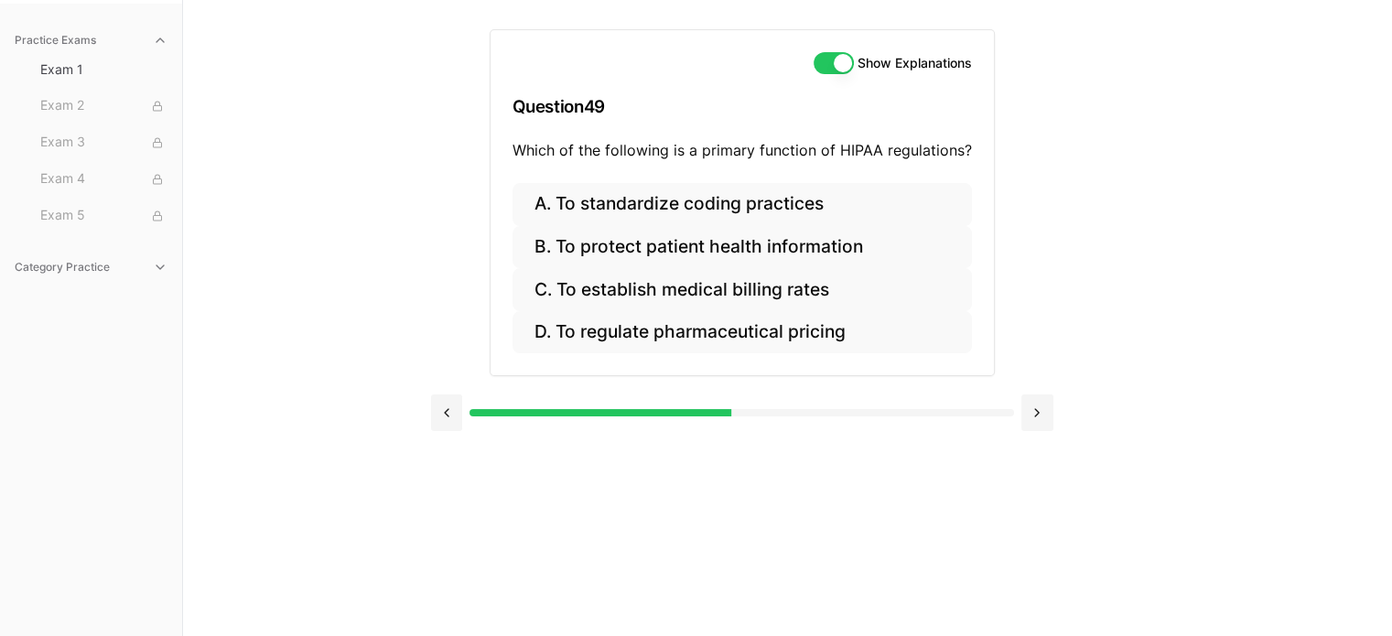
click at [650, 254] on button "B. To protect patient health information" at bounding box center [741, 247] width 459 height 43
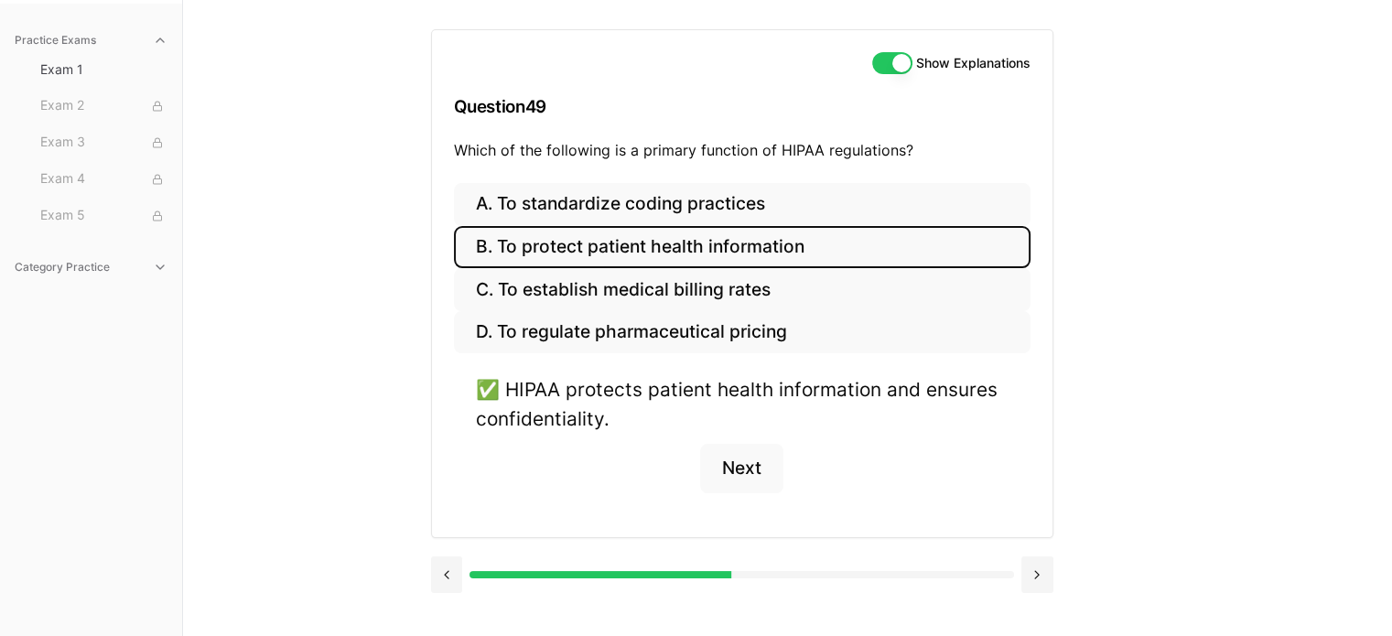
click at [740, 470] on button "Next" at bounding box center [741, 468] width 83 height 49
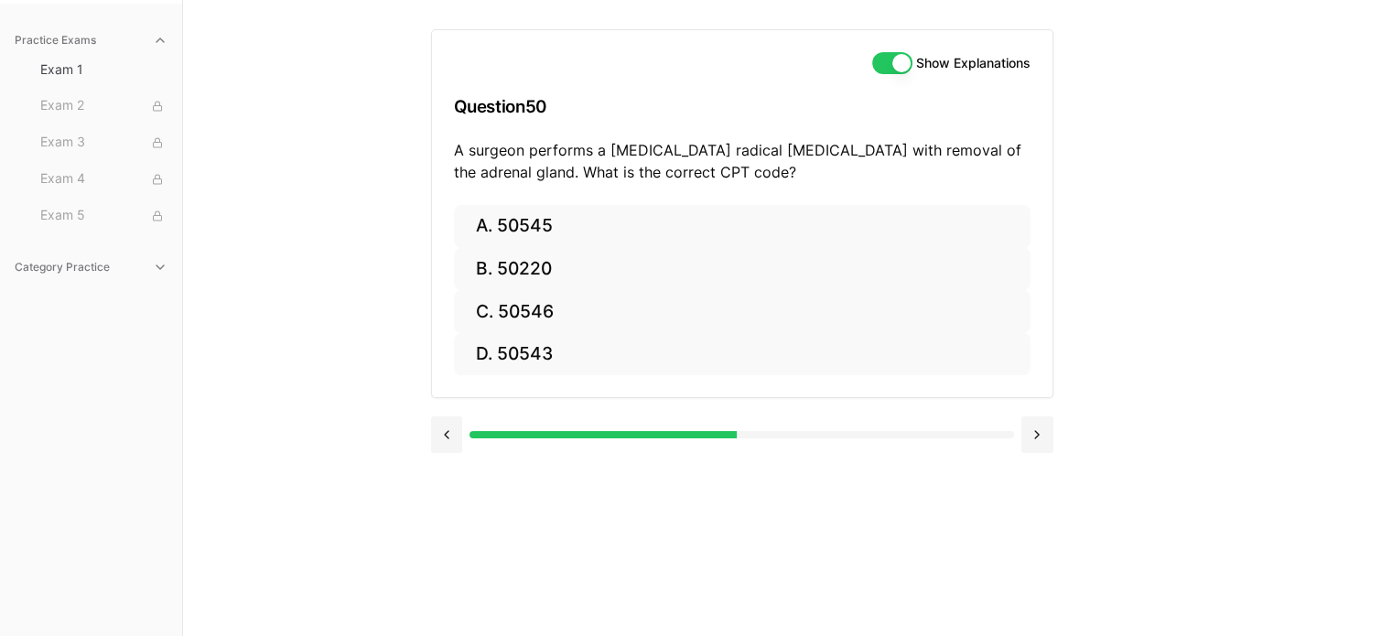
click at [548, 231] on button "A. 50545" at bounding box center [742, 226] width 576 height 43
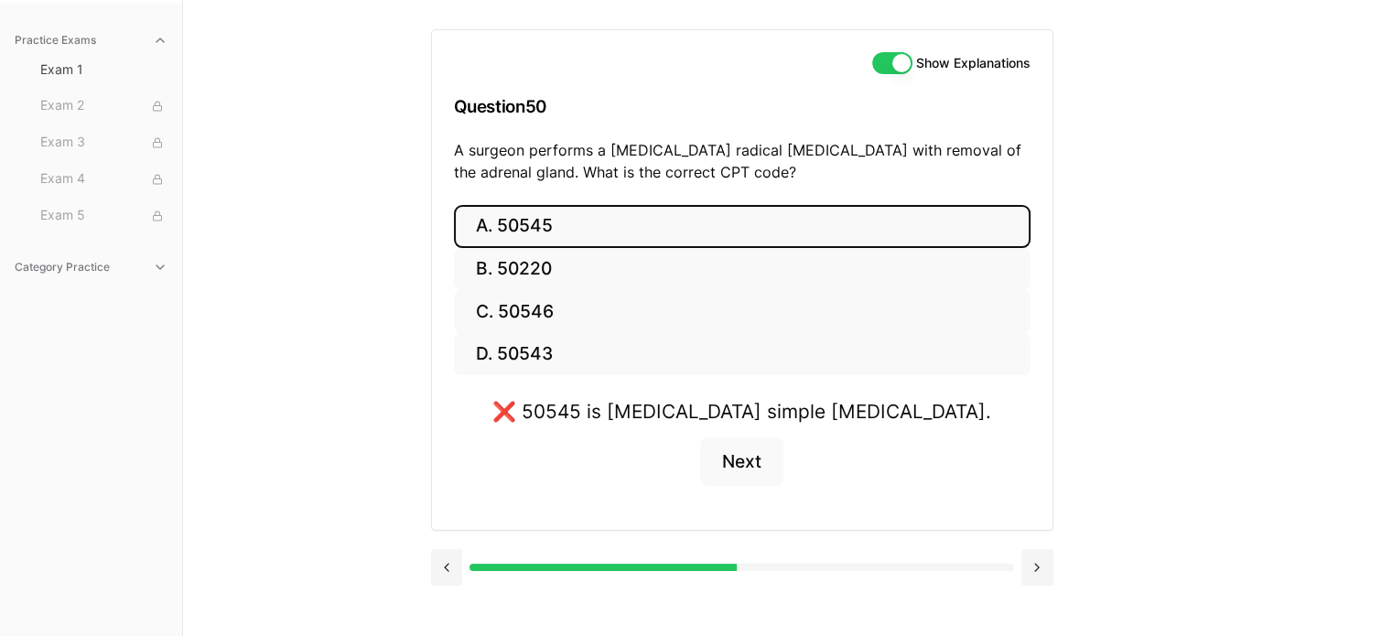
click at [744, 464] on button "Next" at bounding box center [741, 461] width 83 height 49
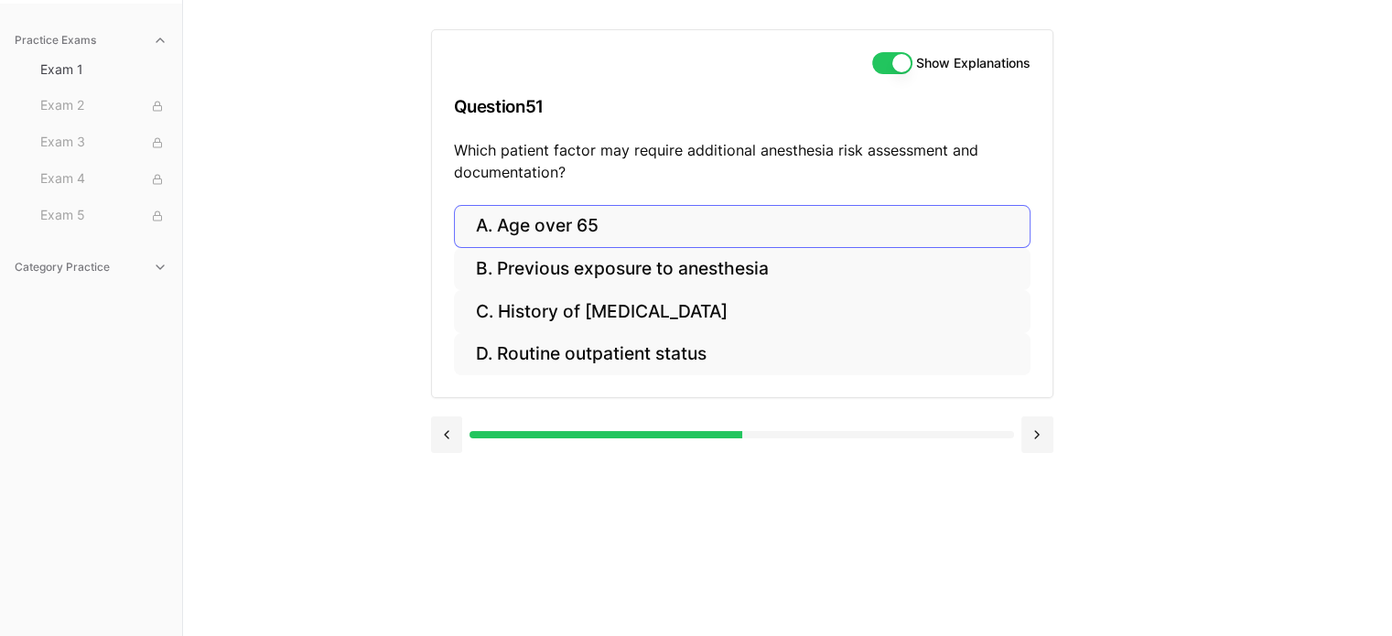
click at [568, 223] on button "A. Age over 65" at bounding box center [742, 226] width 576 height 43
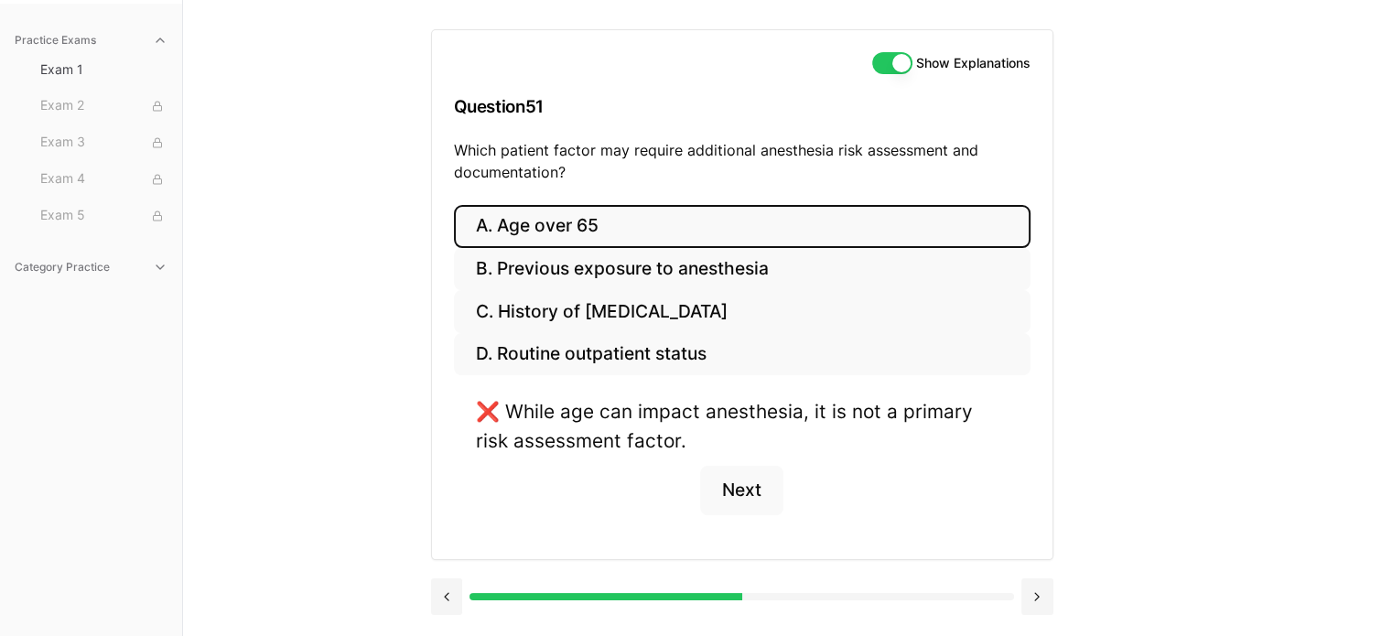
click at [612, 277] on button "B. Previous exposure to anesthesia" at bounding box center [742, 269] width 576 height 43
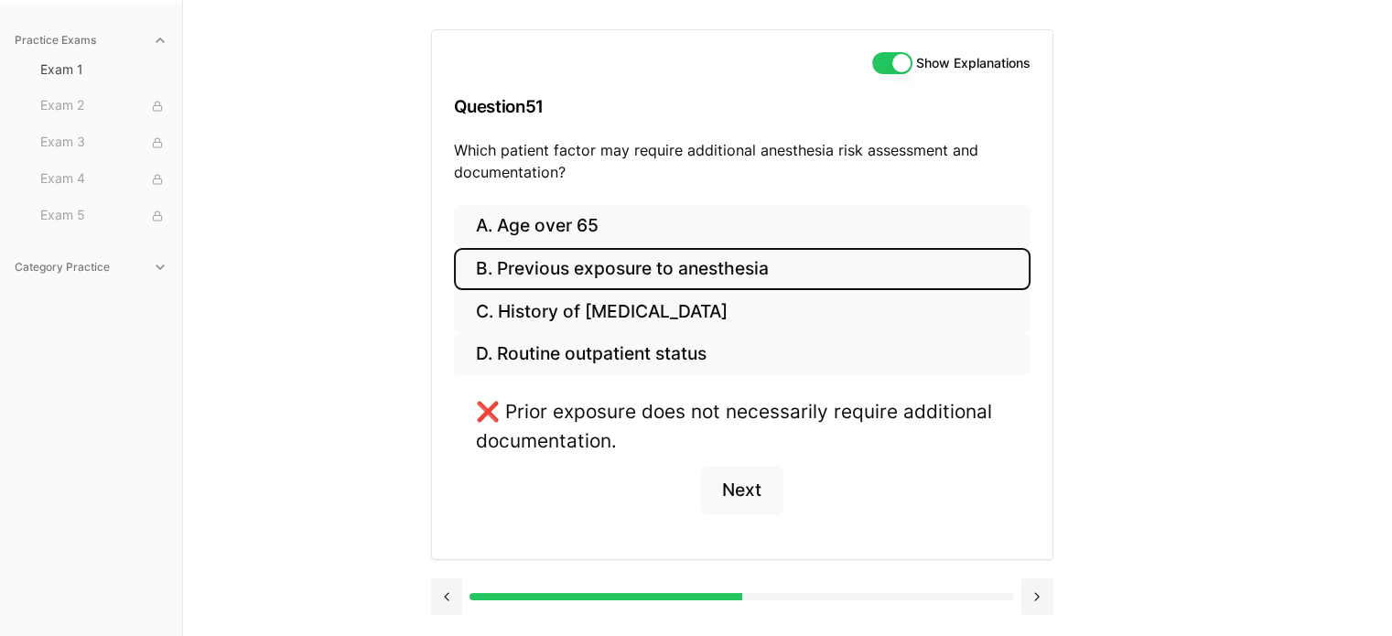
click at [736, 318] on button "C. History of [MEDICAL_DATA]" at bounding box center [742, 311] width 576 height 43
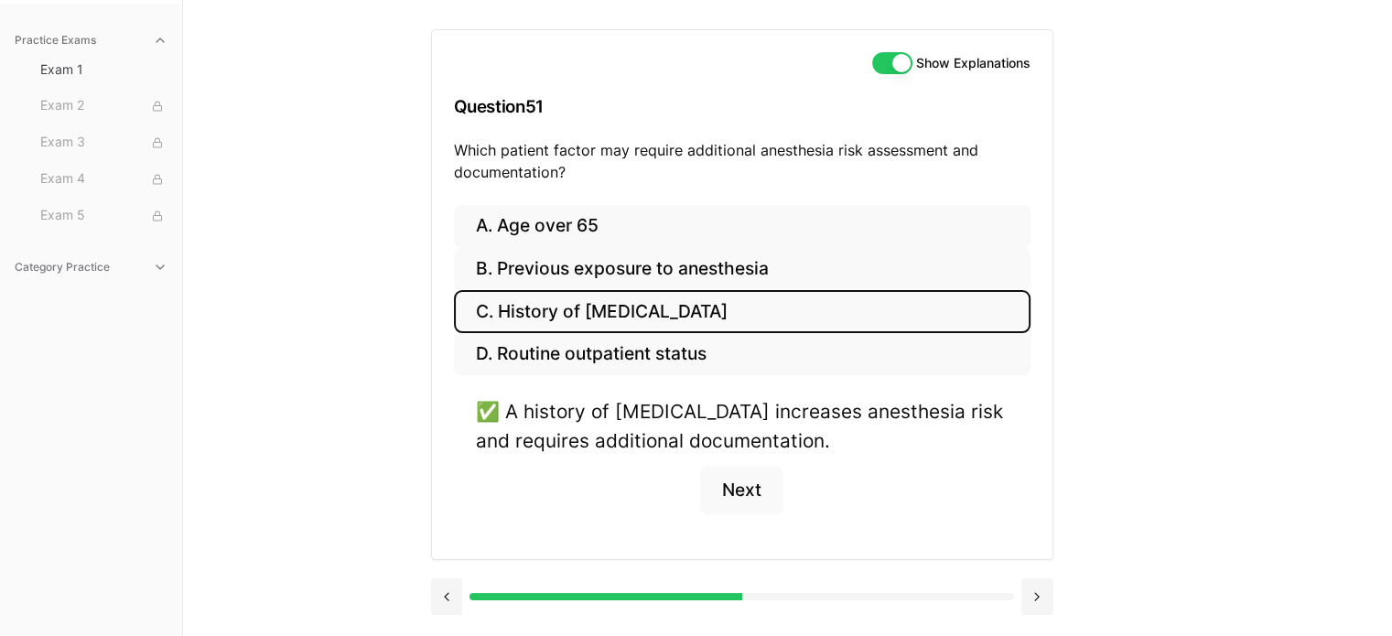
click at [742, 492] on button "Next" at bounding box center [741, 490] width 83 height 49
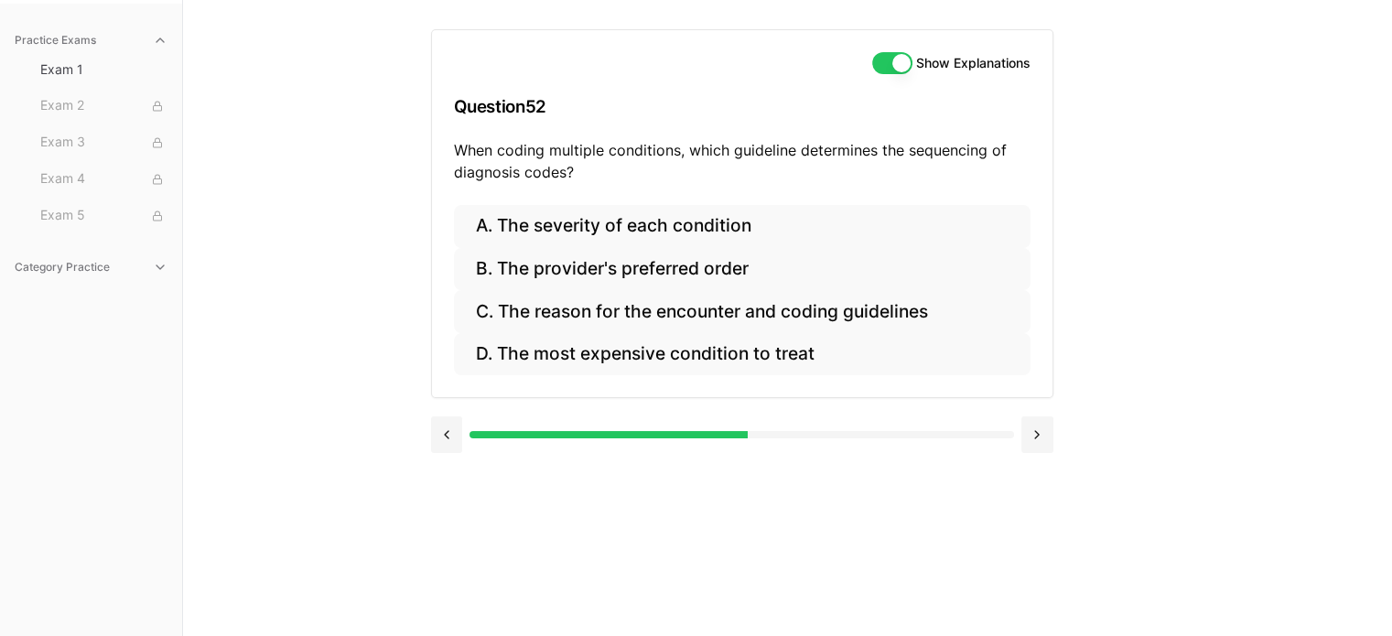
click at [624, 231] on button "A. The severity of each condition" at bounding box center [742, 226] width 576 height 43
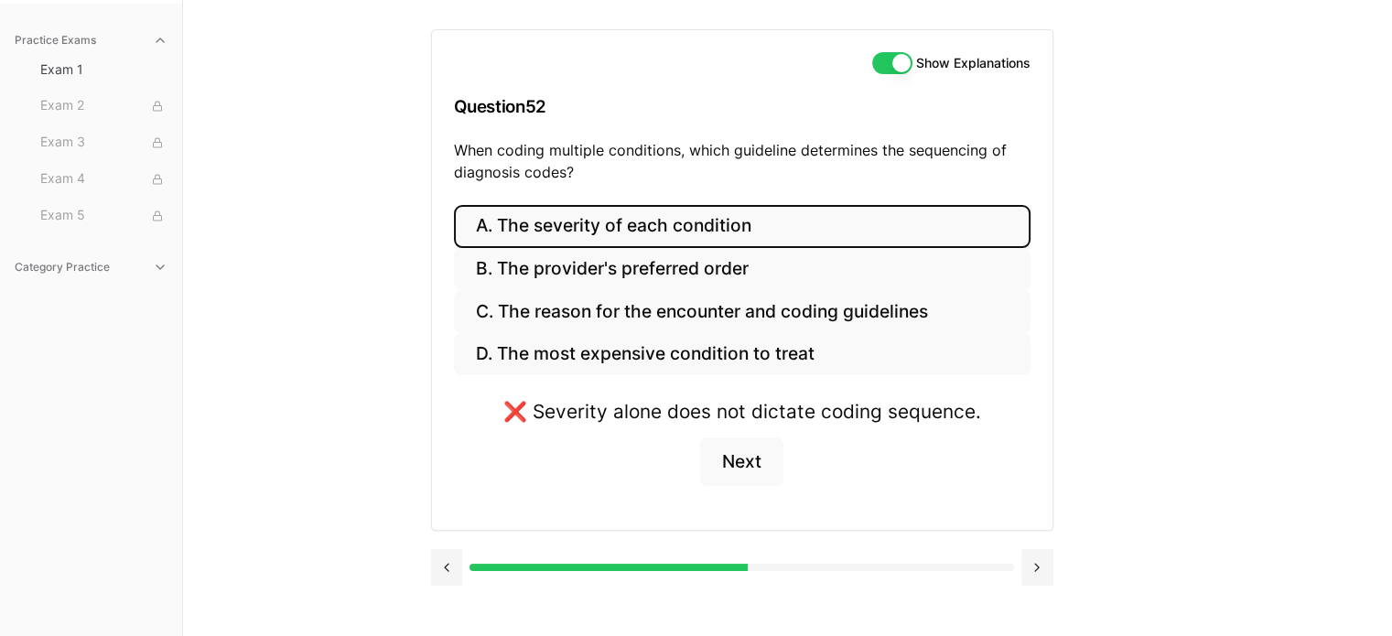
click at [853, 320] on button "C. The reason for the encounter and coding guidelines" at bounding box center [742, 311] width 576 height 43
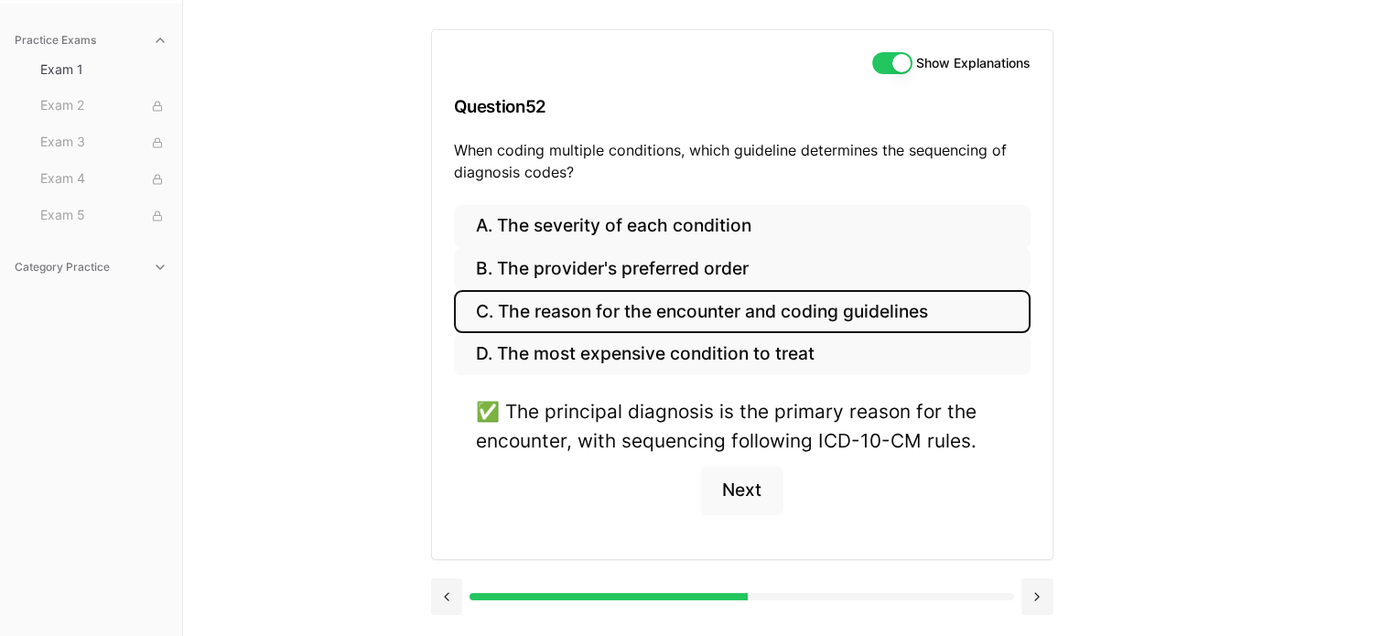
click at [743, 493] on button "Next" at bounding box center [741, 490] width 83 height 49
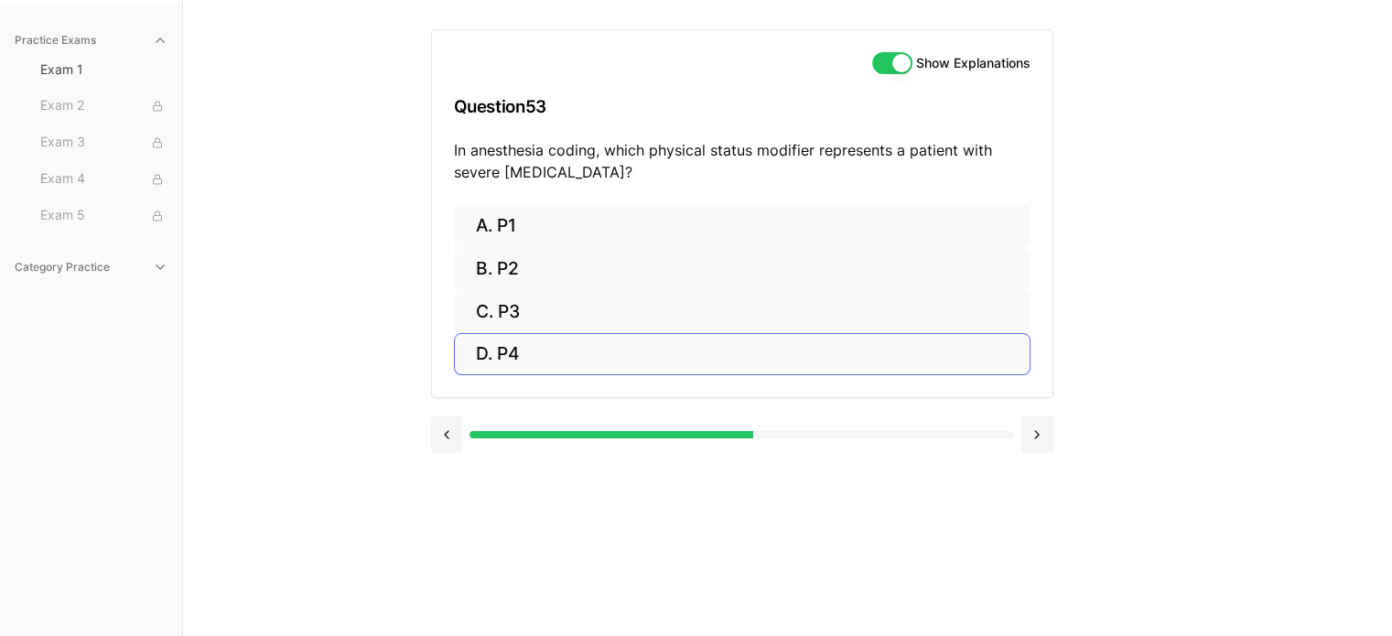
click at [509, 362] on button "D. P4" at bounding box center [742, 354] width 576 height 43
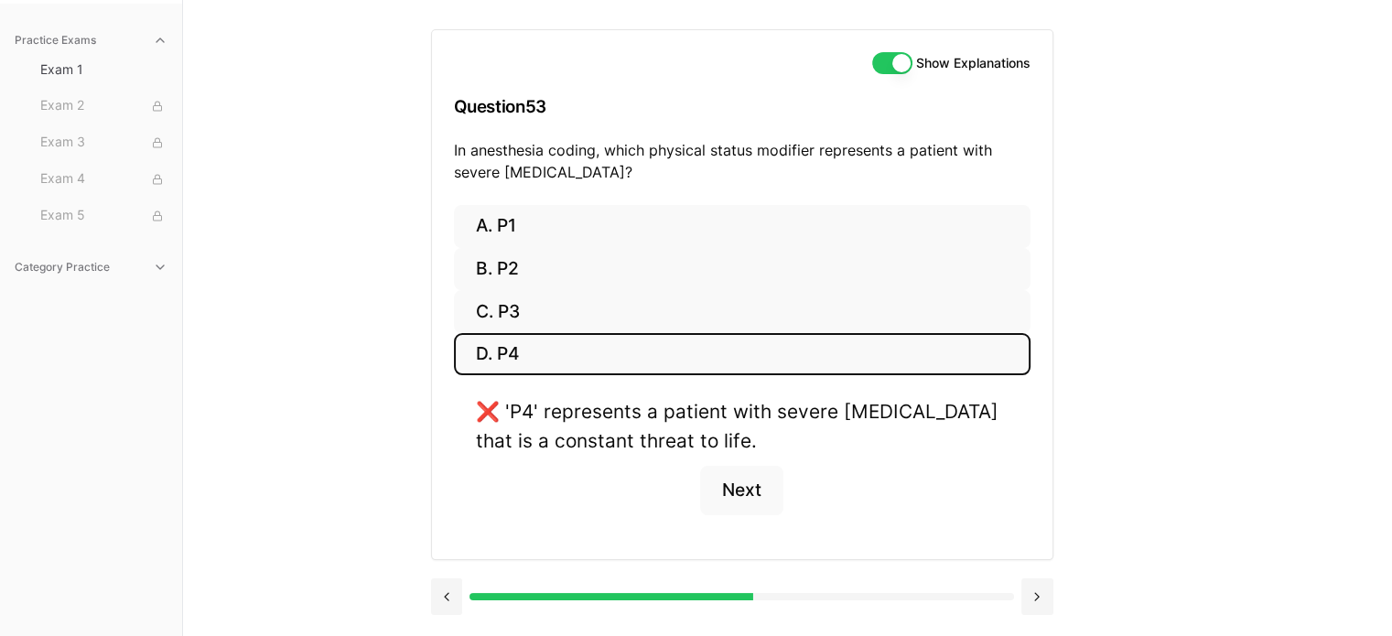
click at [501, 313] on button "C. P3" at bounding box center [742, 311] width 576 height 43
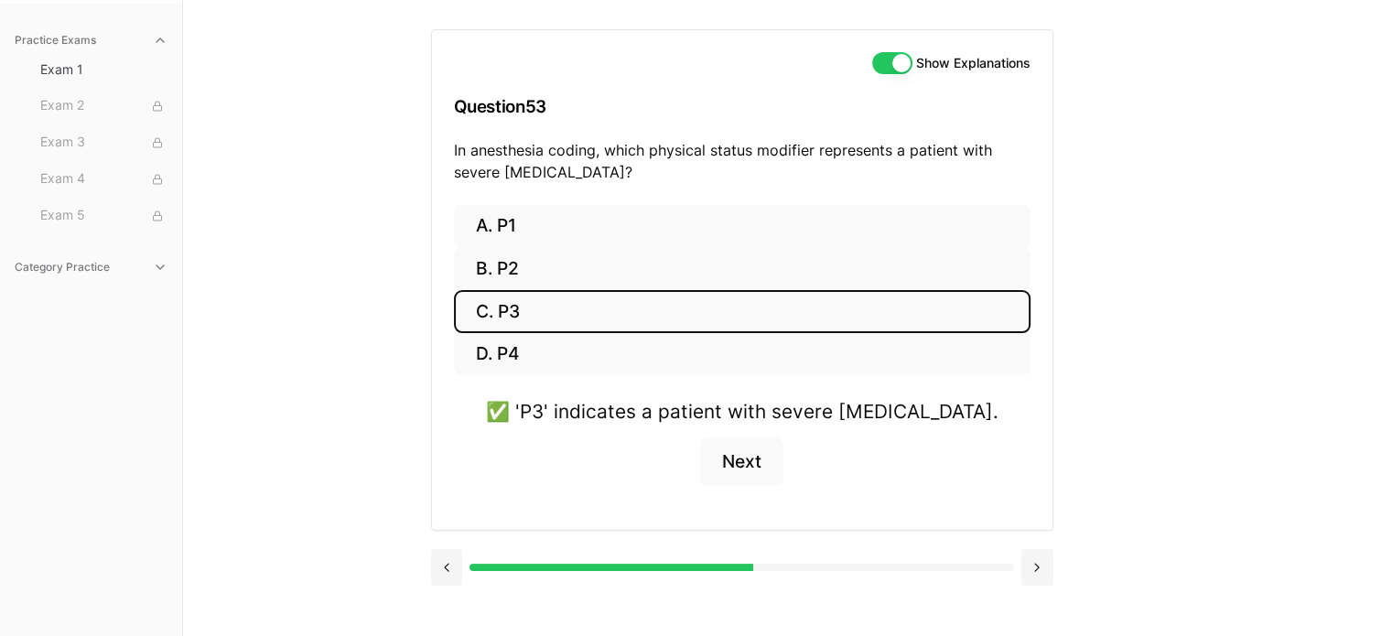
click at [743, 470] on button "Next" at bounding box center [741, 461] width 83 height 49
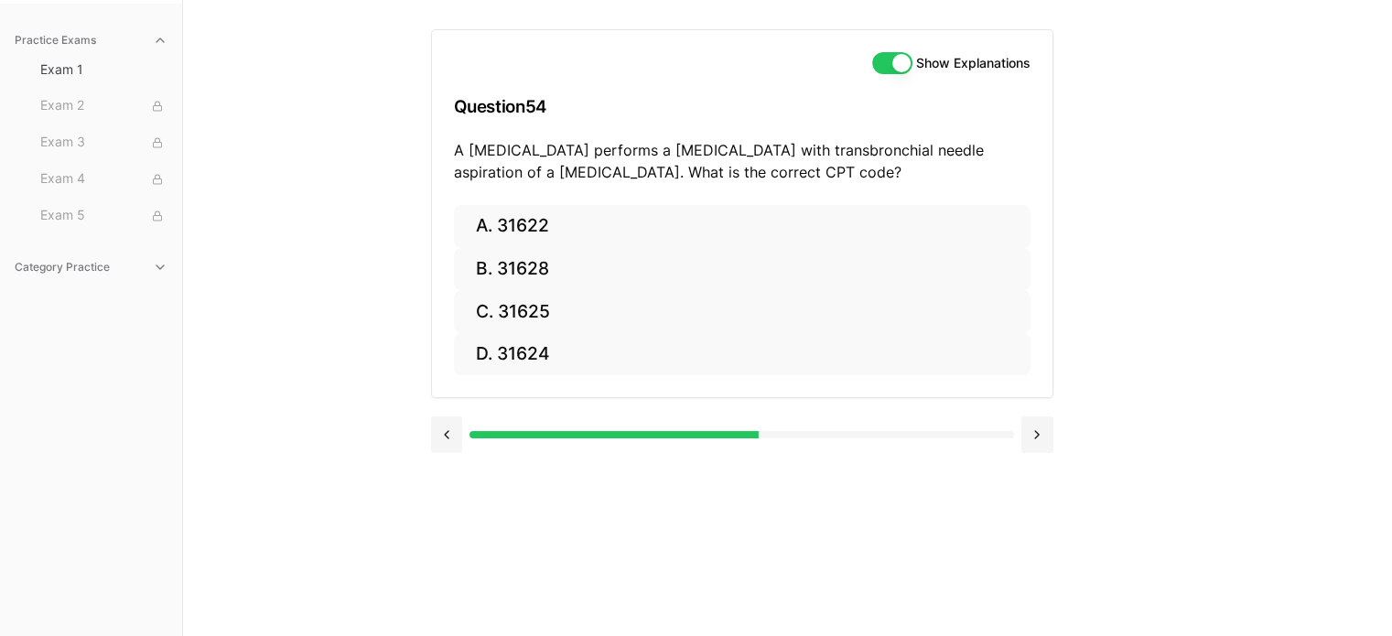
click at [534, 274] on button "B. 31628" at bounding box center [742, 269] width 576 height 43
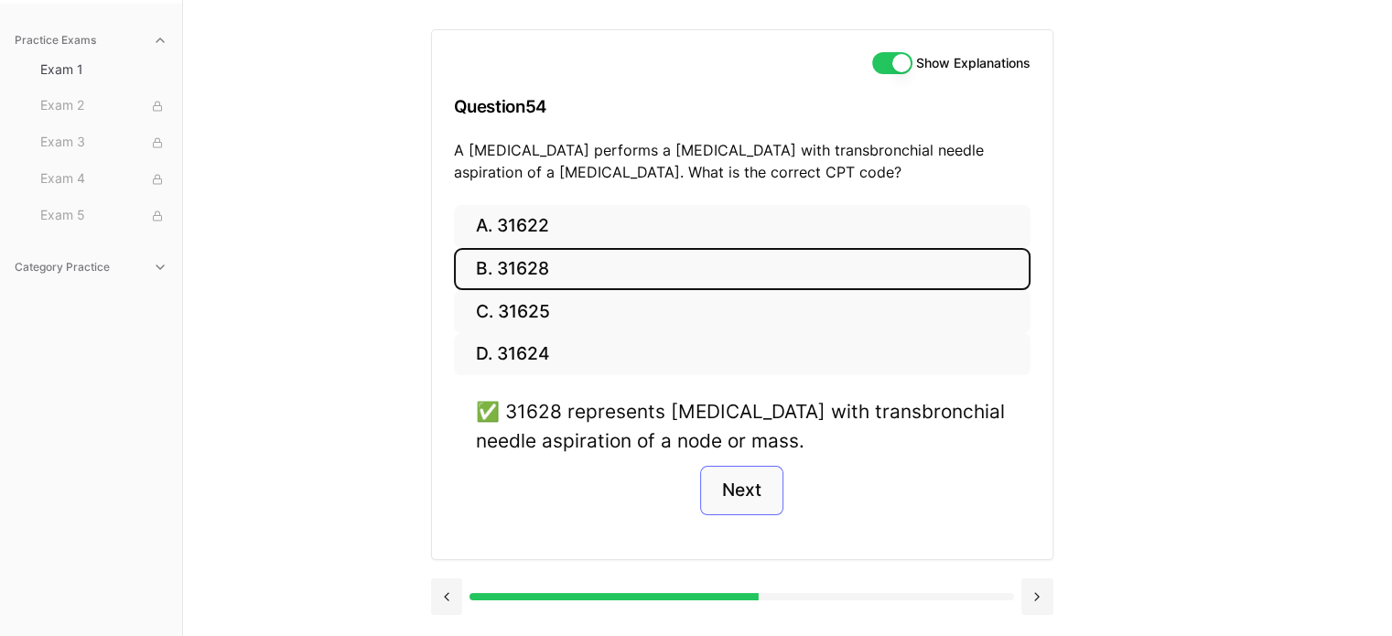
click at [761, 493] on button "Next" at bounding box center [741, 490] width 83 height 49
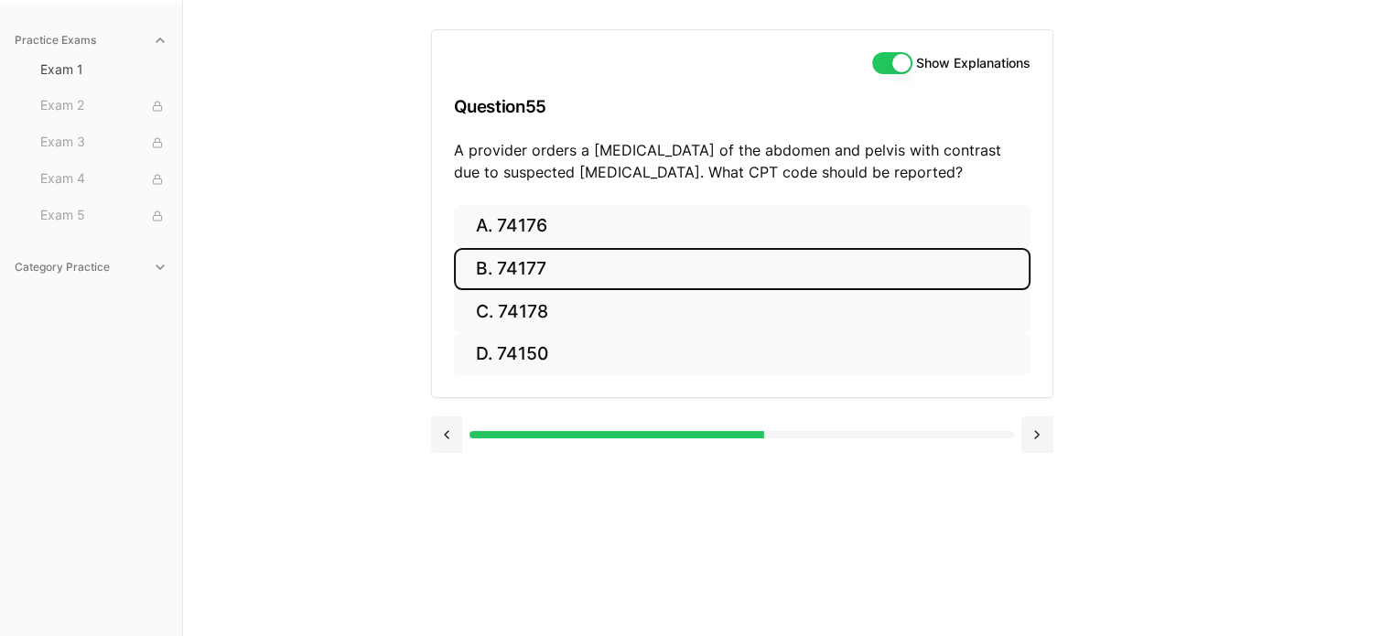
click at [517, 282] on button "B. 74177" at bounding box center [742, 269] width 576 height 43
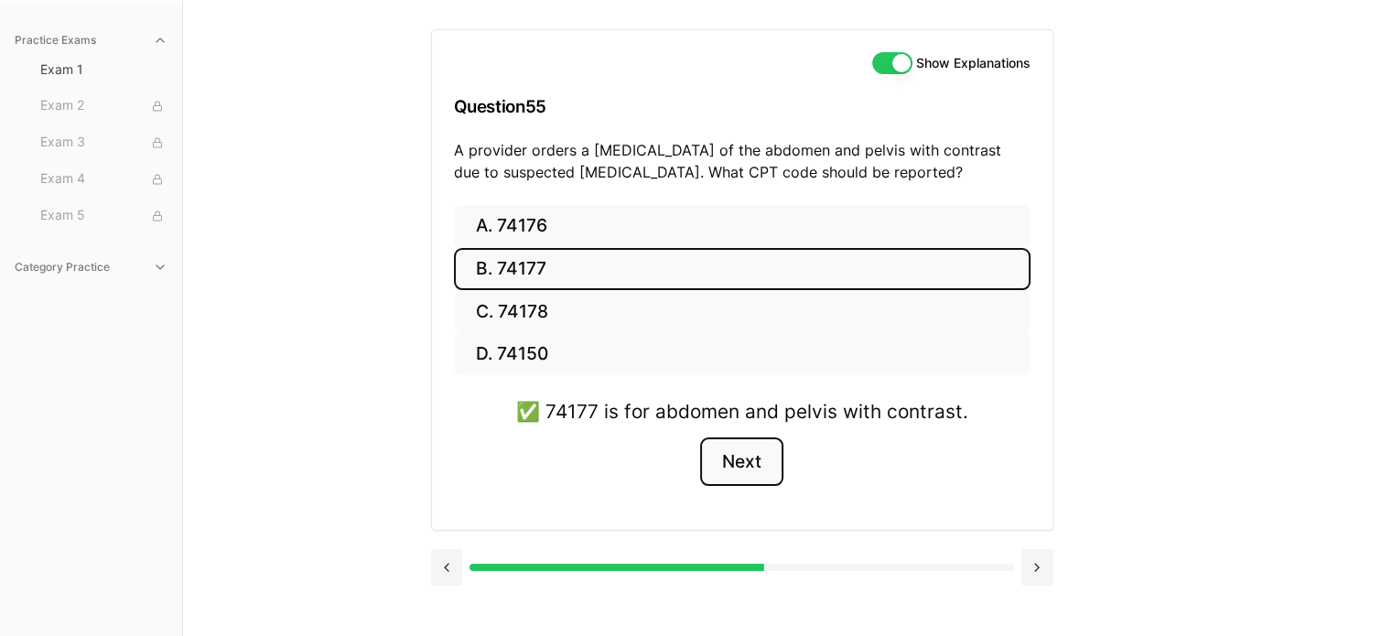
click at [742, 468] on button "Next" at bounding box center [741, 461] width 83 height 49
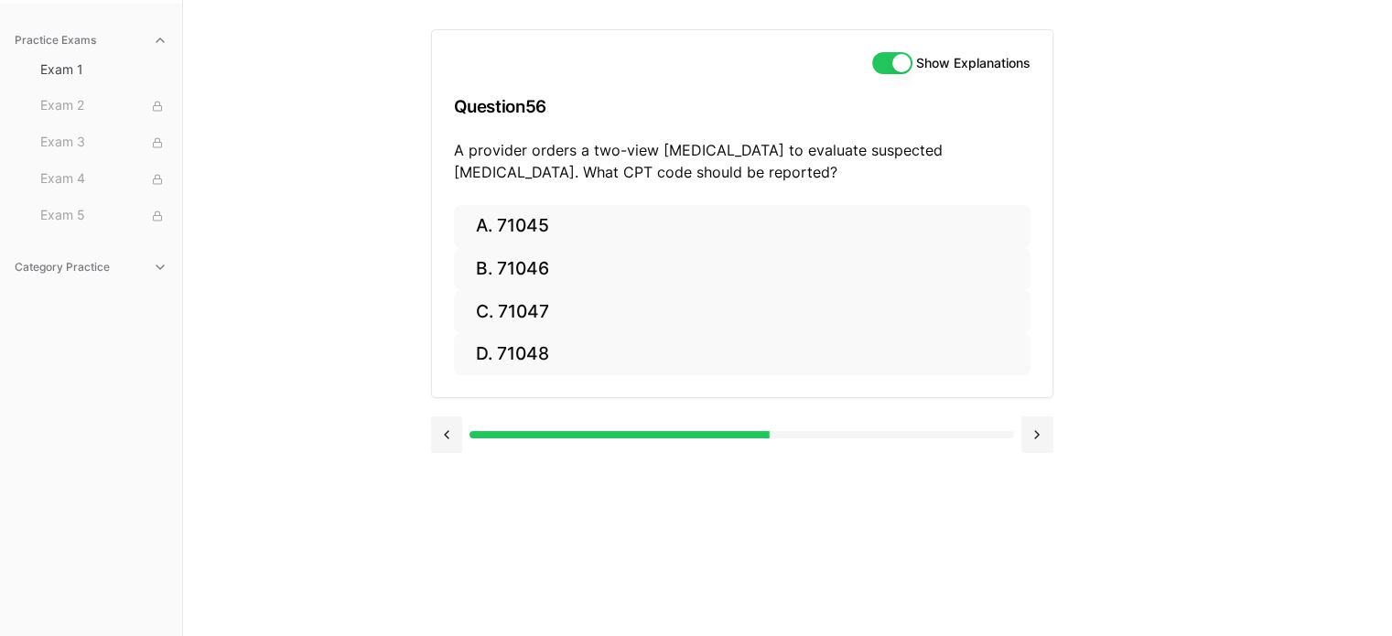
click at [532, 271] on button "B. 71046" at bounding box center [742, 269] width 576 height 43
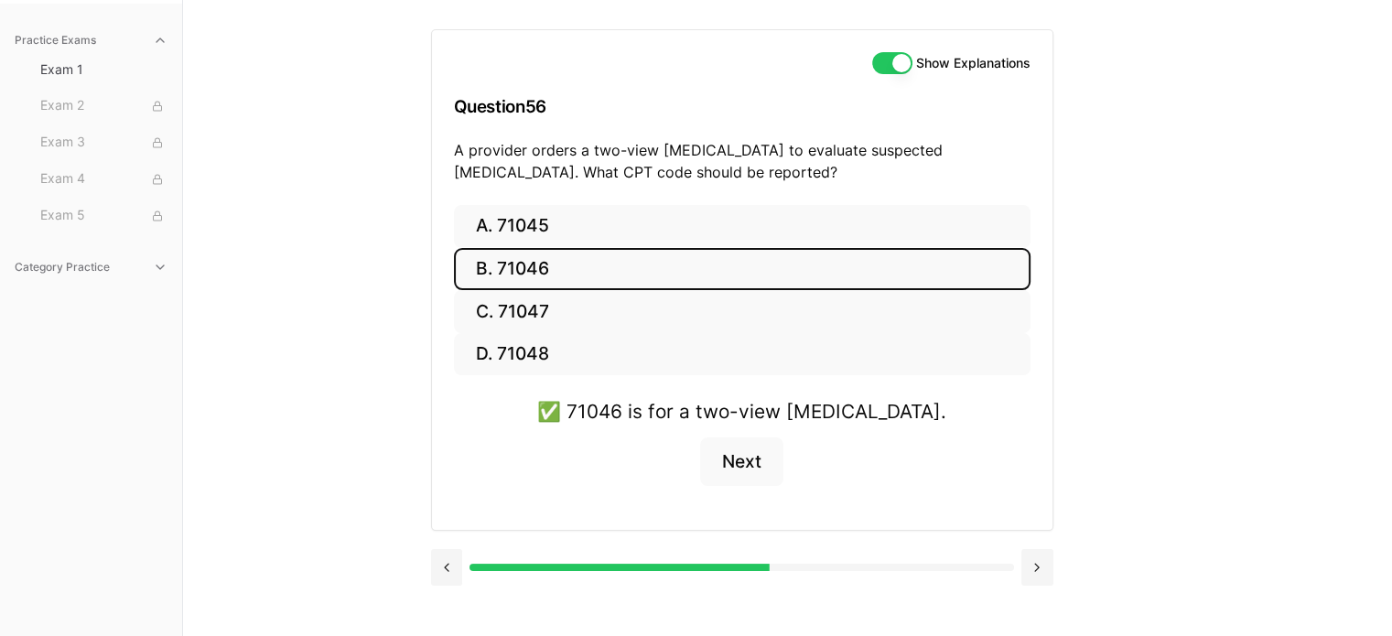
click at [756, 472] on button "Next" at bounding box center [741, 461] width 83 height 49
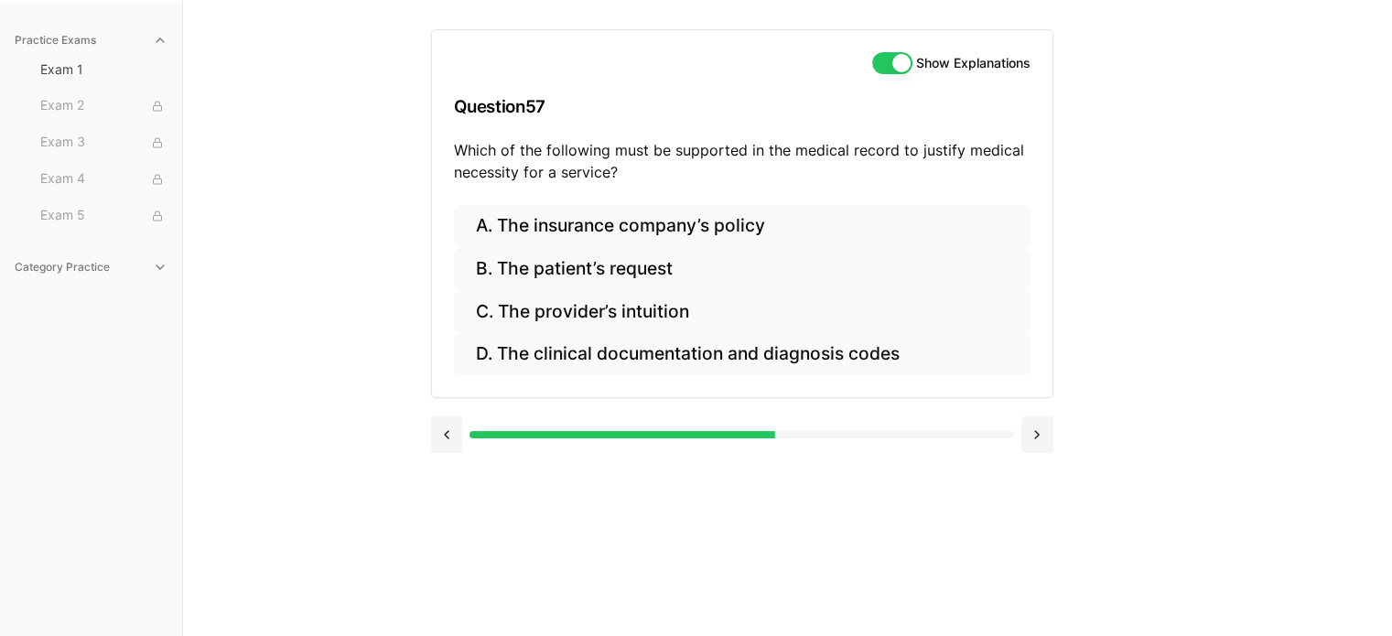
click at [631, 359] on button "D. The clinical documentation and diagnosis codes" at bounding box center [742, 354] width 576 height 43
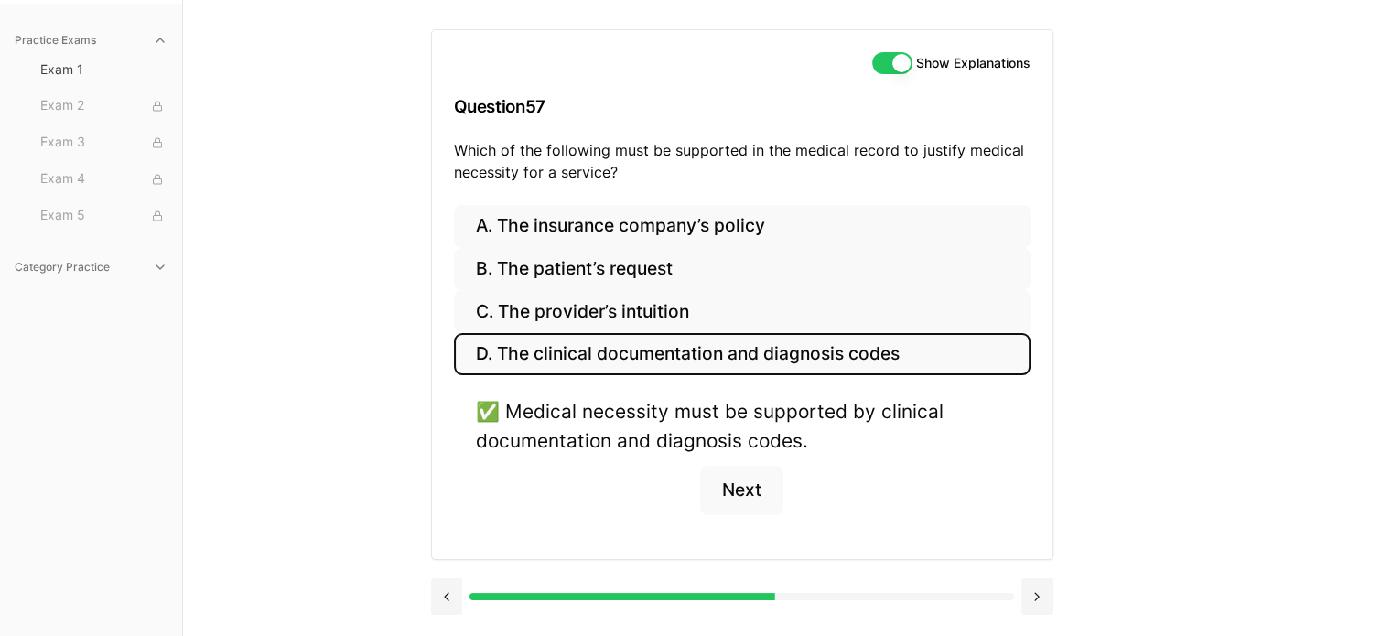
click at [748, 494] on button "Next" at bounding box center [741, 490] width 83 height 49
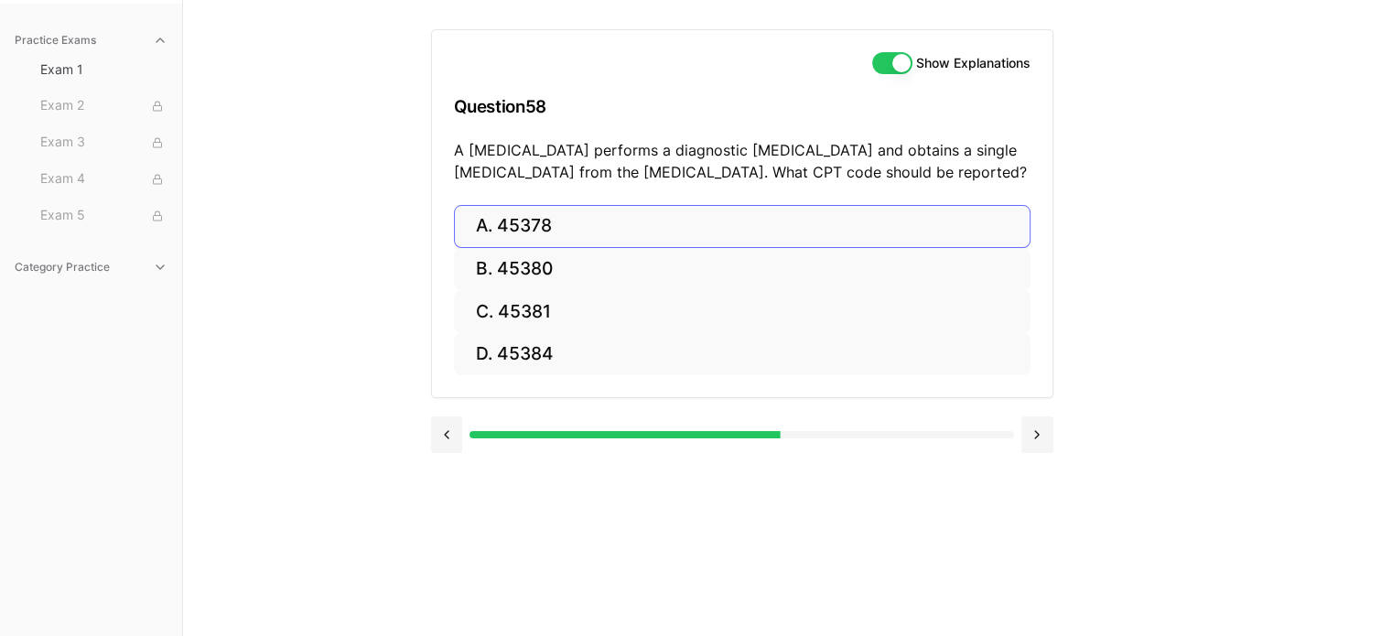
click at [541, 239] on button "A. 45378" at bounding box center [742, 226] width 576 height 43
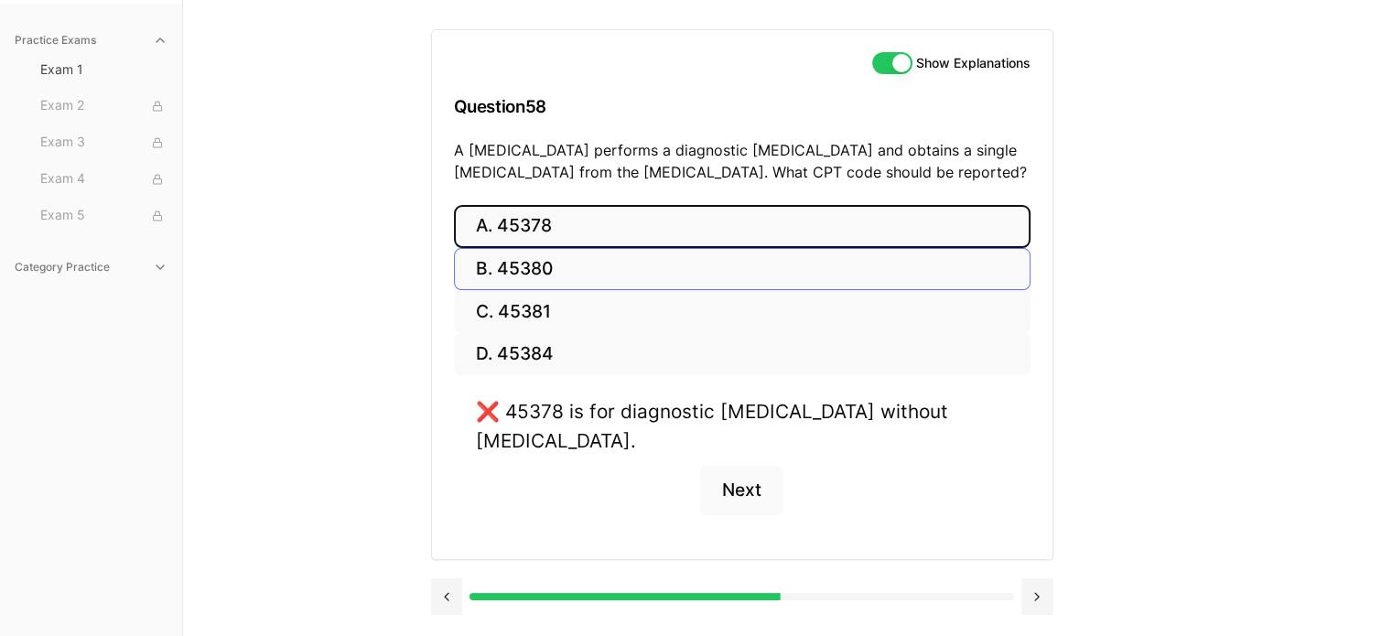
click at [556, 275] on button "B. 45380" at bounding box center [742, 269] width 576 height 43
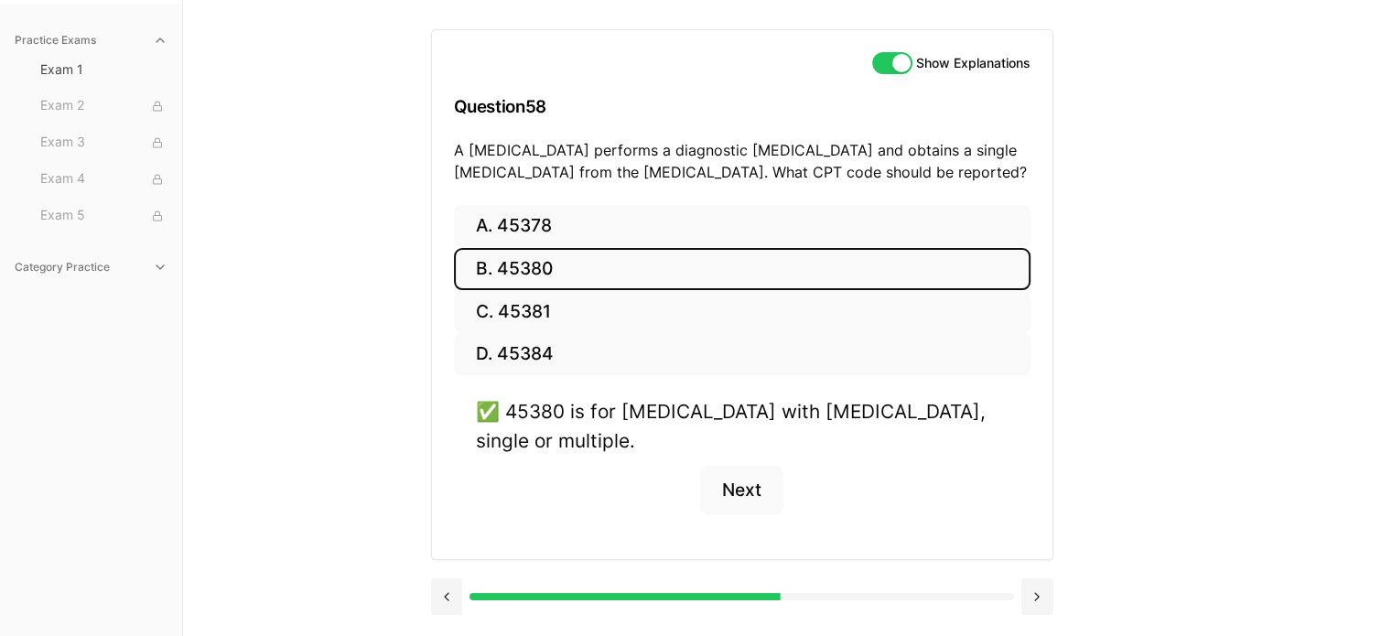
click at [739, 500] on button "Next" at bounding box center [741, 490] width 83 height 49
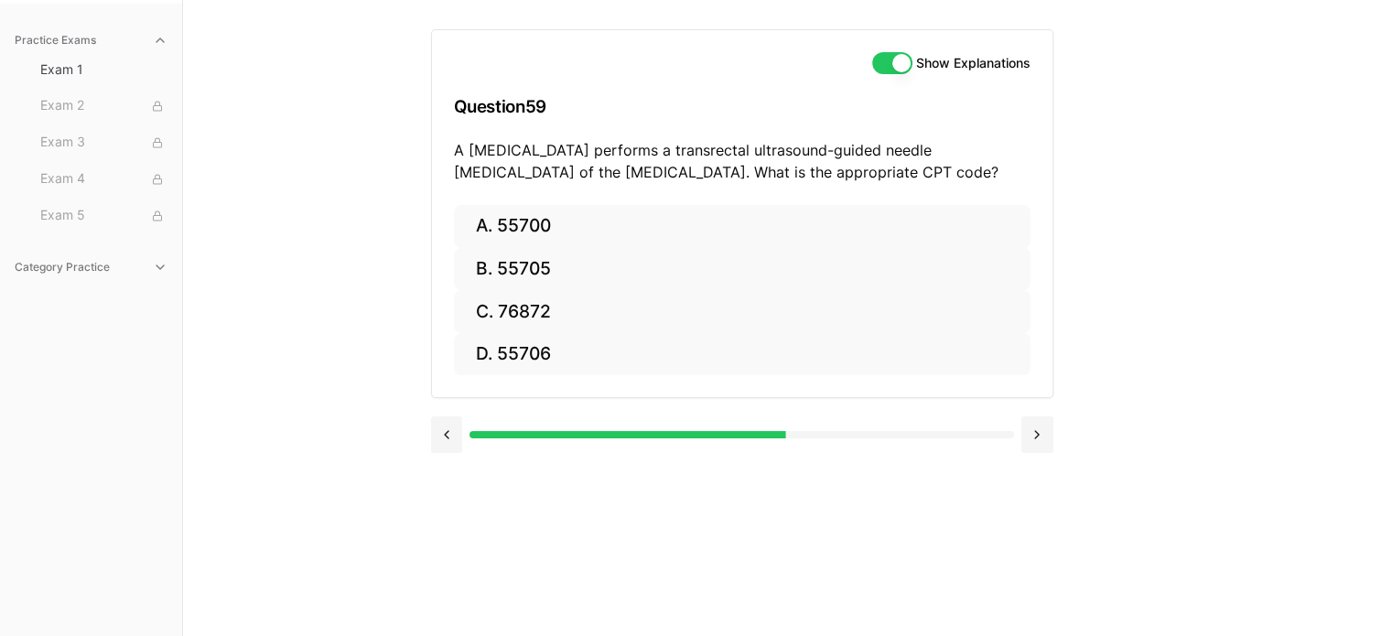
click at [533, 366] on button "D. 55706" at bounding box center [742, 354] width 576 height 43
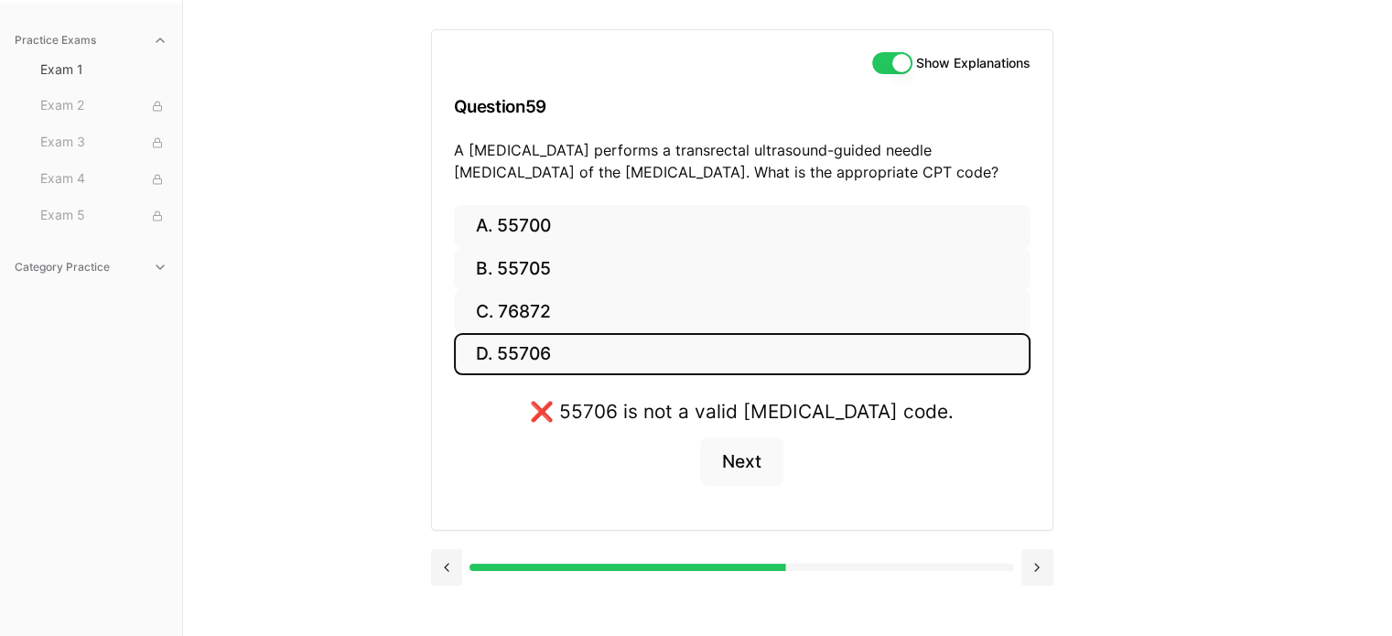
click at [547, 317] on button "C. 76872" at bounding box center [742, 311] width 576 height 43
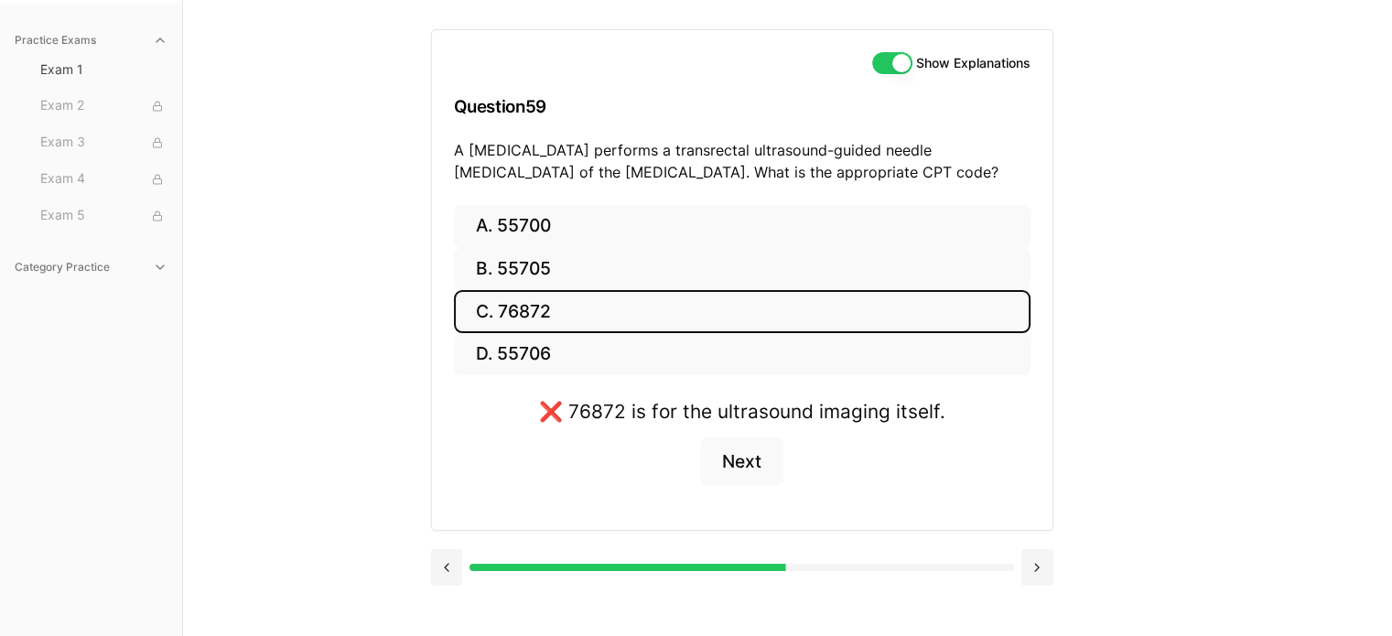
click at [541, 281] on button "B. 55705" at bounding box center [742, 269] width 576 height 43
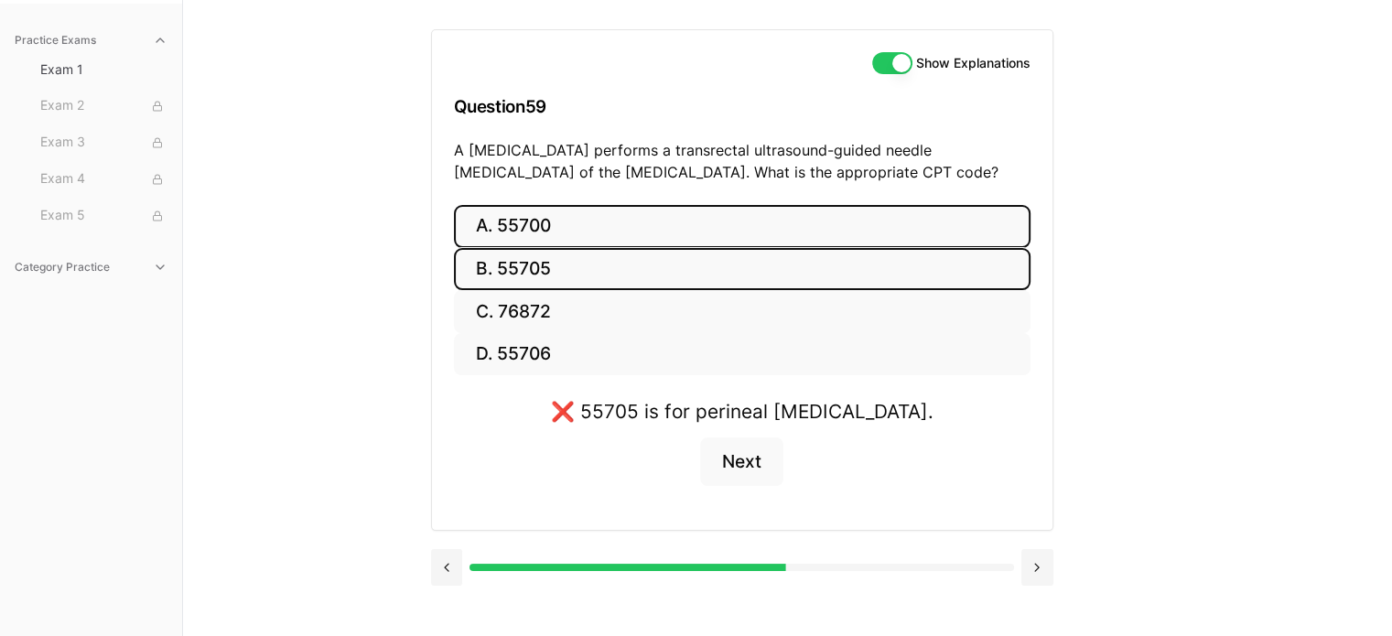
click at [536, 231] on button "A. 55700" at bounding box center [742, 226] width 576 height 43
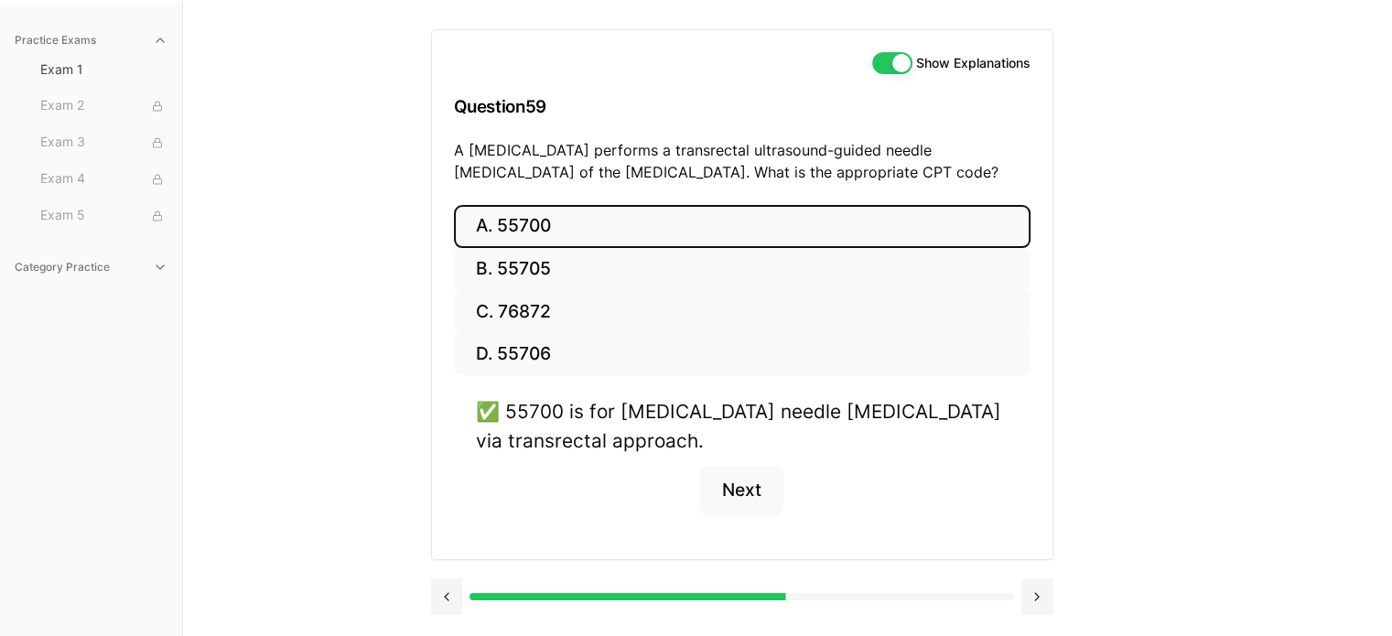
click at [750, 487] on button "Next" at bounding box center [741, 490] width 83 height 49
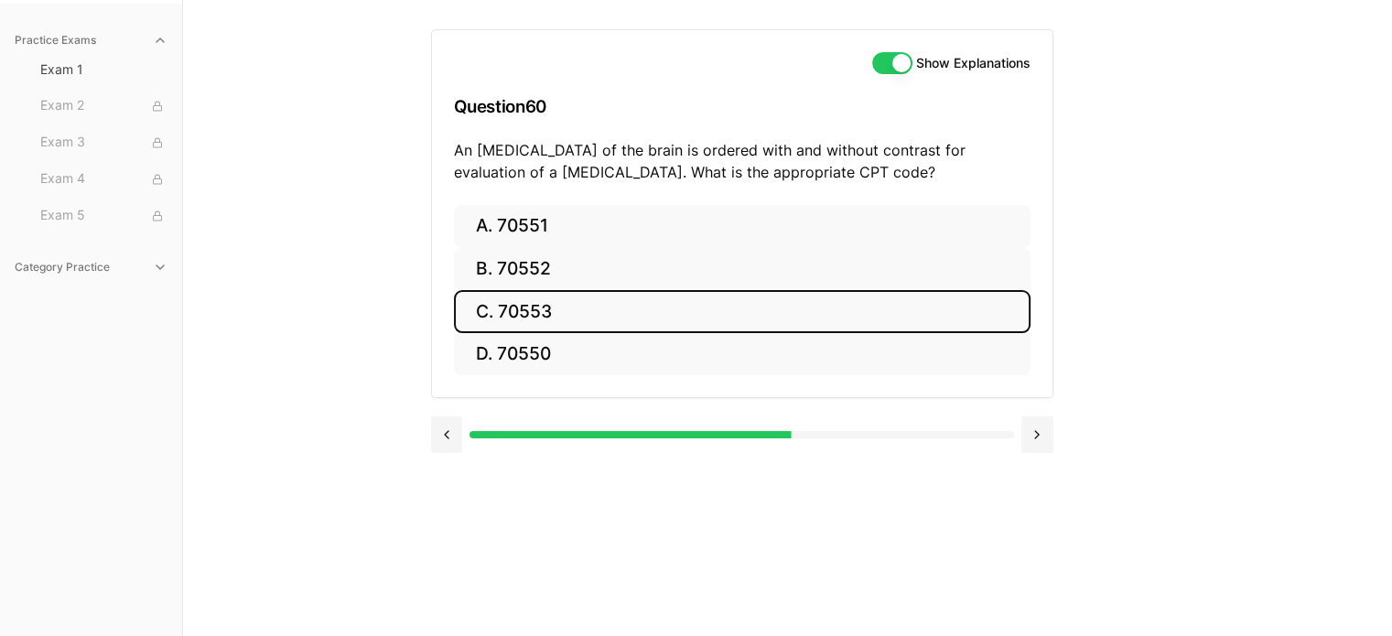
click at [531, 328] on button "C. 70553" at bounding box center [742, 311] width 576 height 43
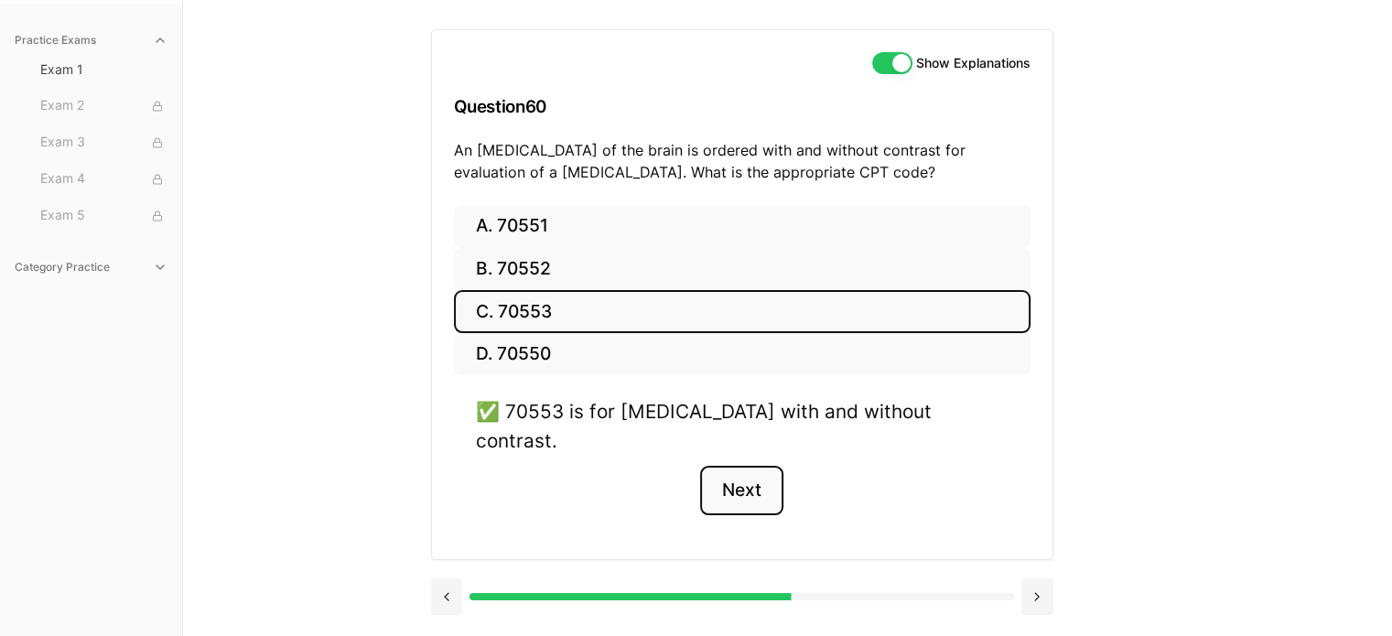
click at [752, 476] on button "Next" at bounding box center [741, 490] width 83 height 49
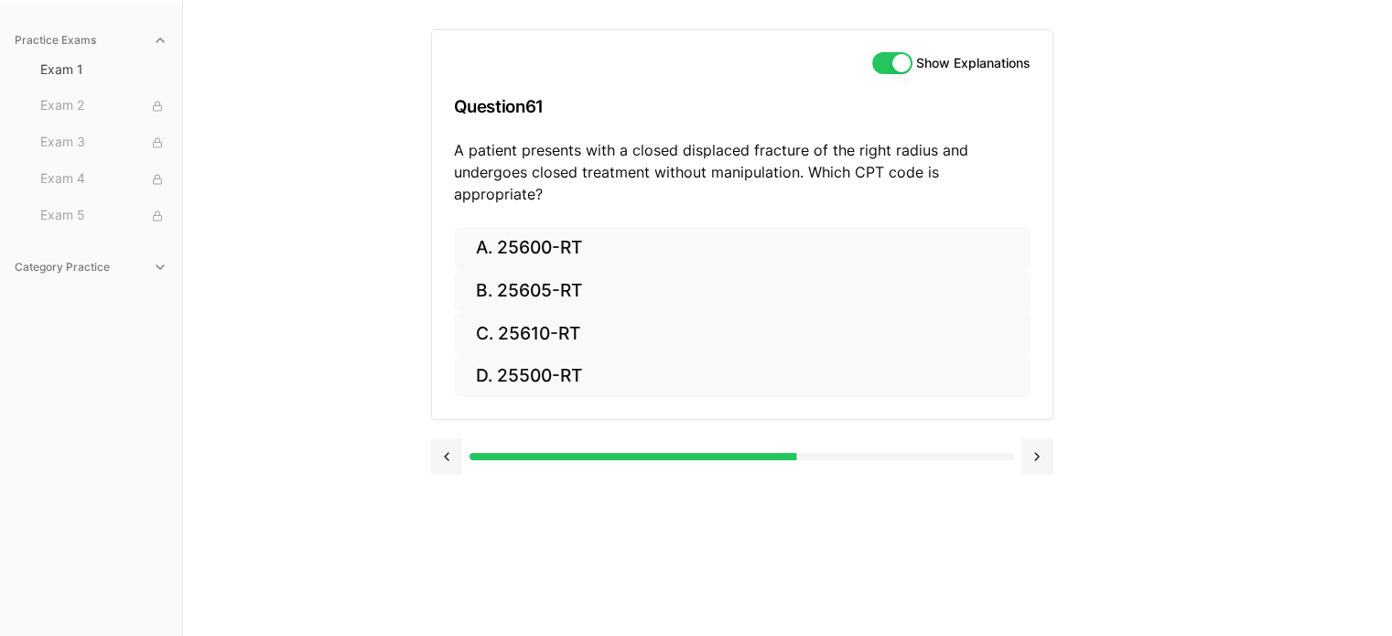
click at [534, 356] on button "D. 25500-RT" at bounding box center [742, 376] width 576 height 43
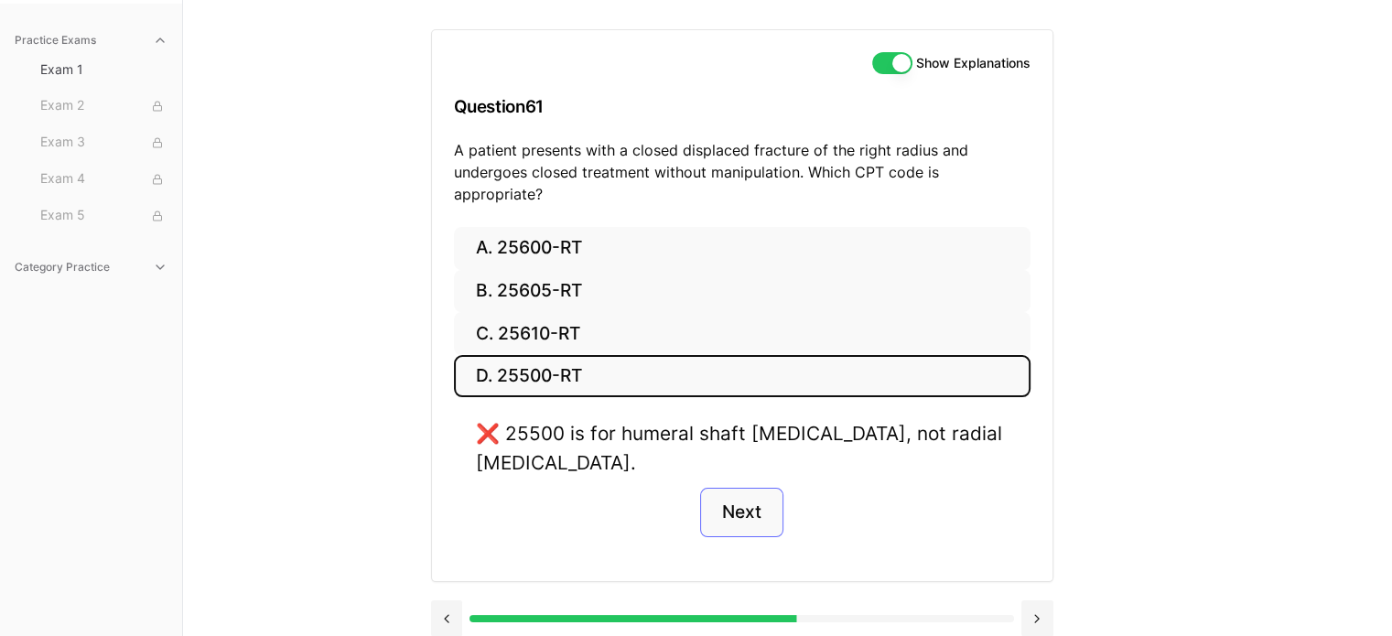
click at [770, 500] on button "Next" at bounding box center [741, 512] width 83 height 49
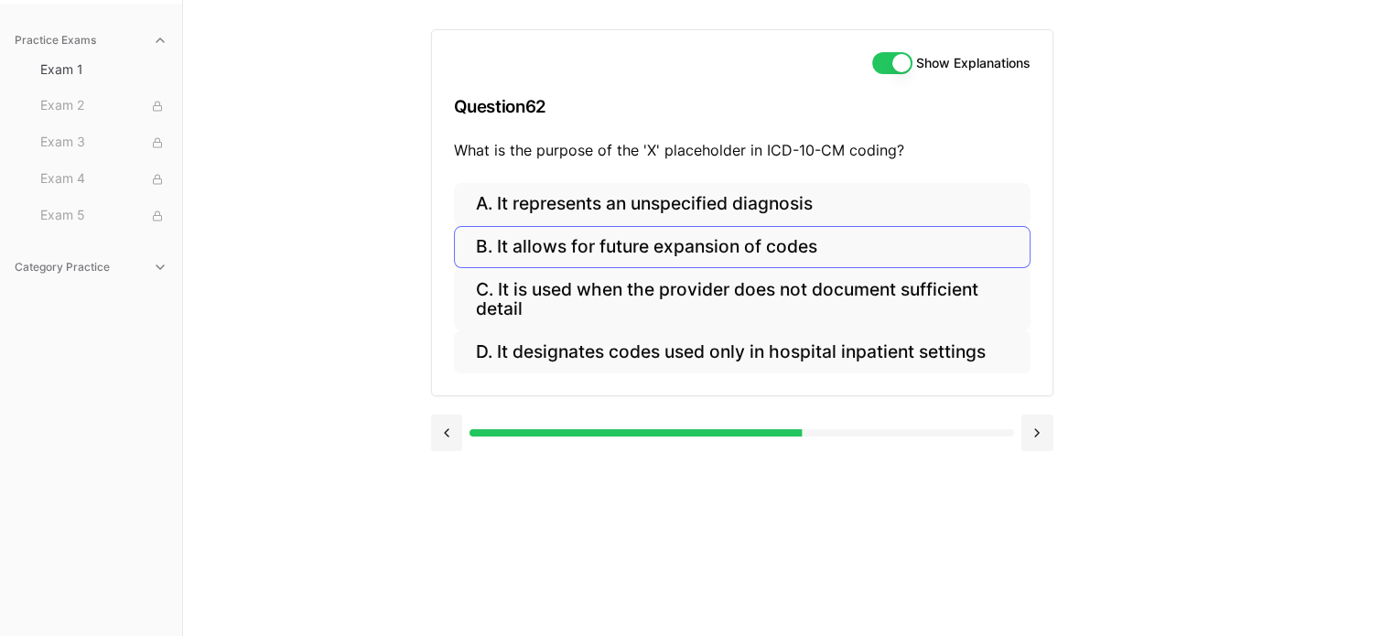
click at [671, 250] on button "B. It allows for future expansion of codes" at bounding box center [742, 247] width 576 height 43
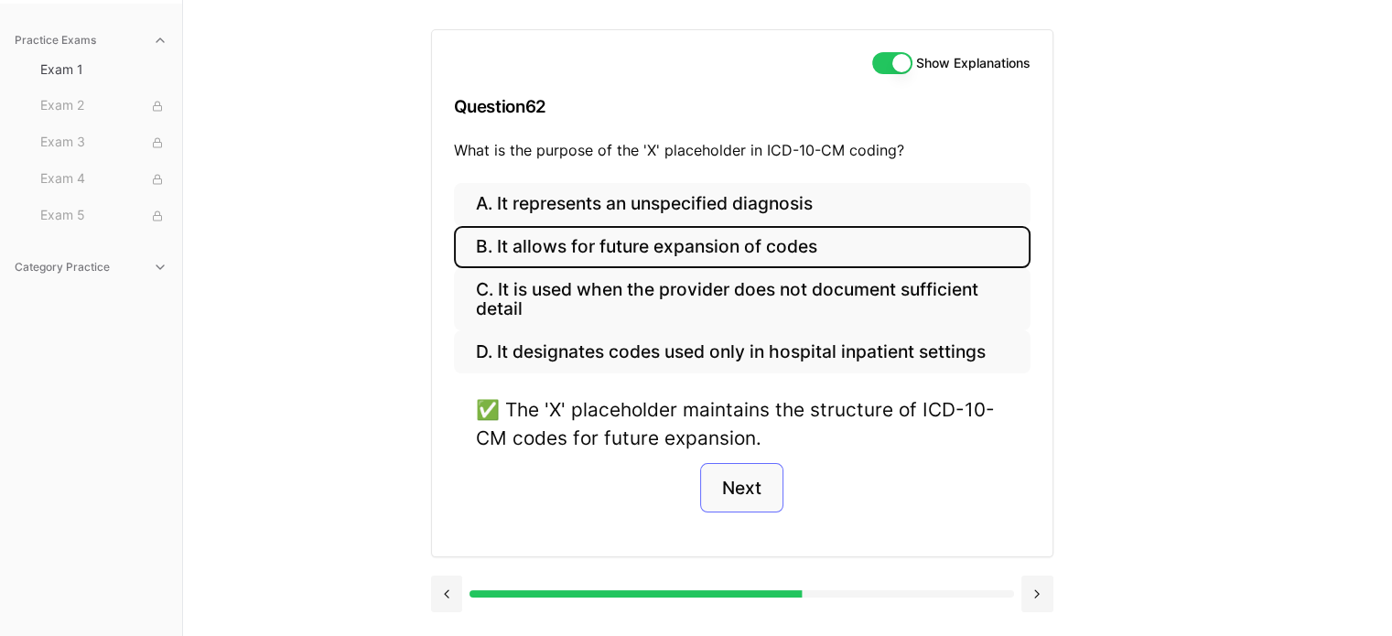
click at [745, 497] on button "Next" at bounding box center [741, 487] width 83 height 49
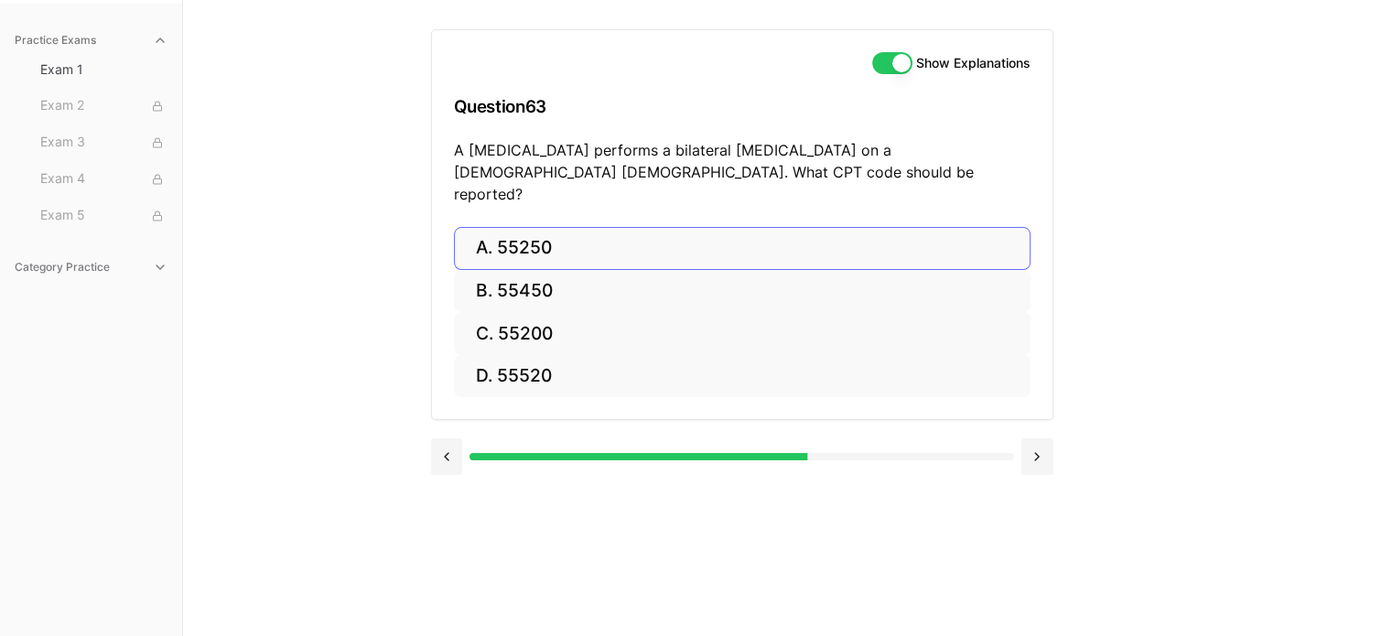
click at [549, 235] on button "A. 55250" at bounding box center [742, 248] width 576 height 43
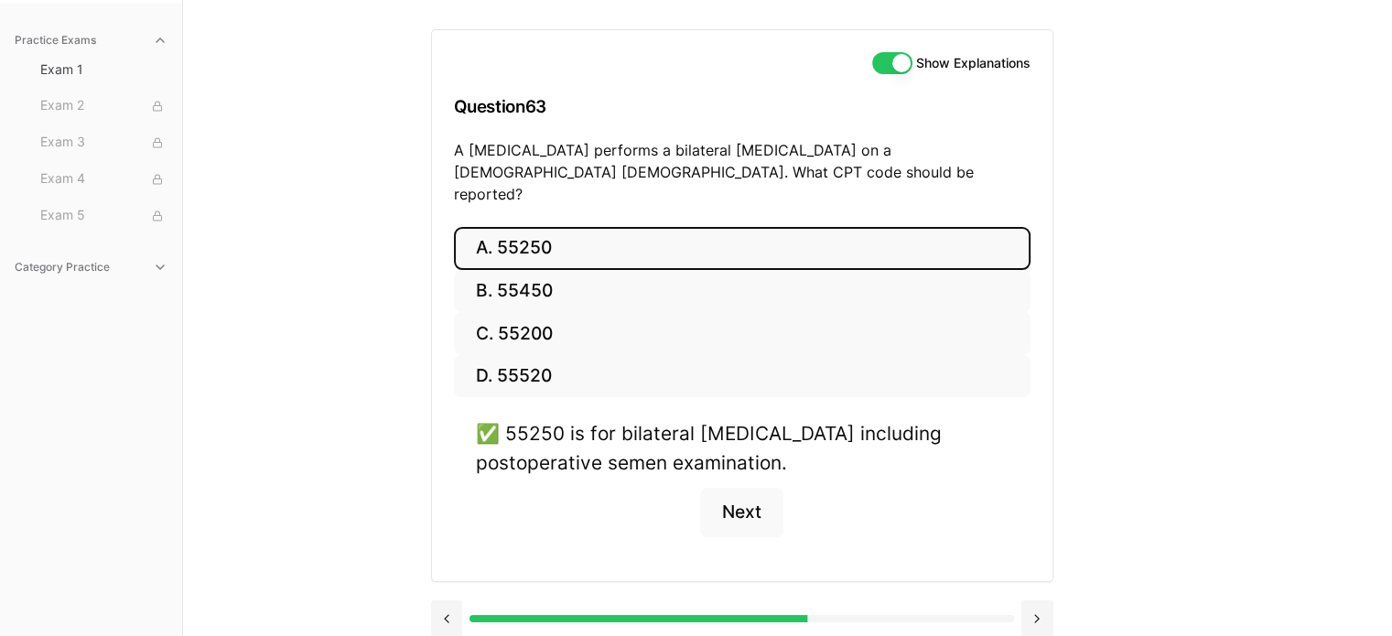
click at [766, 499] on button "Next" at bounding box center [741, 512] width 83 height 49
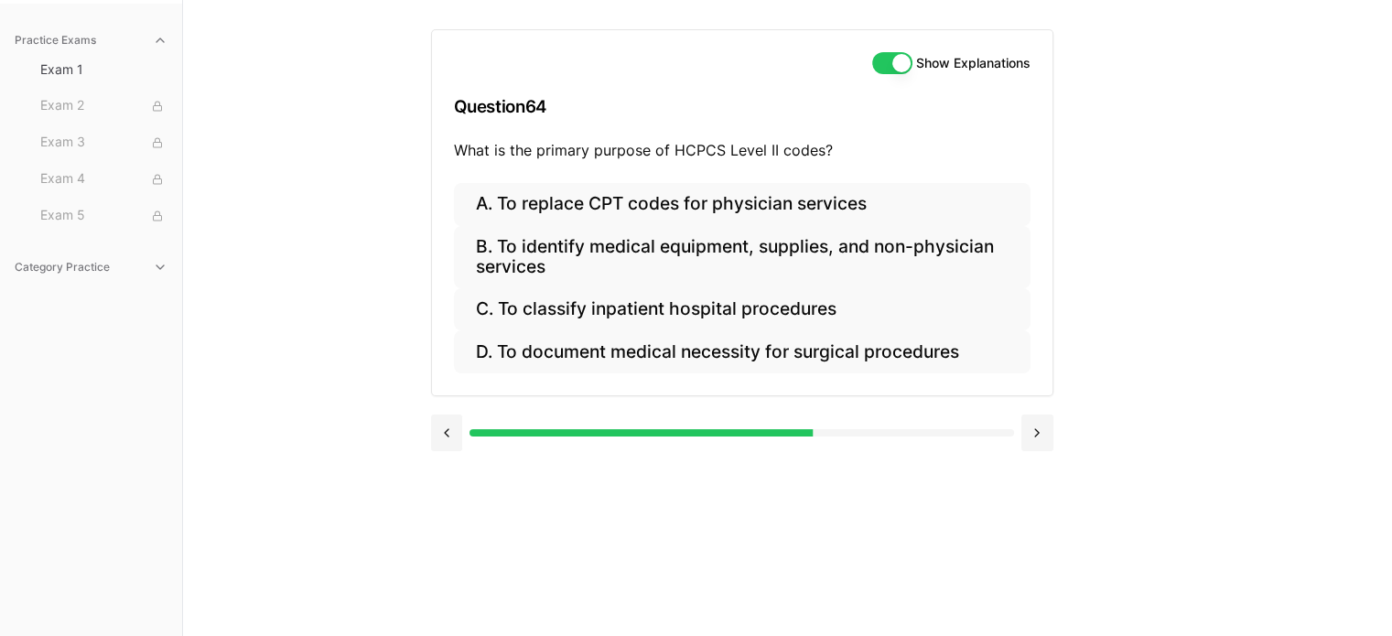
click at [549, 264] on button "B. To identify medical equipment, supplies, and non-physician services" at bounding box center [742, 257] width 576 height 62
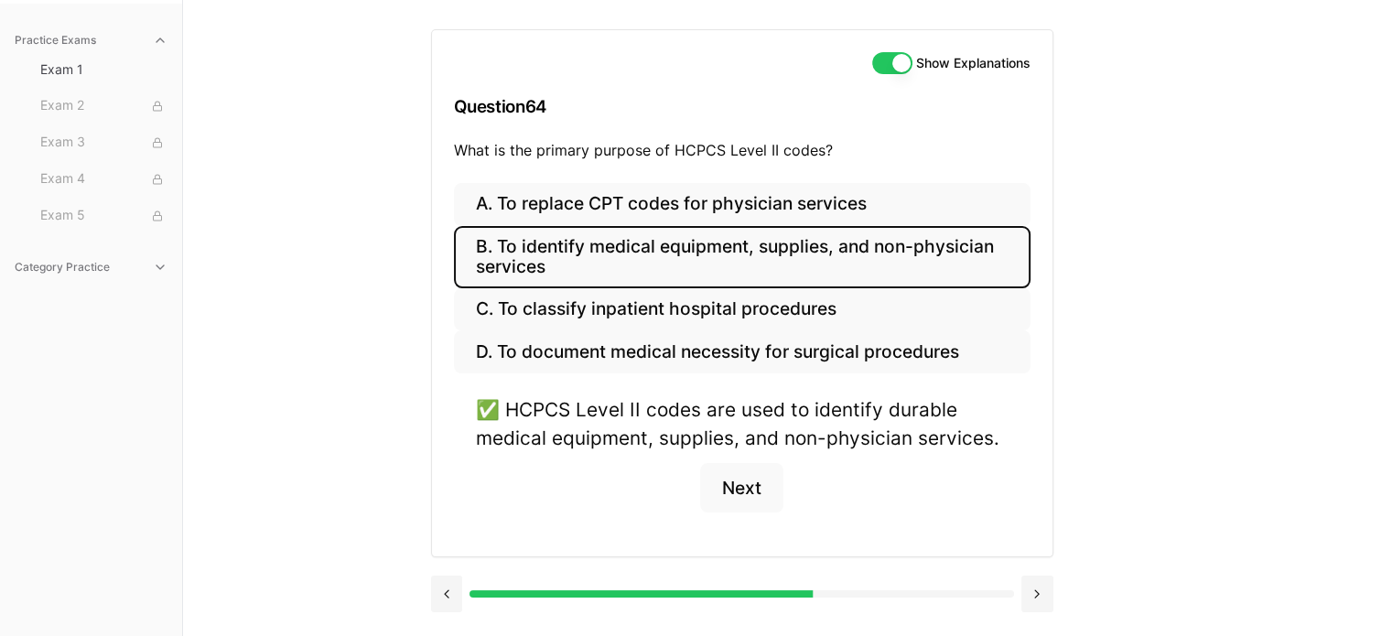
click at [757, 489] on button "Next" at bounding box center [741, 487] width 83 height 49
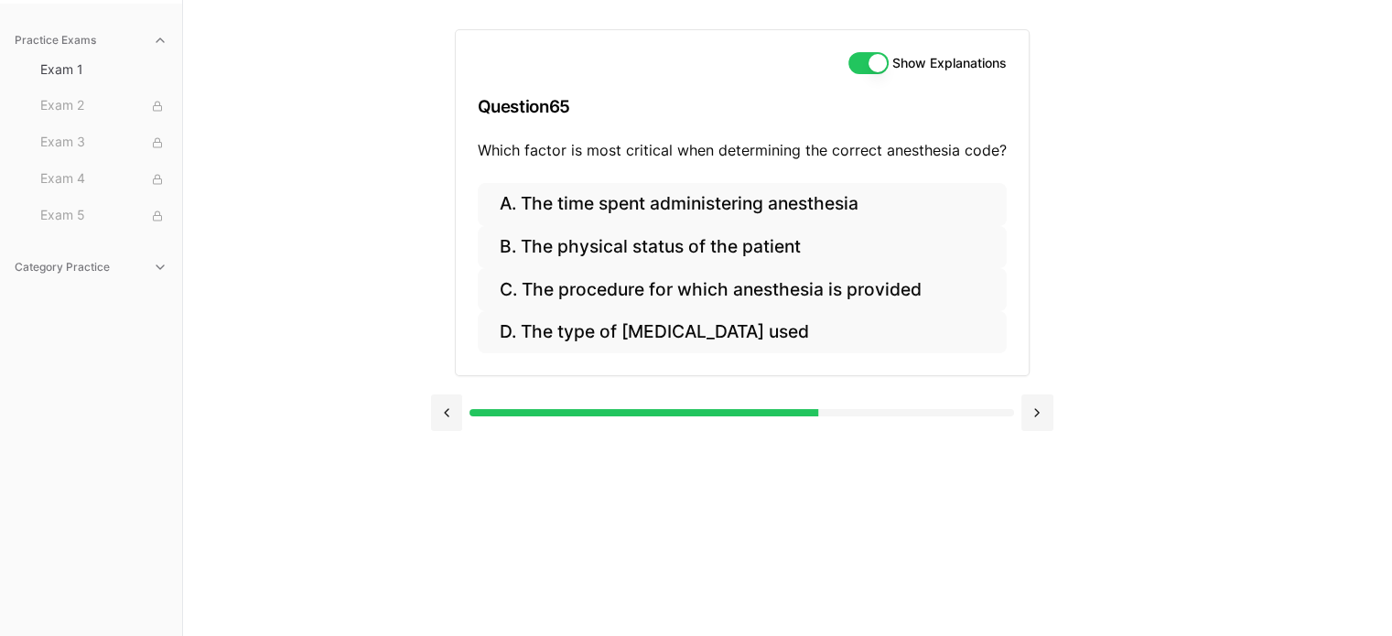
click at [660, 242] on button "B. The physical status of the patient" at bounding box center [742, 247] width 529 height 43
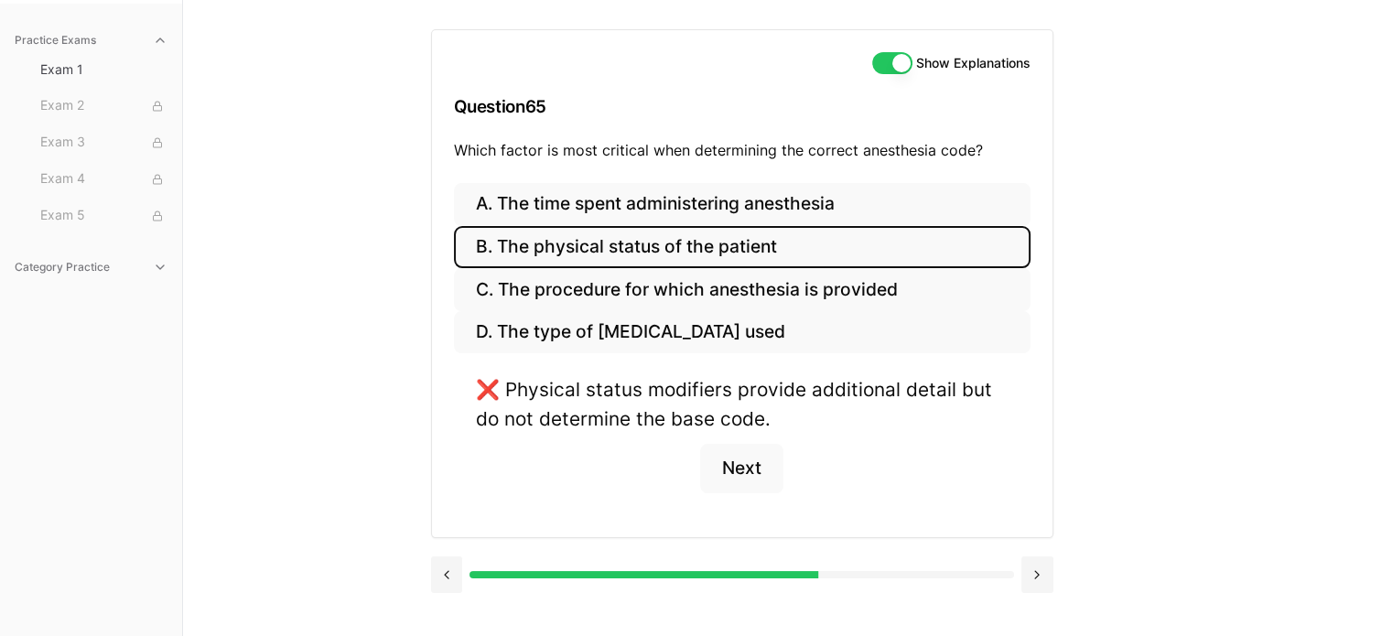
click at [775, 296] on button "C. The procedure for which anesthesia is provided" at bounding box center [742, 289] width 576 height 43
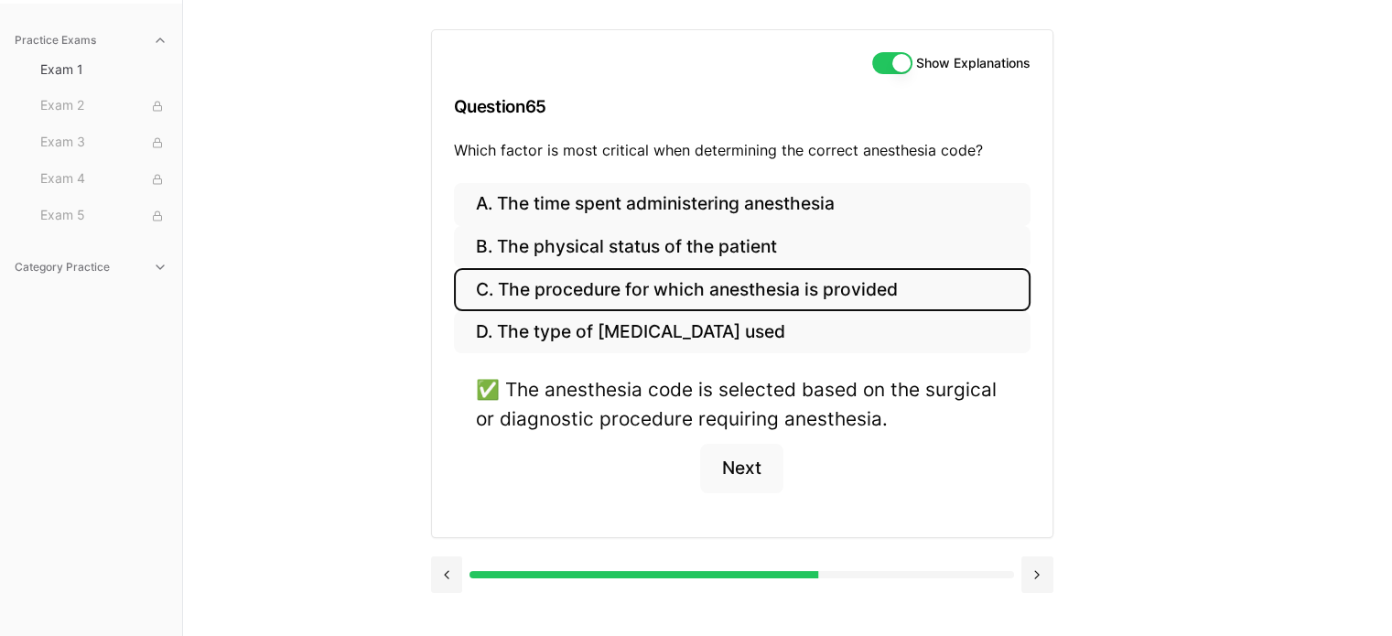
click at [757, 472] on button "Next" at bounding box center [741, 468] width 83 height 49
